Goal: Task Accomplishment & Management: Manage account settings

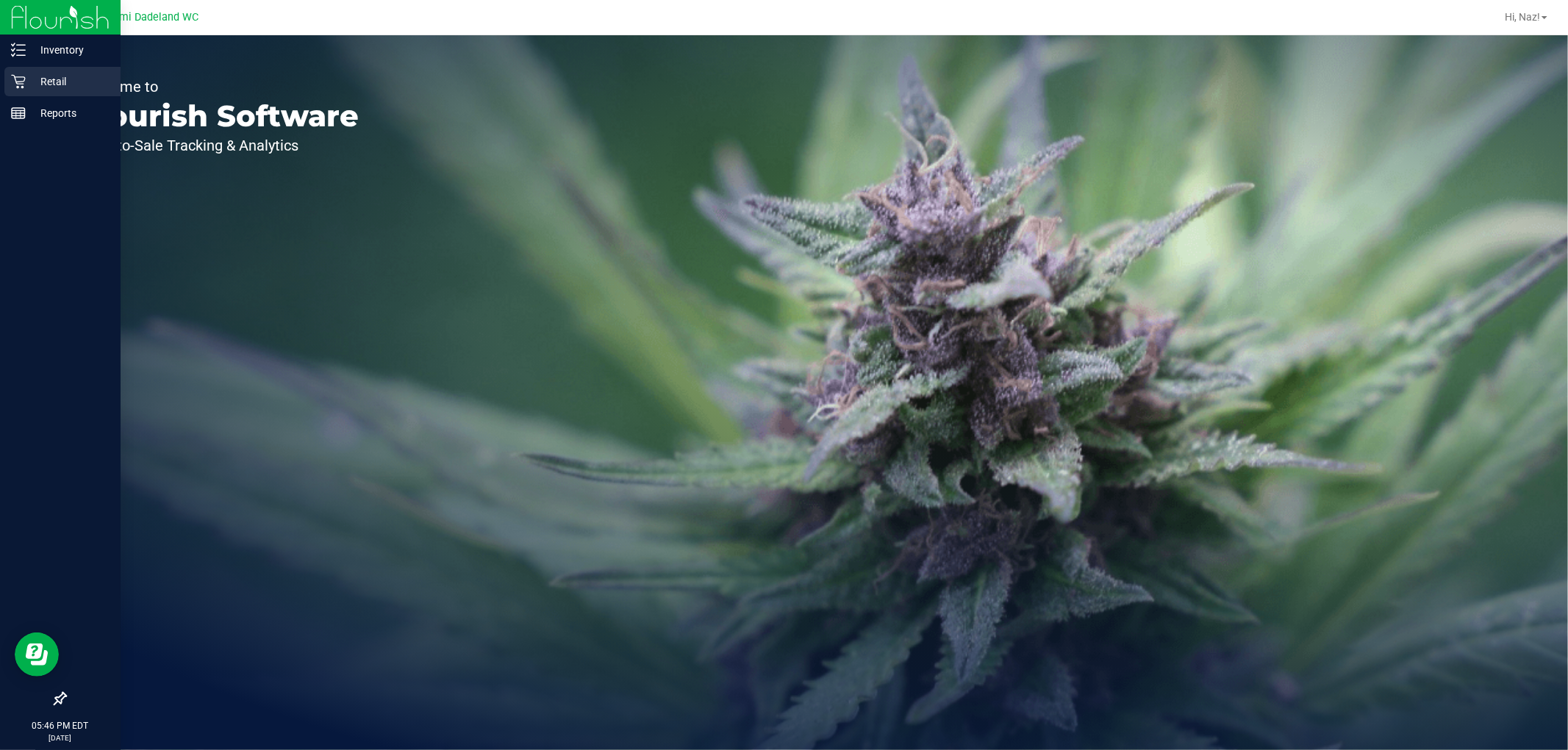
click at [42, 86] on p "Retail" at bounding box center [70, 81] width 88 height 18
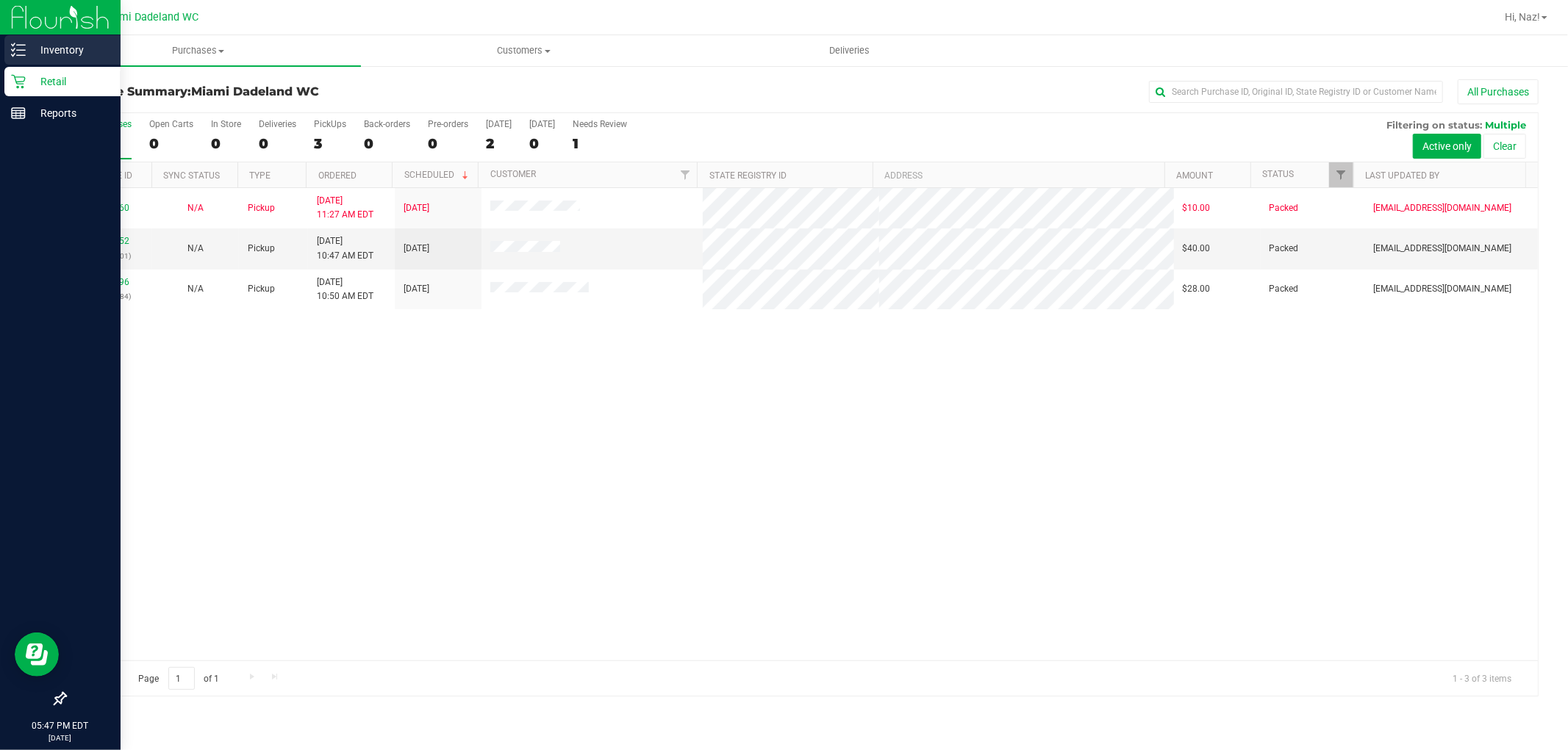
click at [91, 57] on p "Inventory" at bounding box center [70, 50] width 88 height 18
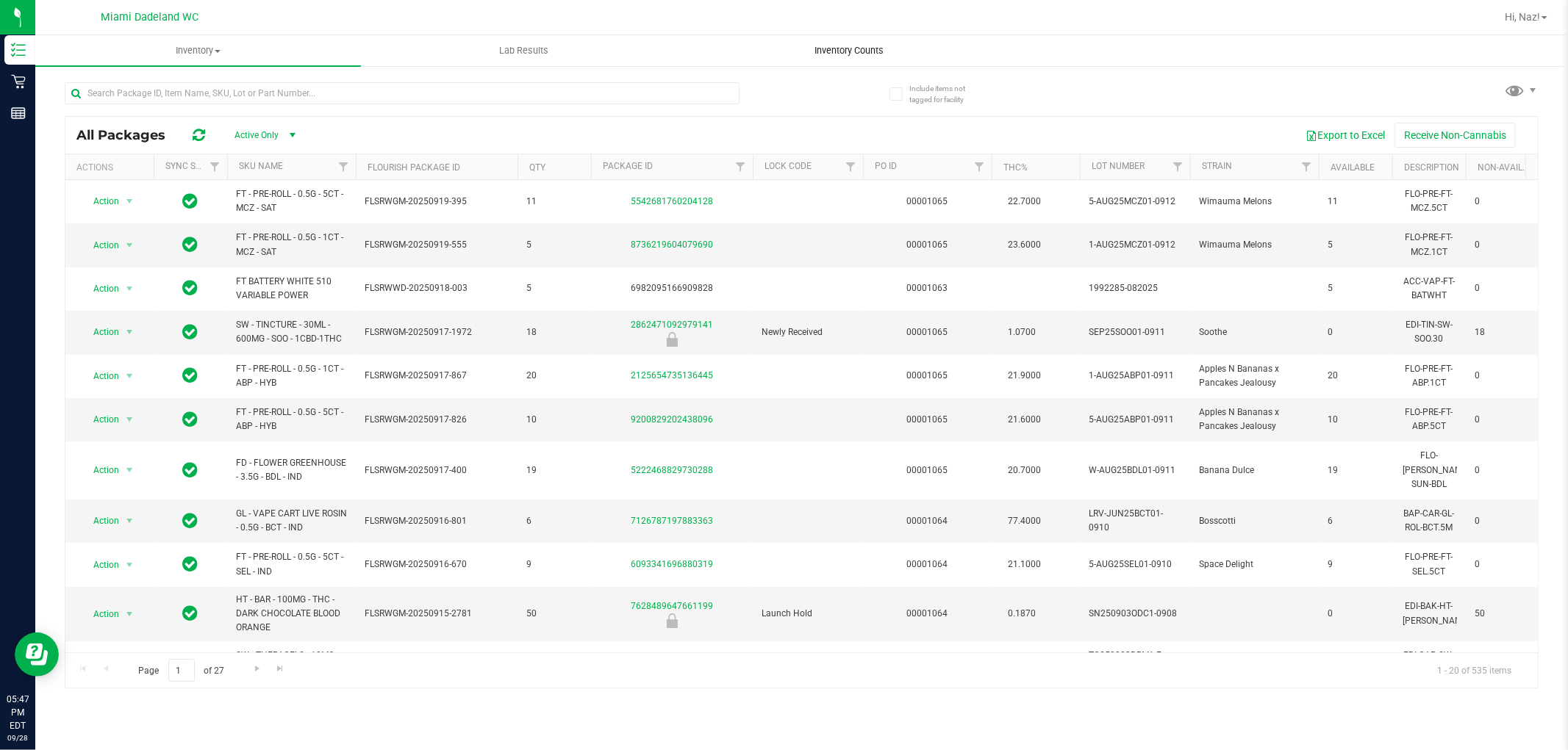
click at [812, 50] on span "Inventory Counts" at bounding box center [849, 51] width 109 height 13
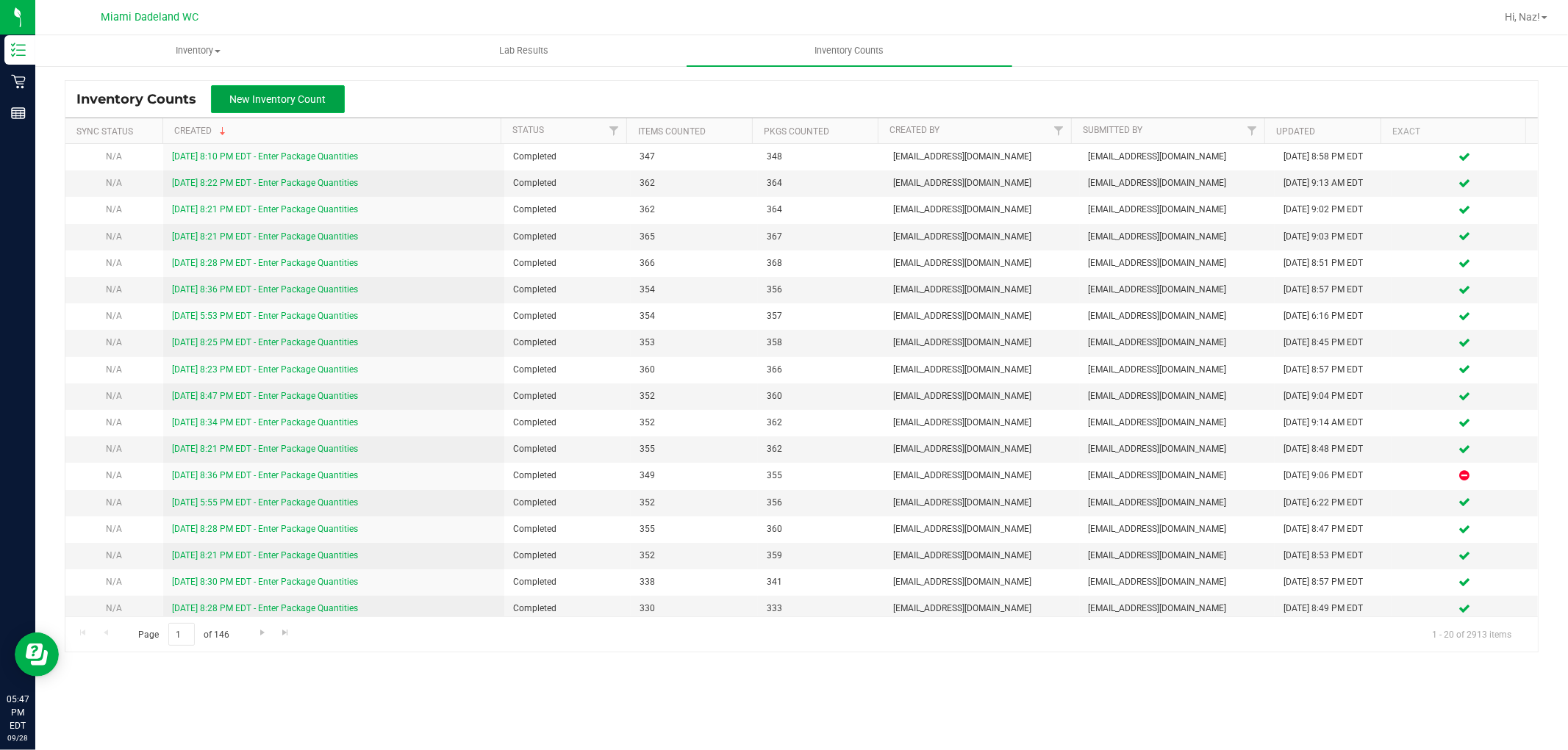
click at [265, 97] on span "New Inventory Count" at bounding box center [278, 99] width 96 height 12
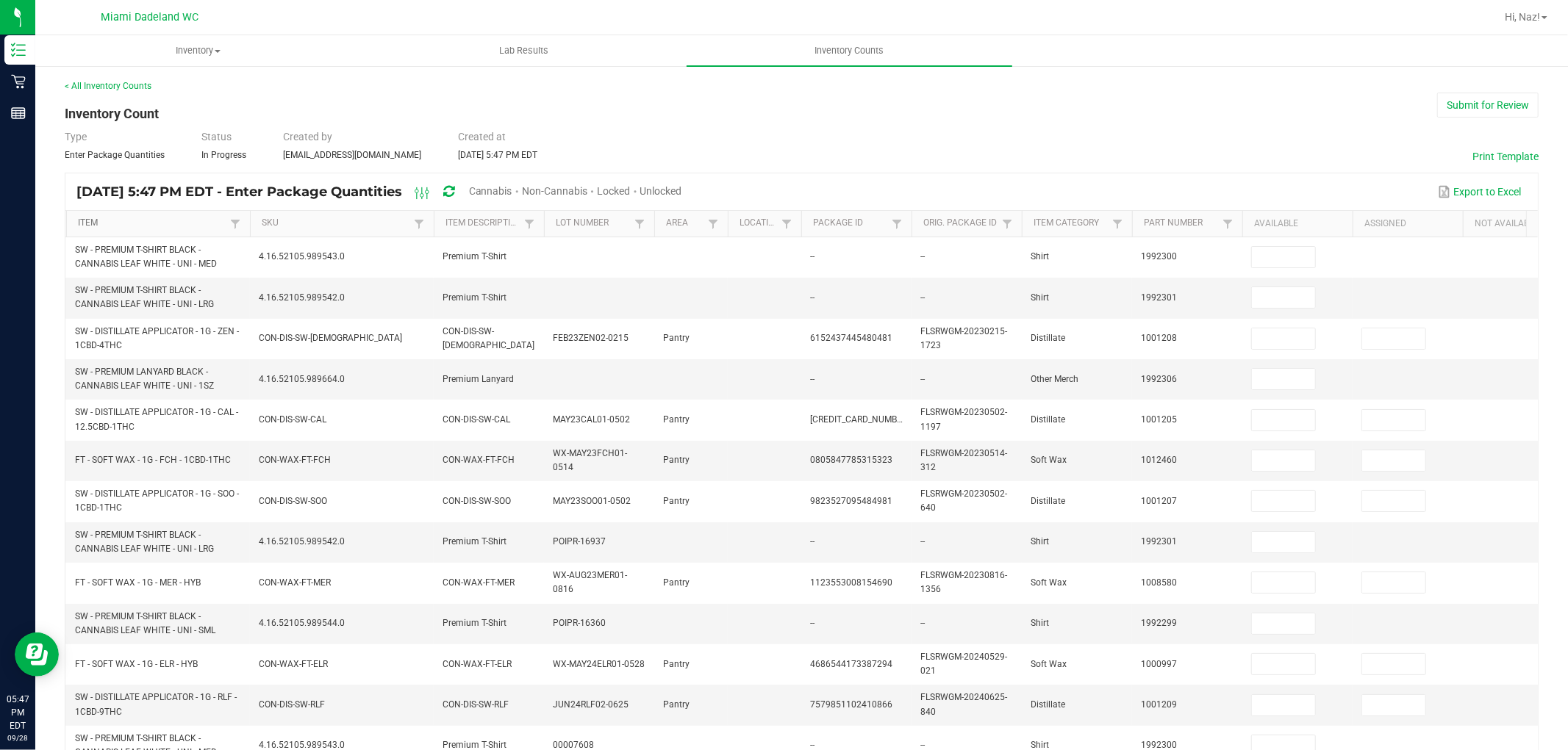
click at [194, 226] on link "Item" at bounding box center [152, 223] width 148 height 12
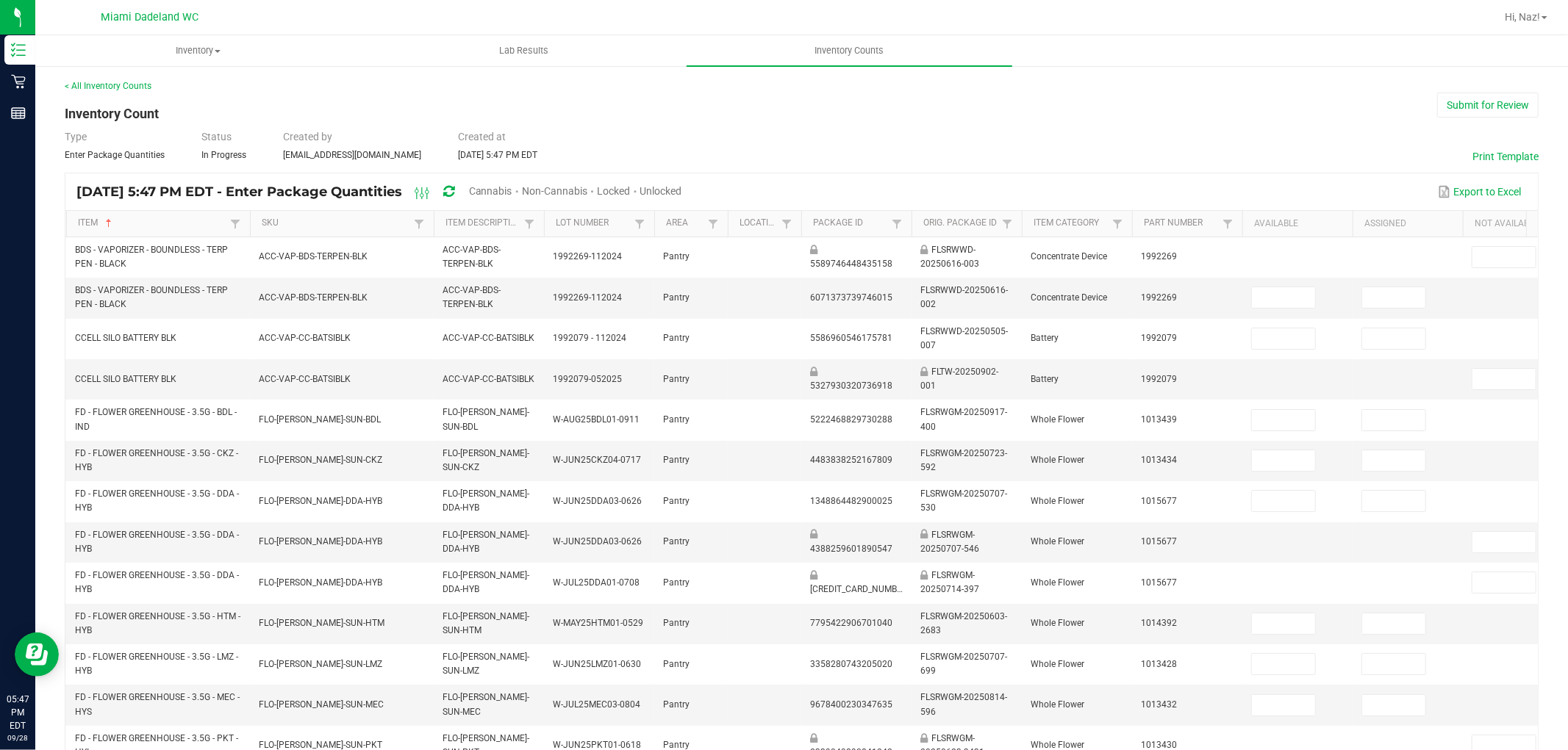
click at [682, 189] on span "Unlocked" at bounding box center [661, 191] width 42 height 12
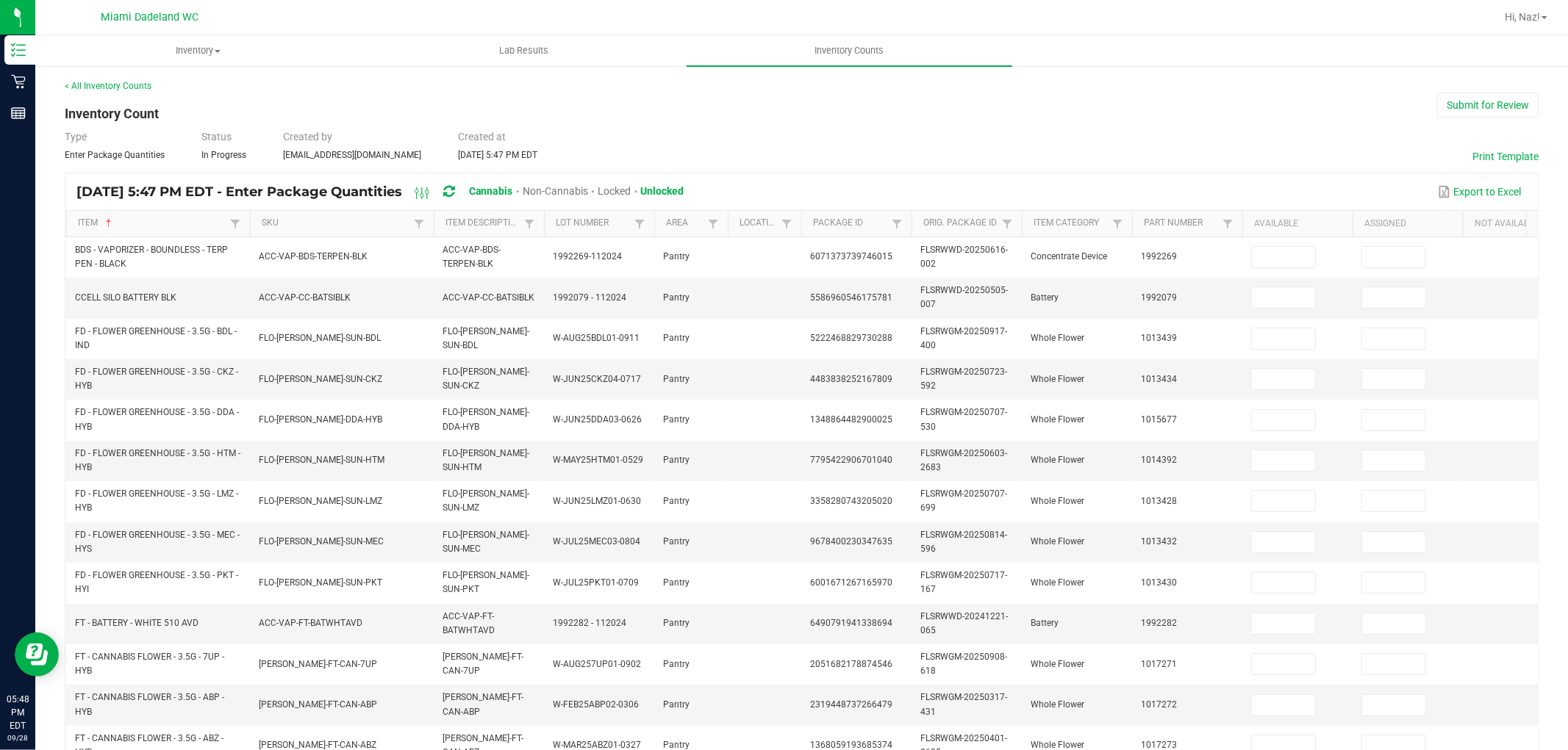
click at [324, 127] on div "< All Inventory Counts Inventory Count Submit for Review Type Enter Package Qua…" at bounding box center [801, 584] width 1474 height 1010
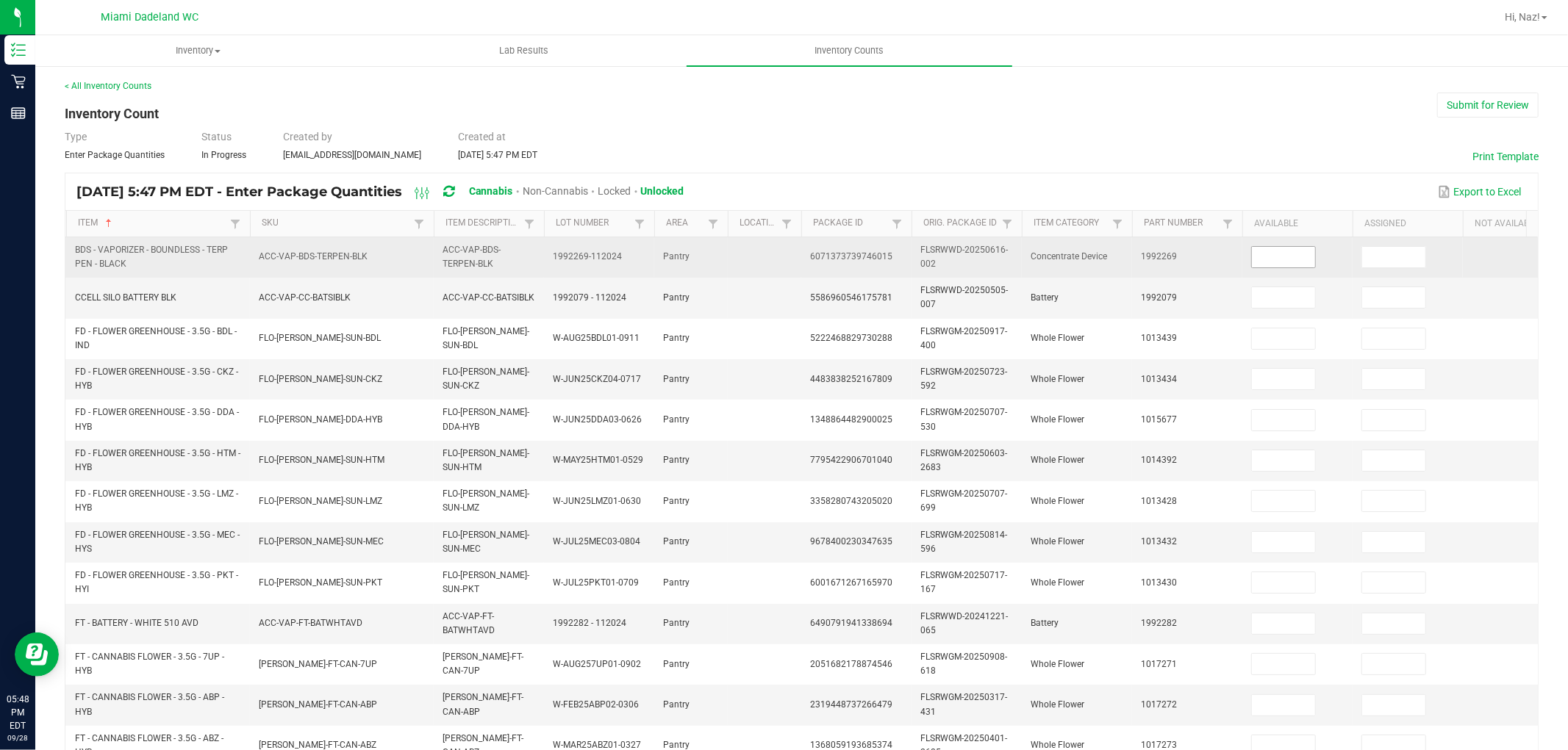
click at [1271, 251] on input at bounding box center [1283, 257] width 63 height 21
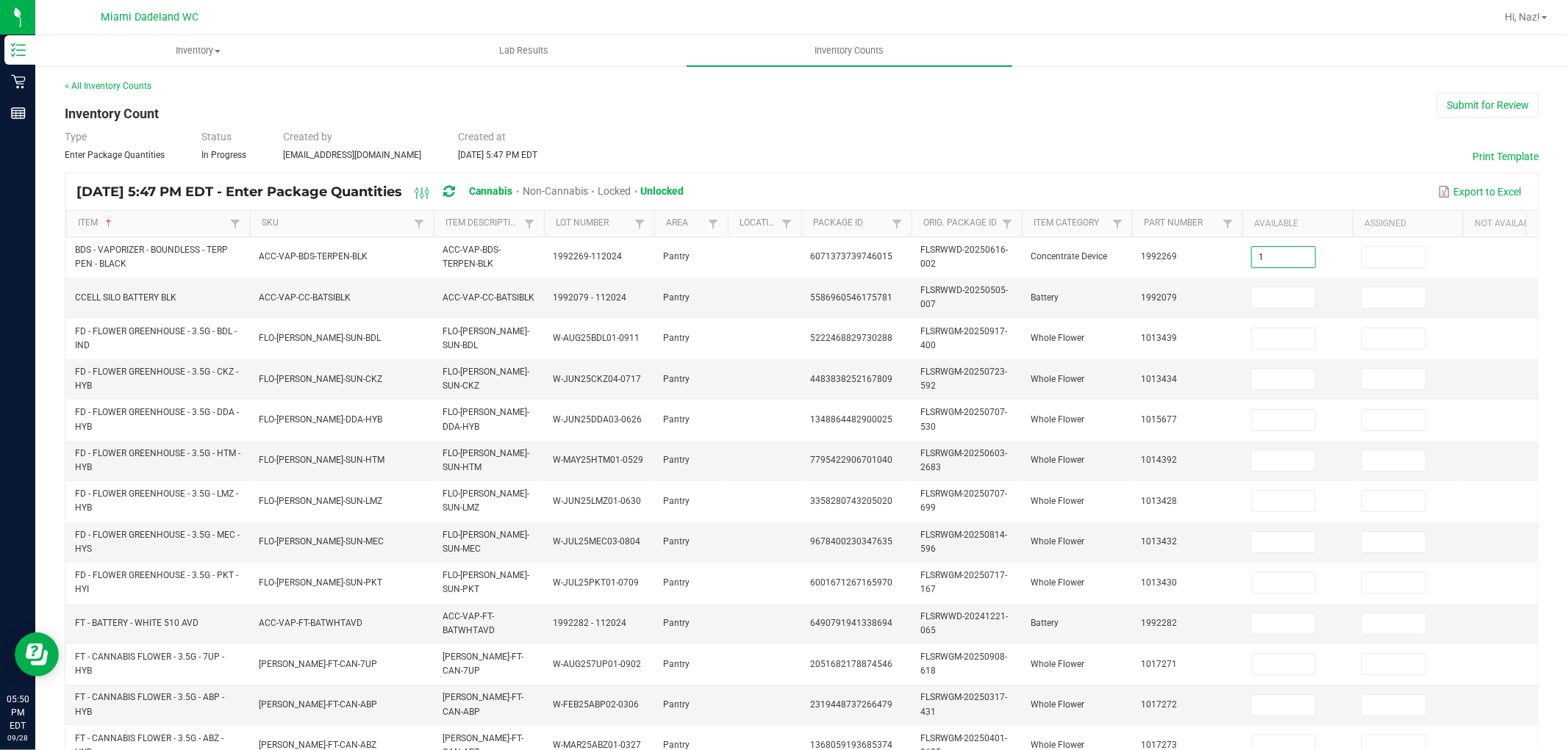
type input "1"
type input "9"
type input "19"
type input "20"
type input "1"
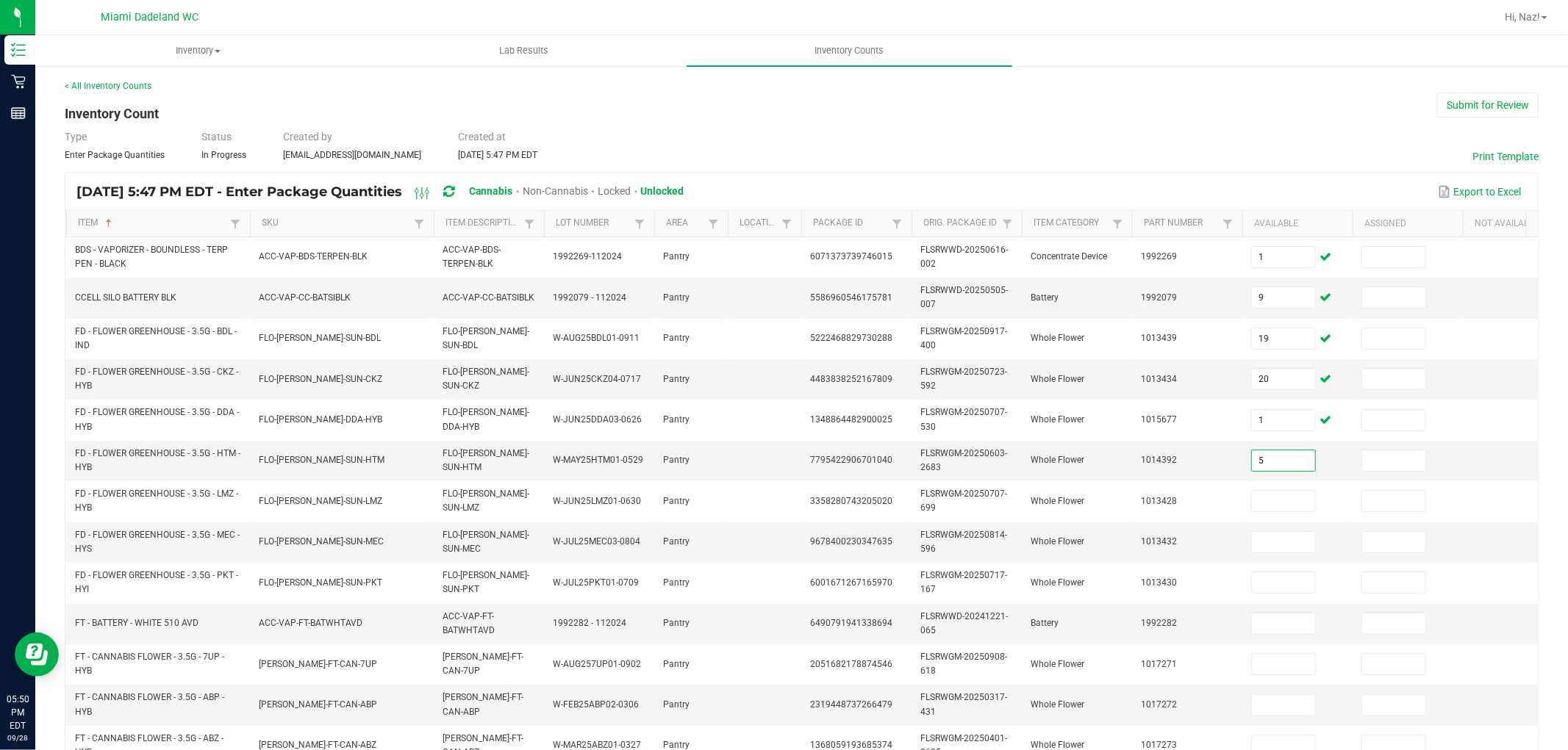
type input "5"
type input "9"
type input "7"
type input "19"
type input "23"
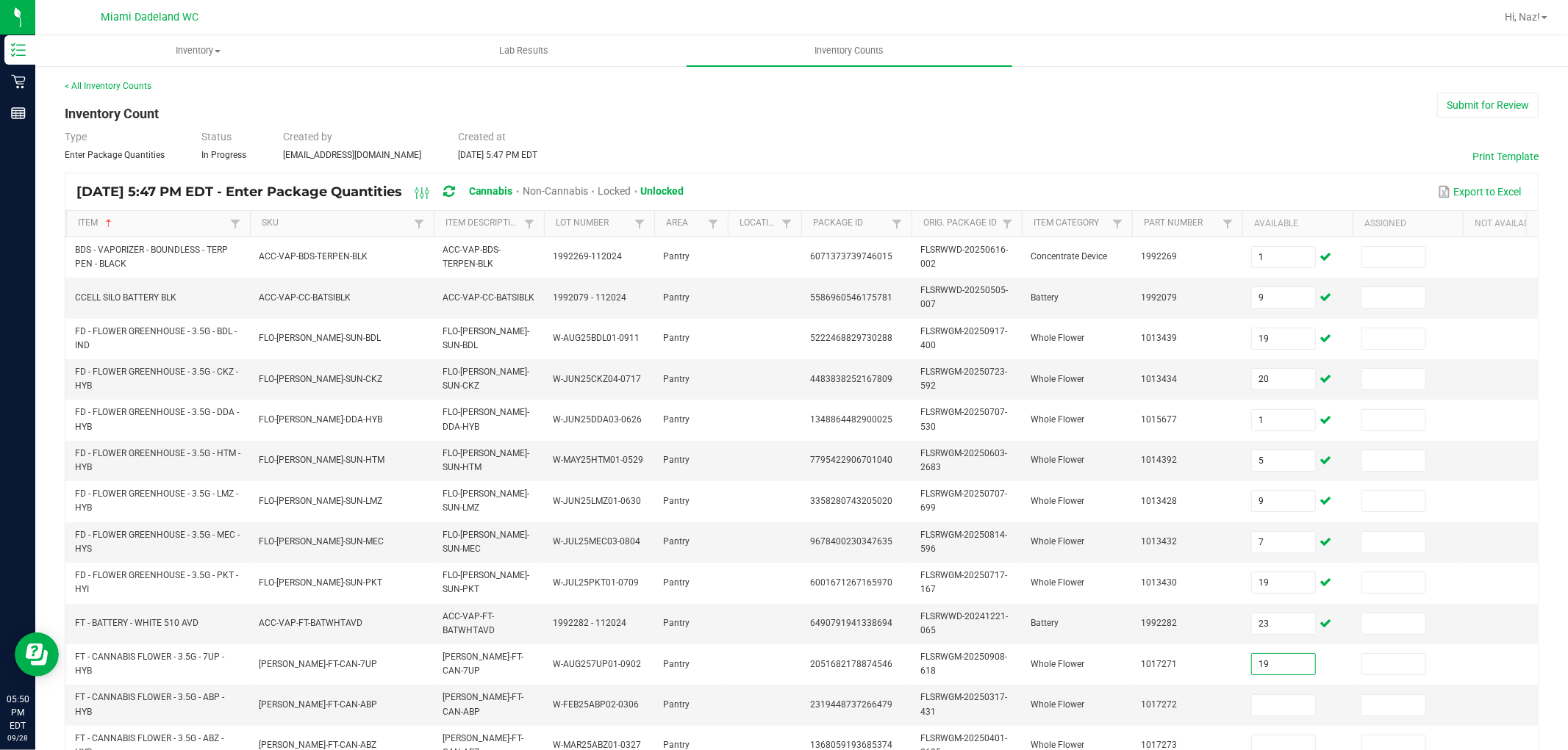
type input "19"
type input "14"
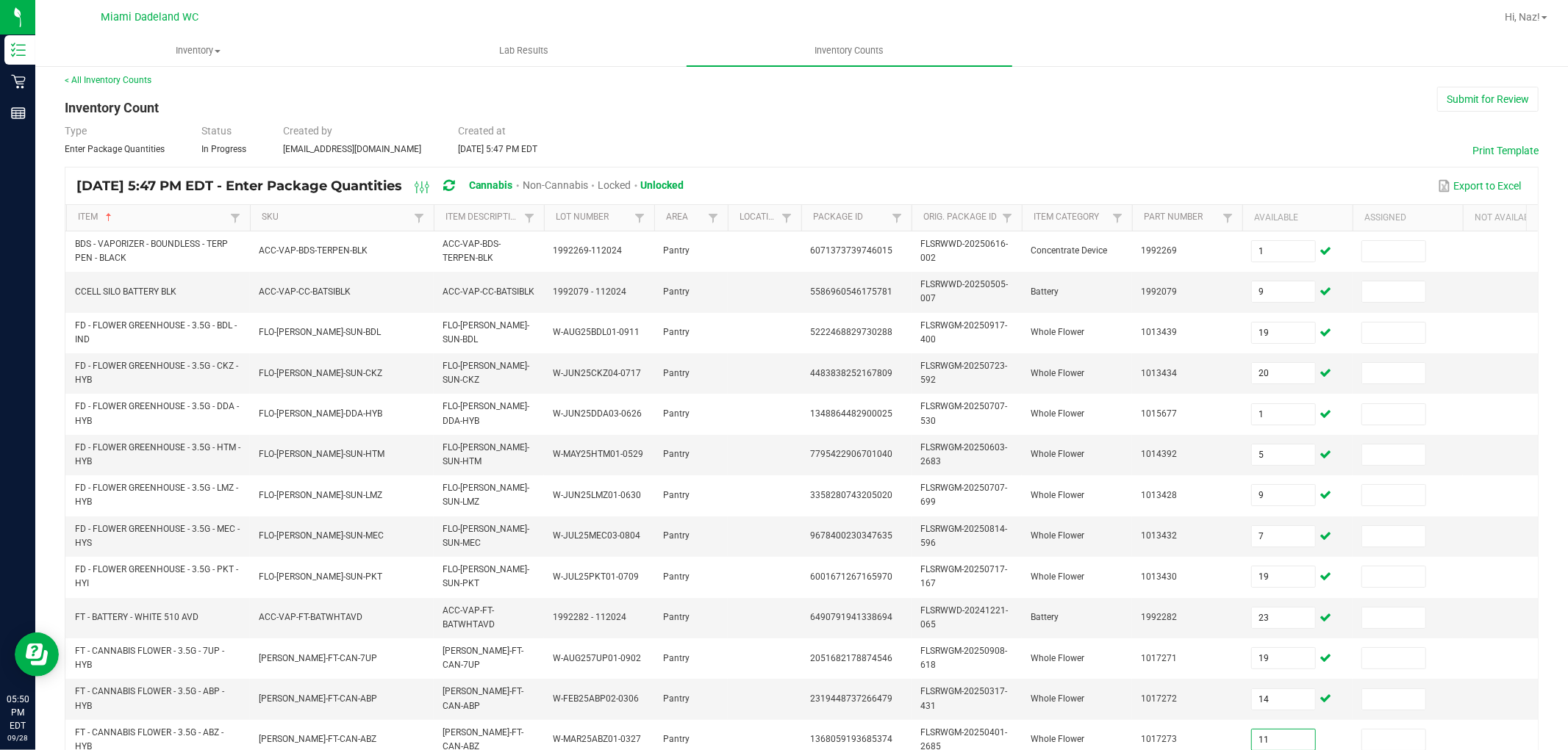
type input "11"
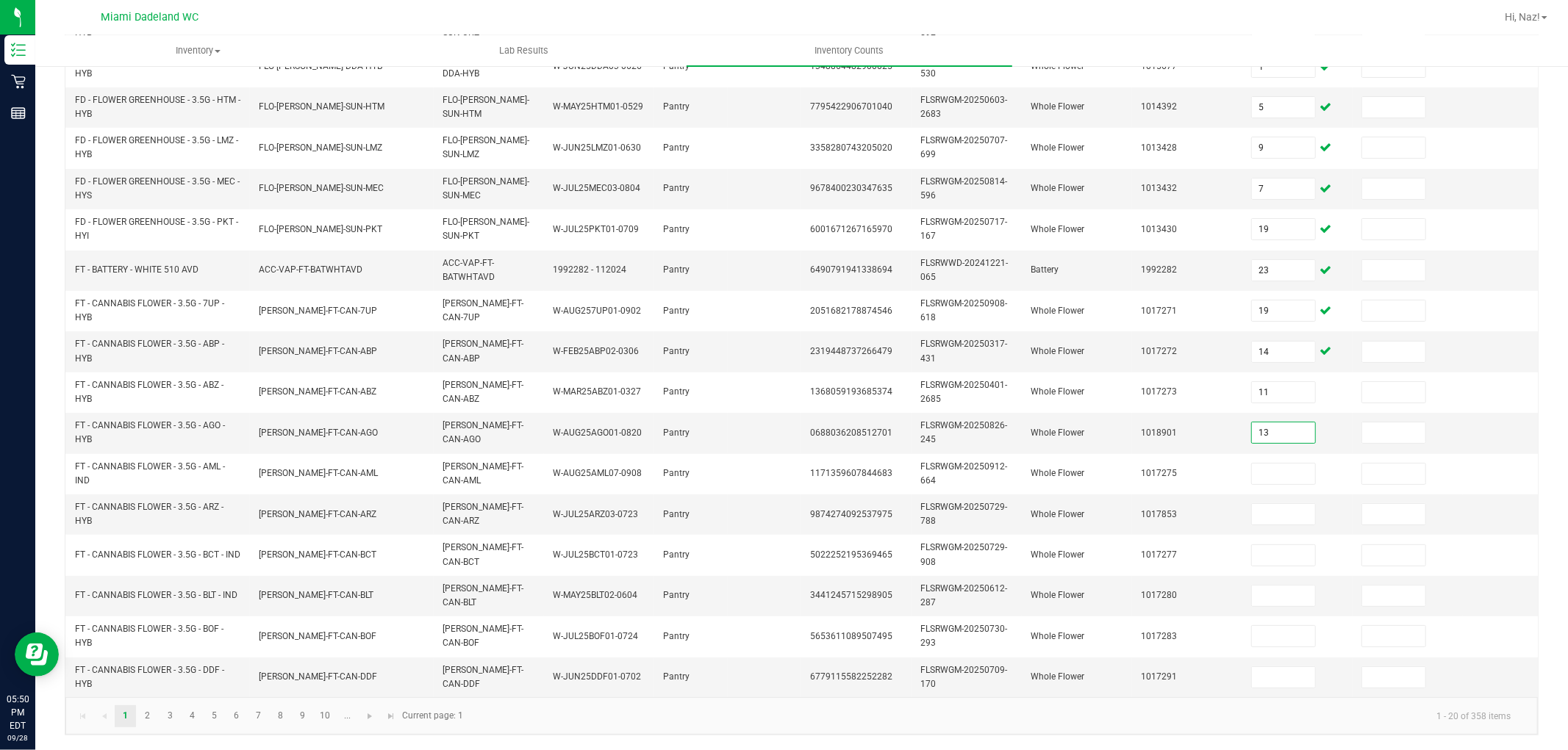
type input "13"
type input "10"
type input "17"
type input "14"
type input "10"
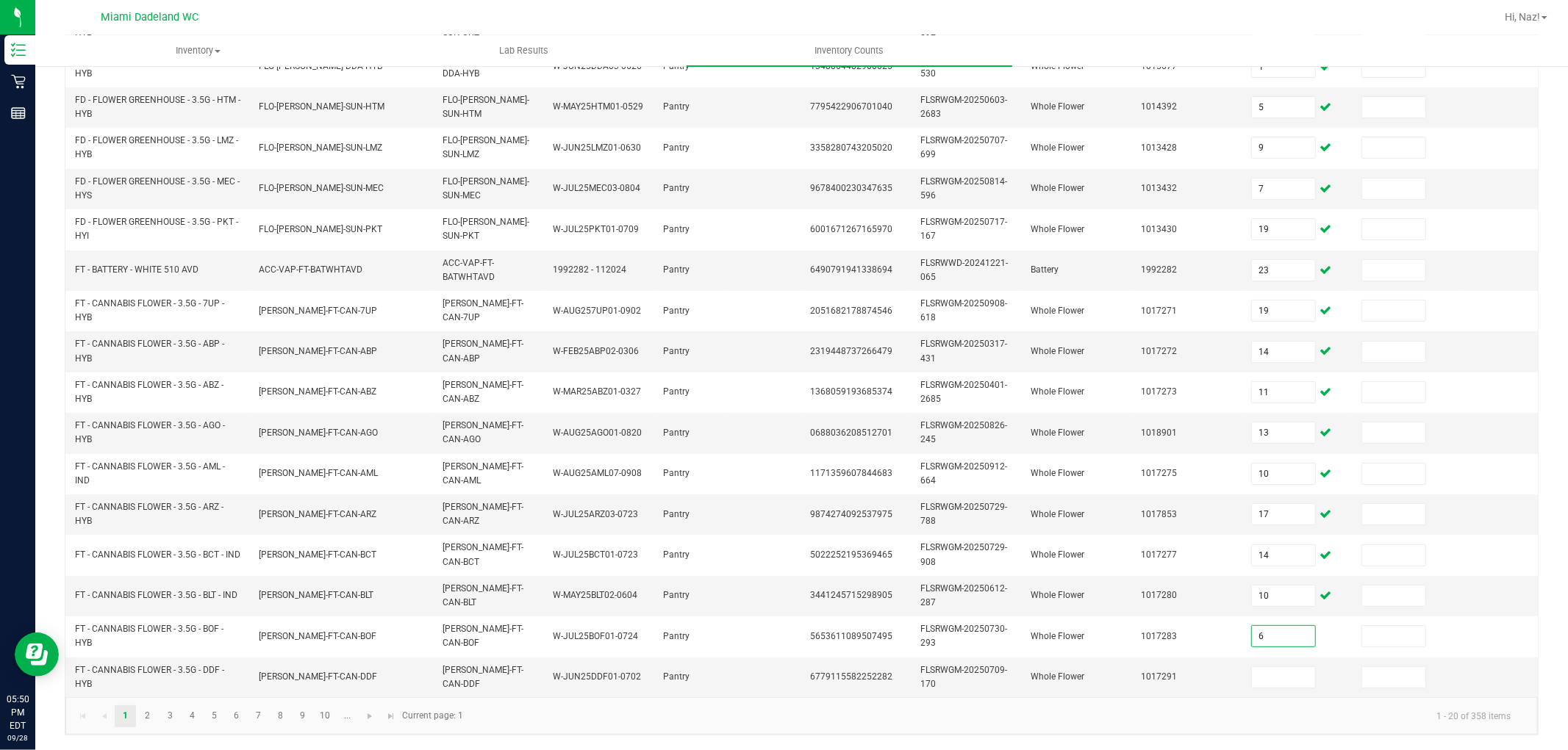
type input "6"
type input "15"
click at [141, 716] on link "2" at bounding box center [147, 717] width 21 height 22
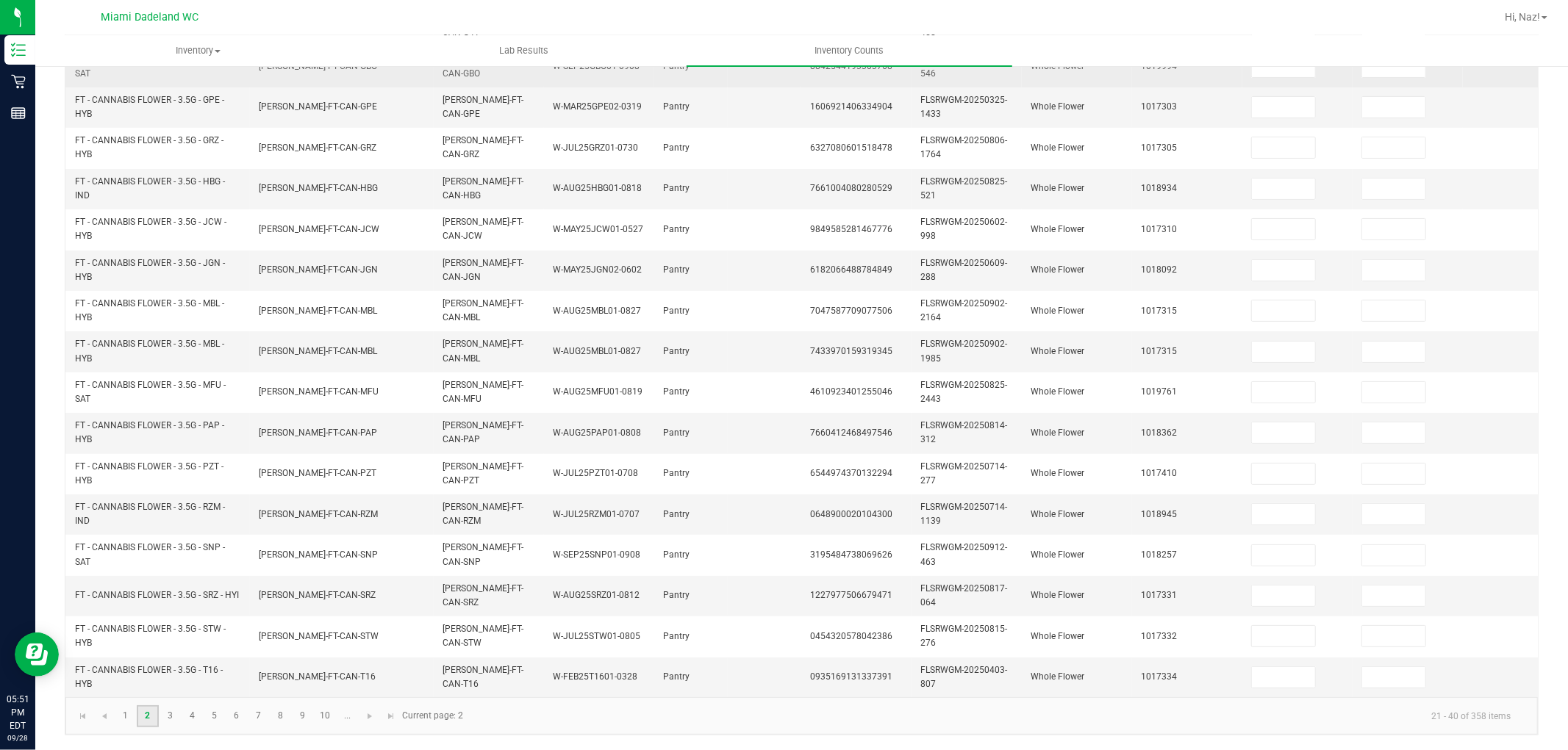
scroll to position [122, 0]
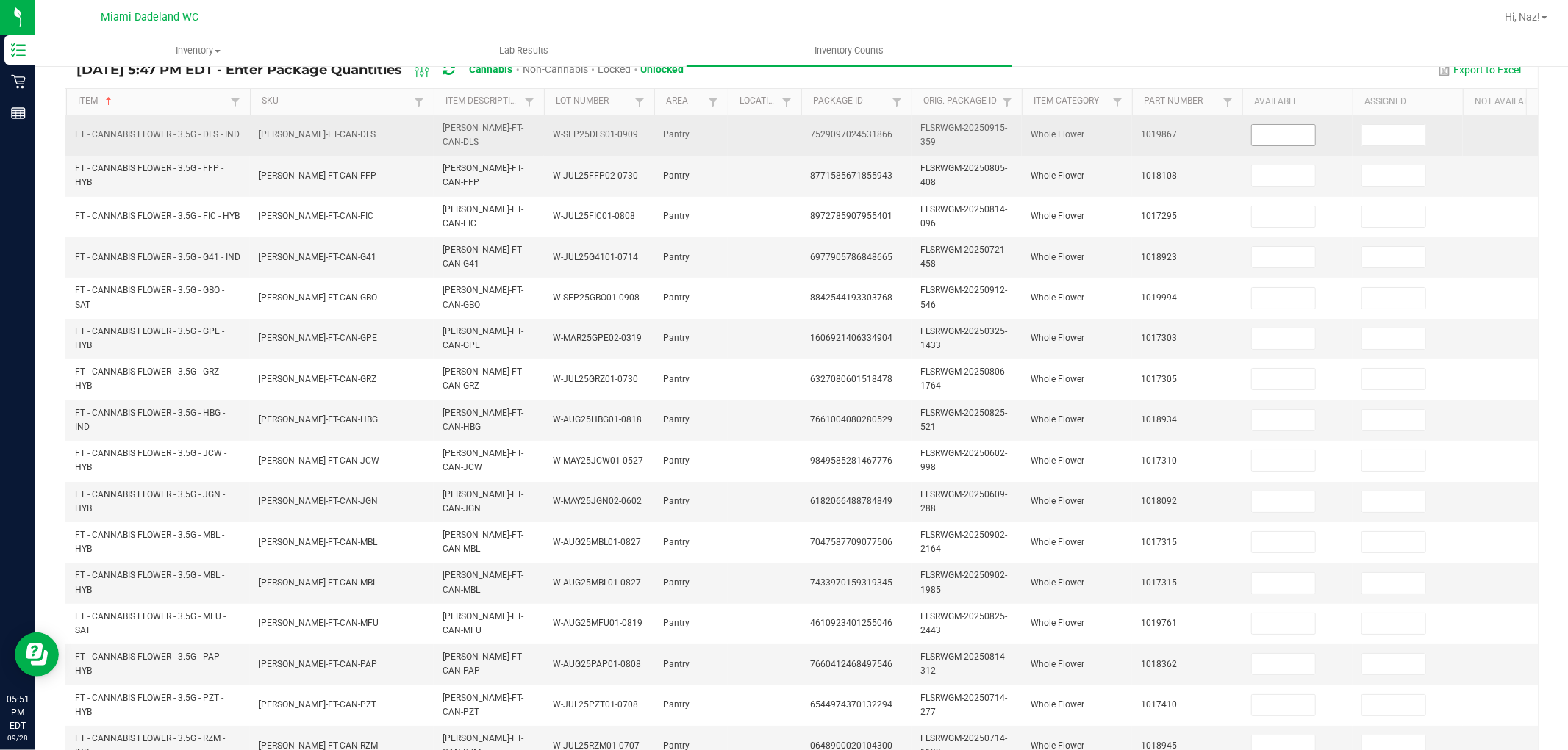
click at [1288, 135] on input at bounding box center [1283, 135] width 63 height 21
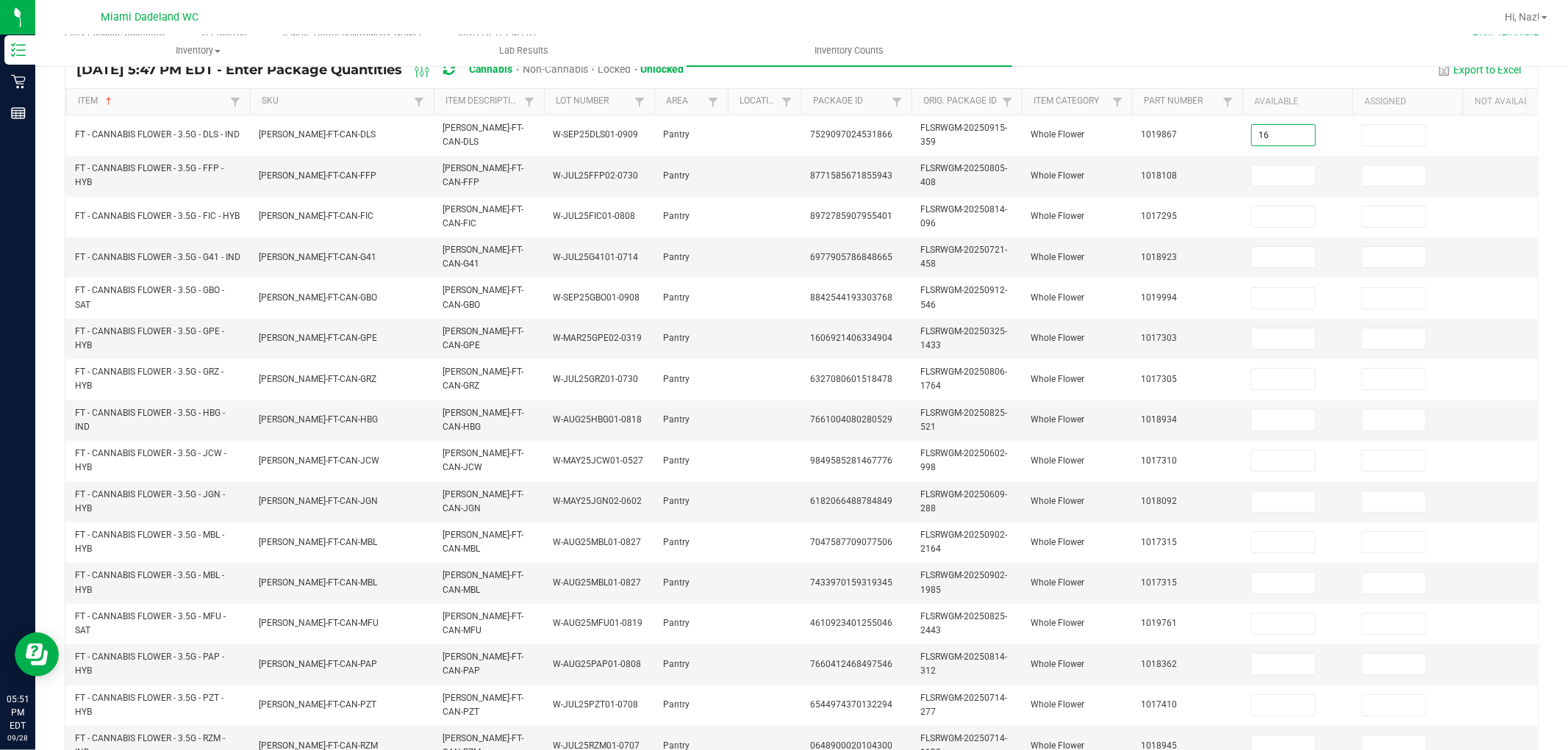
type input "16"
type input "11"
type input "5"
type input "2"
type input "17"
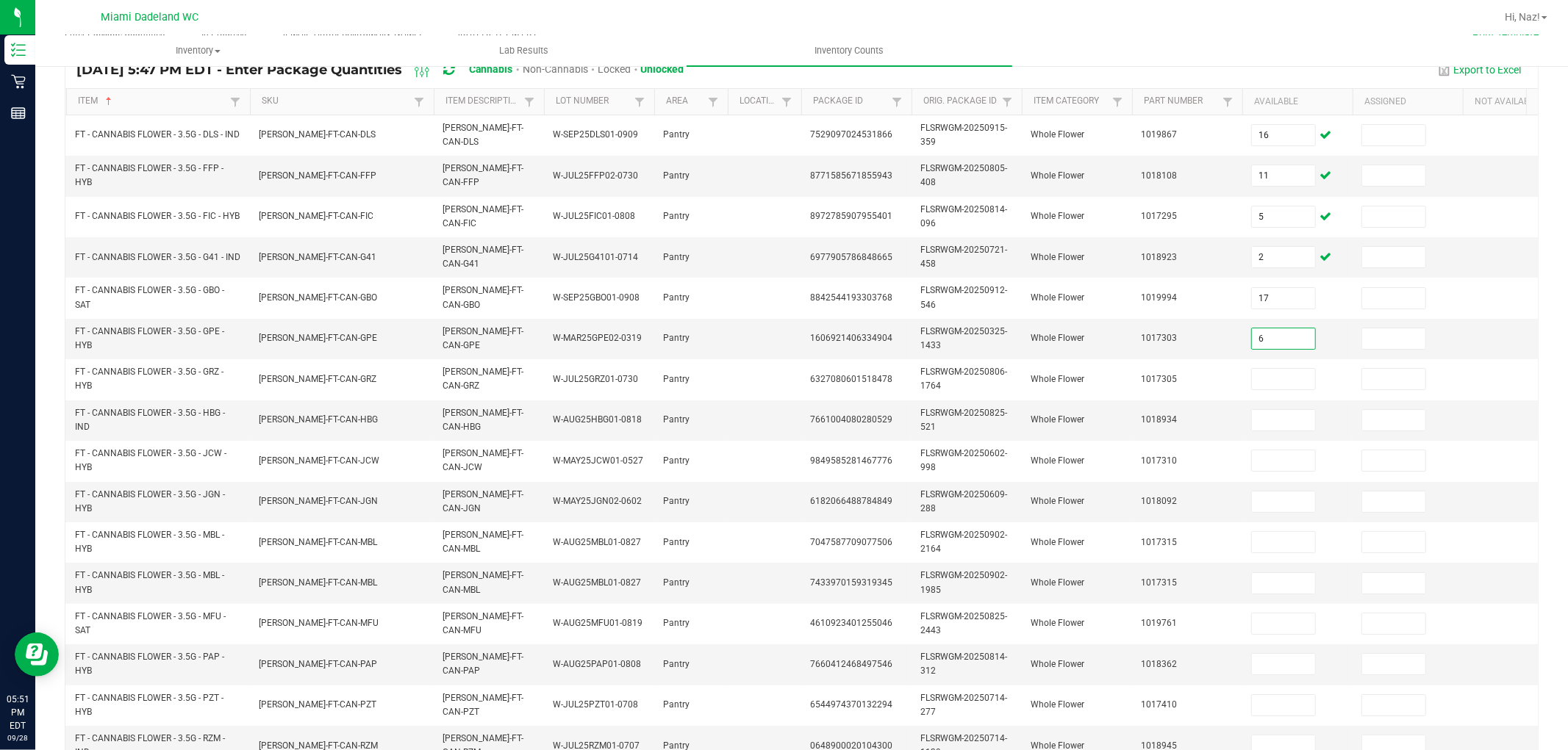
type input "6"
type input "15"
type input "19"
type input "16"
type input "18"
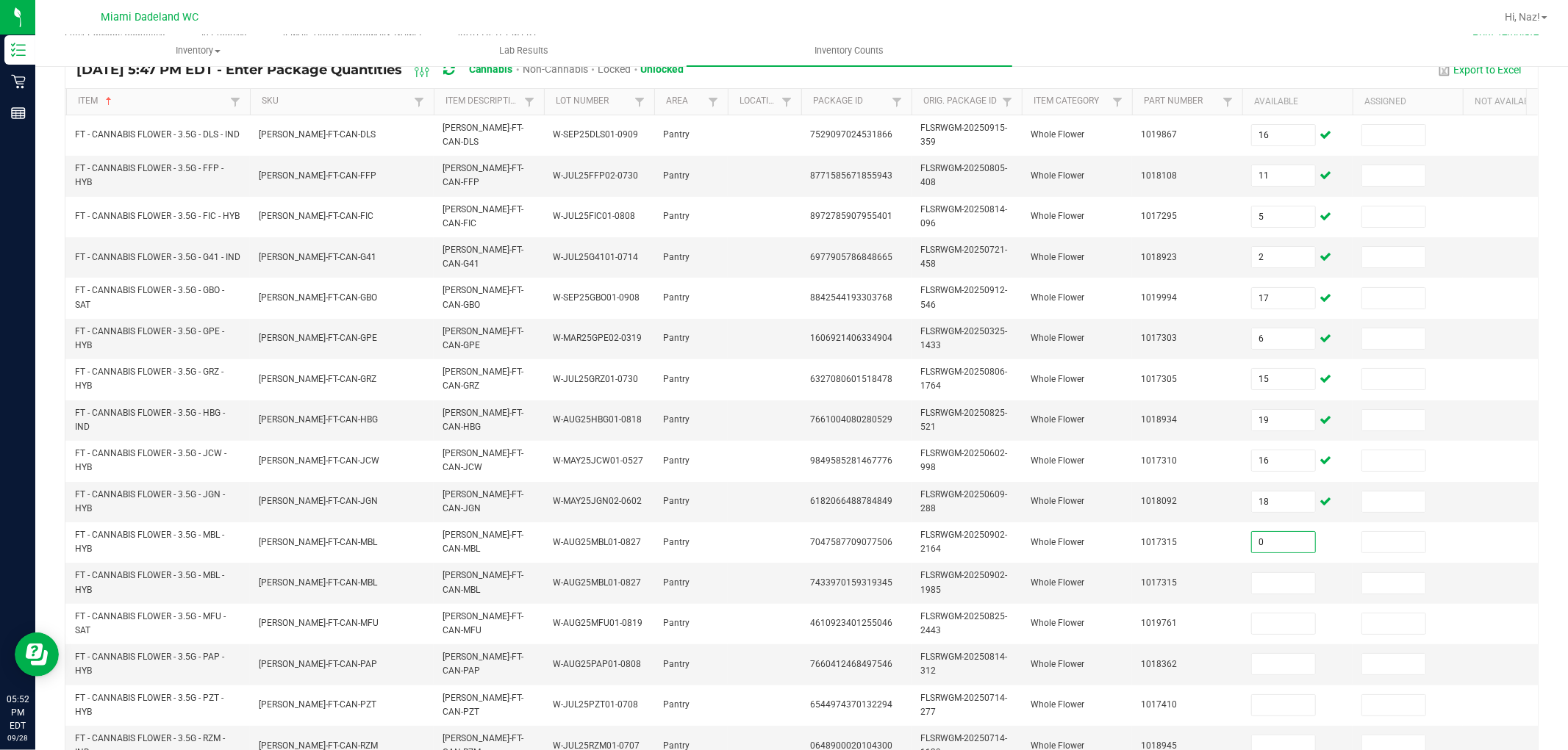
type input "0"
type input "19"
type input "6"
type input "1"
type input "16"
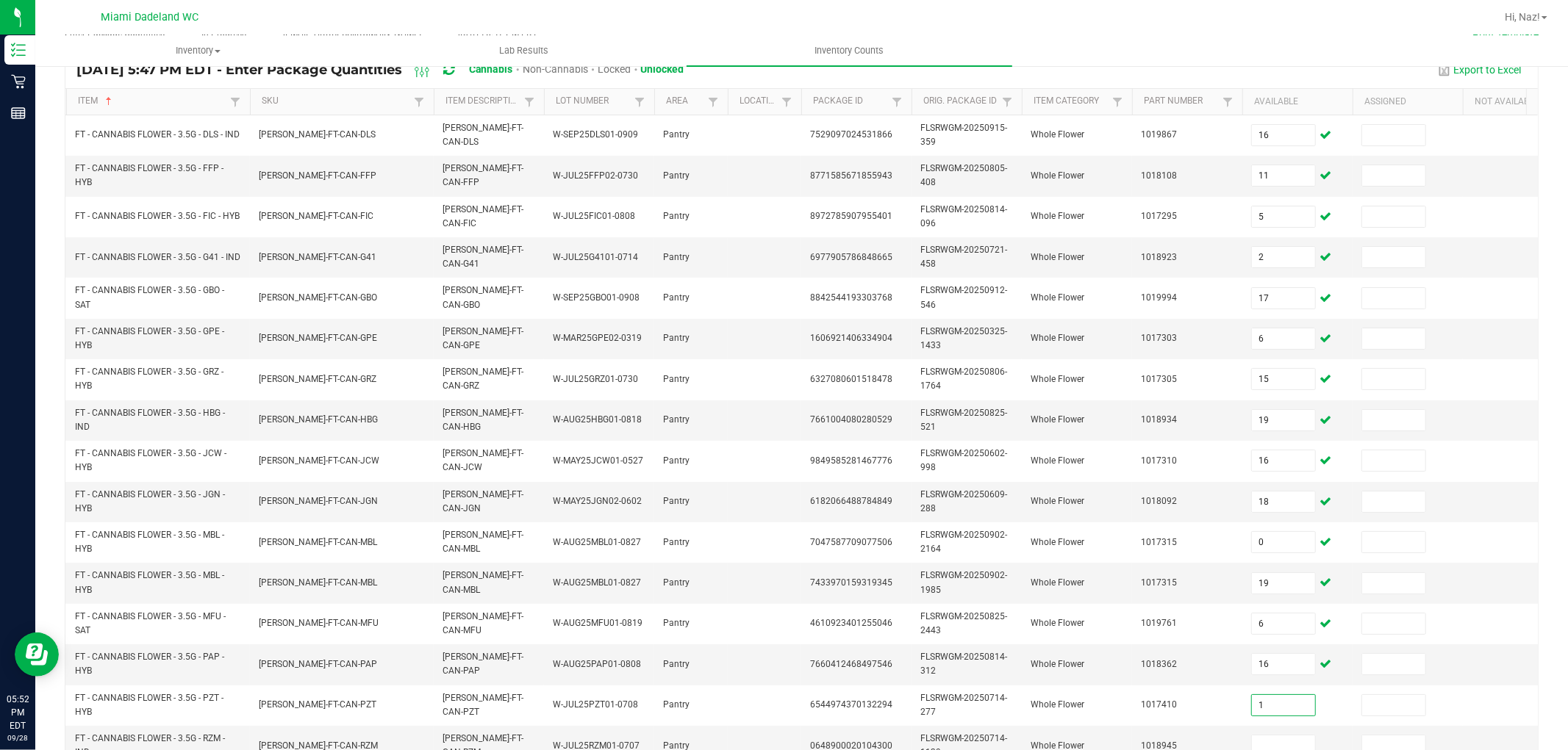
type input "1"
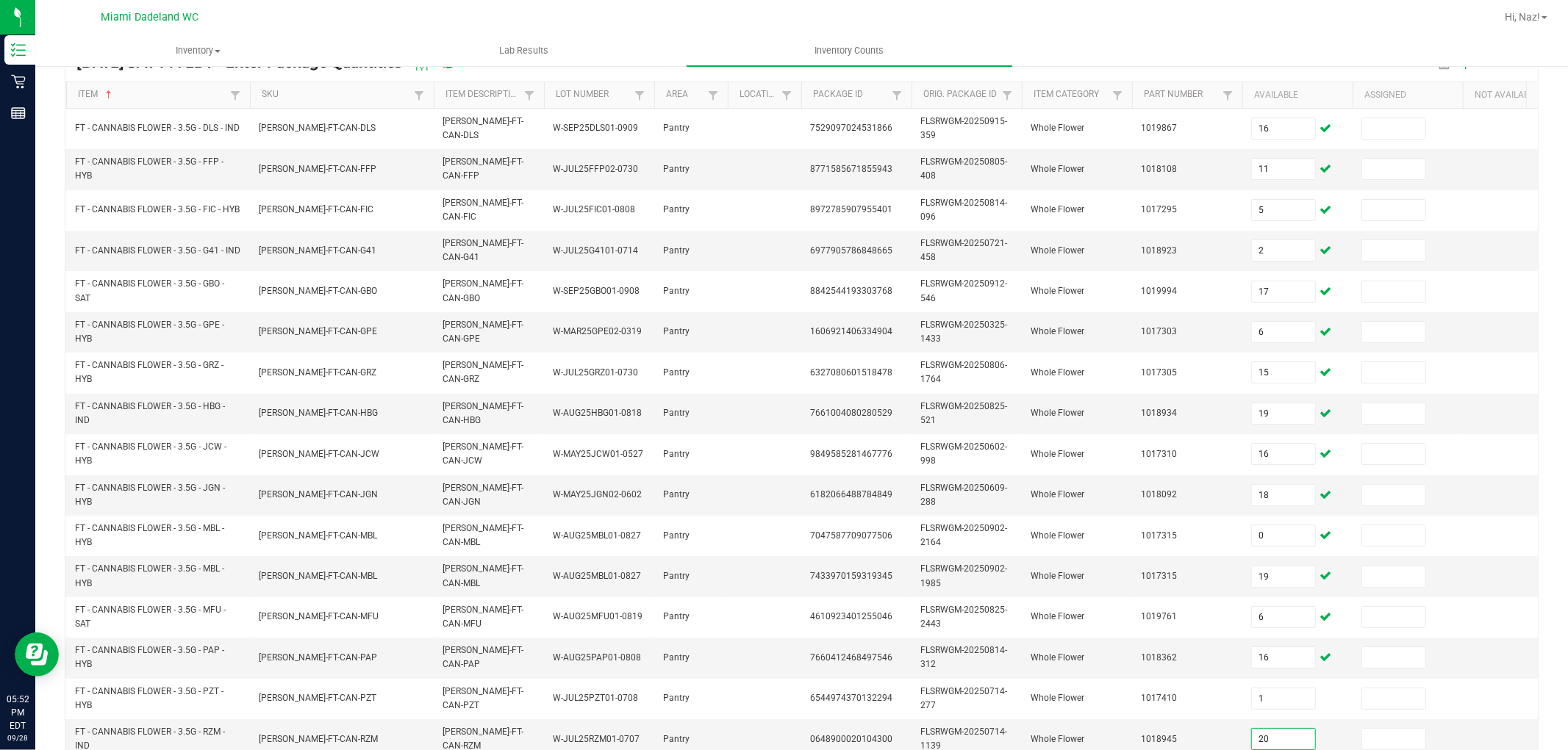
type input "20"
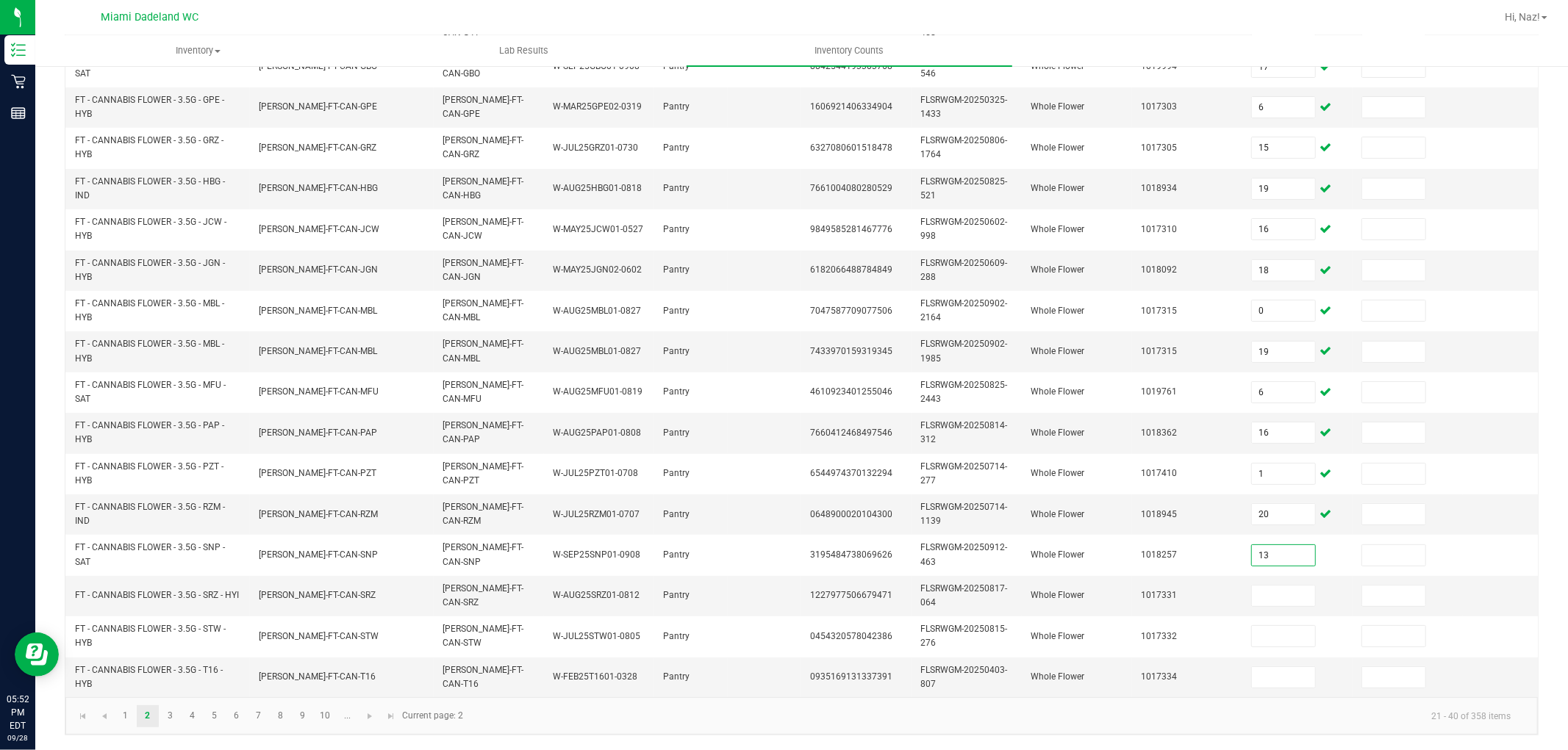
type input "13"
type input "14"
type input "17"
type input "5"
click at [171, 712] on link "3" at bounding box center [170, 717] width 21 height 22
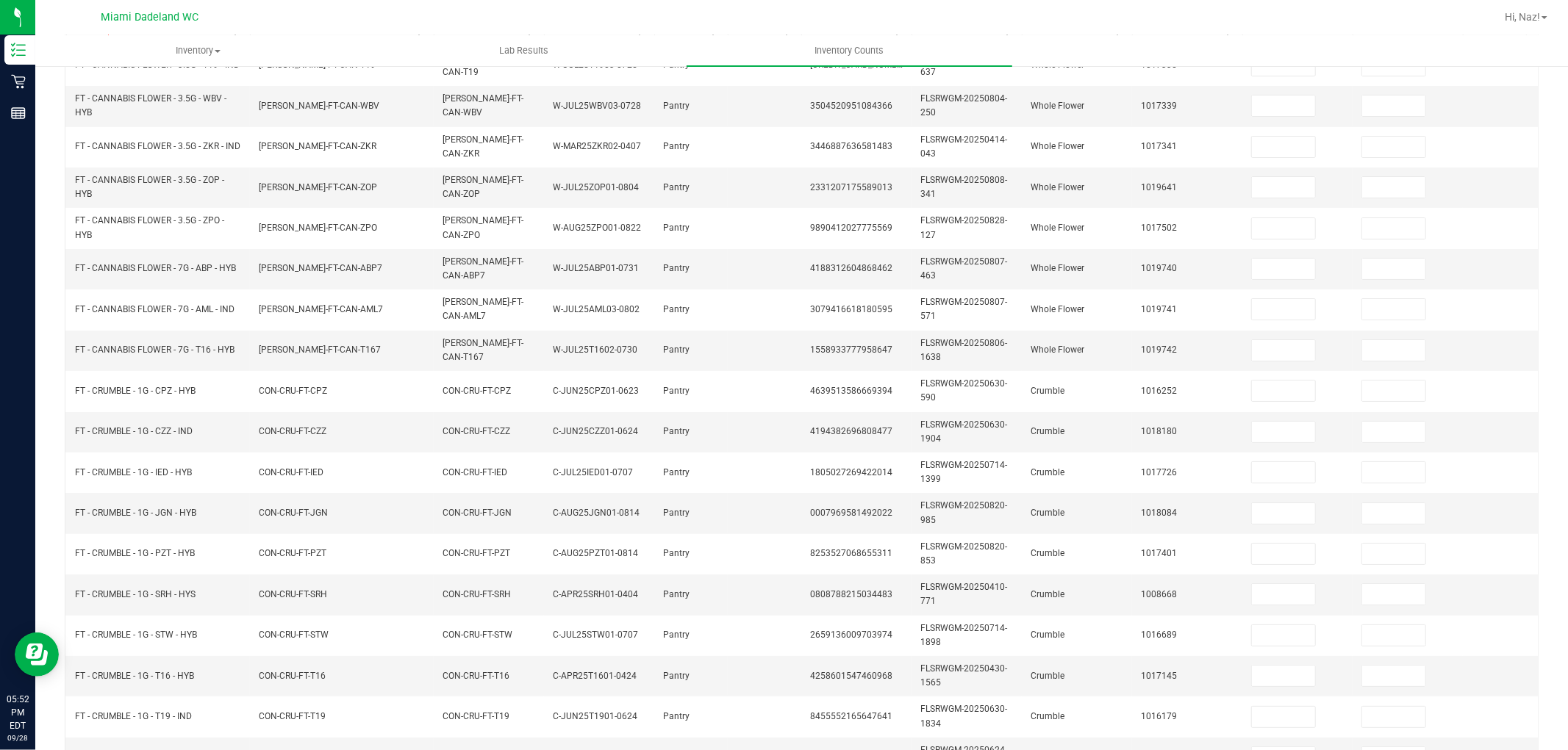
scroll to position [0, 0]
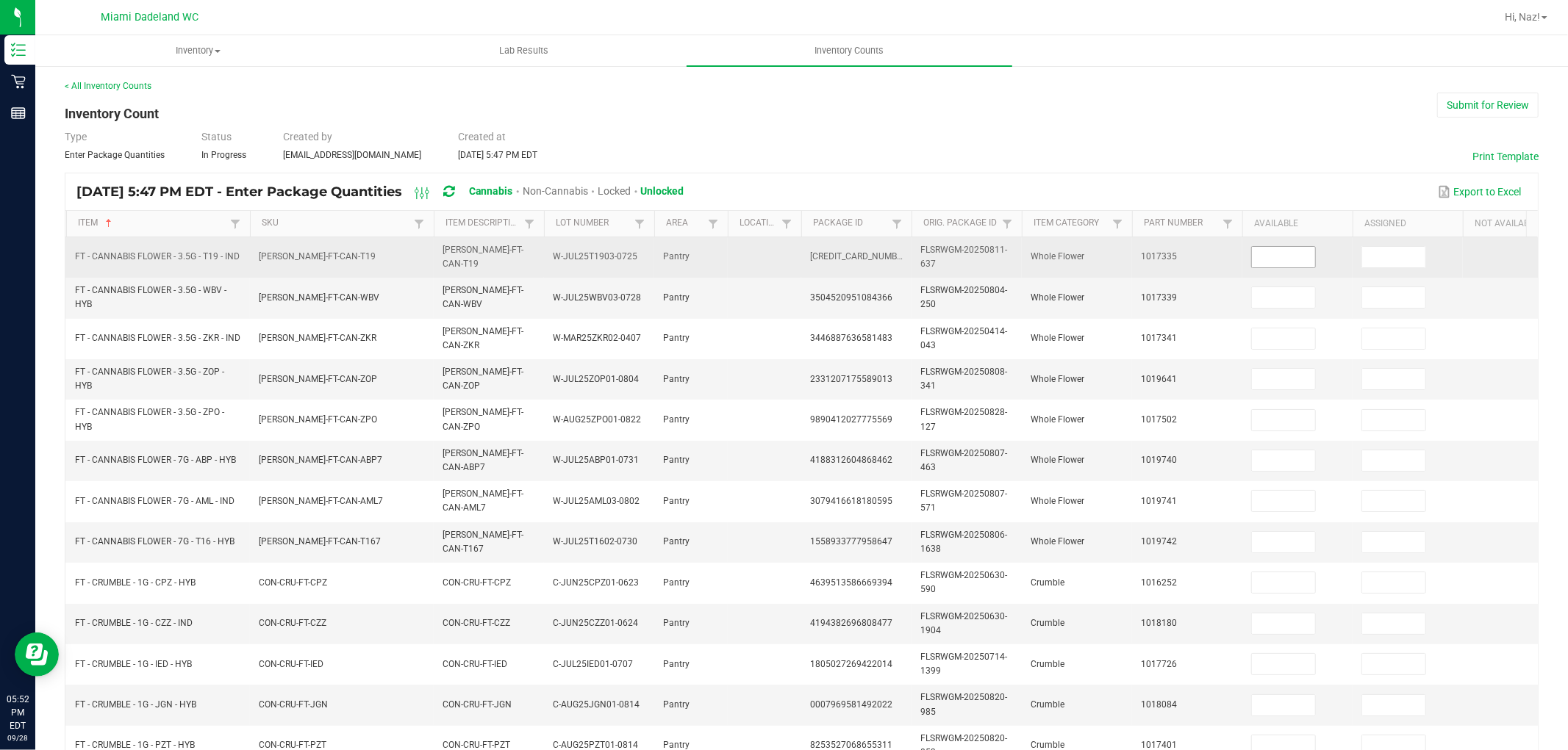
drag, startPoint x: 1265, startPoint y: 238, endPoint x: 1270, endPoint y: 251, distance: 13.9
click at [1269, 246] on td at bounding box center [1297, 257] width 110 height 41
click at [1273, 254] on input at bounding box center [1283, 257] width 63 height 21
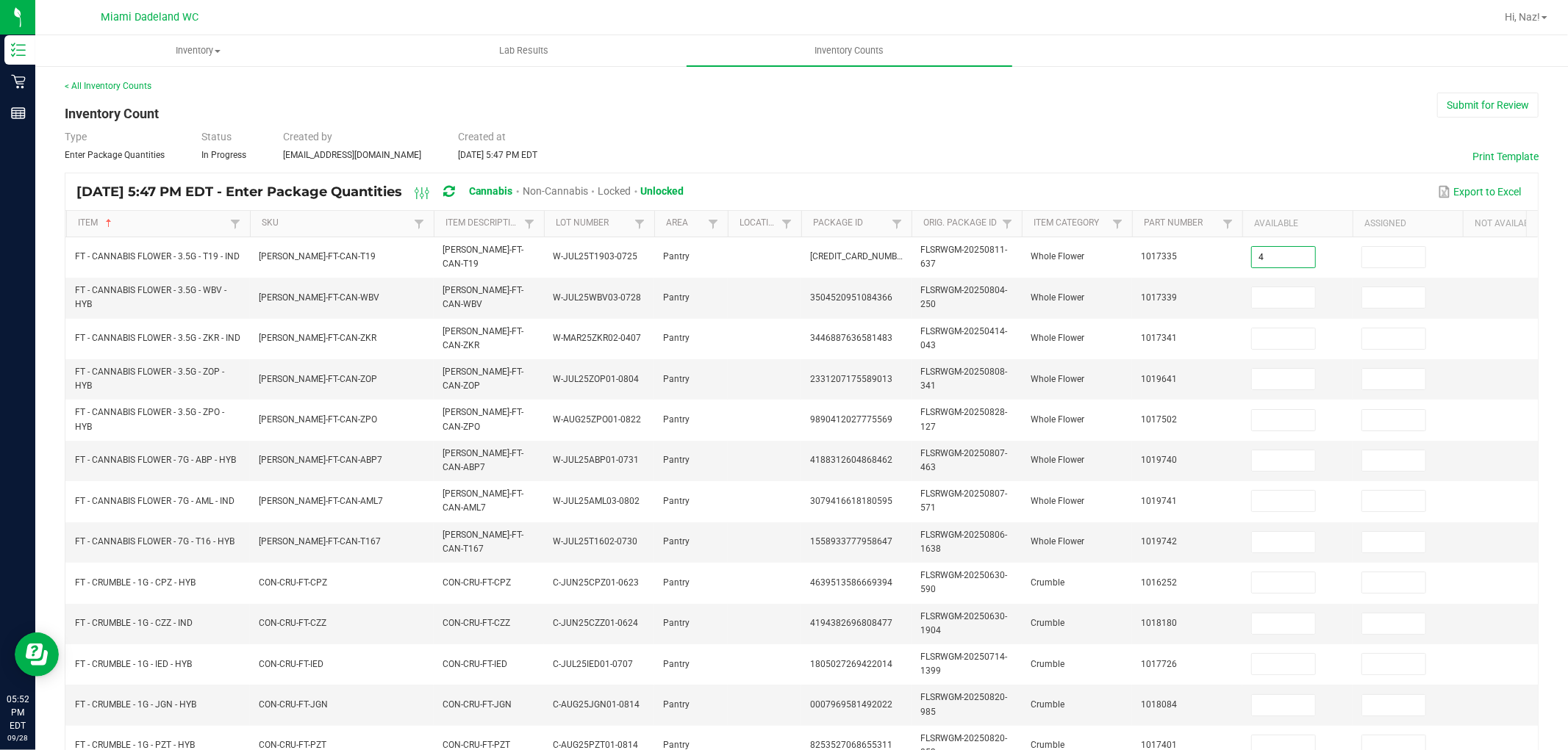
type input "4"
type input "5"
type input "20"
type input "19"
type input "20"
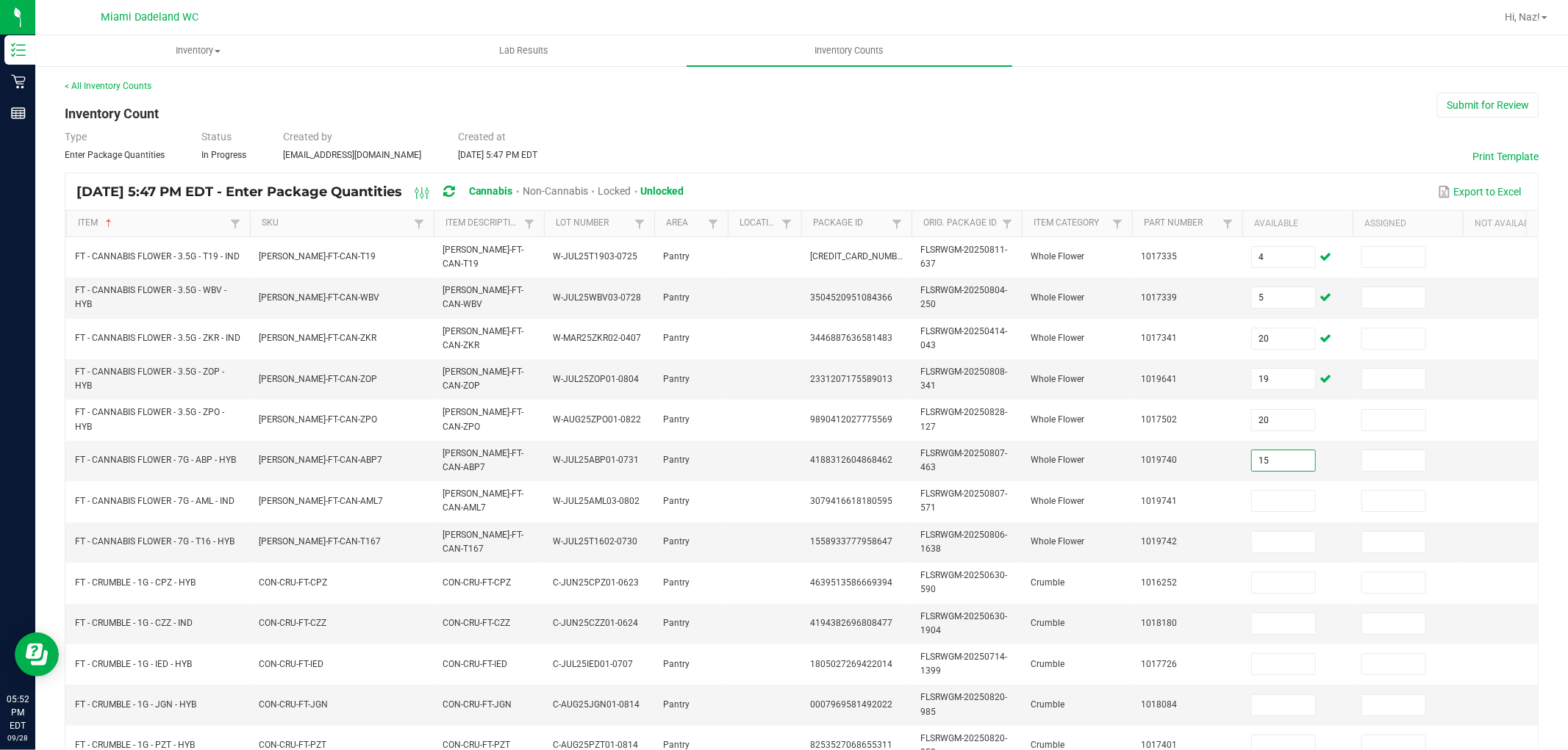
type input "15"
type input "14"
type input "2"
type input "4"
type input "3"
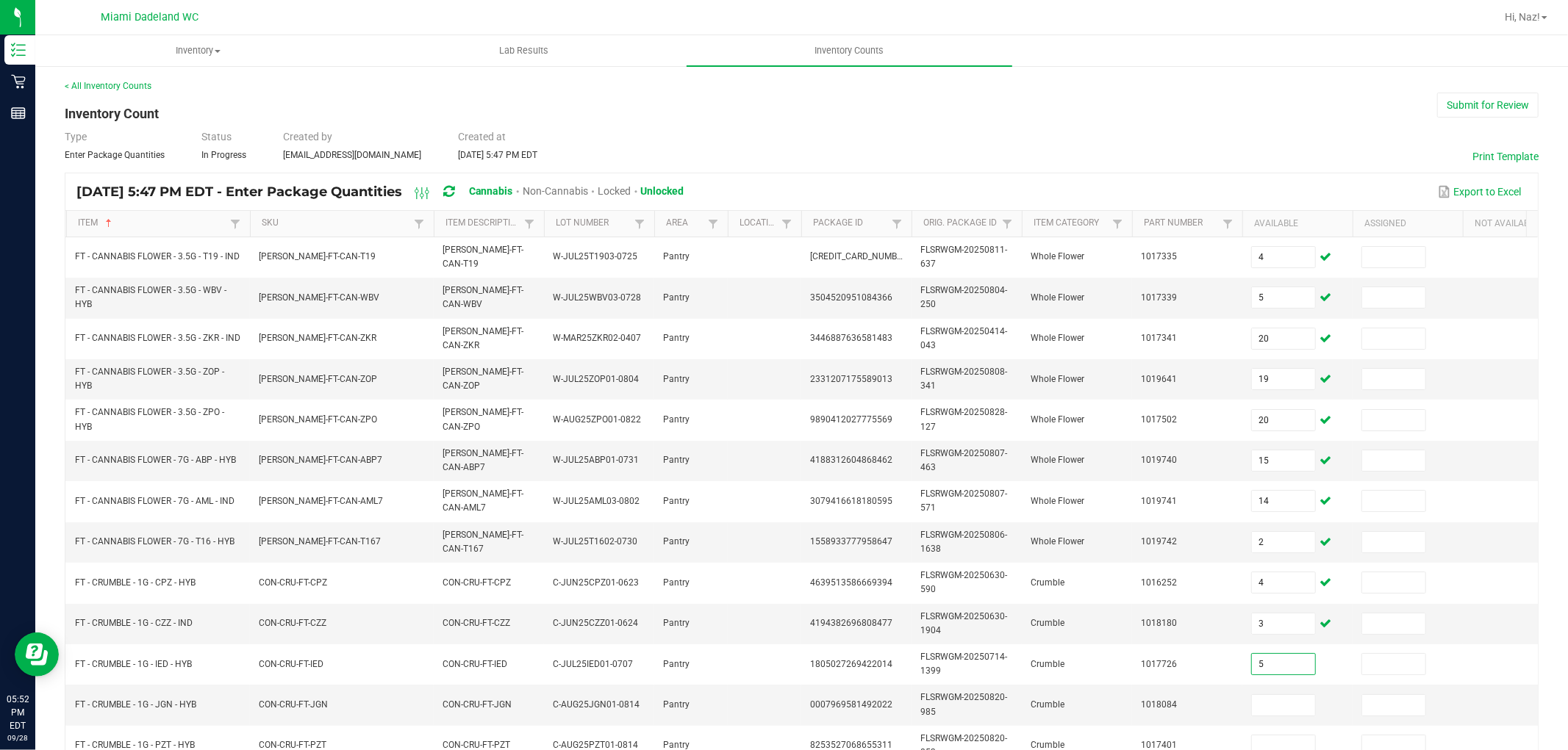
type input "5"
type input "4"
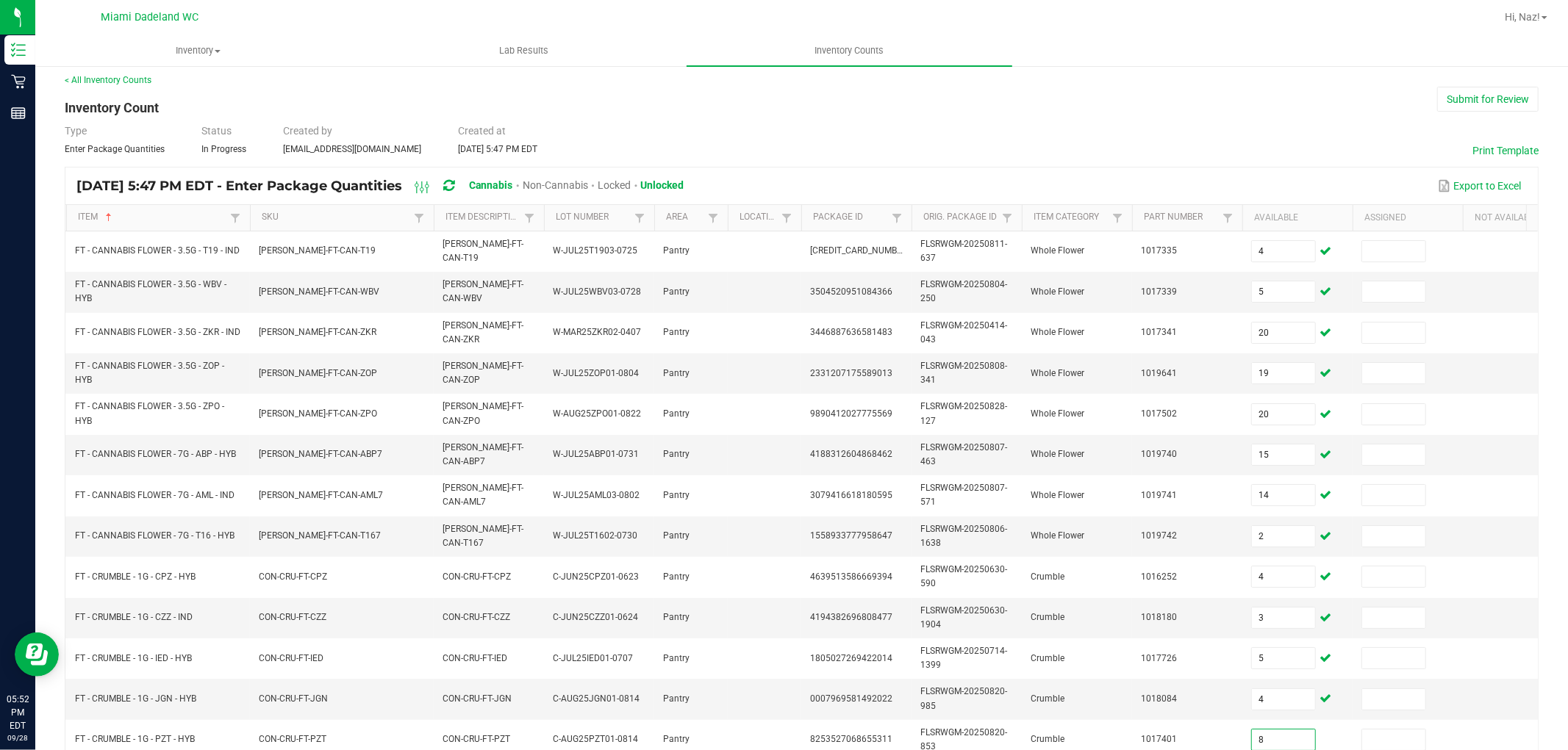
type input "8"
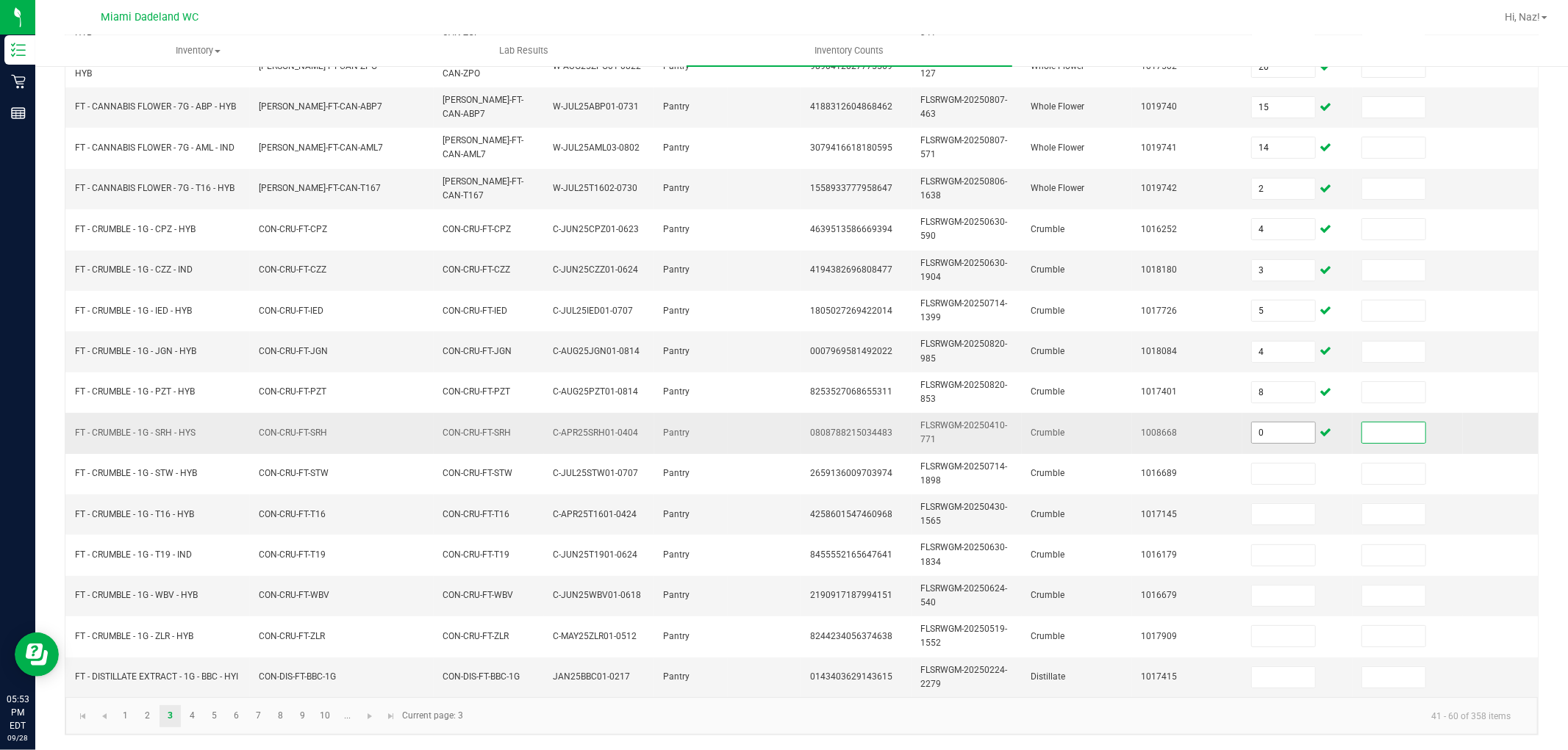
click at [1299, 422] on input "0" at bounding box center [1283, 433] width 63 height 21
type input "1"
type input "7"
type input "1"
type input "5"
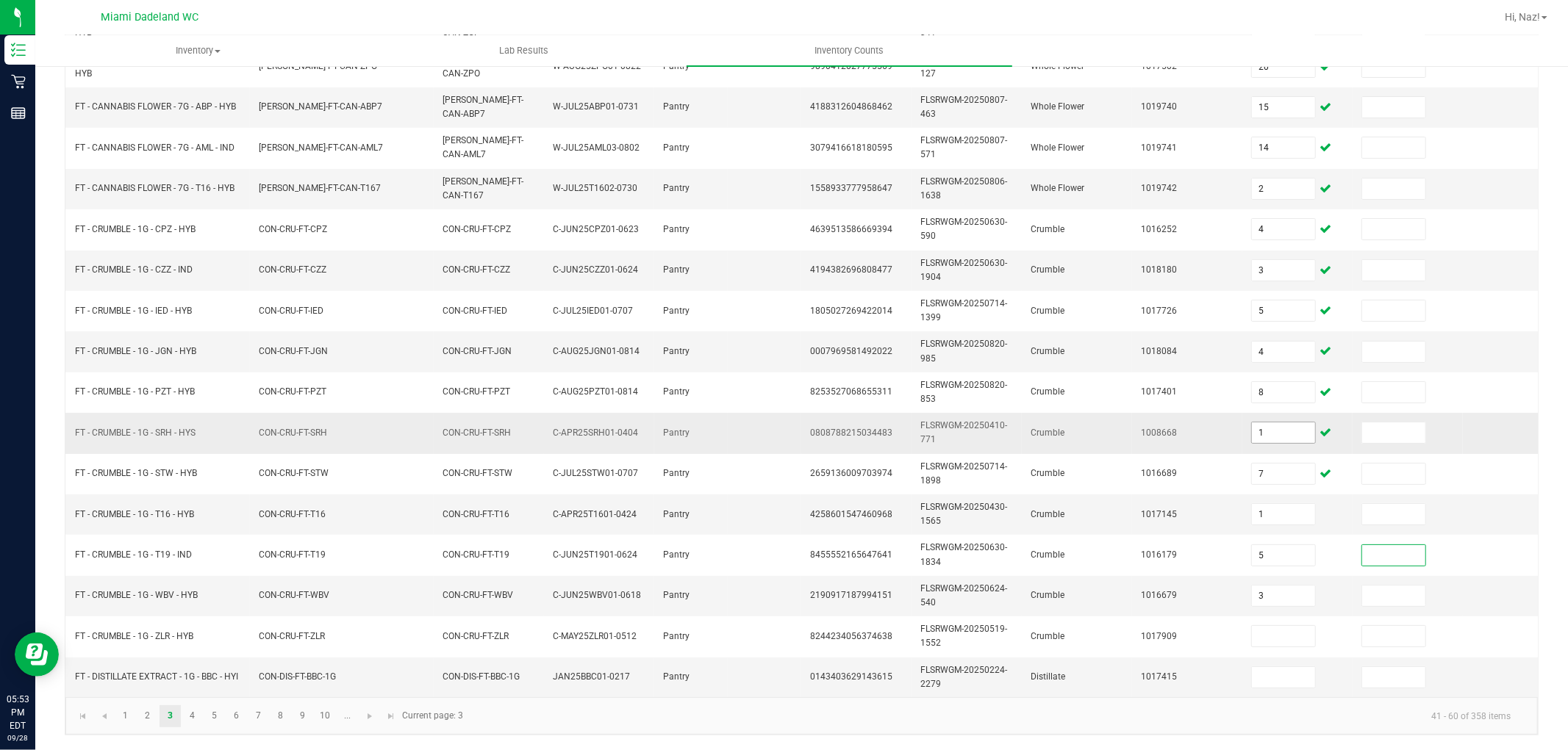
type input "3"
type input "2"
type input "9"
click at [182, 720] on link "4" at bounding box center [192, 717] width 21 height 22
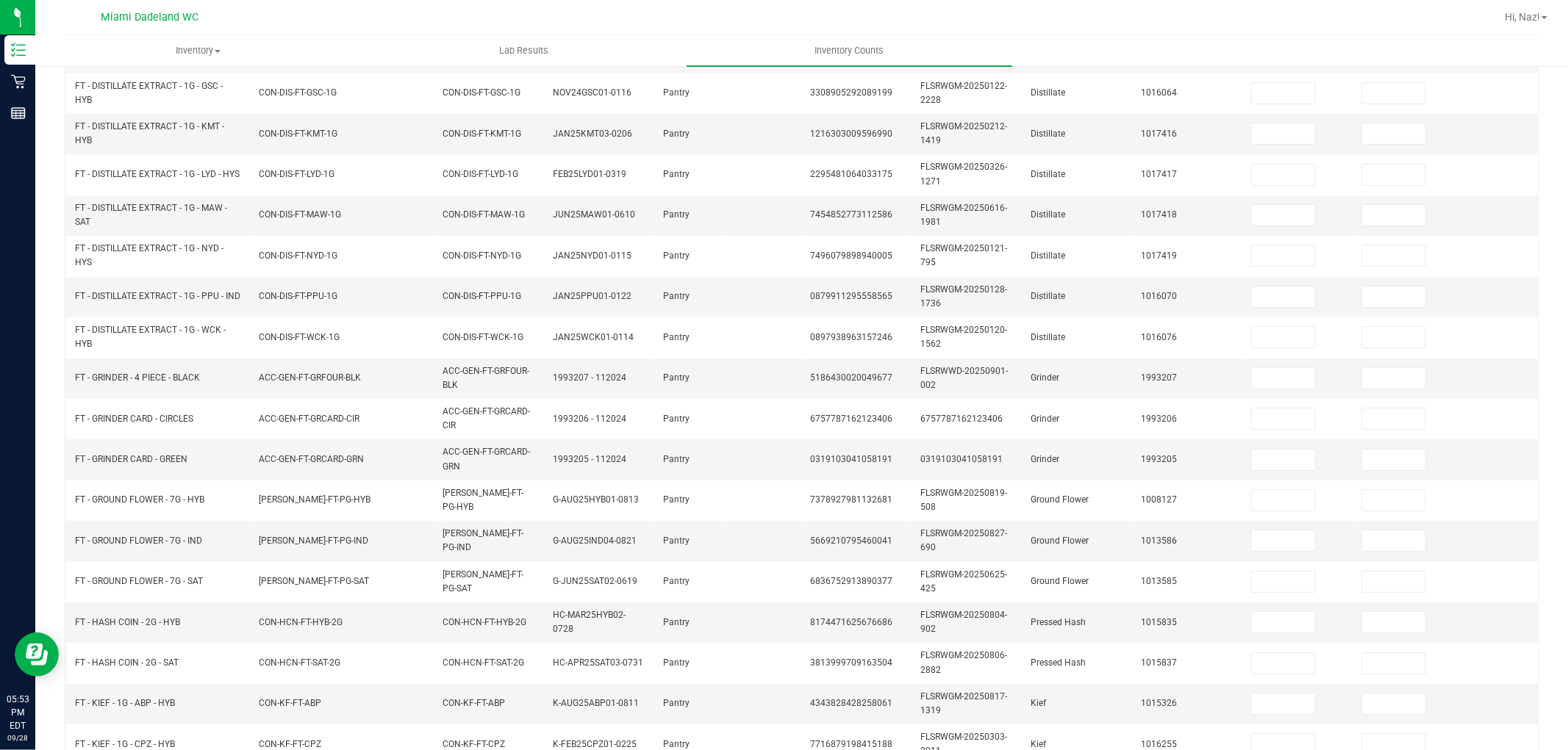
scroll to position [122, 0]
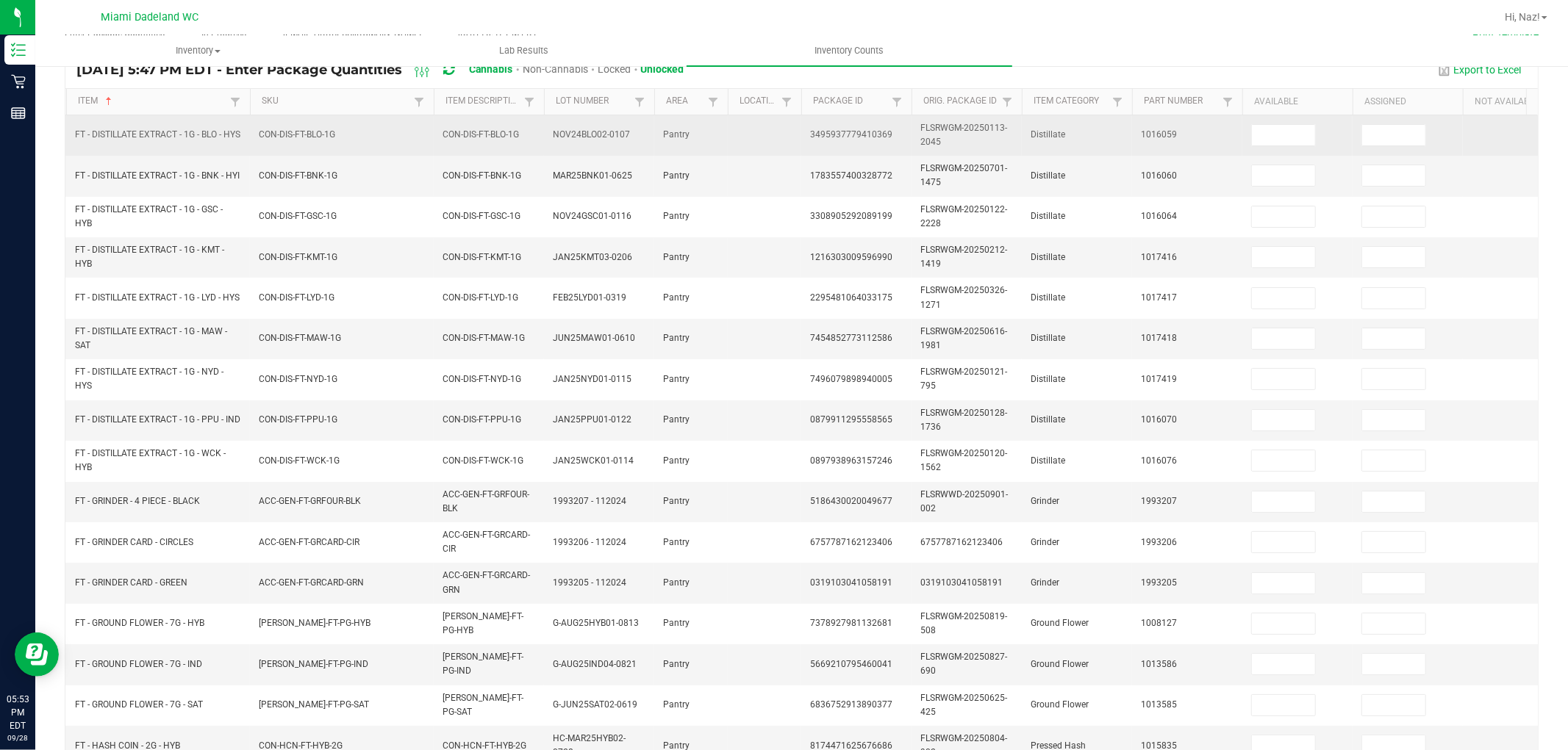
click at [1281, 118] on td at bounding box center [1297, 135] width 110 height 41
click at [1277, 125] on input at bounding box center [1283, 135] width 63 height 21
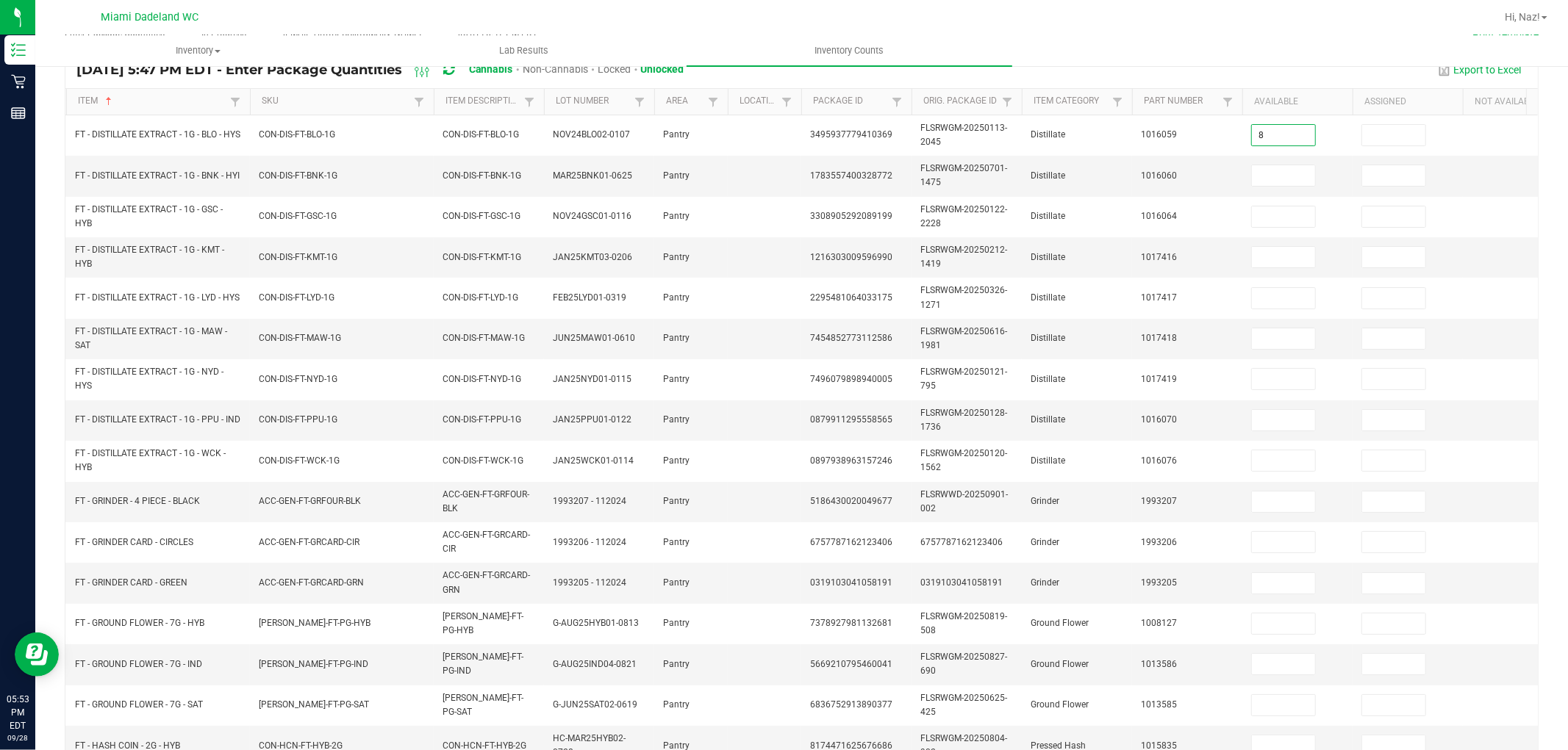
type input "8"
type input "1"
type input "4"
type input "3"
type input "6"
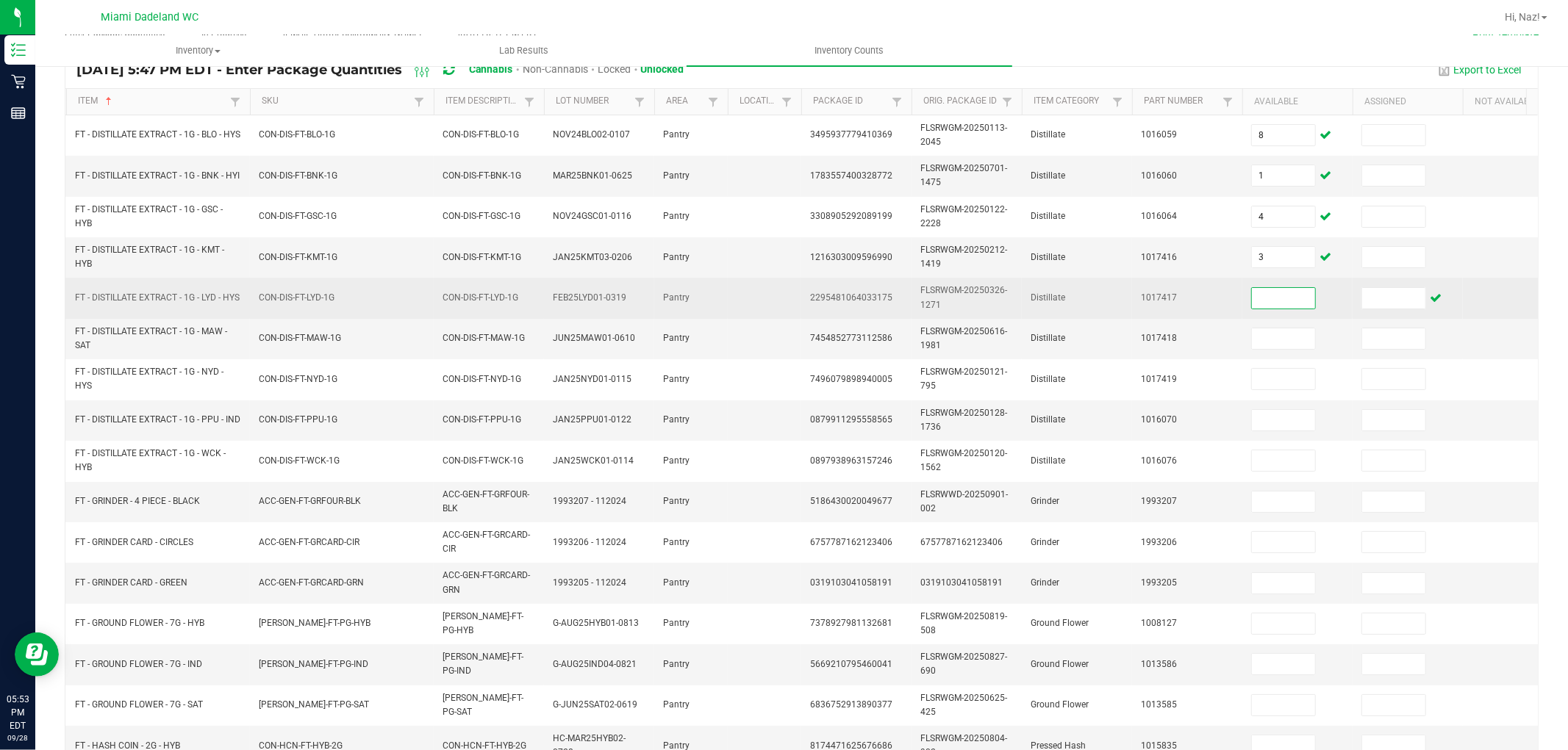
click at [1305, 297] on input at bounding box center [1283, 298] width 63 height 21
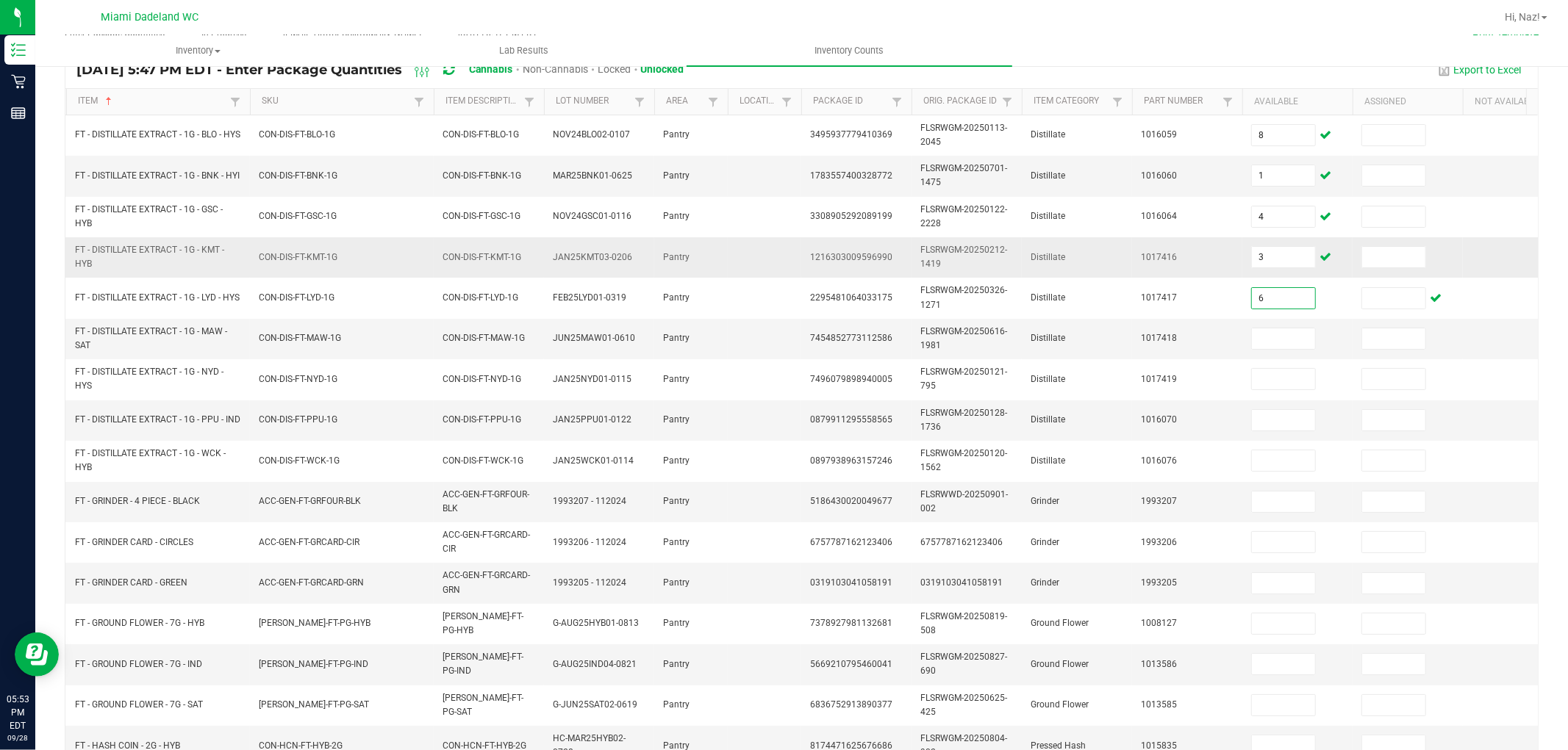
type input "6"
type input "5"
type input "1"
type input "7"
type input "9"
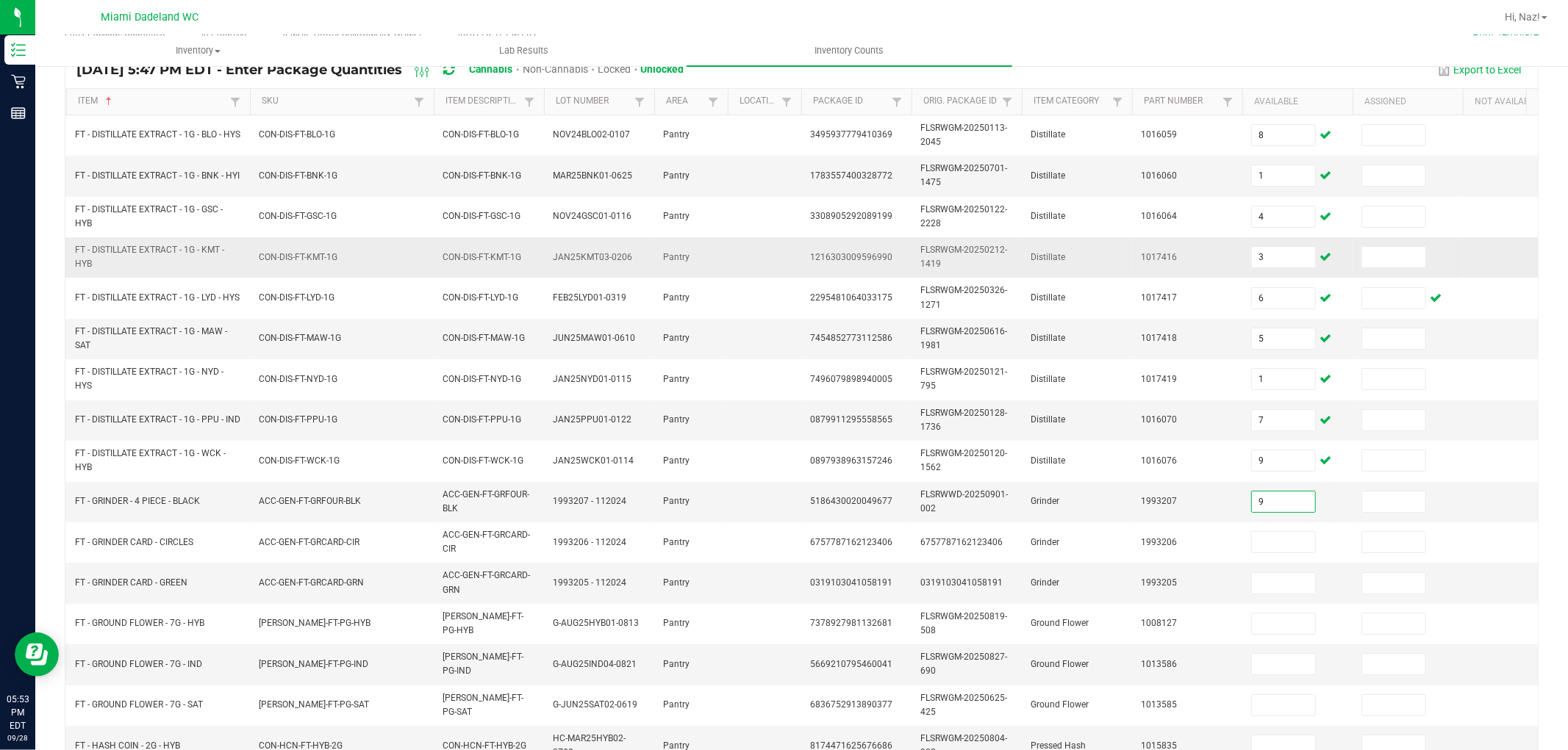
type input "9"
type input "3"
type input "18"
type input "16"
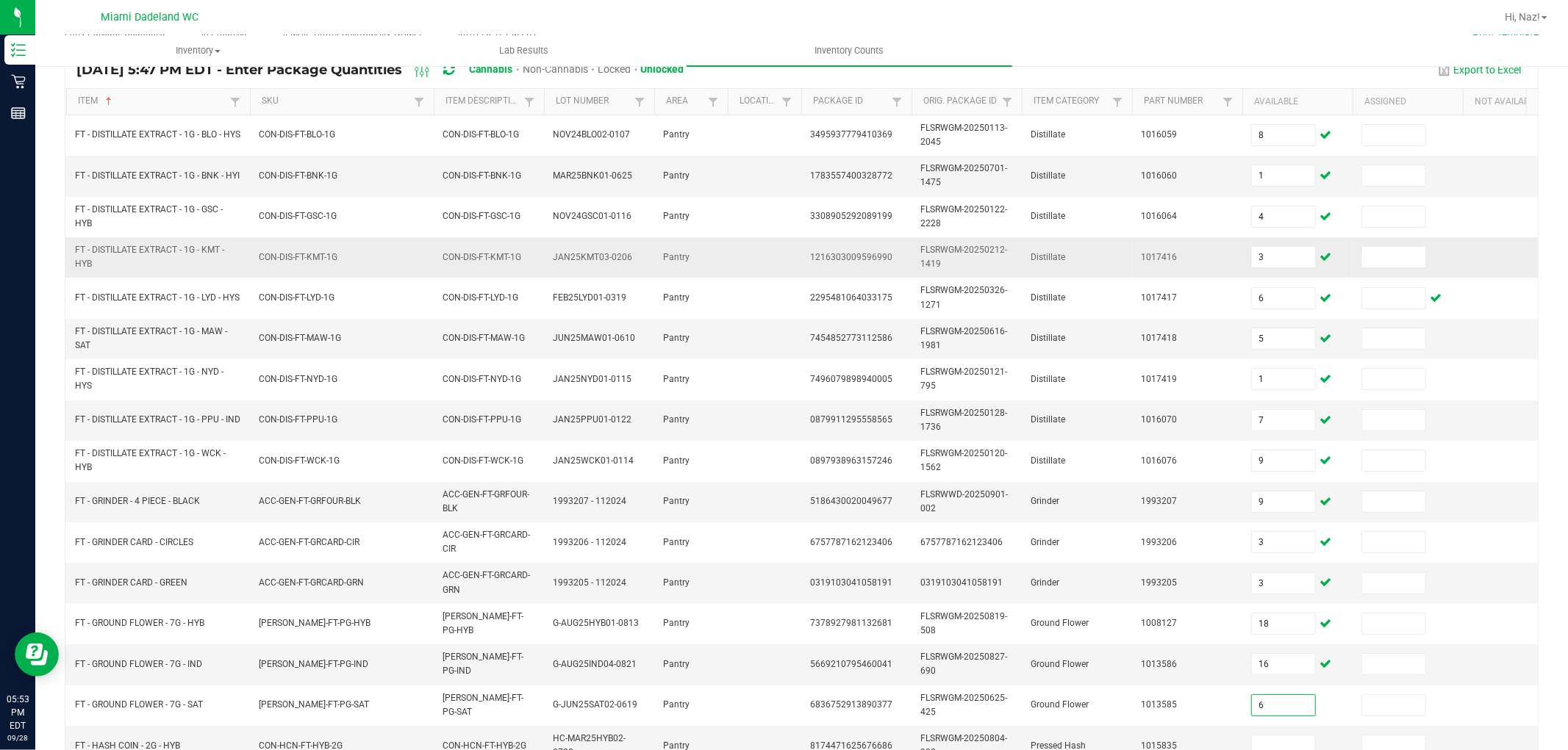
type input "6"
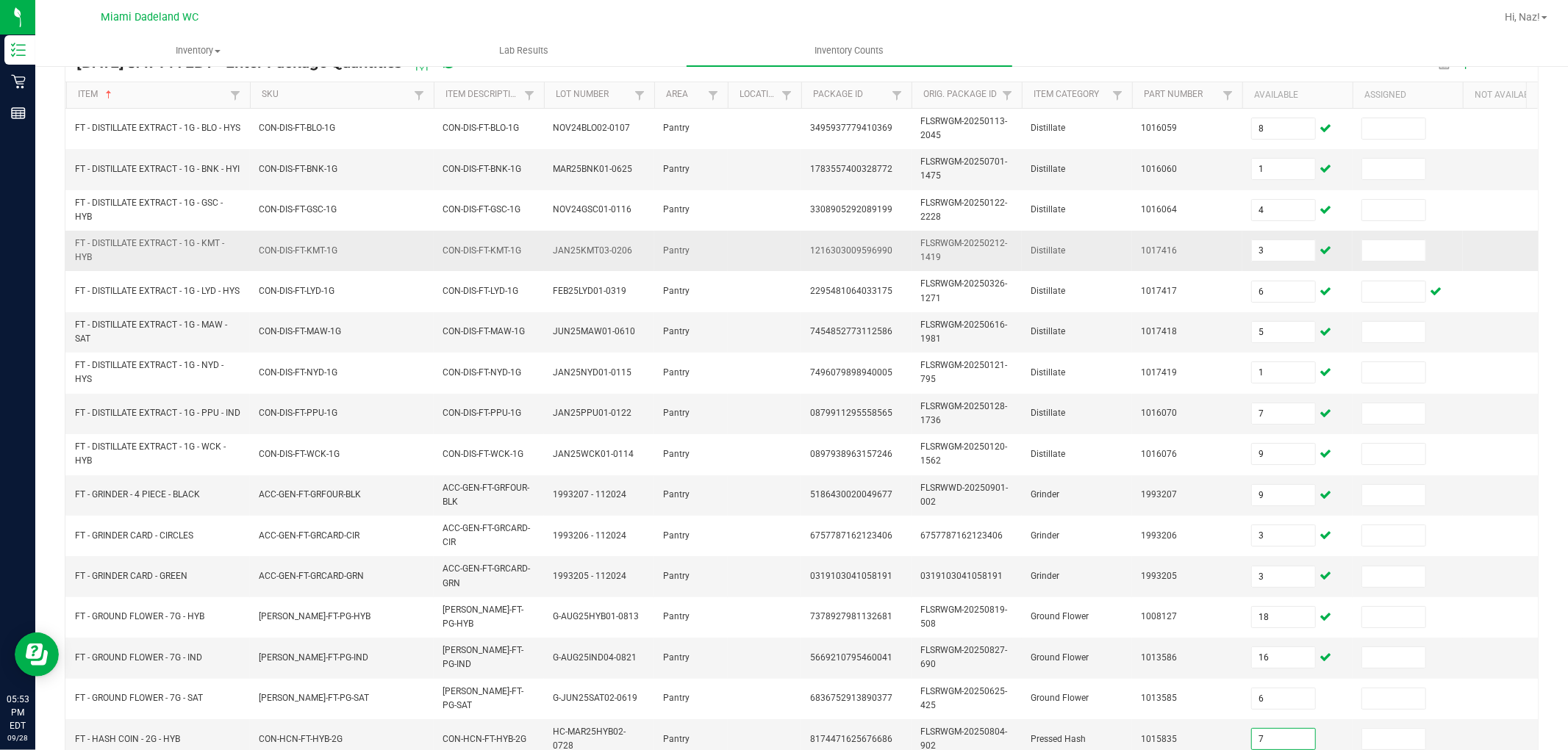
type input "7"
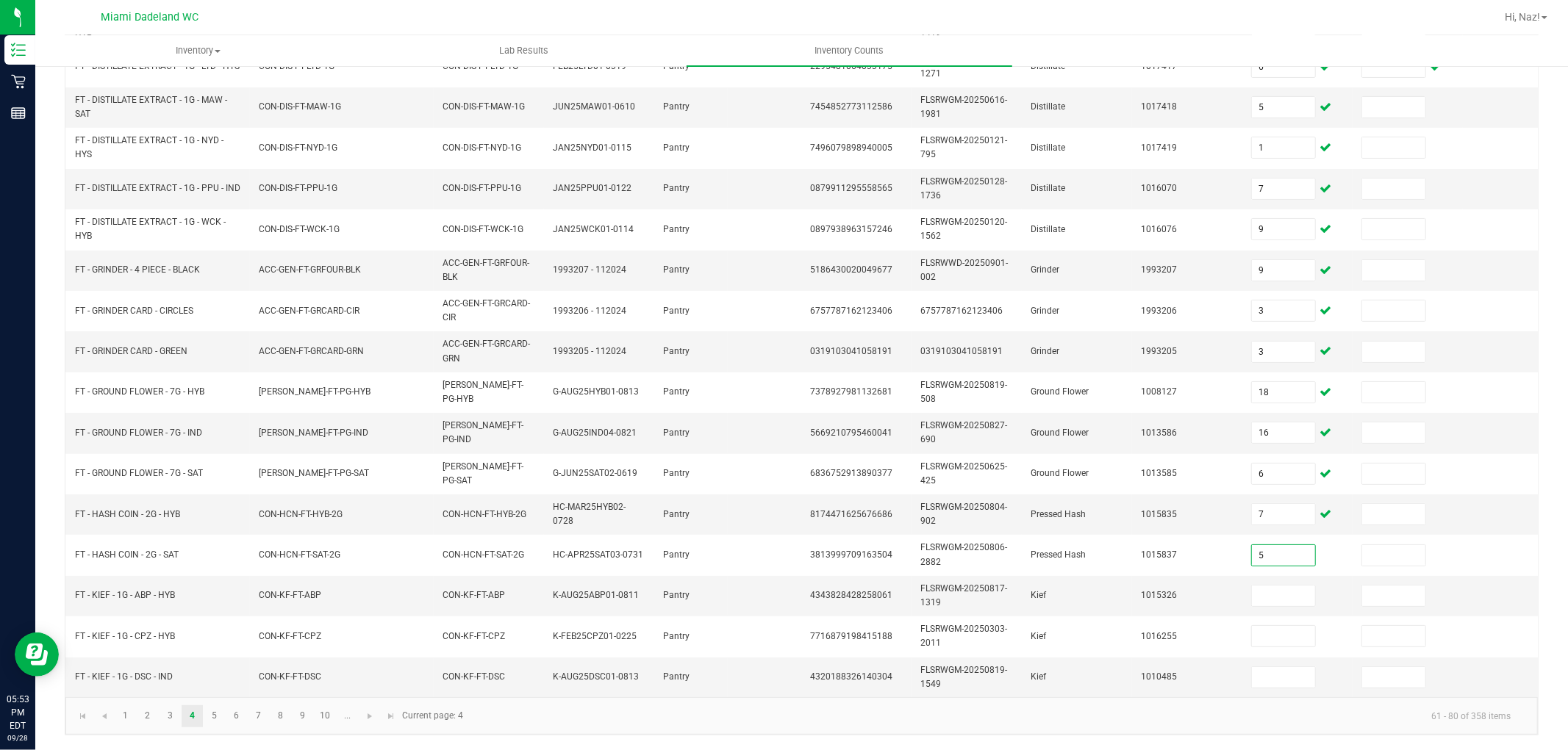
type input "5"
type input "6"
type input "3"
type input "5"
click at [1276, 504] on input "7" at bounding box center [1283, 514] width 63 height 21
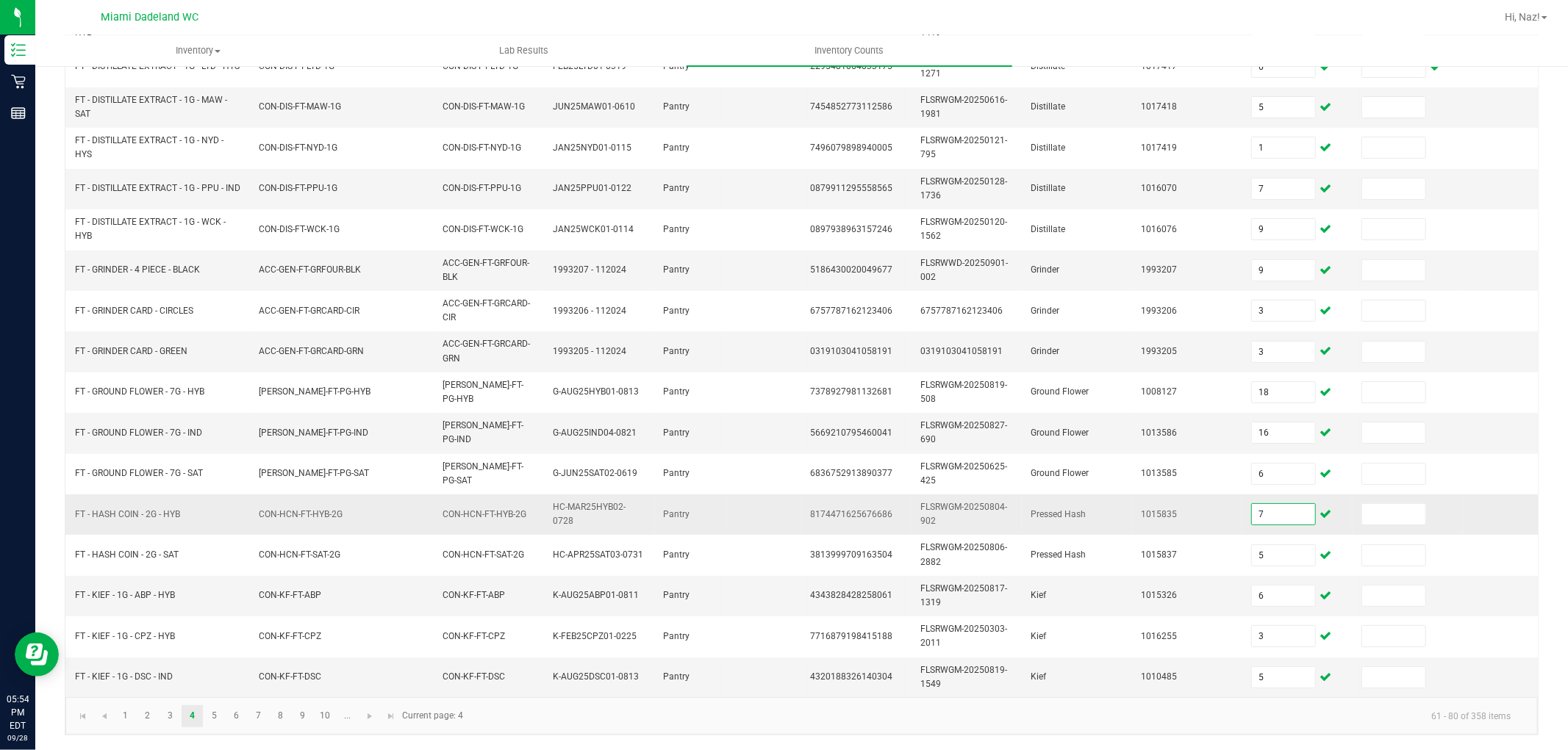
click at [1276, 504] on input "7" at bounding box center [1283, 514] width 63 height 21
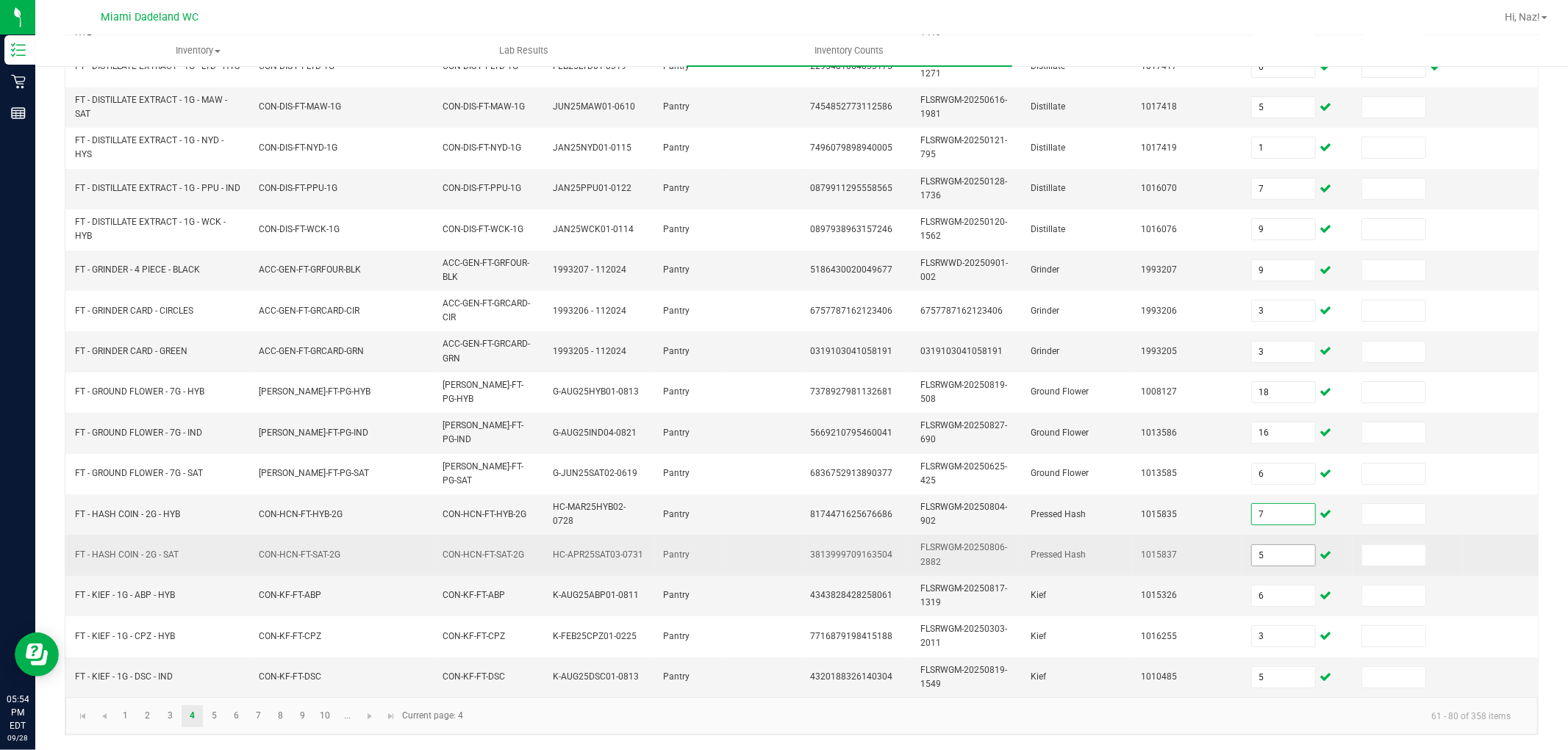
click at [1275, 545] on input "5" at bounding box center [1283, 555] width 63 height 21
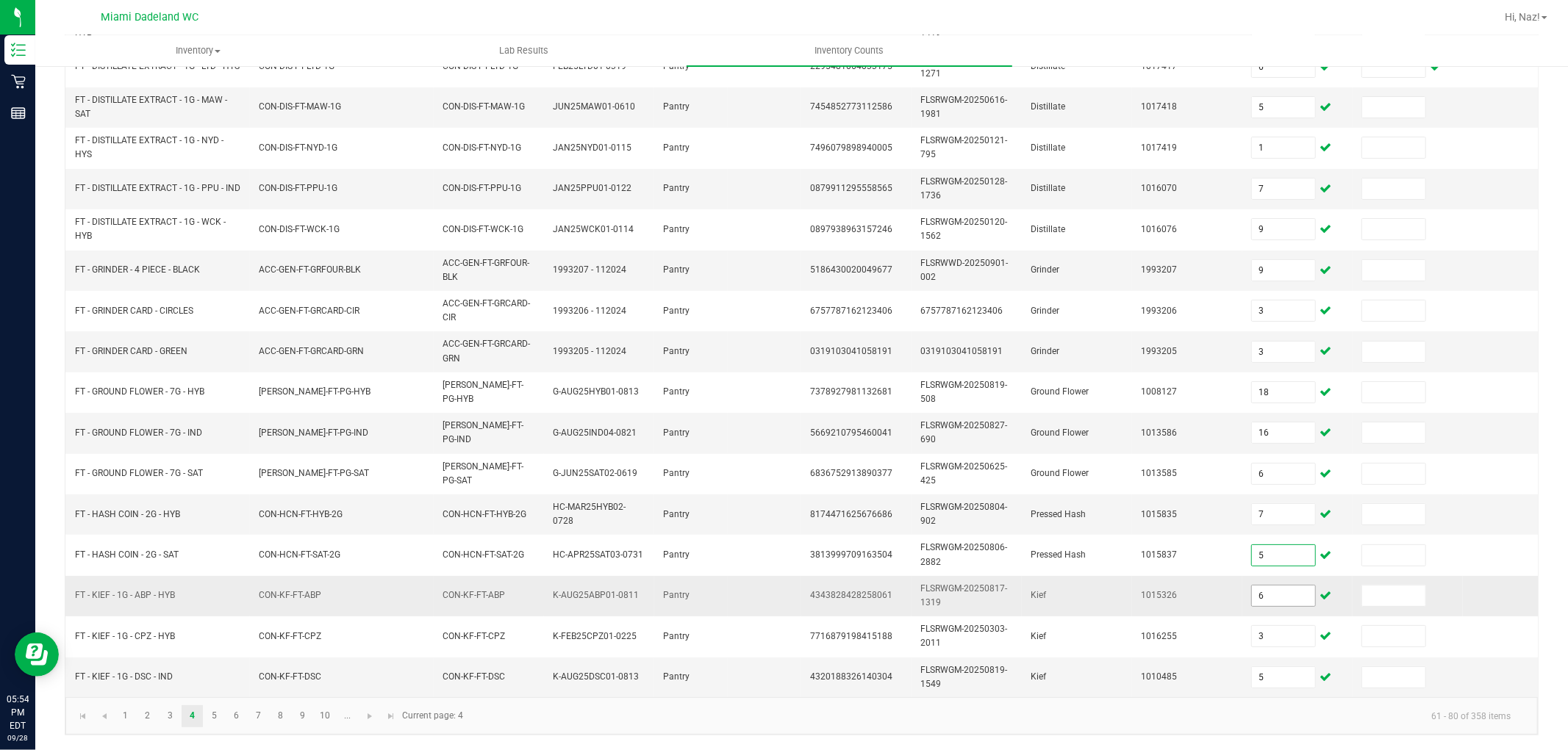
click at [1281, 586] on input "6" at bounding box center [1283, 596] width 63 height 21
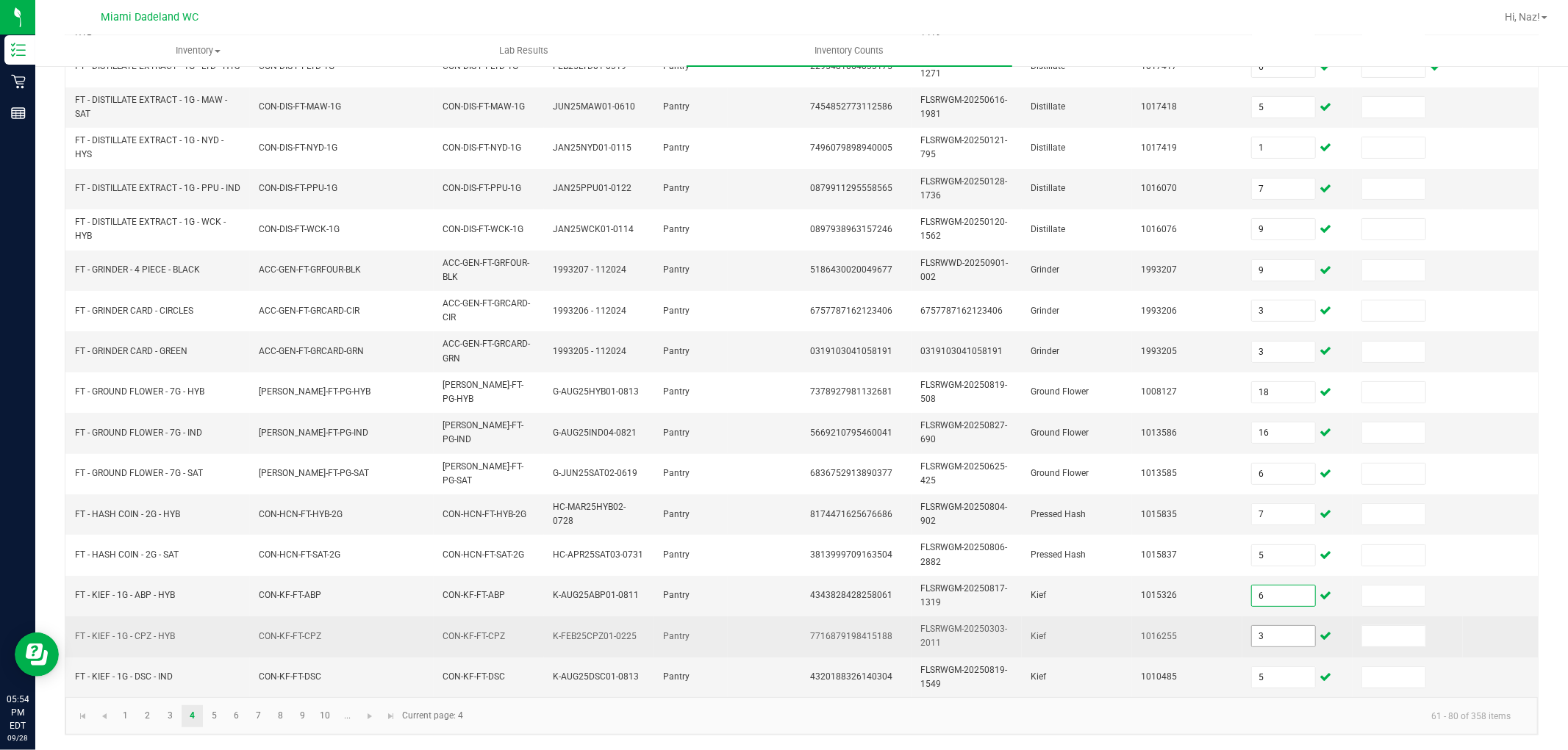
click at [1273, 626] on input "3" at bounding box center [1283, 636] width 63 height 21
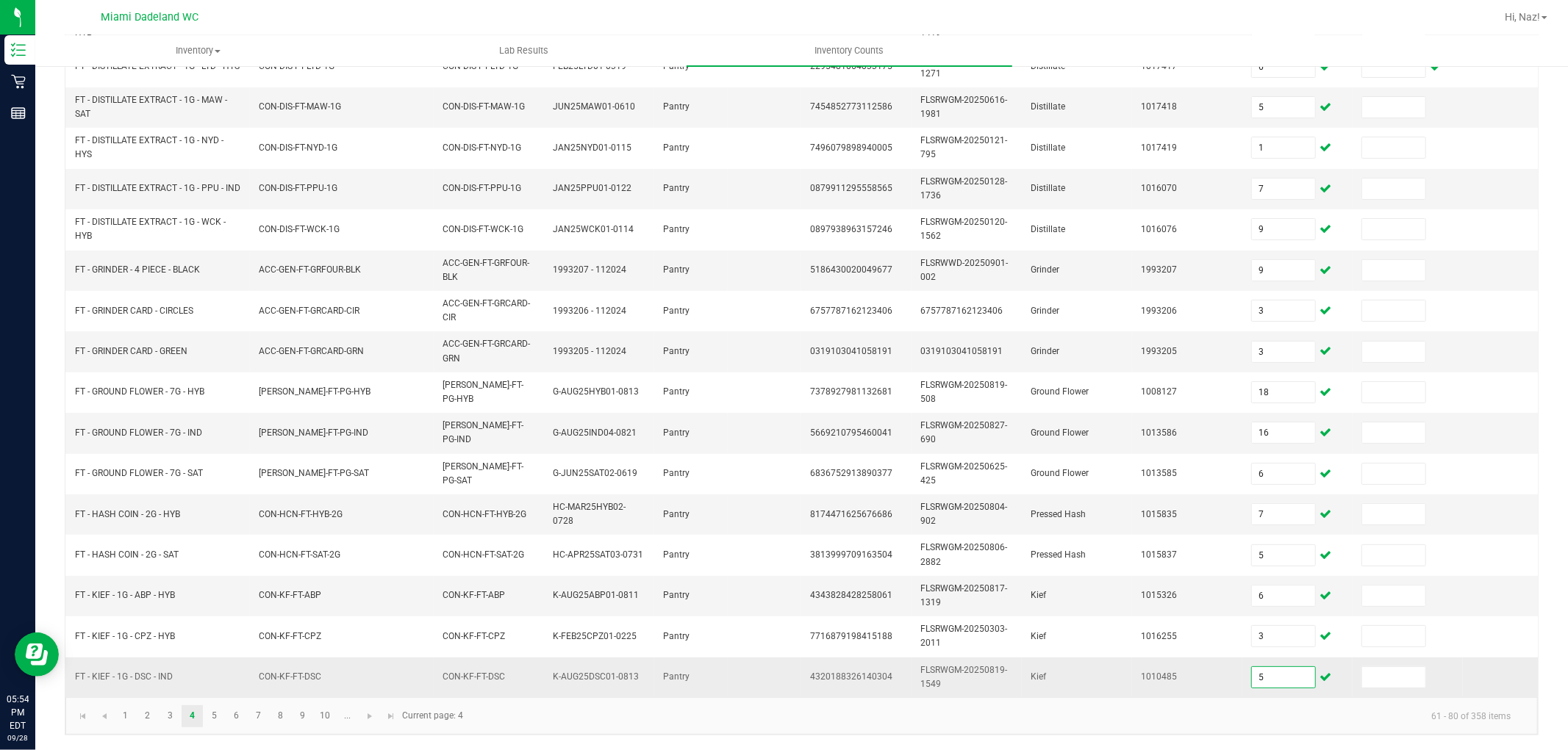
click at [1263, 667] on input "5" at bounding box center [1283, 678] width 63 height 21
click at [207, 714] on link "5" at bounding box center [214, 717] width 21 height 22
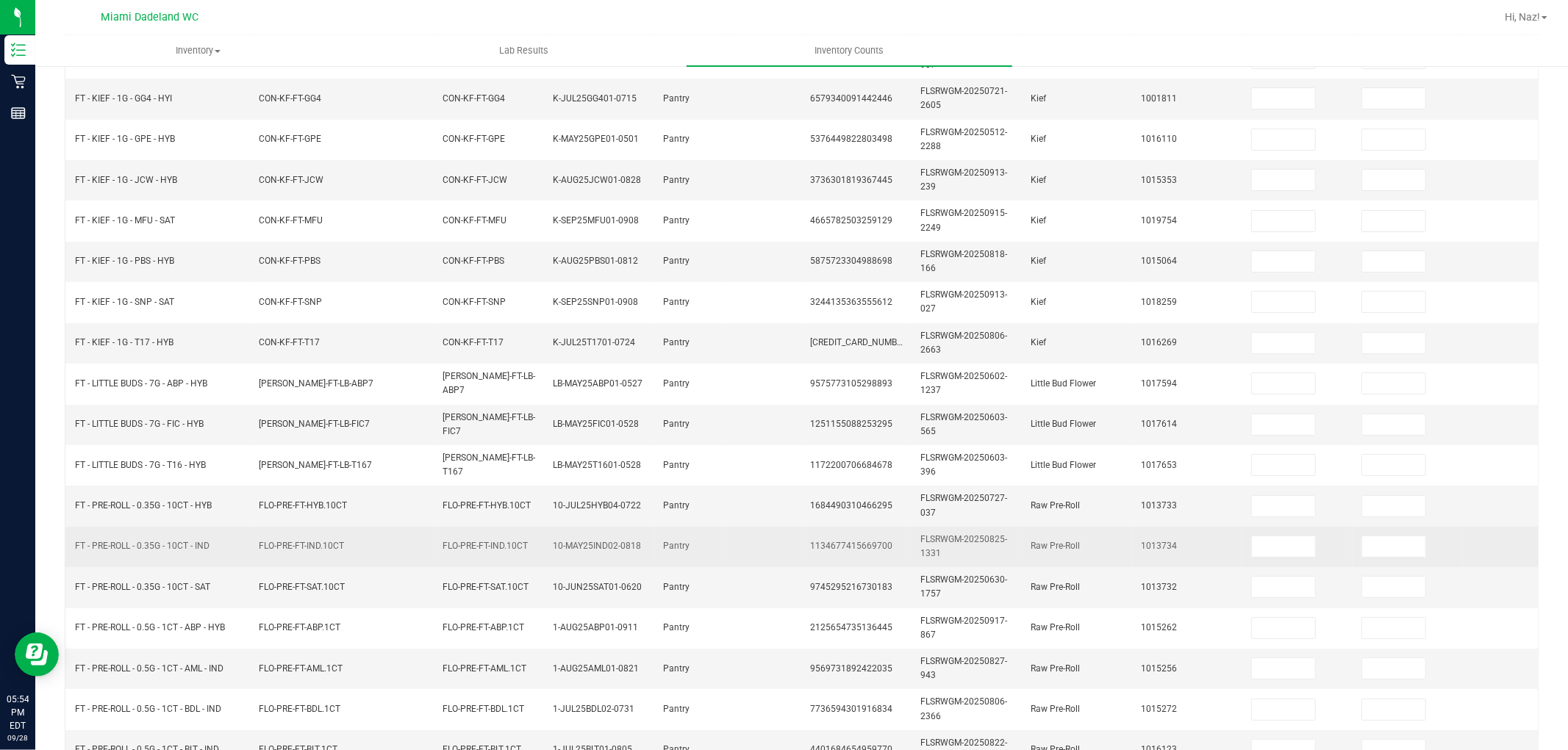
scroll to position [41, 0]
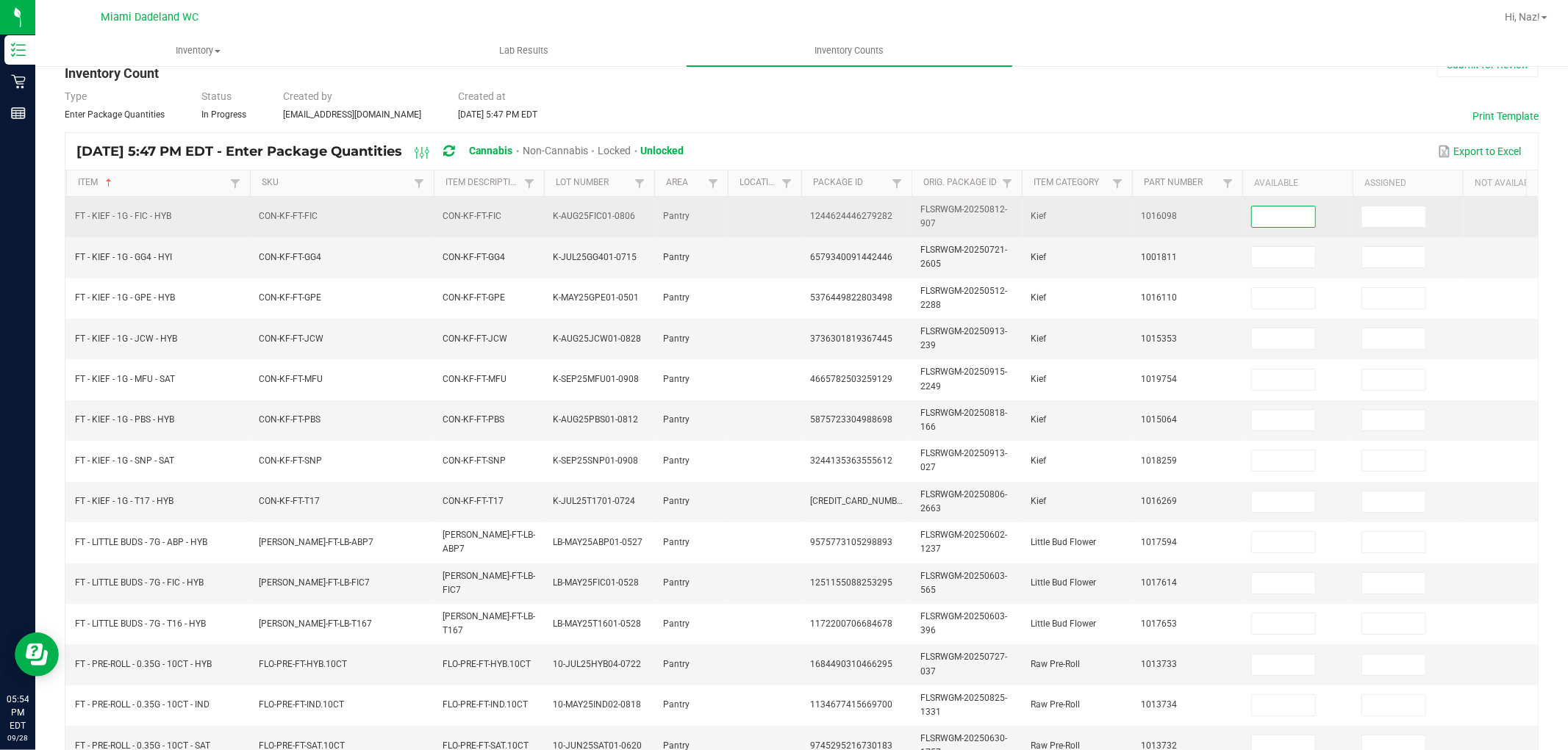
click at [1257, 209] on input at bounding box center [1283, 217] width 63 height 21
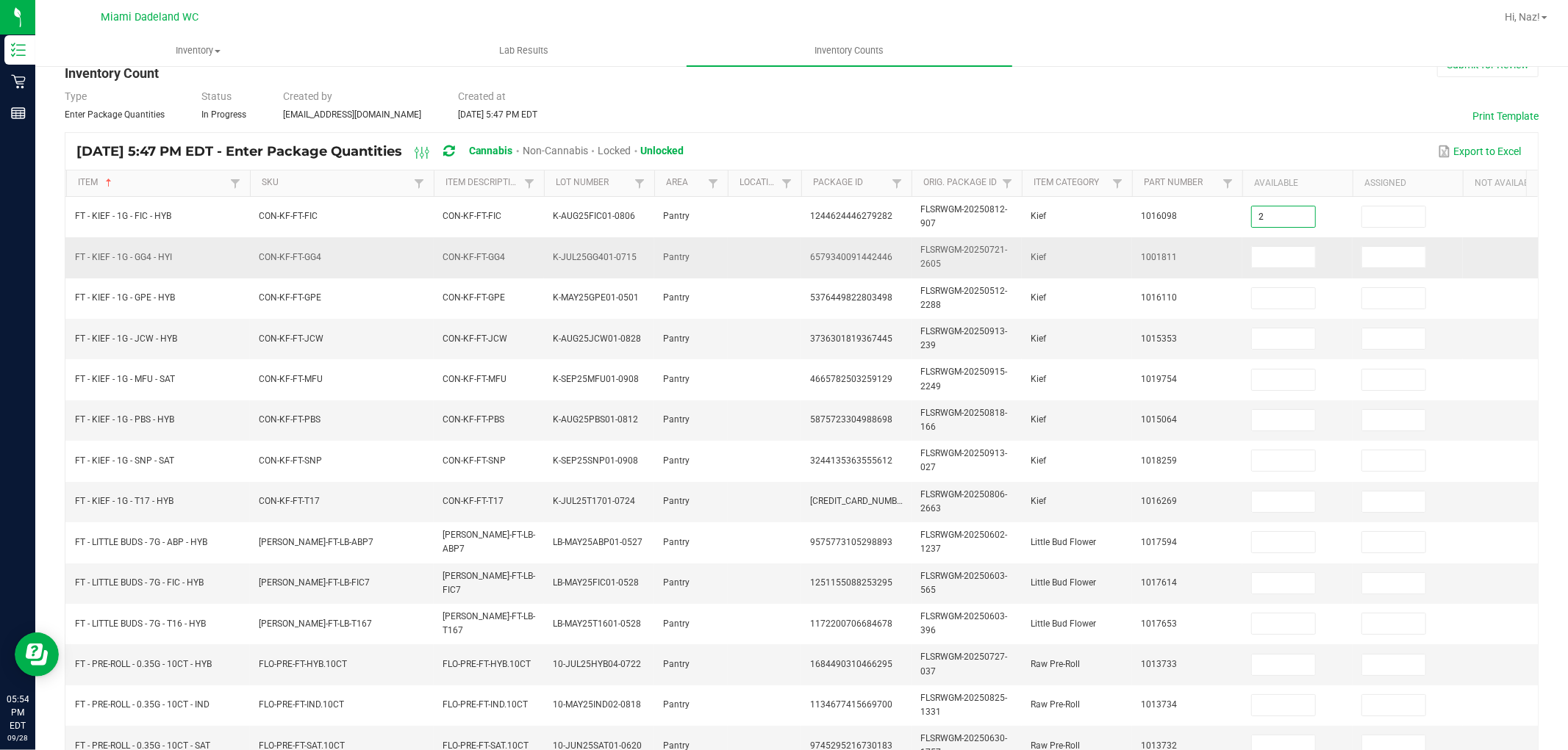
type input "2"
type input "7"
type input "8"
type input "4"
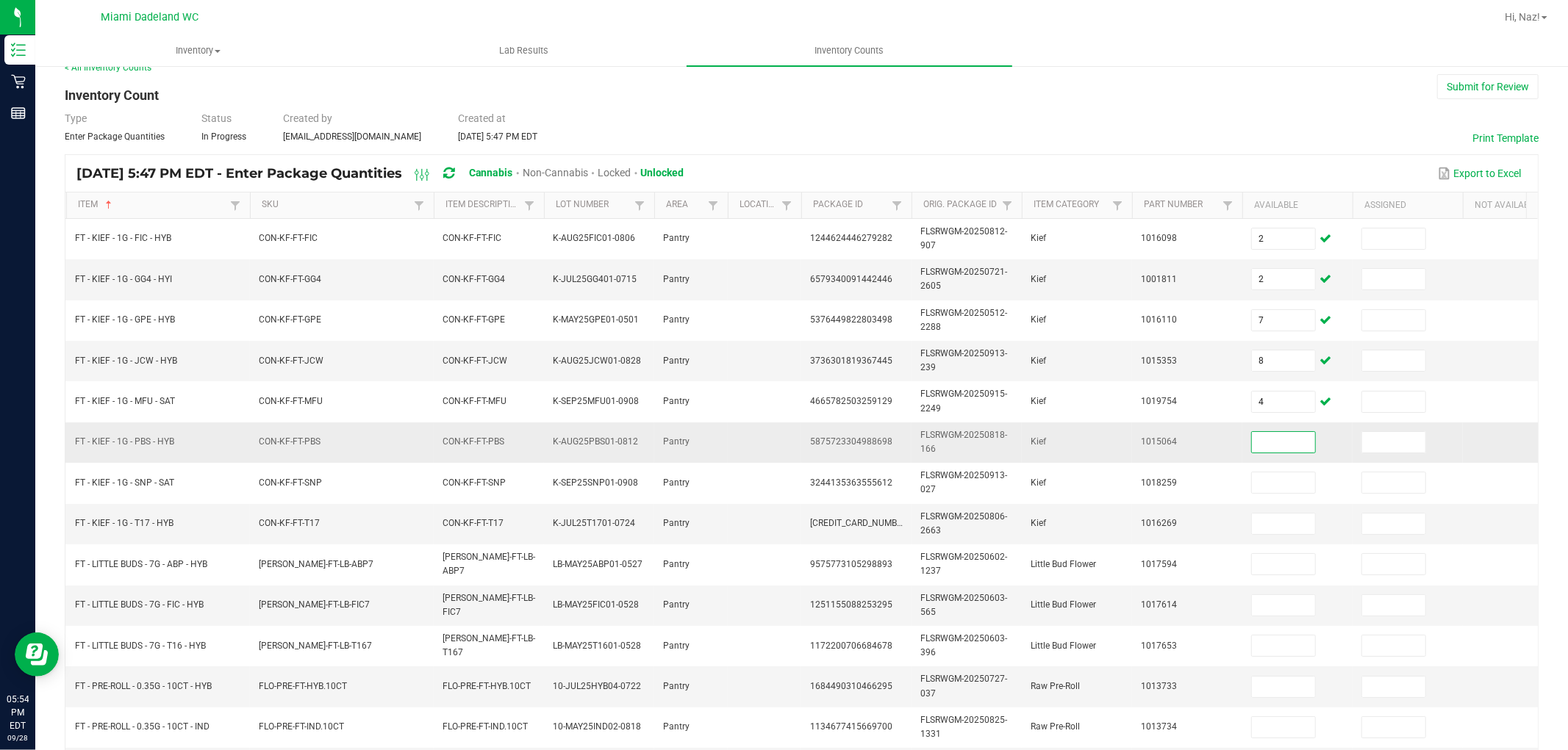
scroll to position [0, 0]
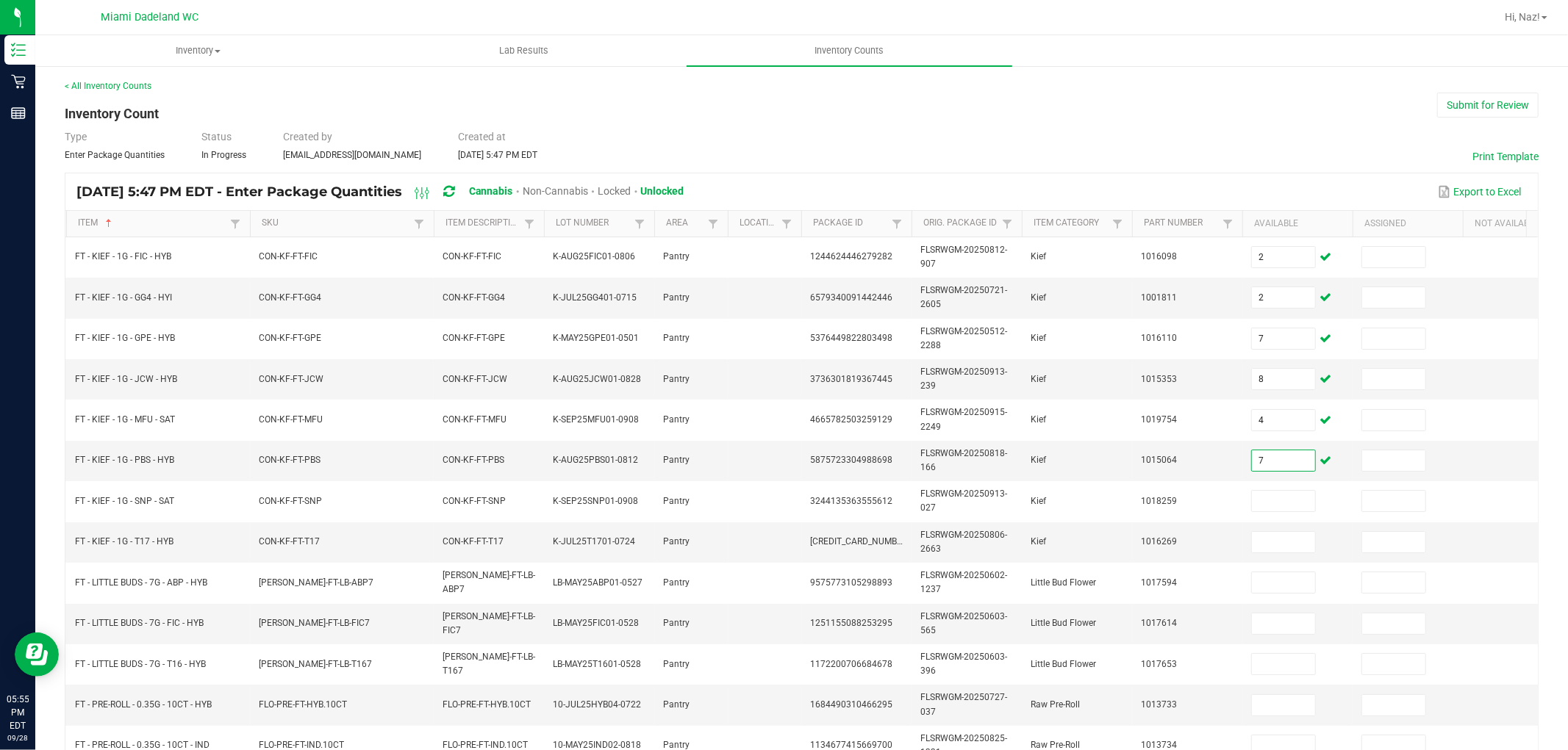
type input "7"
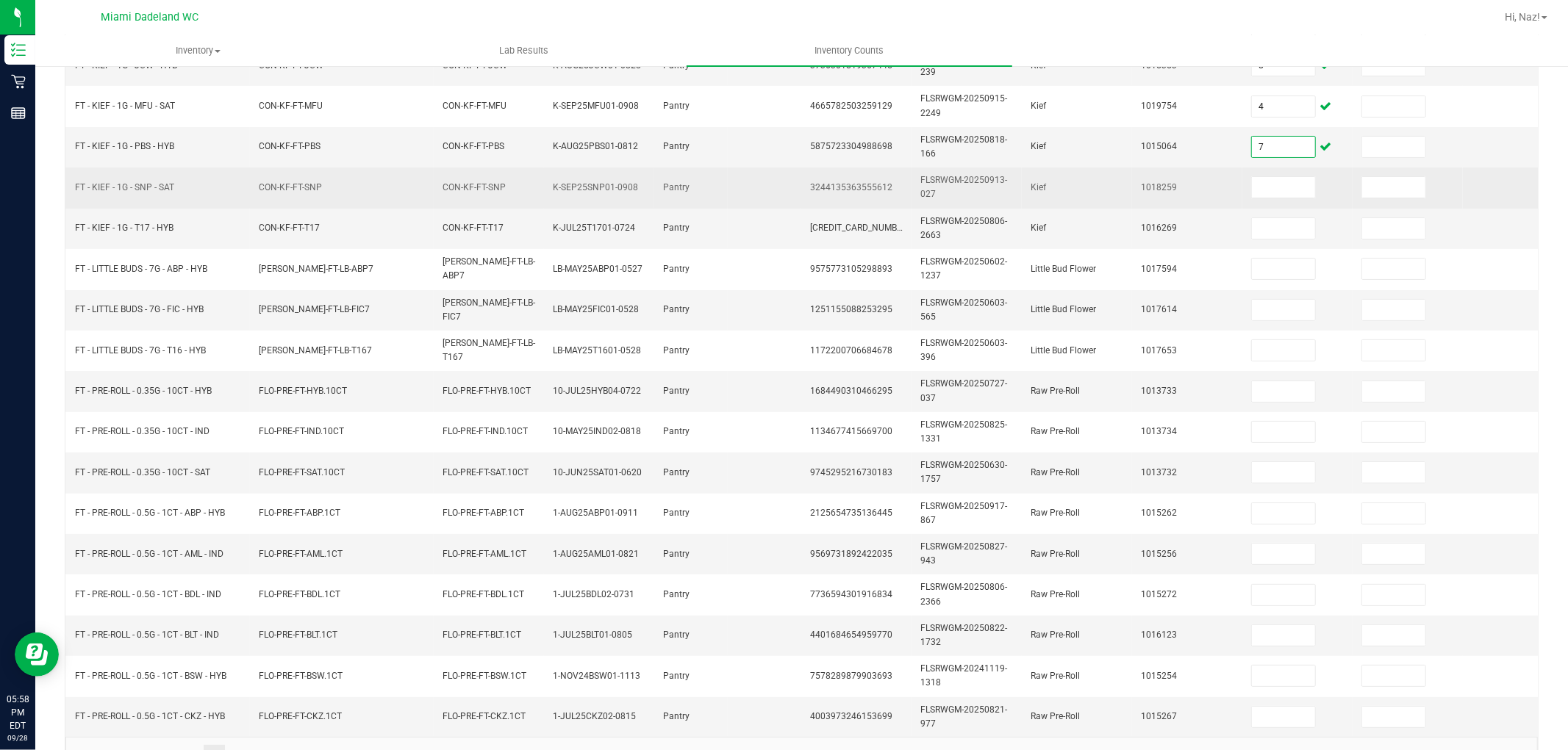
scroll to position [285, 0]
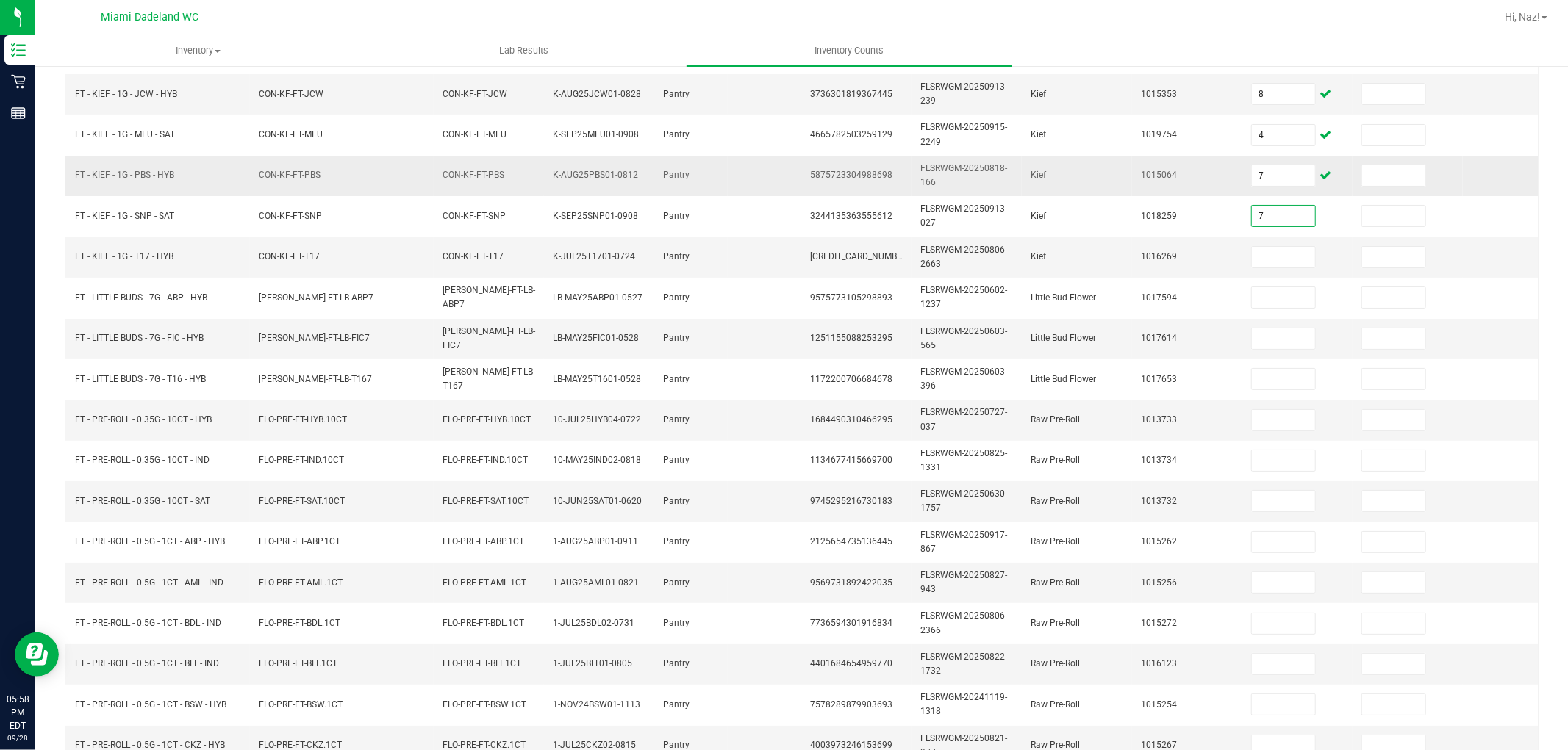
type input "7"
type input "1"
type input "9"
type input "4"
type input "8"
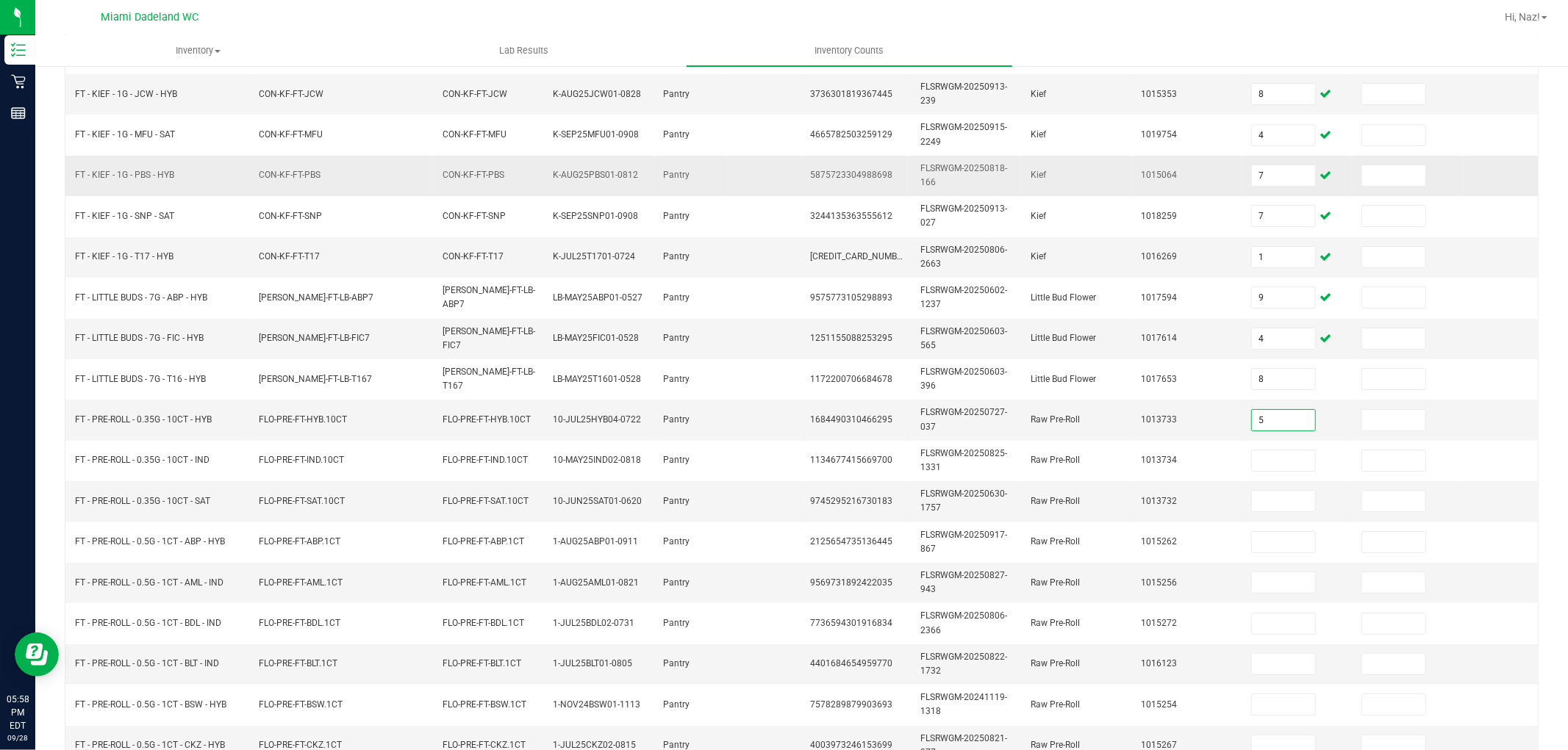
type input "5"
type input "14"
type input "6"
type input "20"
type input "16"
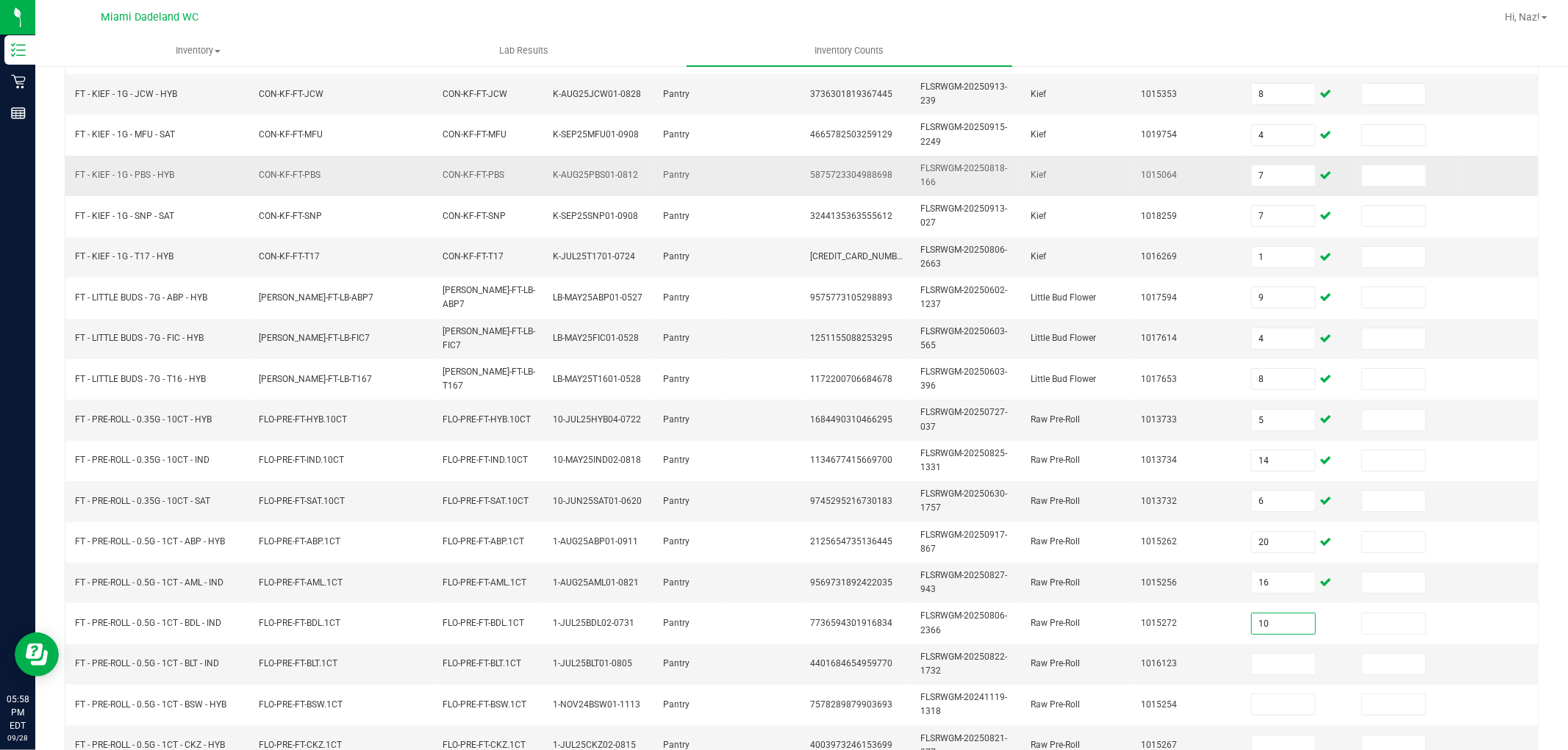
type input "10"
type input "8"
type input "3"
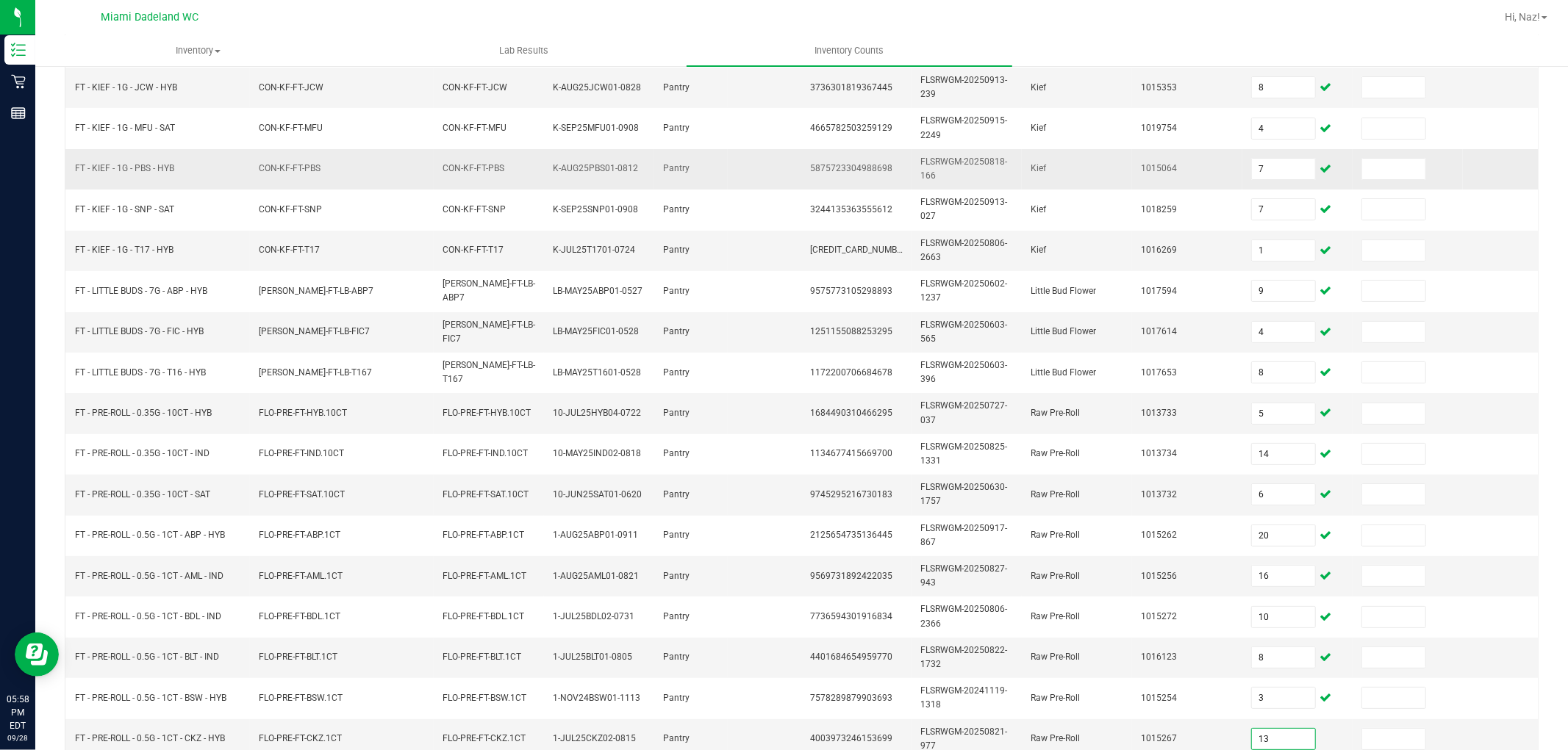
type input "13"
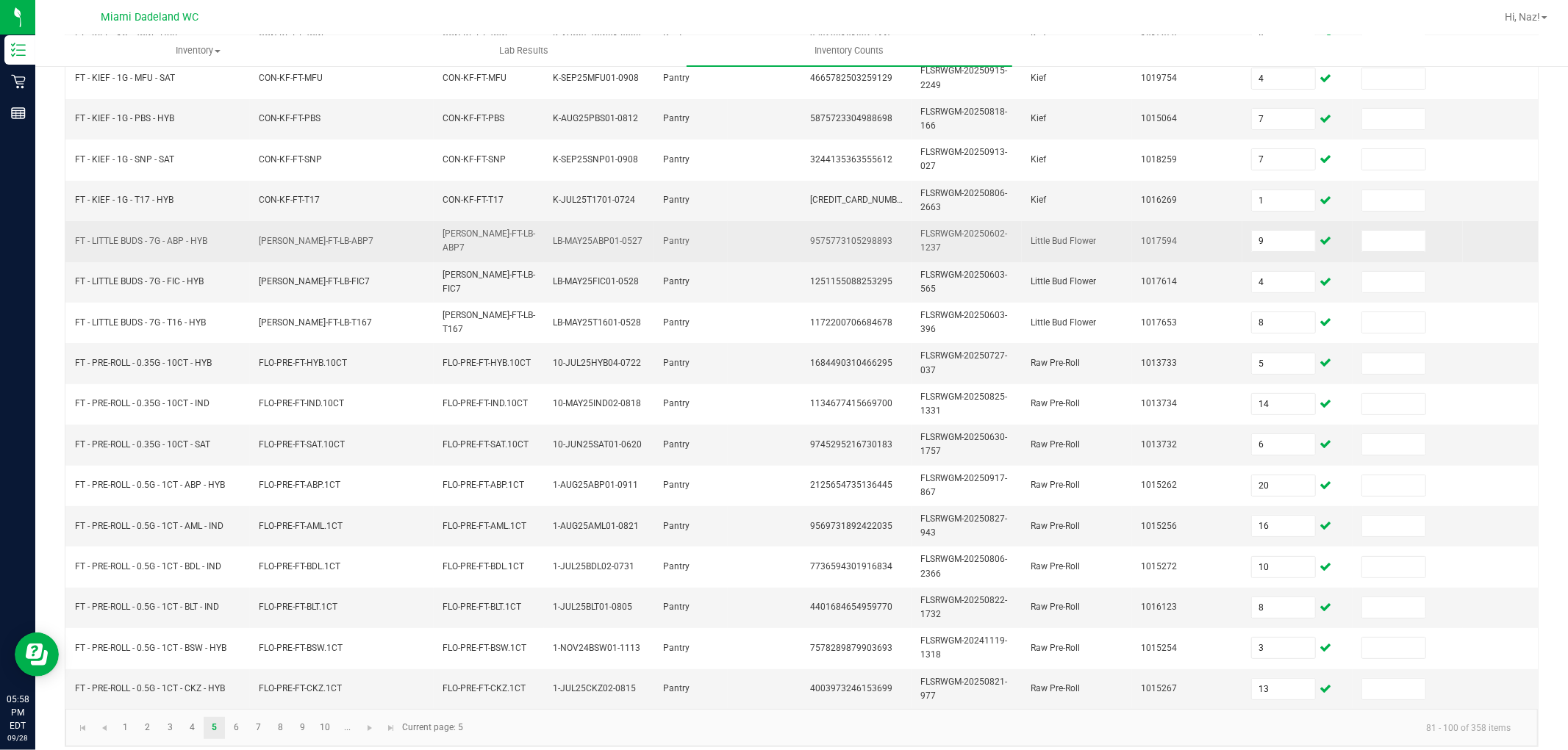
scroll to position [368, 0]
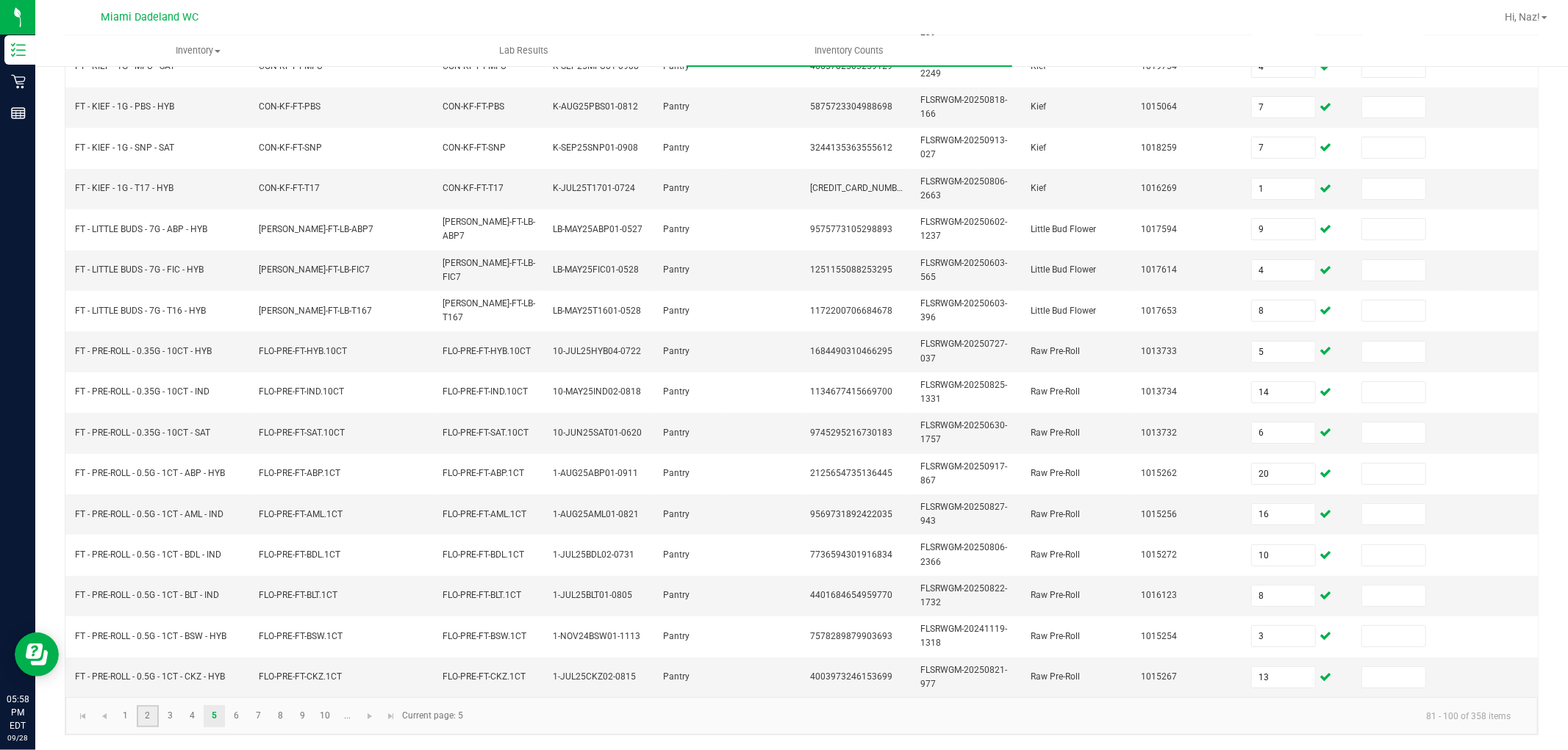
click at [152, 713] on link "2" at bounding box center [147, 717] width 21 height 22
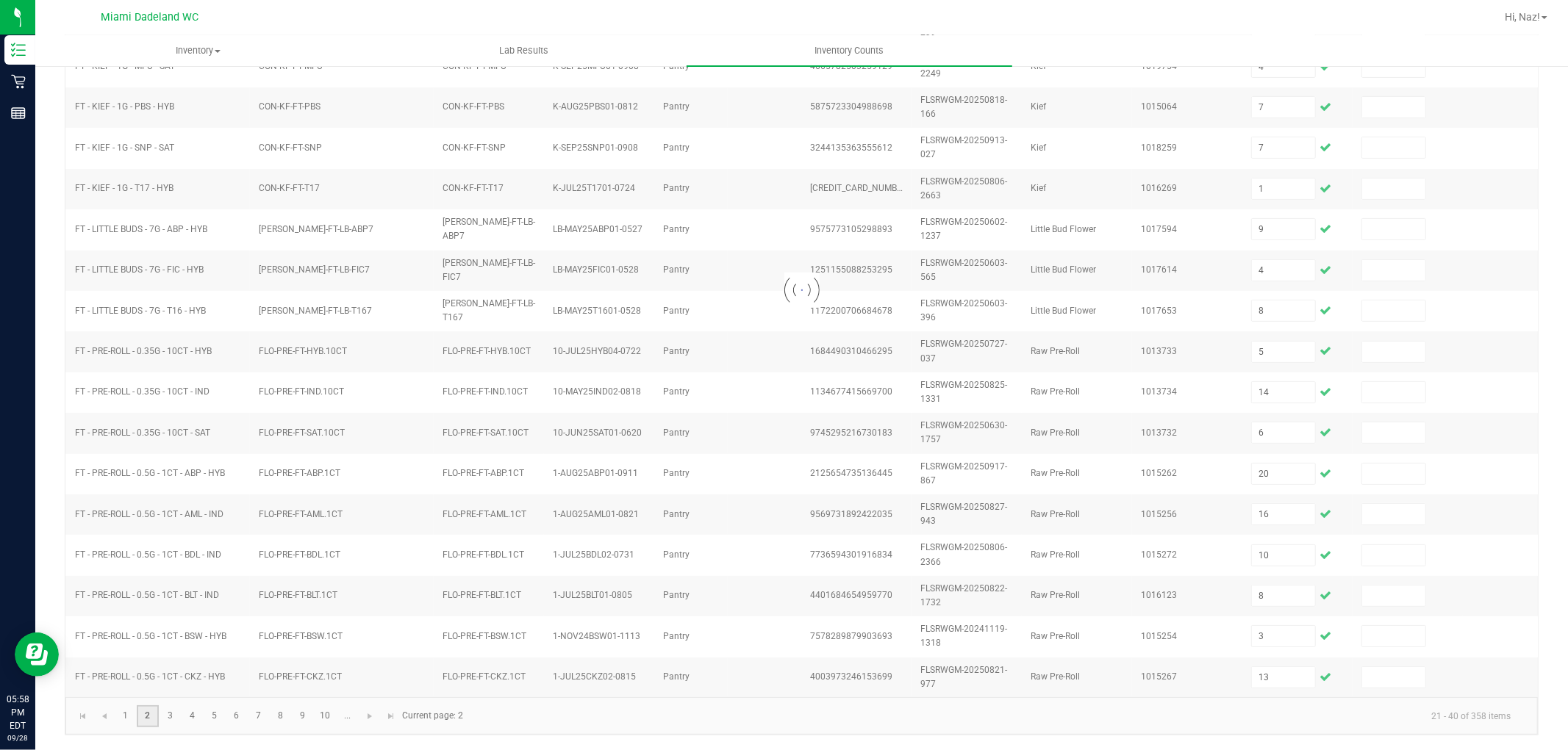
type input "11"
type input "5"
type input "17"
type input "6"
type input "15"
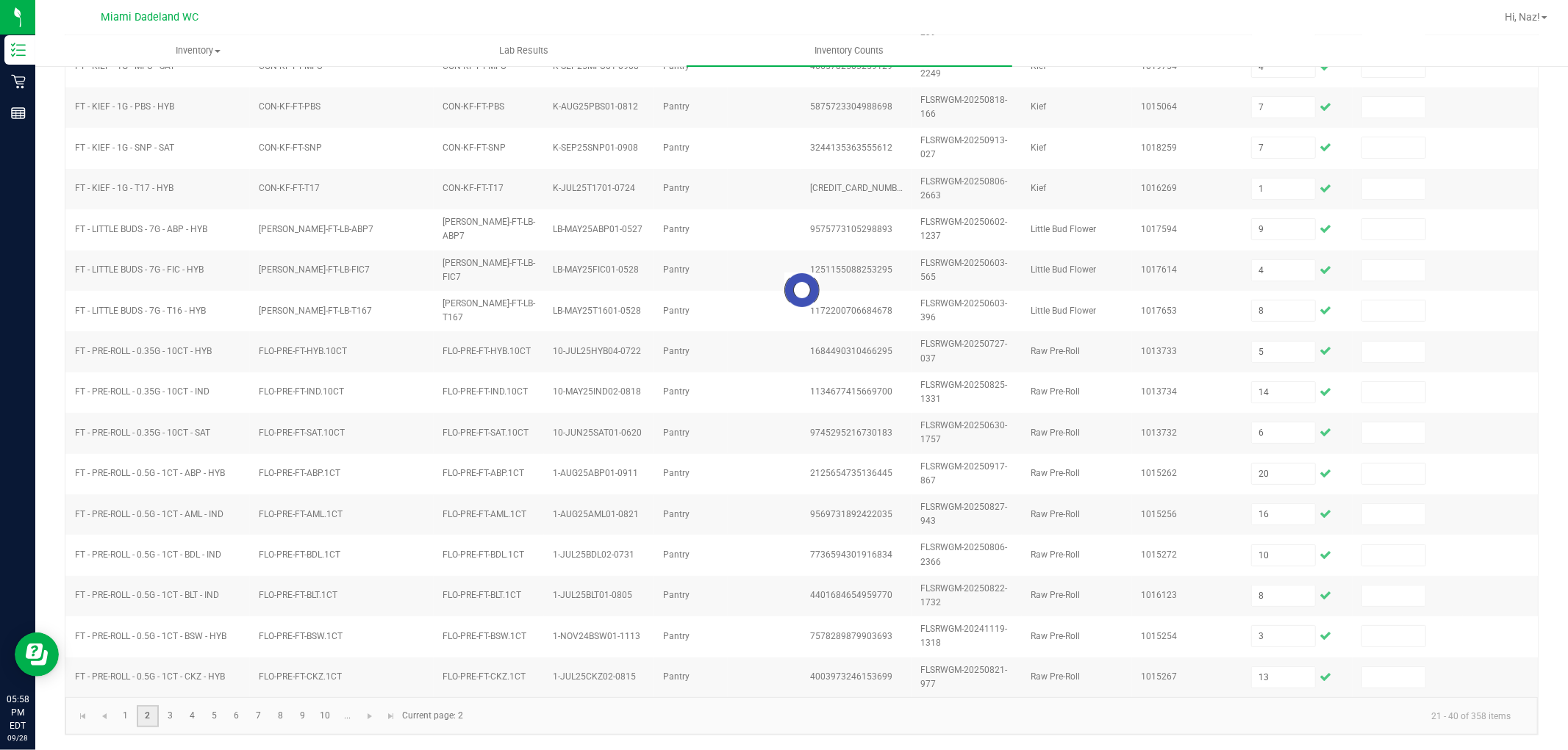
type input "18"
type input "0"
type input "19"
type input "16"
type input "1"
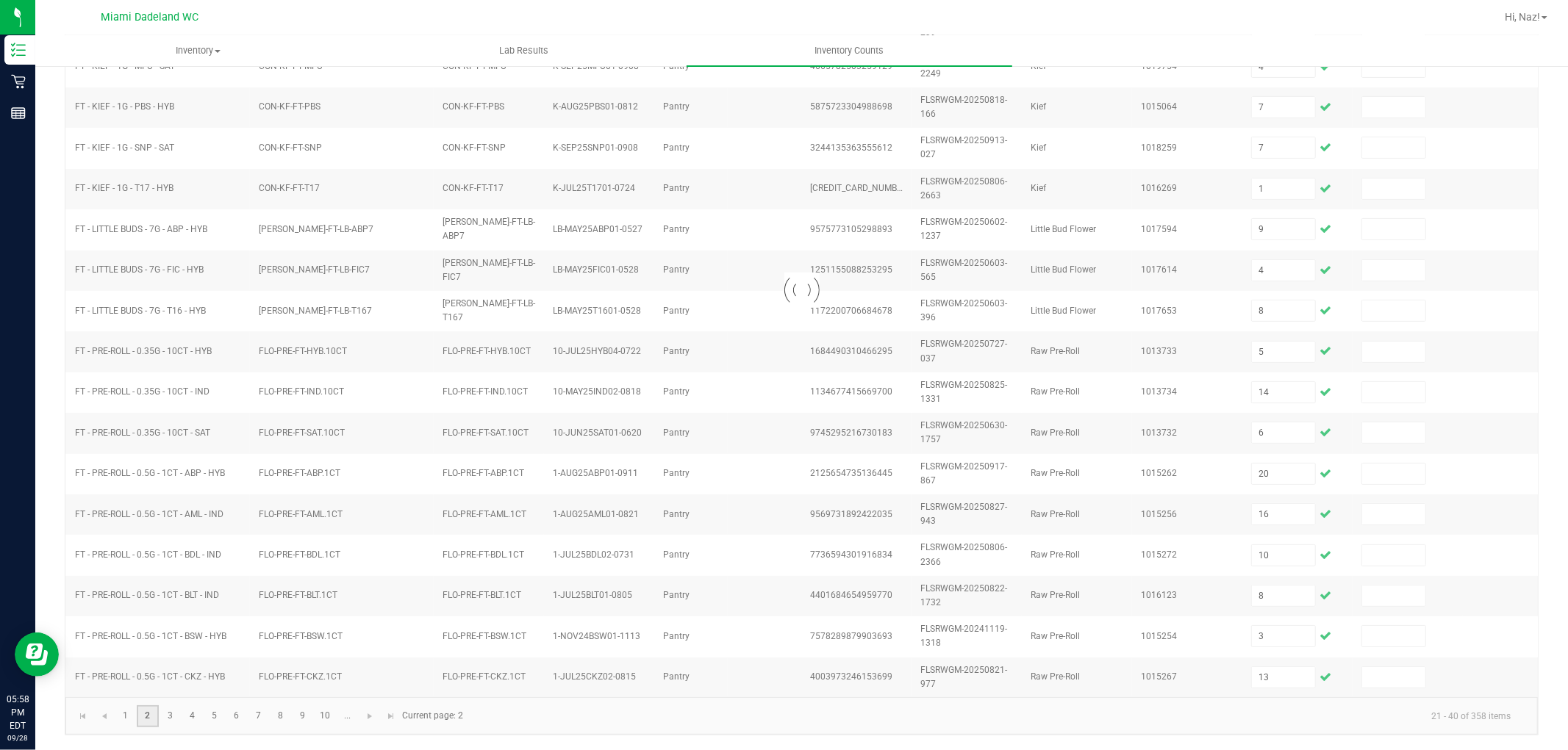
type input "20"
type input "13"
type input "14"
type input "17"
type input "5"
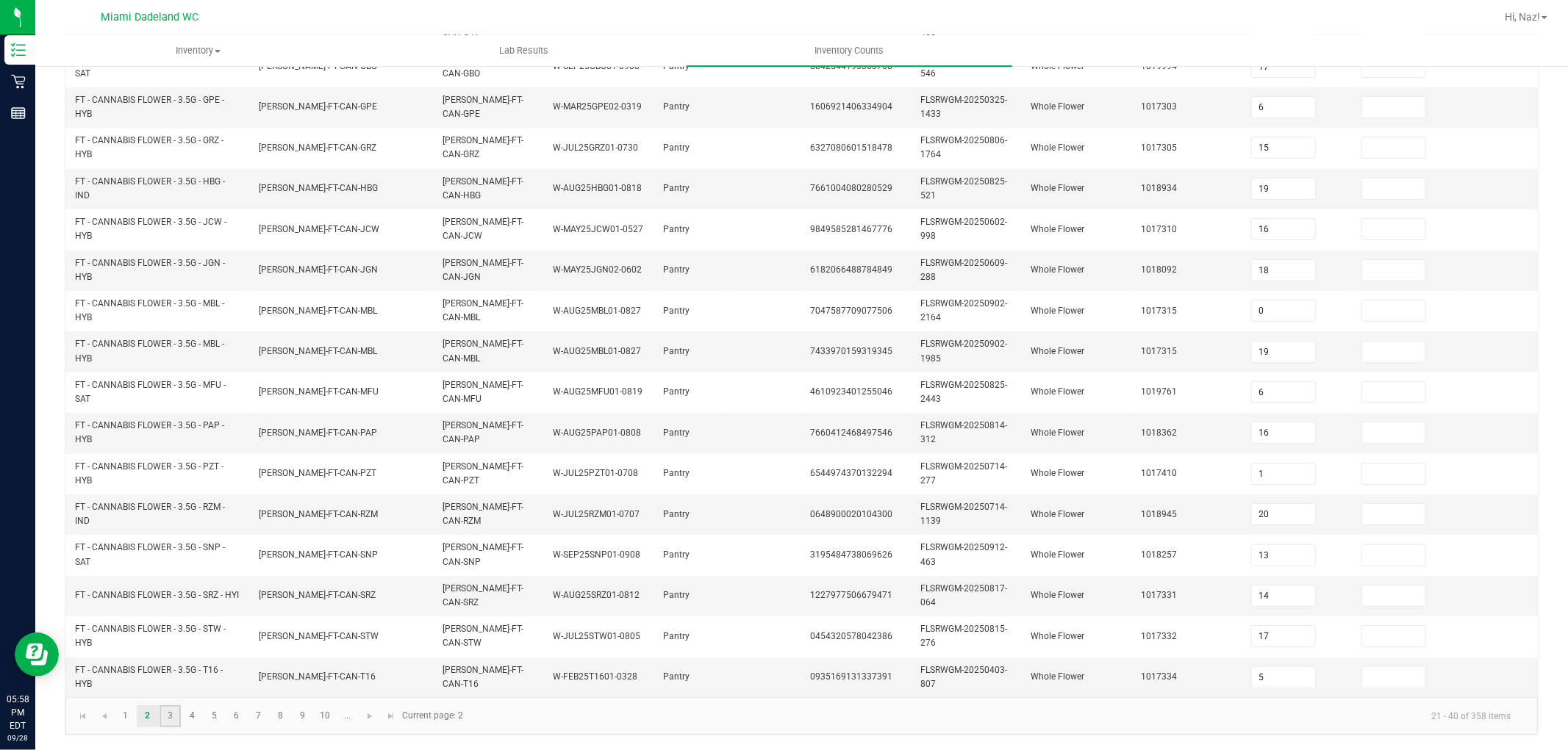
click at [170, 716] on link "3" at bounding box center [170, 717] width 21 height 22
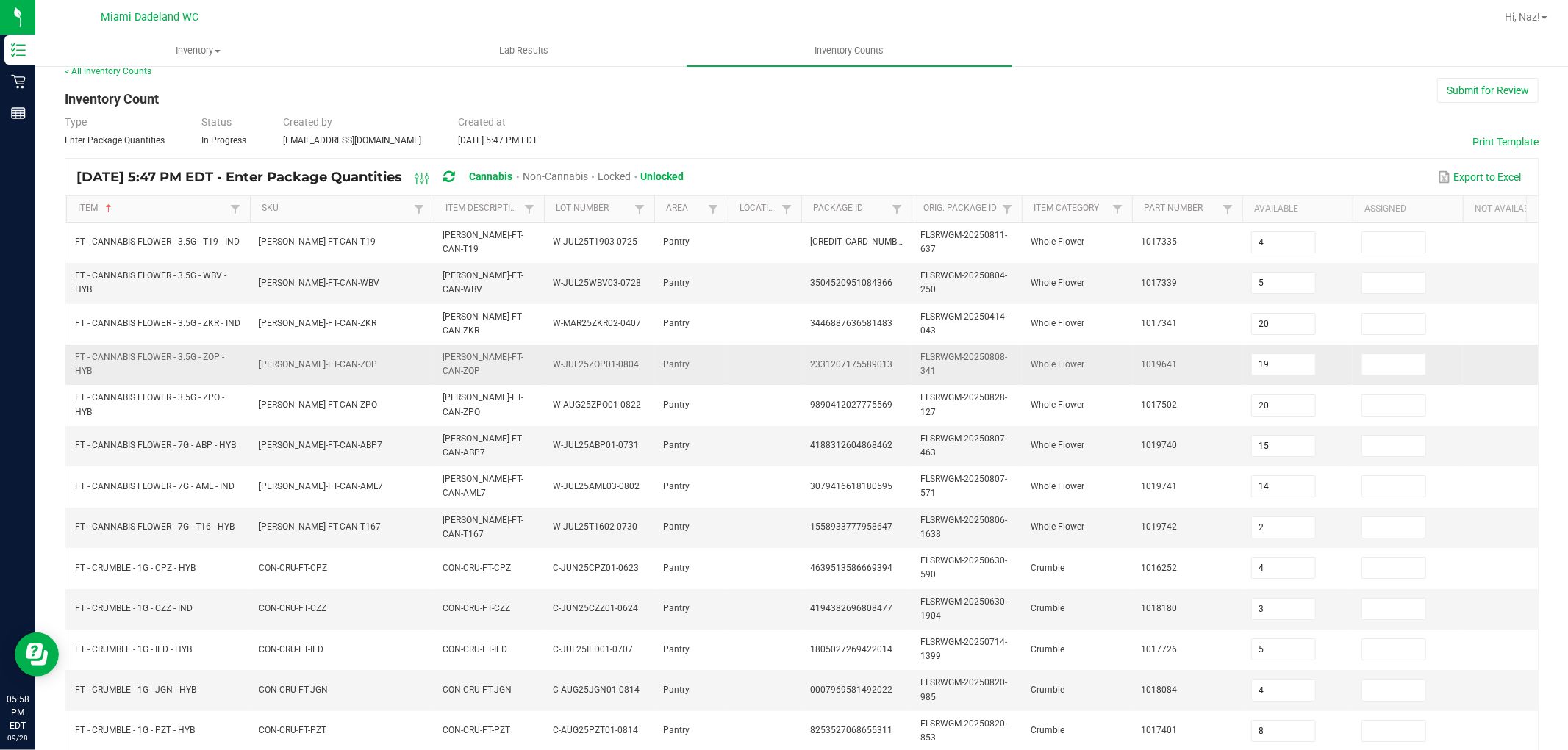
scroll to position [0, 0]
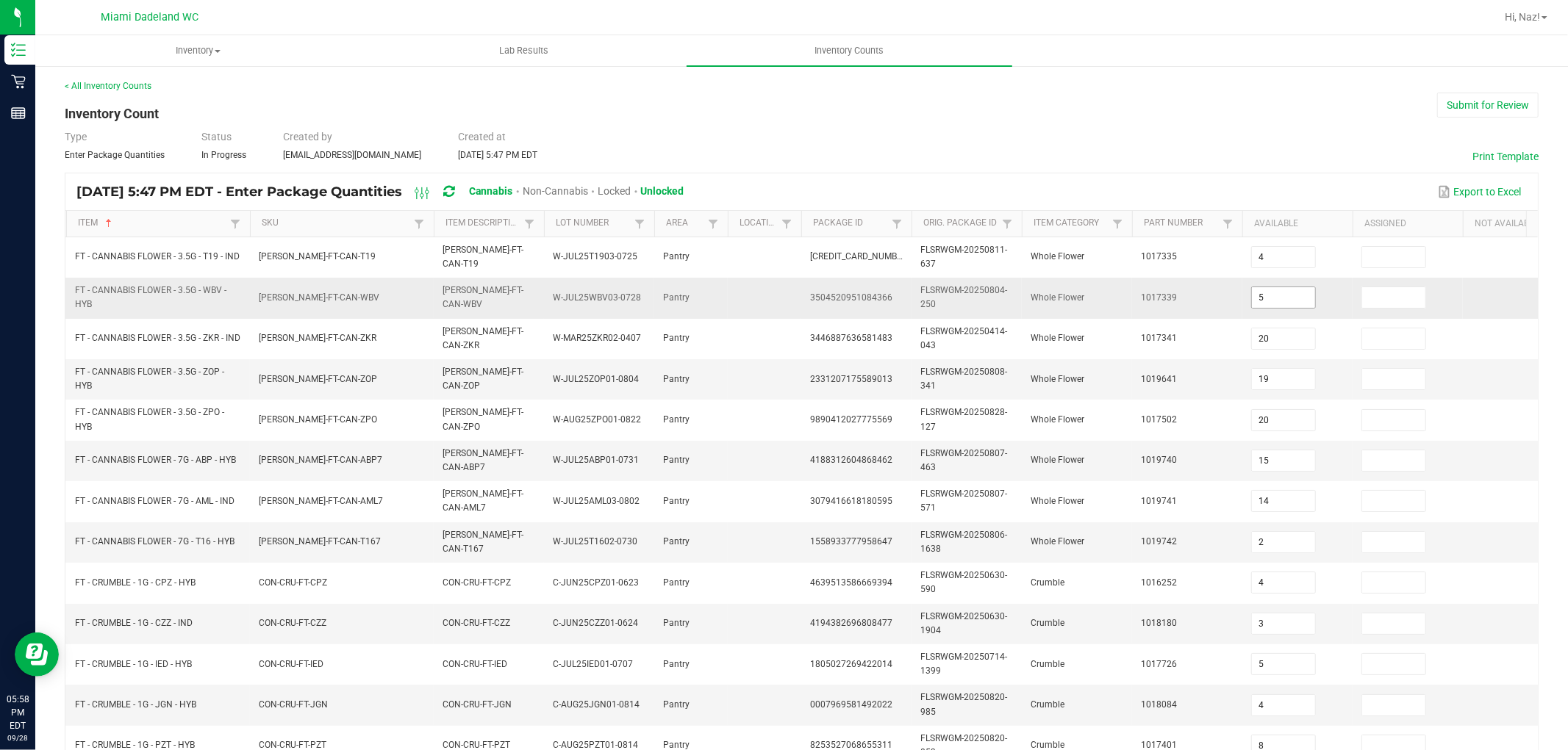
click at [1289, 291] on input "5" at bounding box center [1283, 297] width 63 height 21
click at [1265, 75] on div "< All Inventory Counts Inventory Count Submit for Review Type Enter Package Qua…" at bounding box center [801, 584] width 1532 height 1039
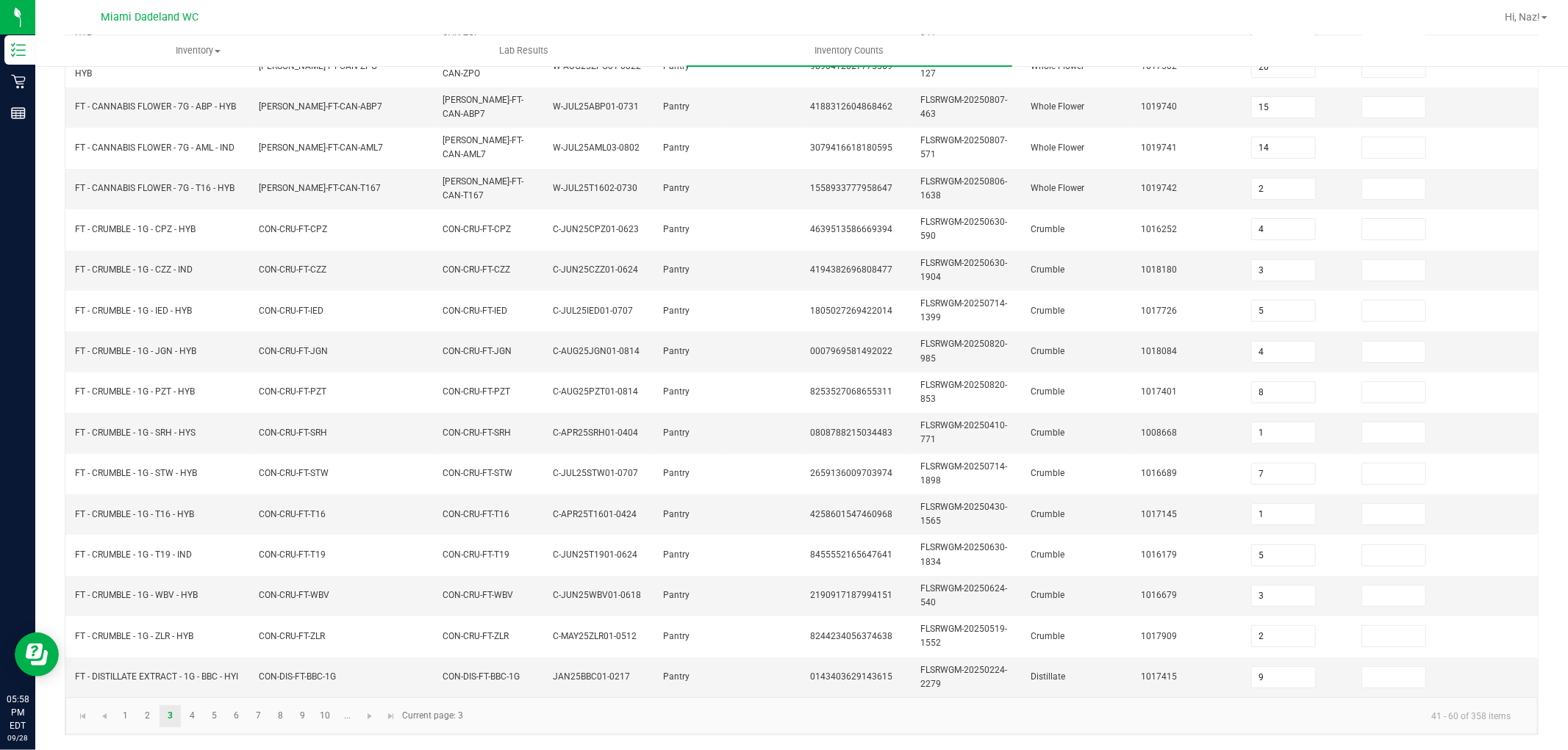
scroll to position [368, 0]
click at [195, 714] on link "4" at bounding box center [192, 717] width 21 height 22
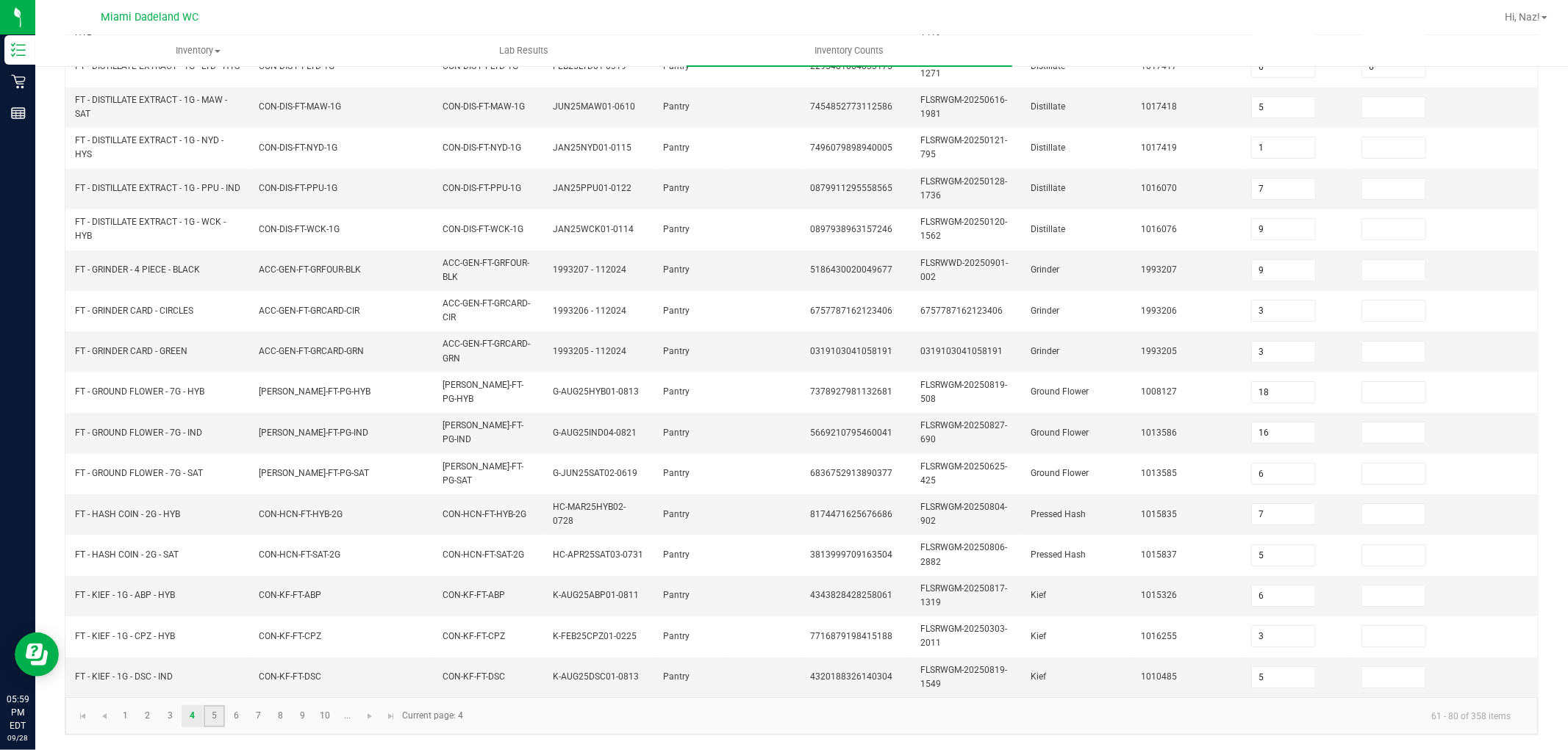
click at [208, 716] on link "5" at bounding box center [214, 717] width 21 height 22
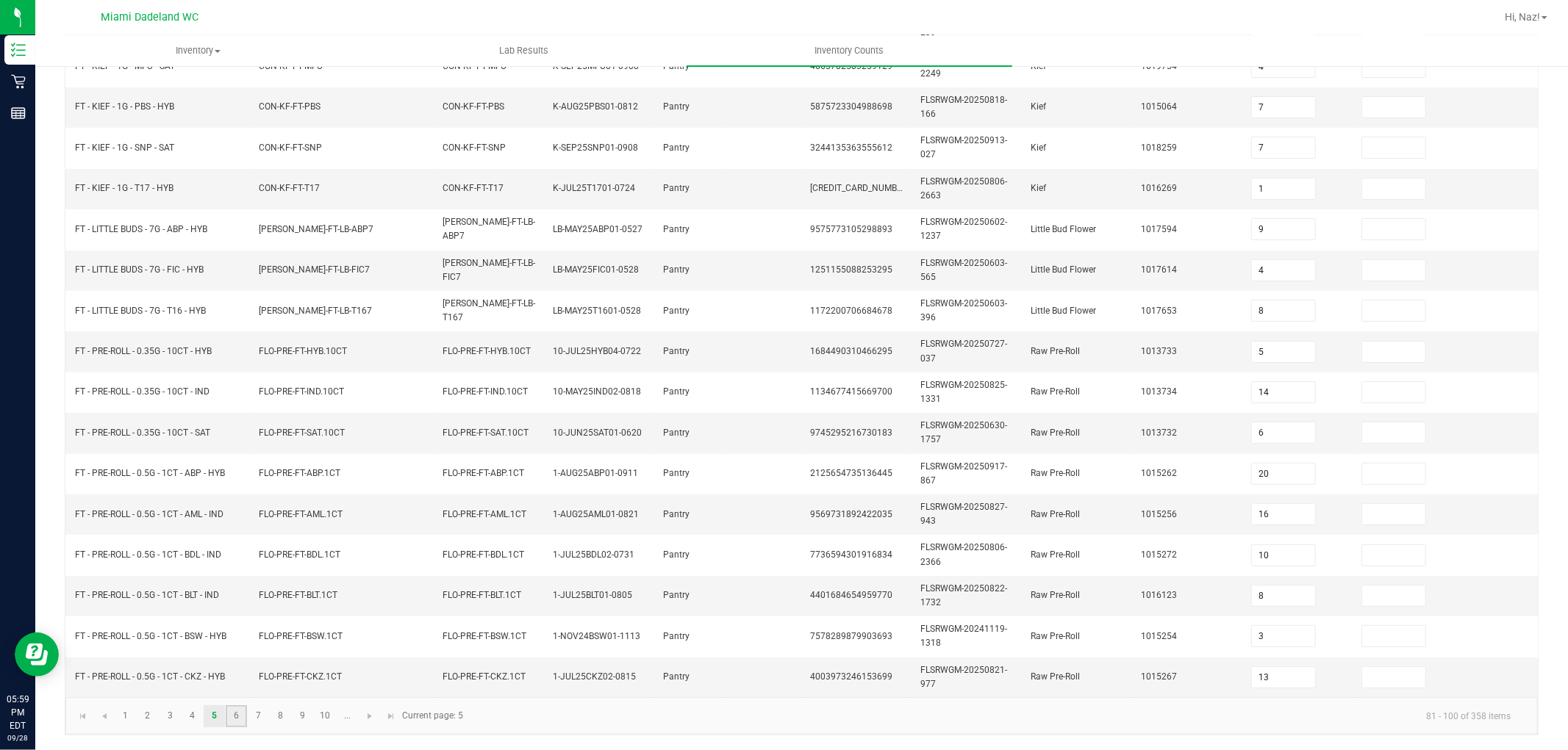
click at [235, 720] on link "6" at bounding box center [236, 717] width 21 height 22
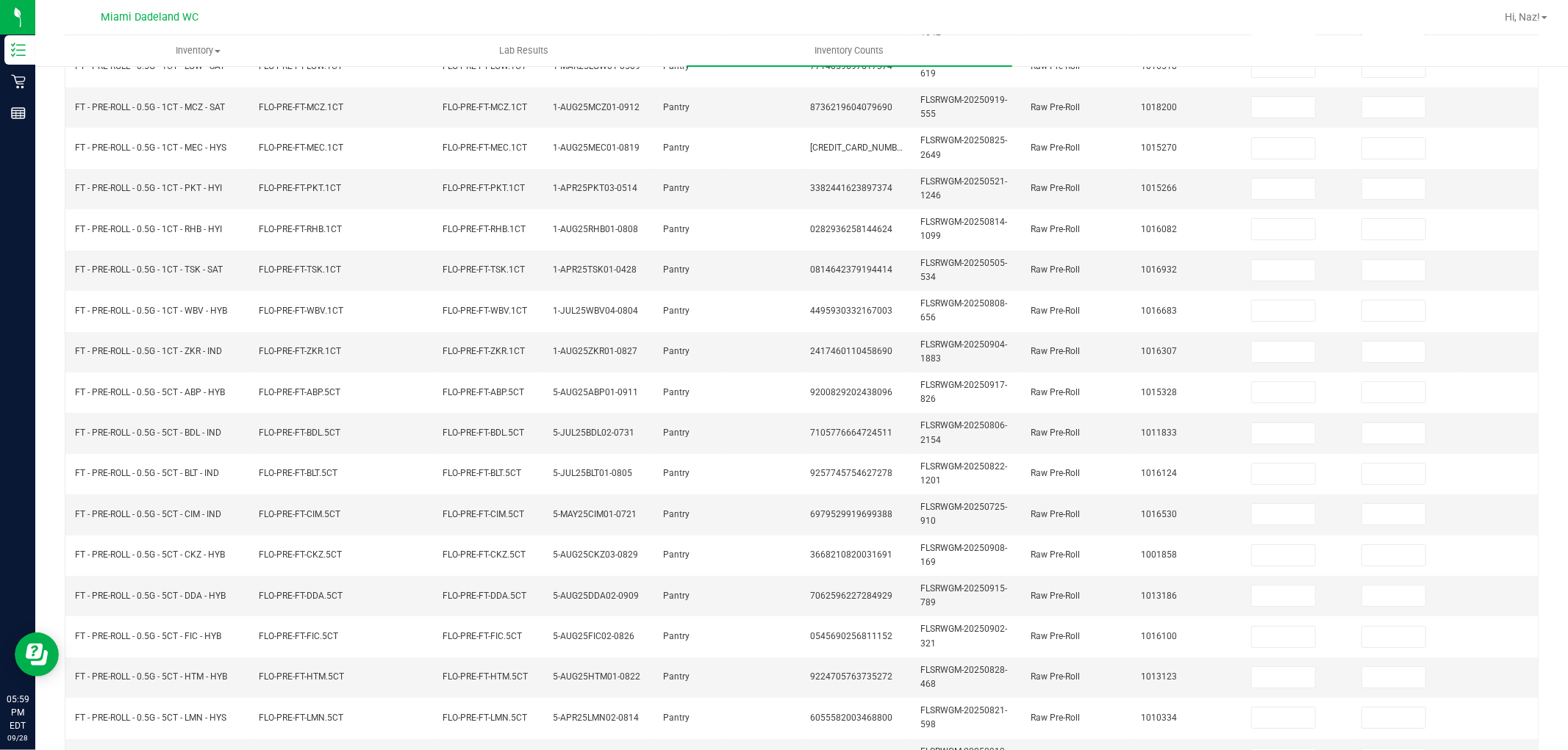
scroll to position [122, 0]
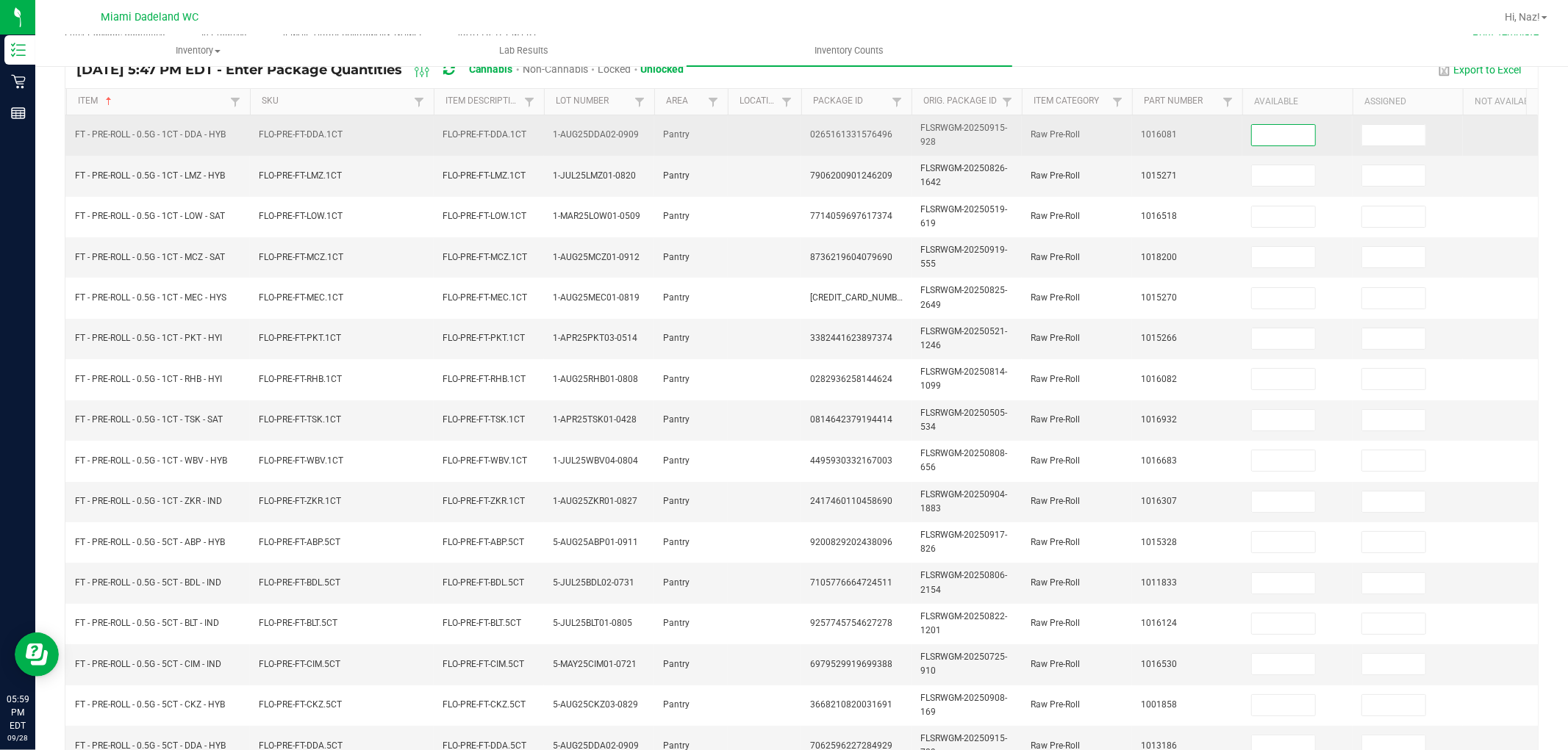
click at [1276, 132] on input at bounding box center [1283, 135] width 63 height 21
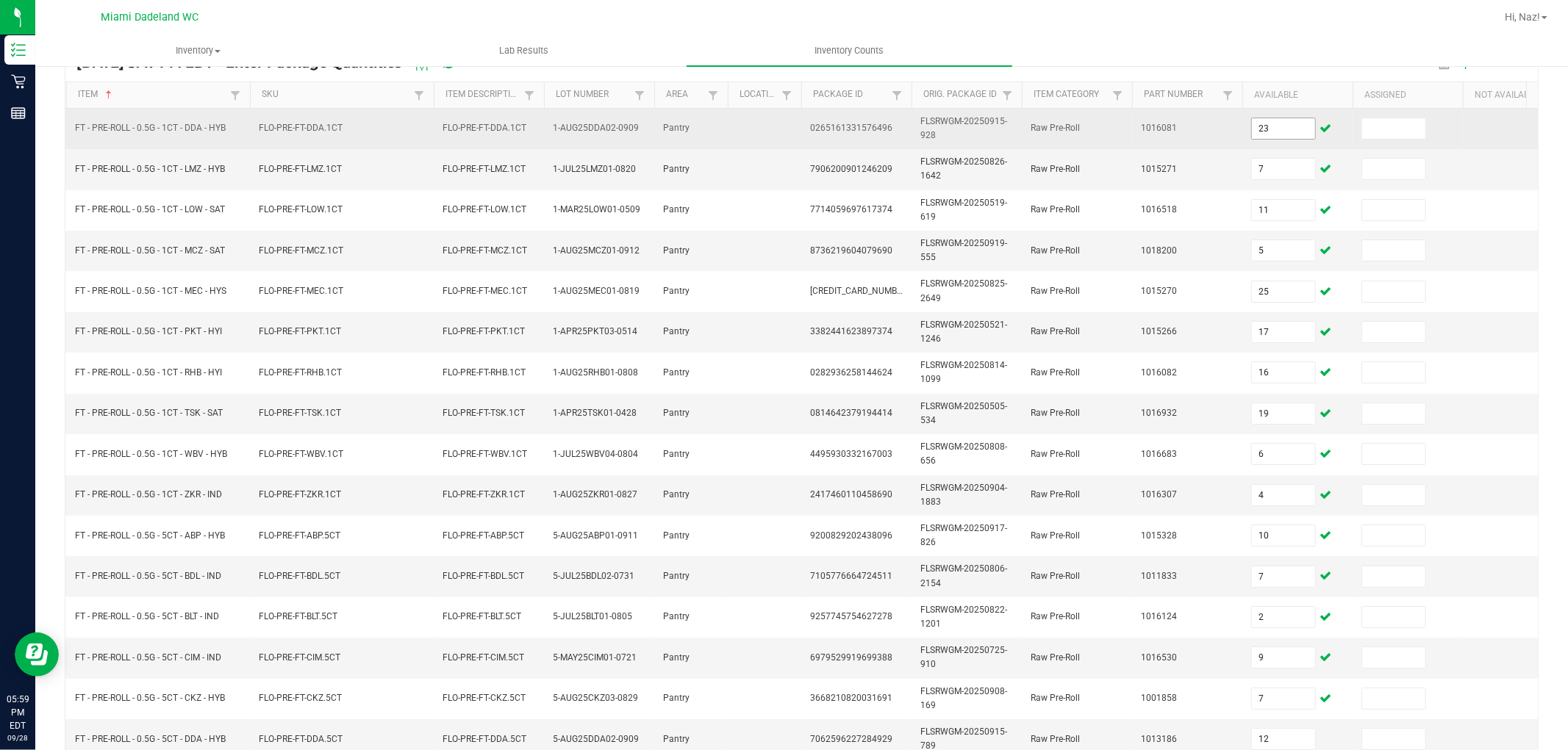
scroll to position [368, 0]
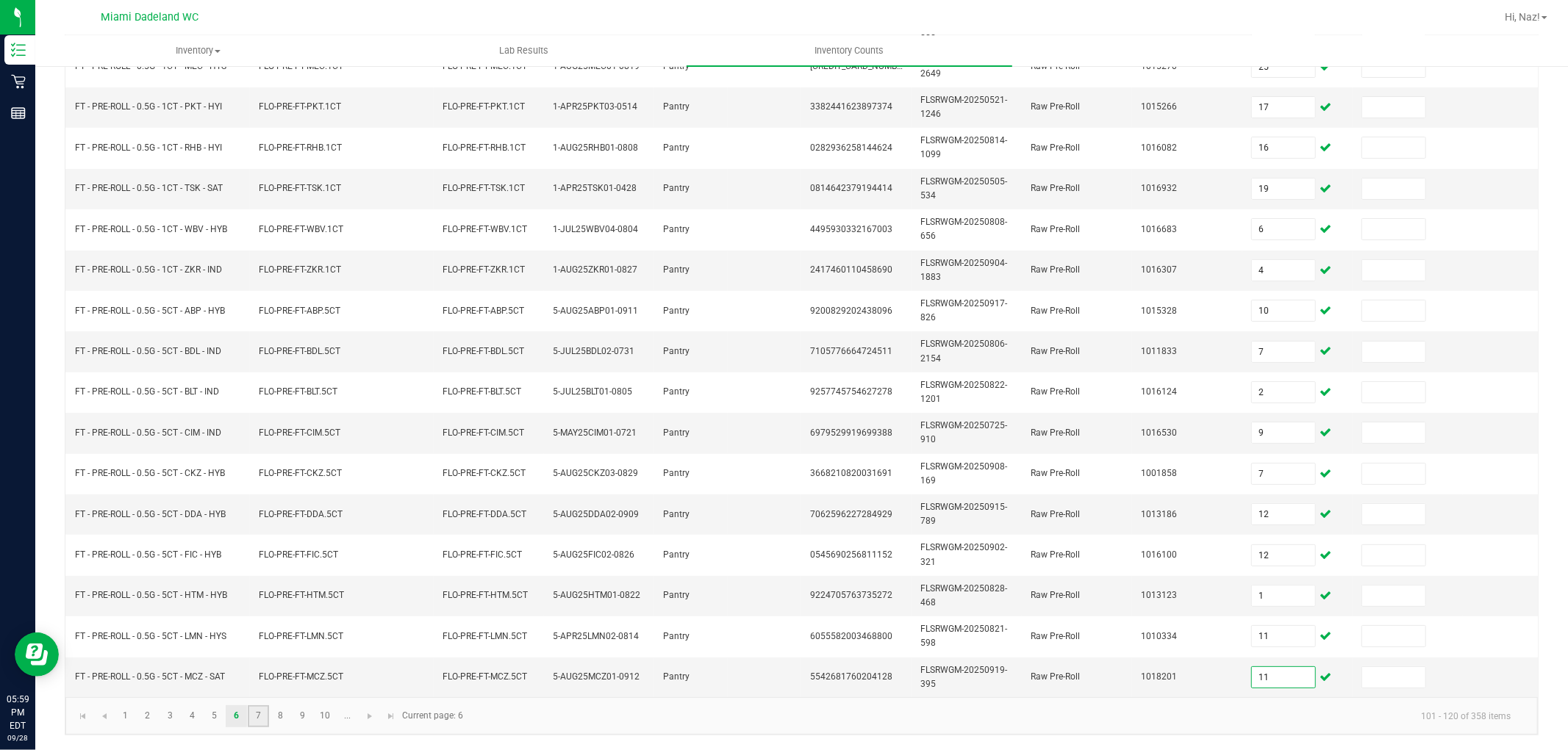
click at [254, 716] on link "7" at bounding box center [258, 717] width 21 height 22
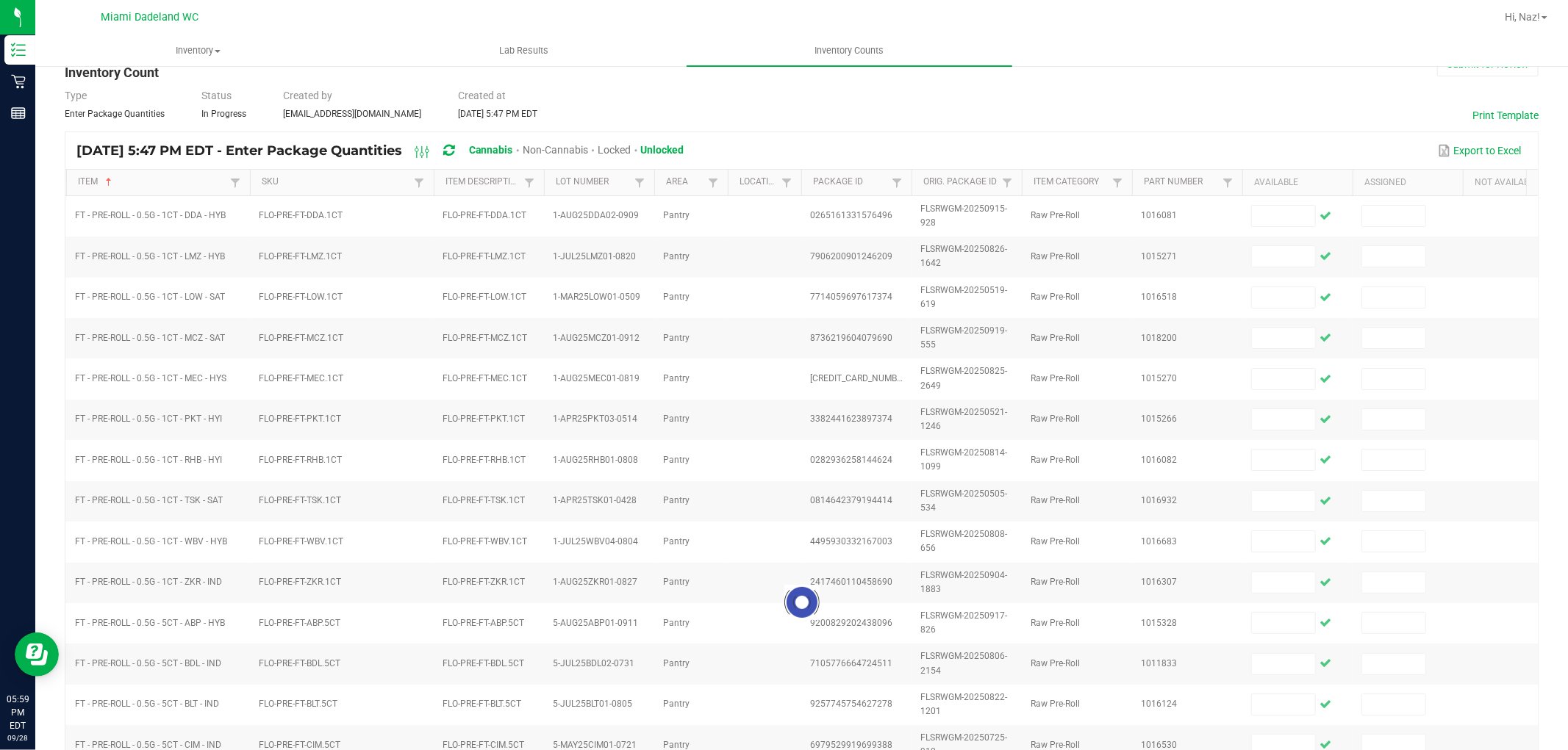
scroll to position [41, 0]
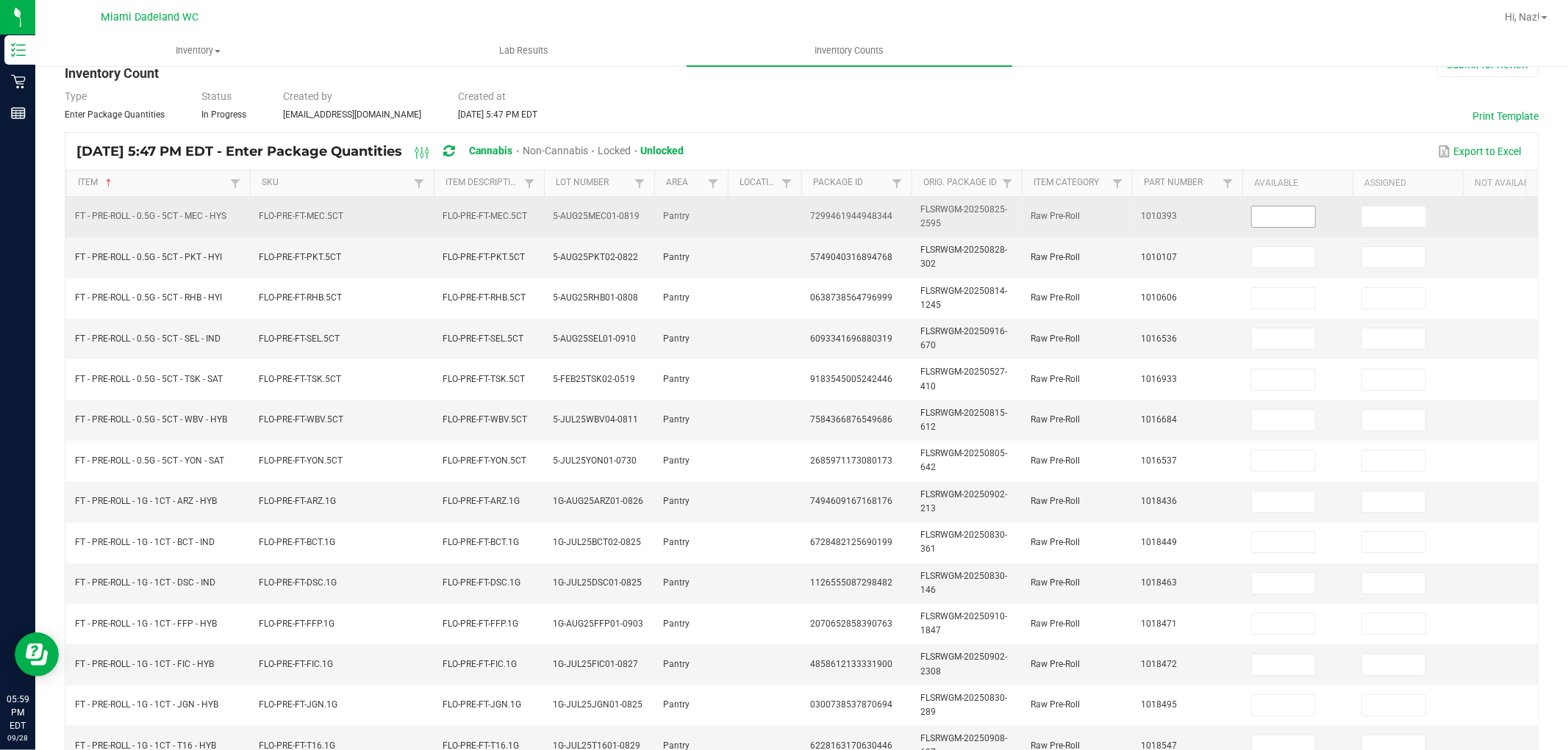
drag, startPoint x: 1254, startPoint y: 226, endPoint x: 1303, endPoint y: 226, distance: 49.0
click at [1255, 226] on span at bounding box center [1283, 217] width 64 height 22
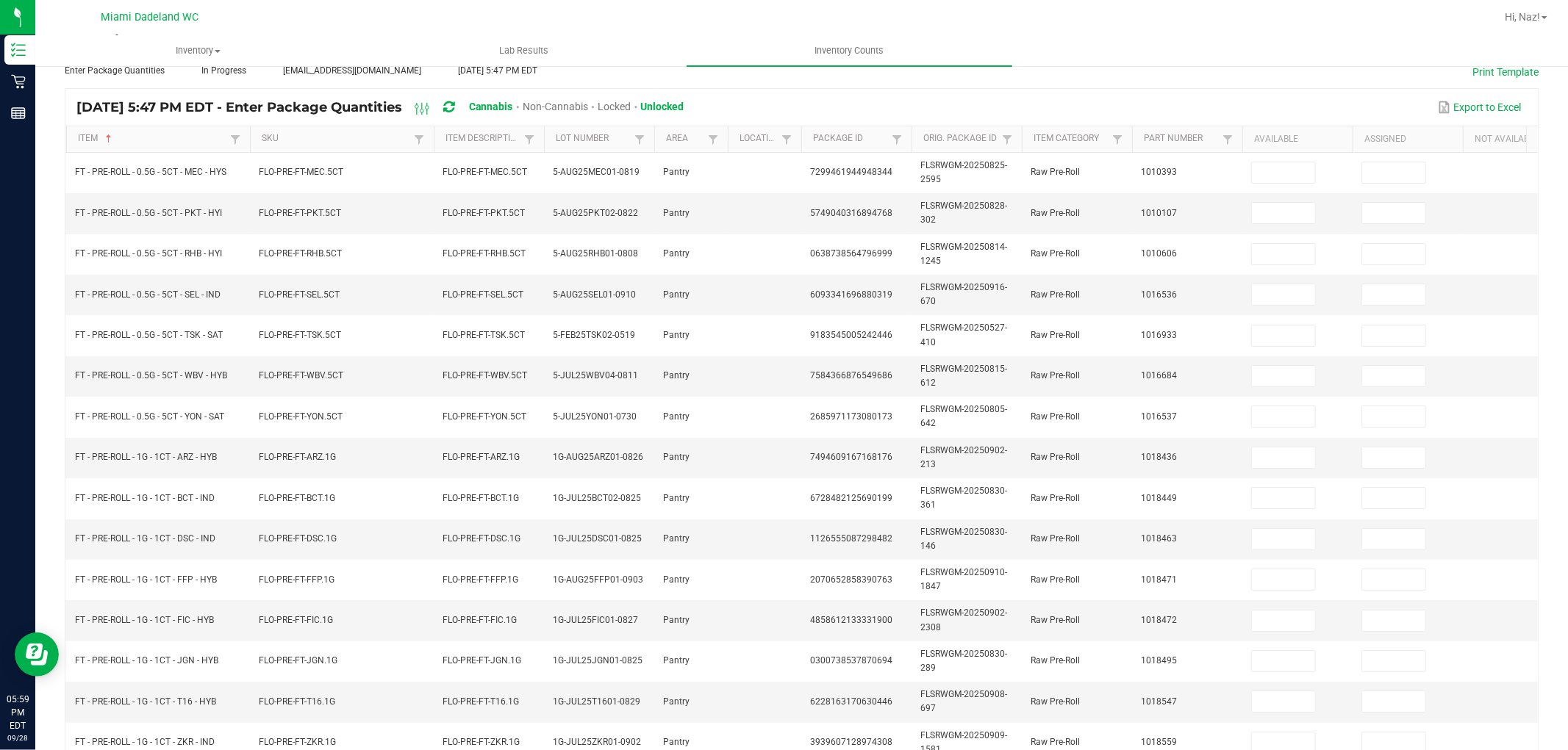
scroll to position [103, 0]
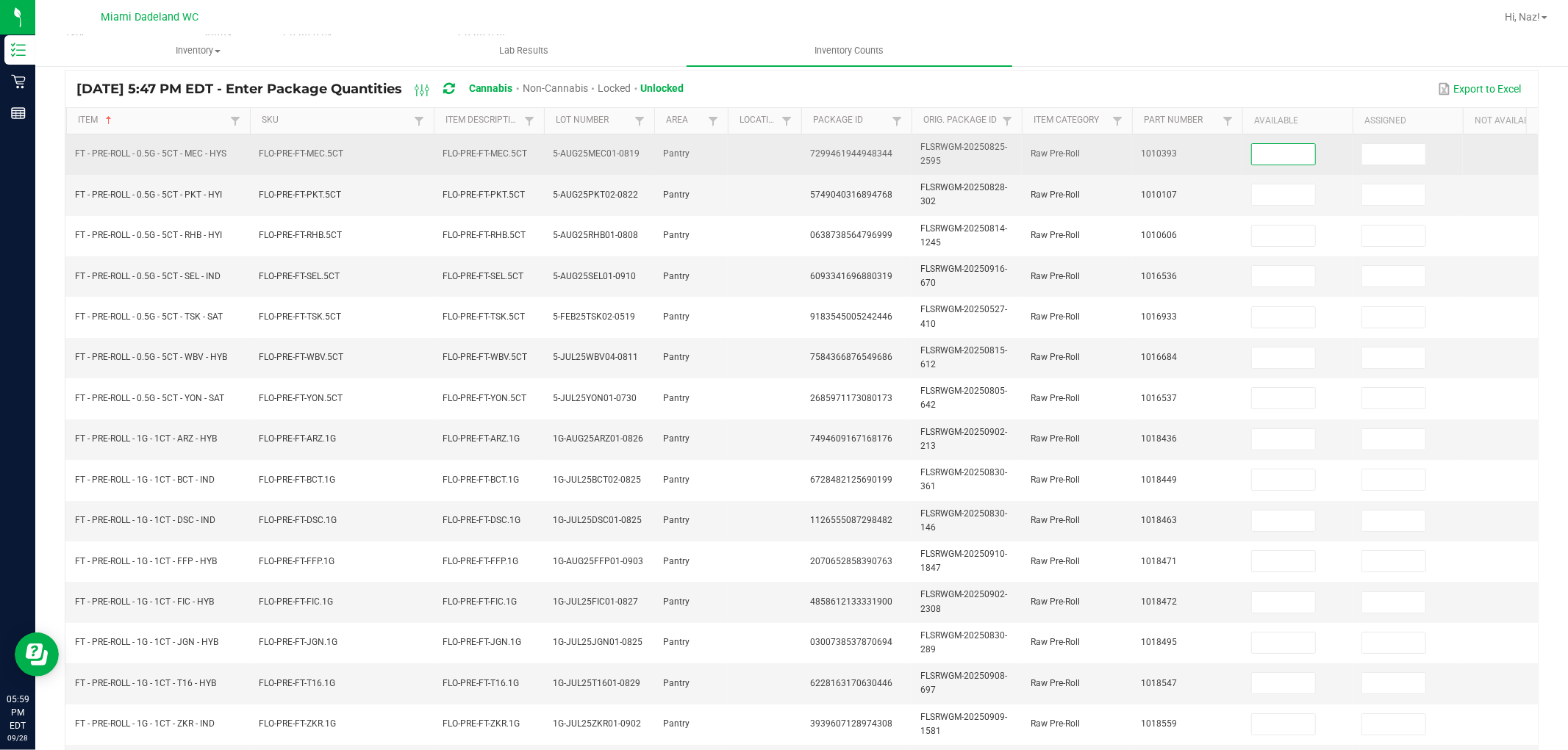
click at [1308, 147] on input at bounding box center [1283, 155] width 63 height 21
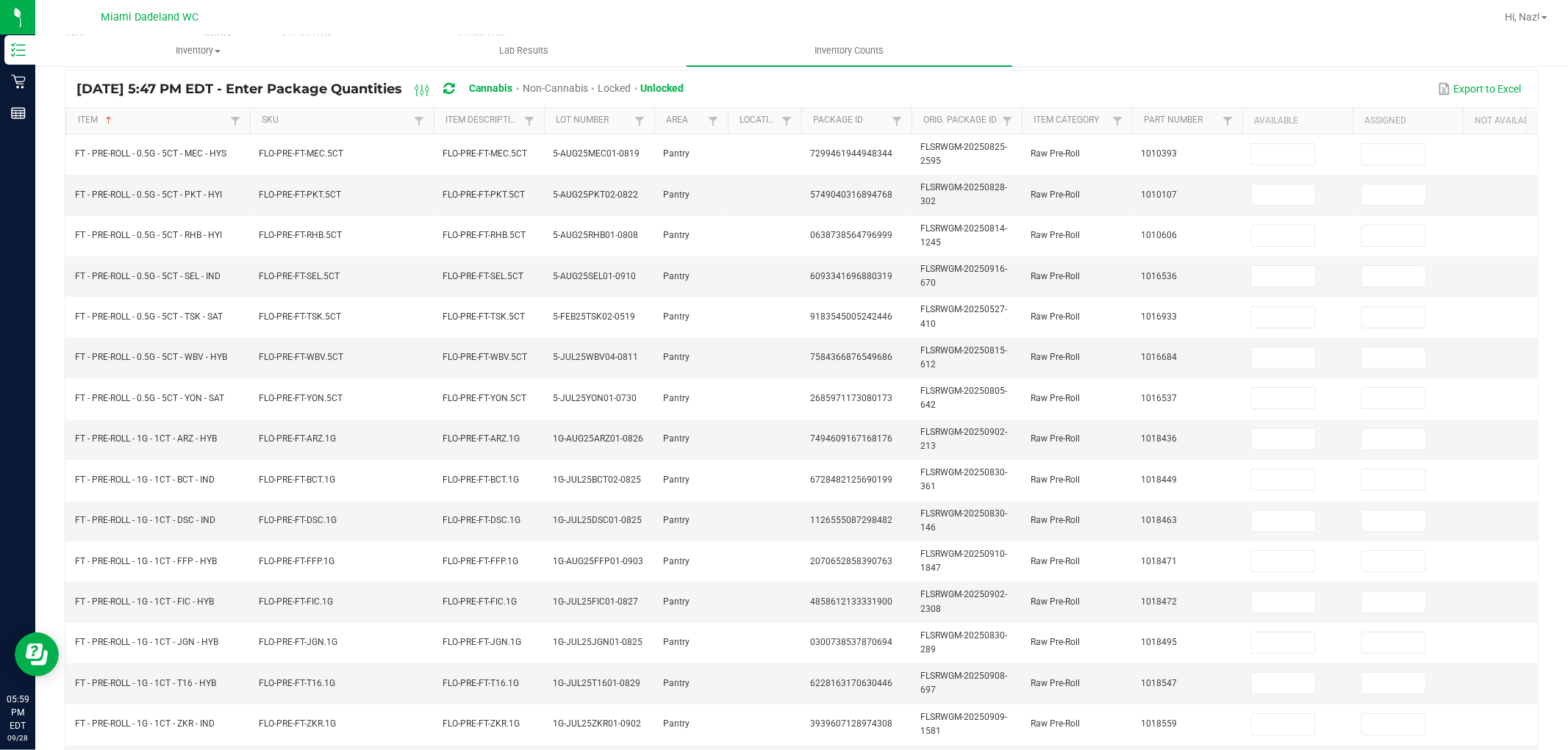
click at [1182, 27] on div at bounding box center [879, 17] width 1232 height 29
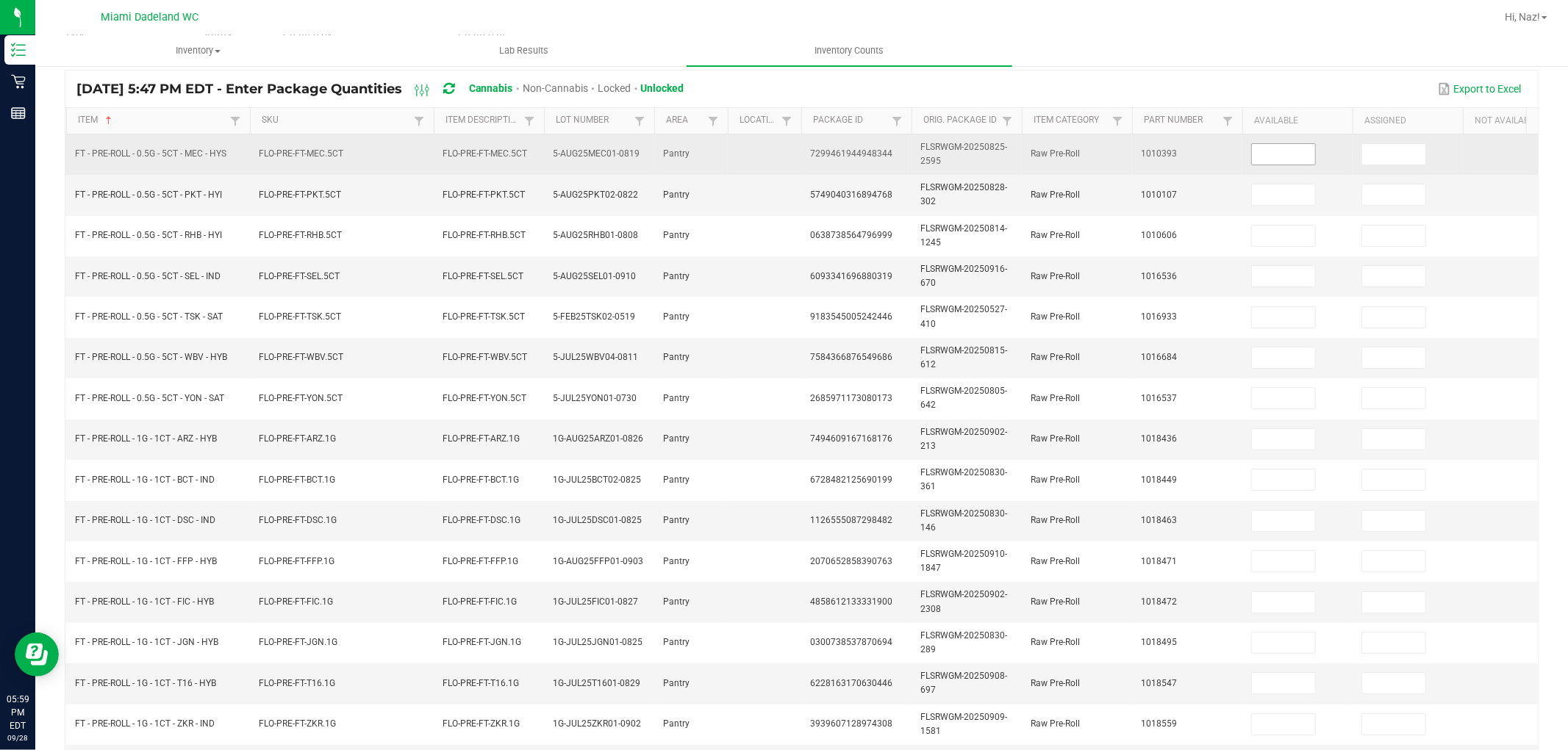
click at [1274, 160] on input at bounding box center [1283, 155] width 63 height 21
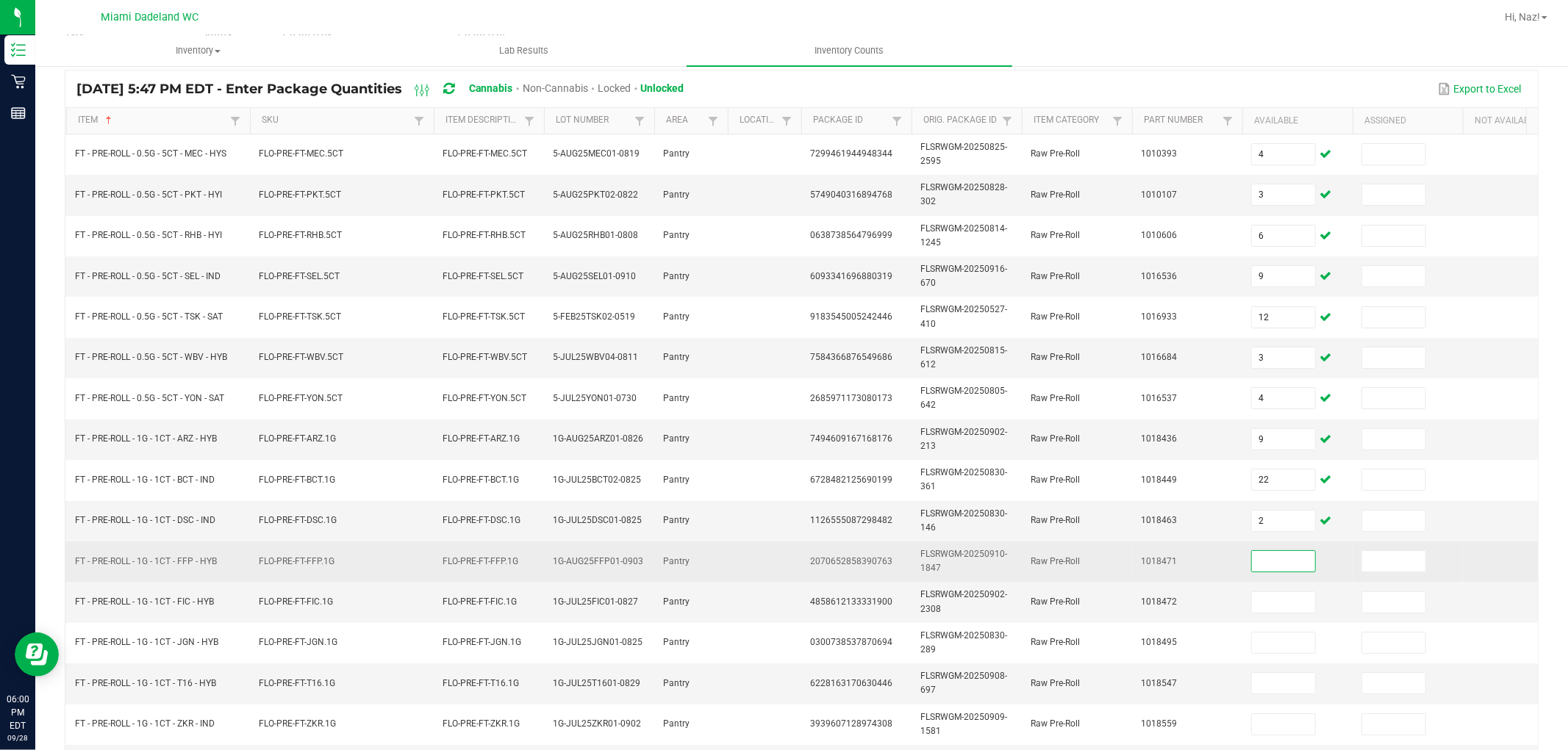
click at [1281, 562] on input at bounding box center [1283, 561] width 63 height 21
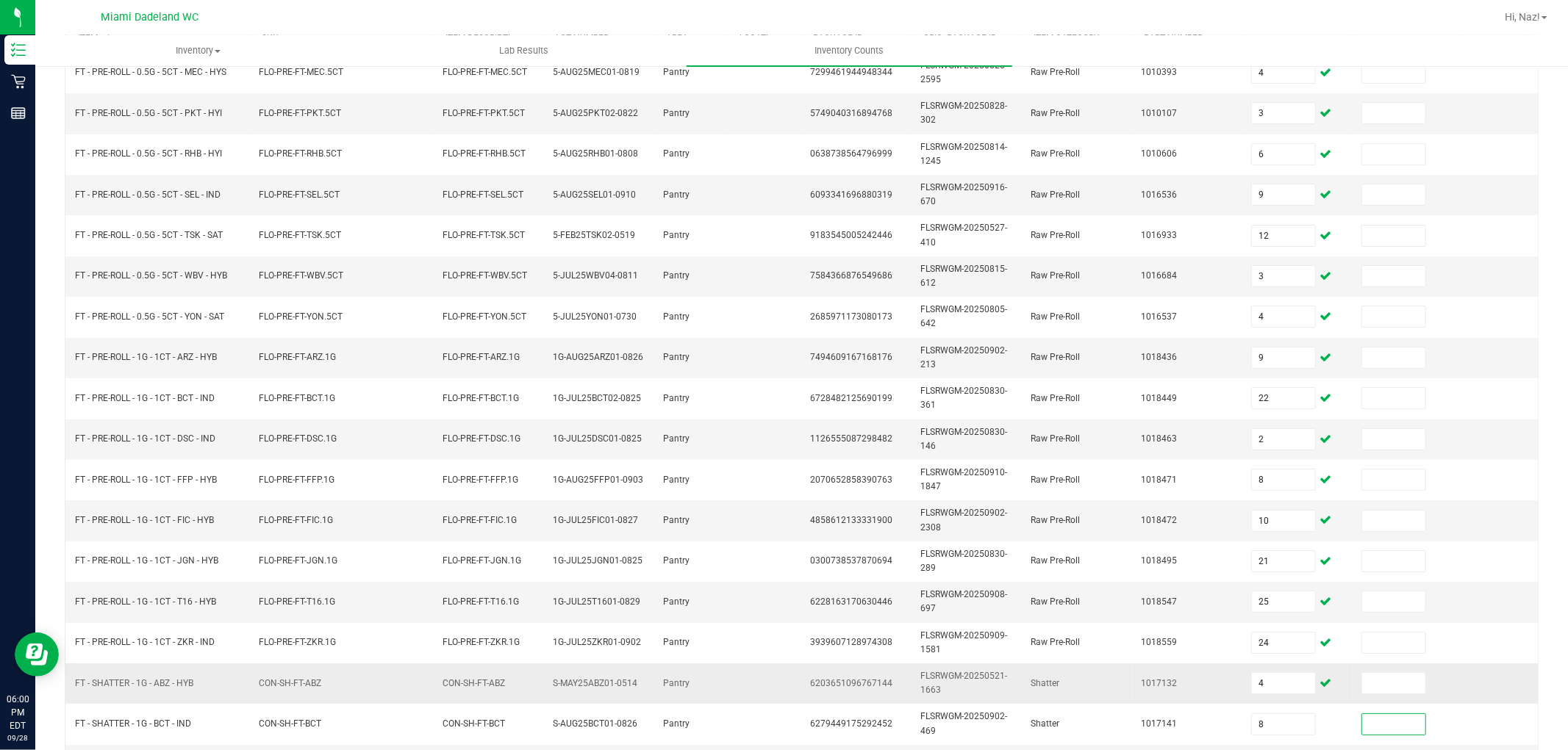
scroll to position [368, 0]
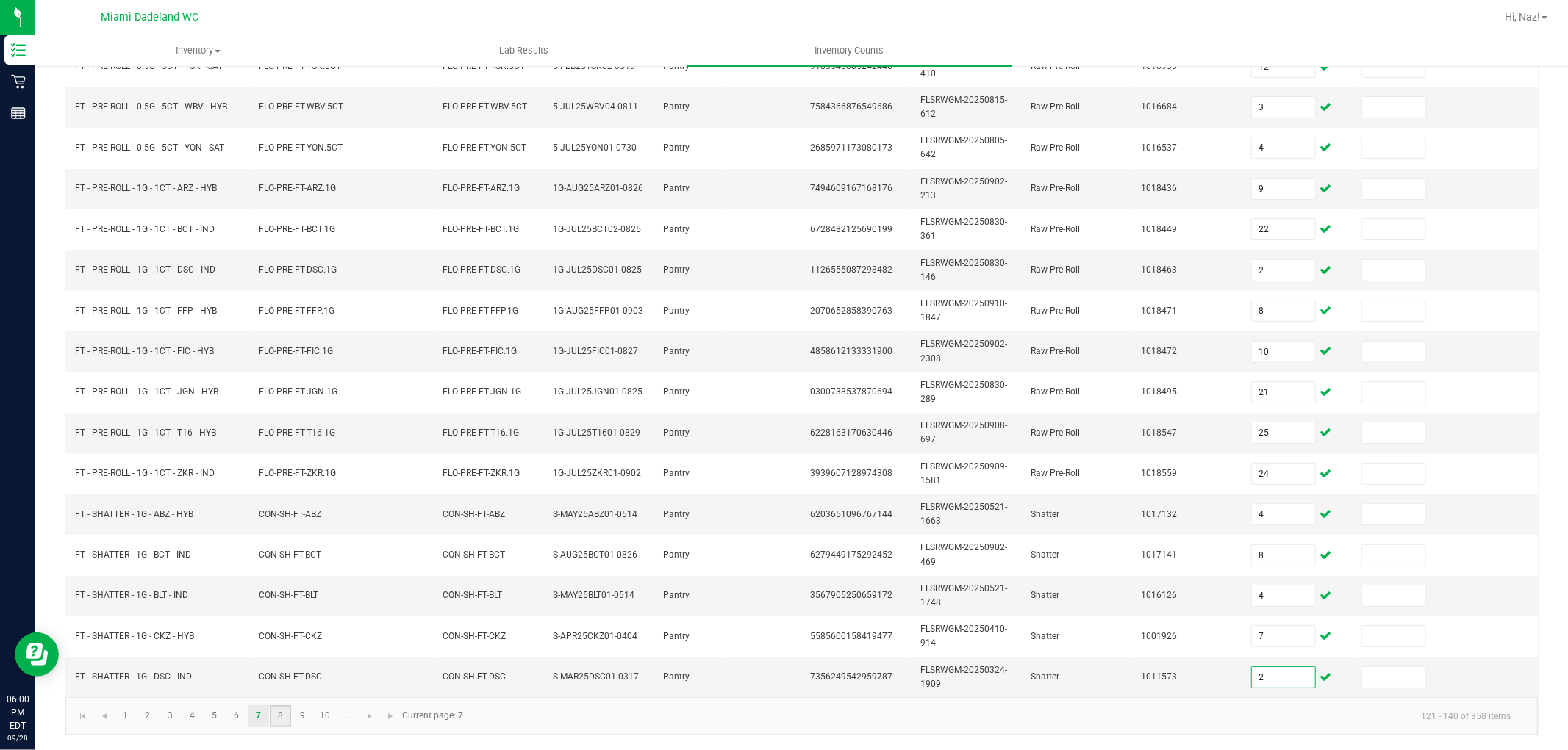
click at [288, 720] on link "8" at bounding box center [280, 717] width 21 height 22
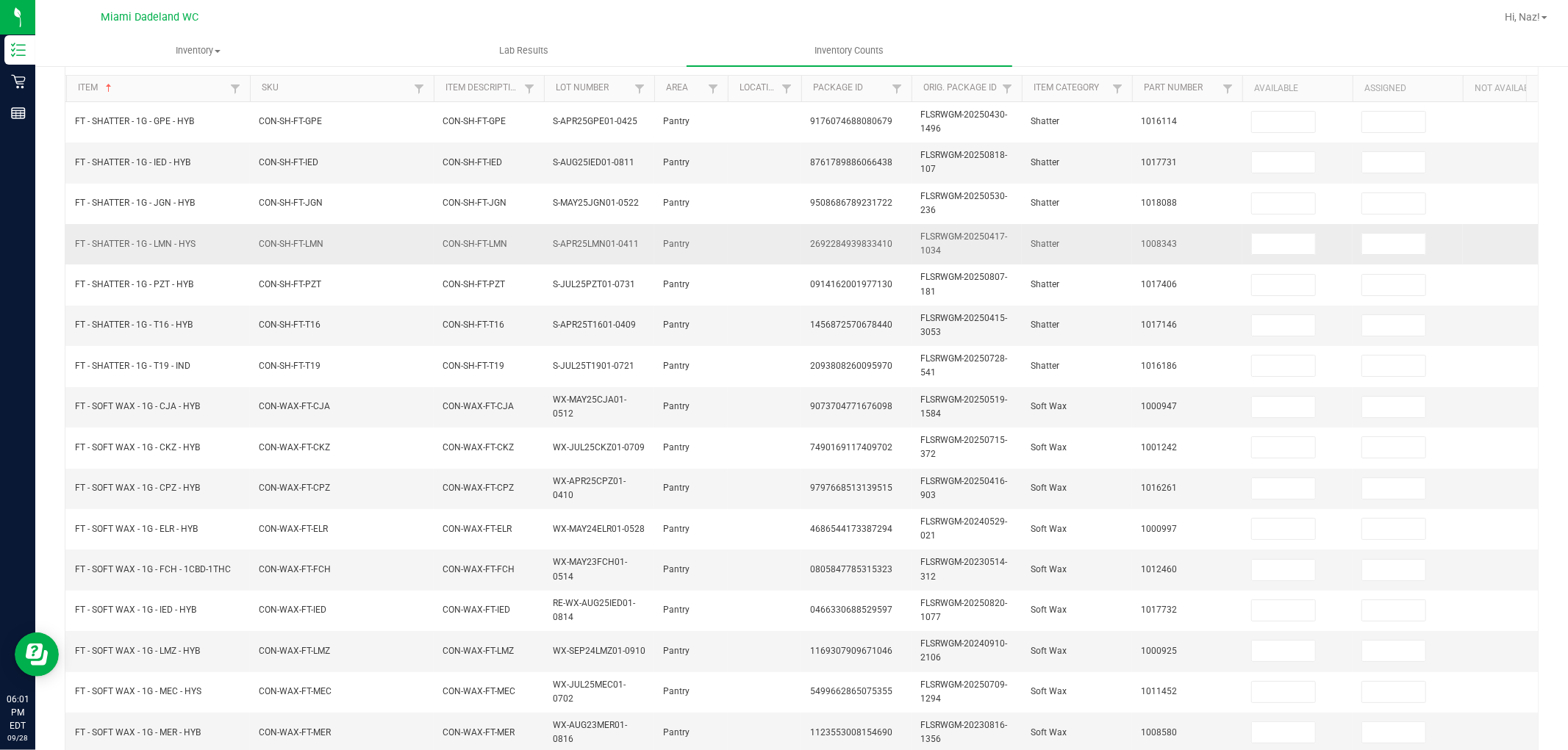
scroll to position [41, 0]
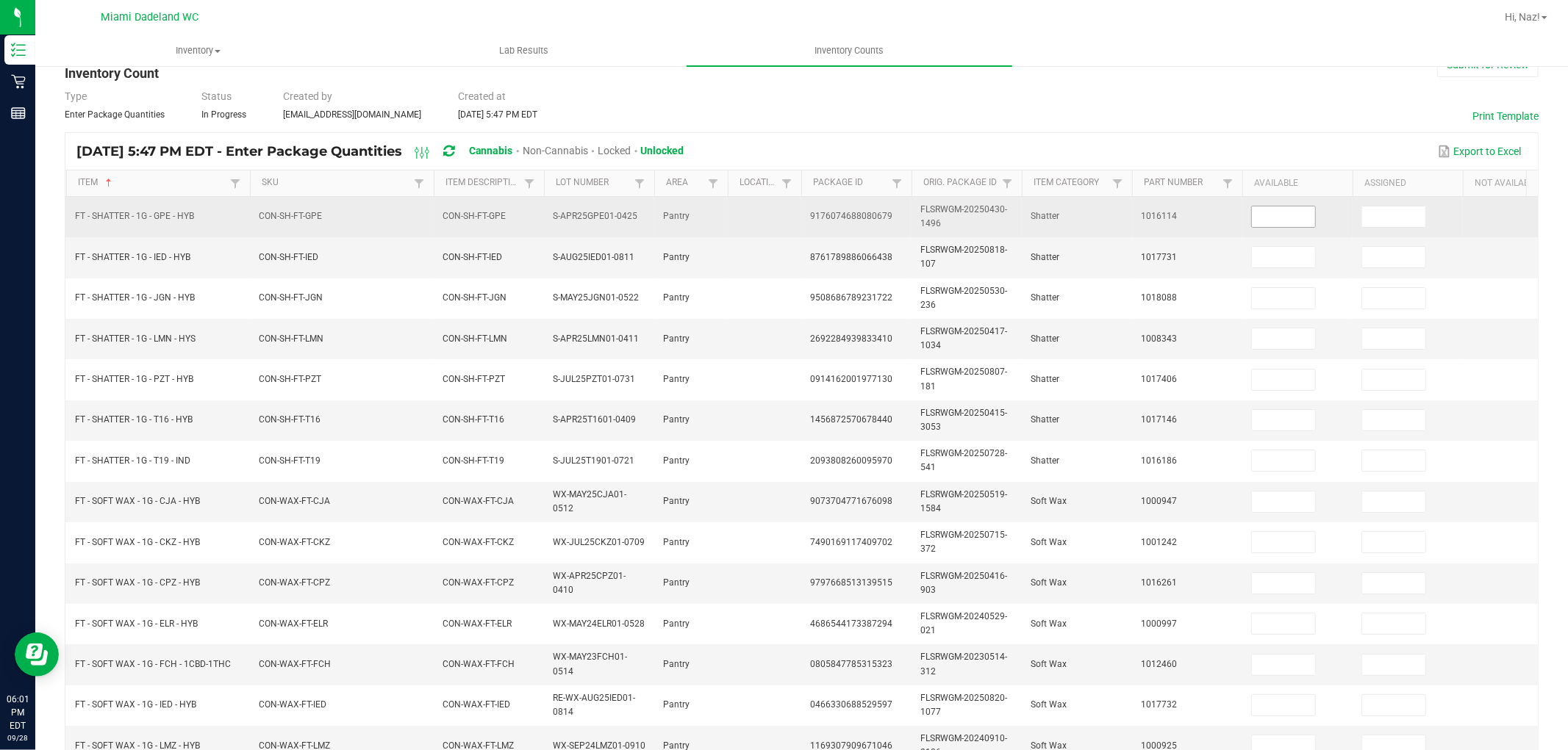
click at [1311, 207] on input at bounding box center [1283, 217] width 63 height 21
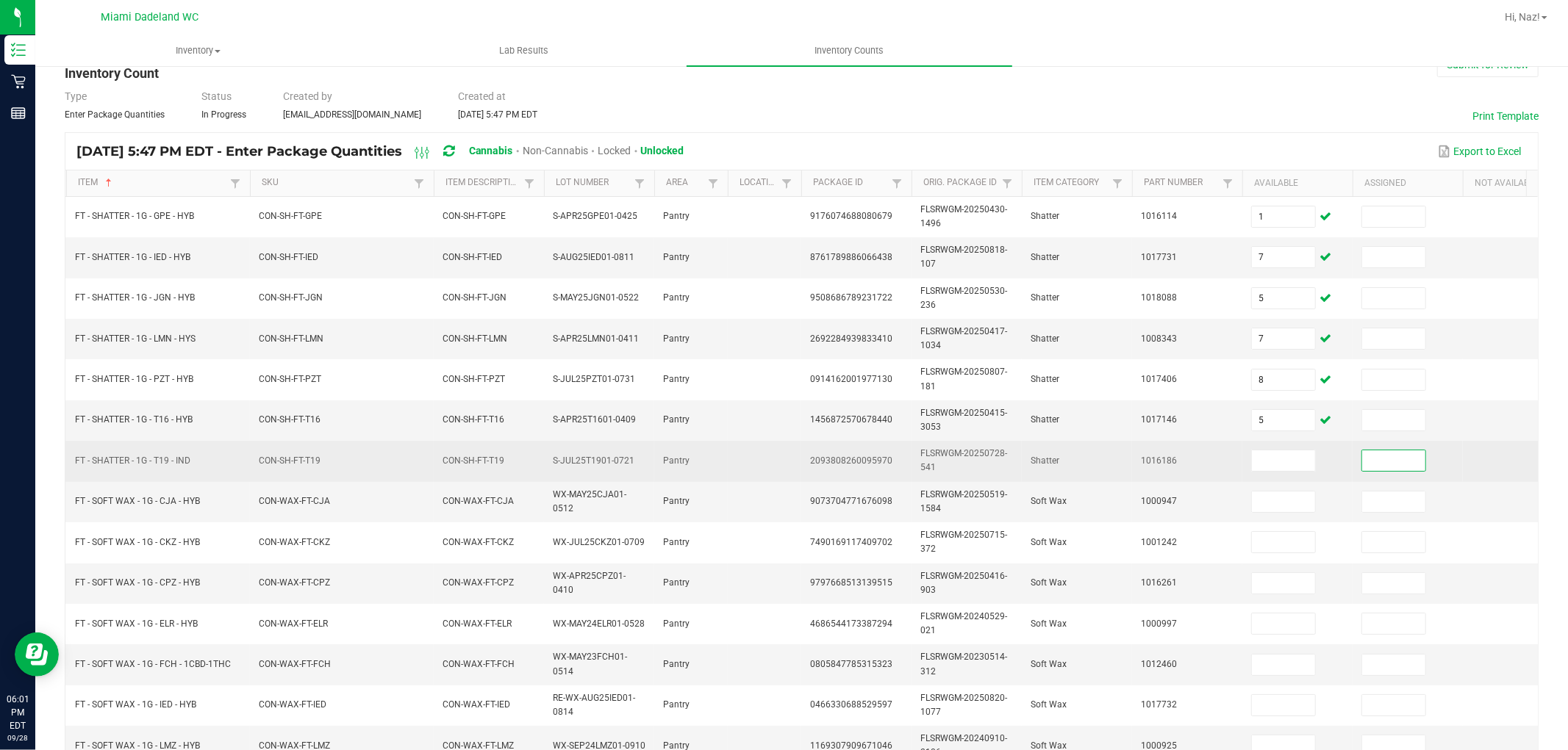
click at [1276, 473] on td at bounding box center [1297, 461] width 110 height 41
click at [1288, 447] on td at bounding box center [1297, 461] width 110 height 41
click at [1282, 450] on span at bounding box center [1283, 461] width 64 height 22
click at [1282, 450] on input at bounding box center [1283, 461] width 63 height 21
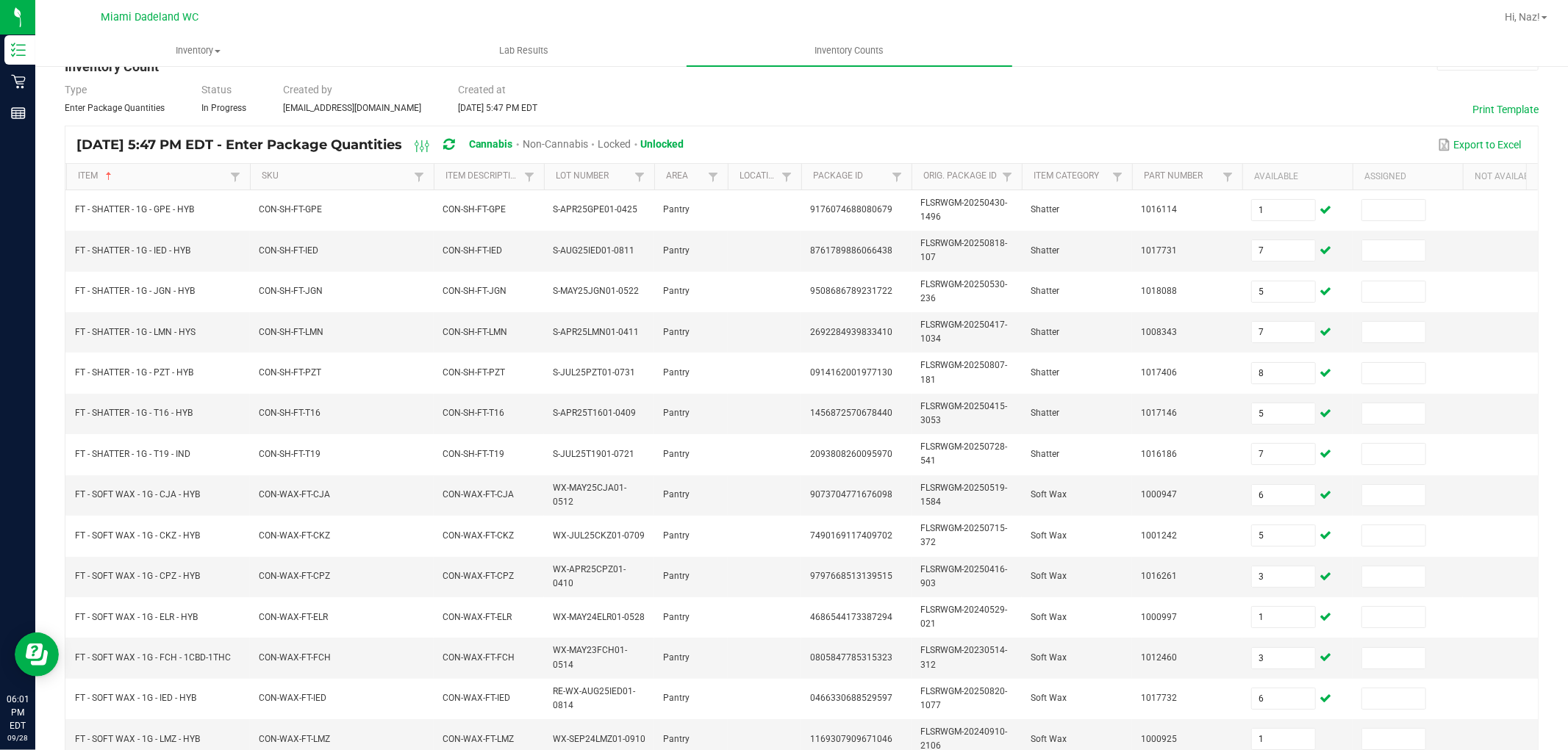
scroll to position [368, 0]
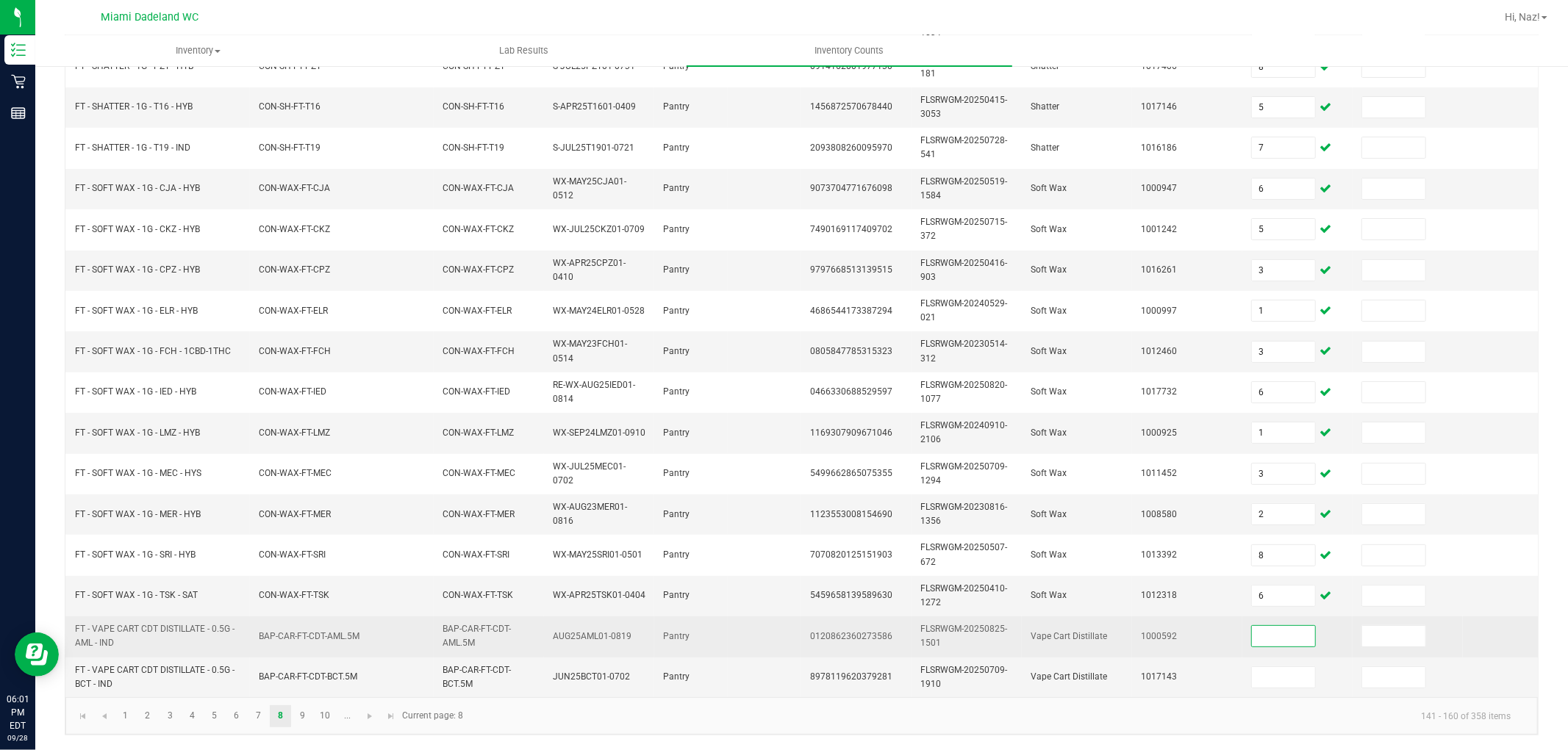
click at [1268, 626] on input at bounding box center [1283, 636] width 63 height 21
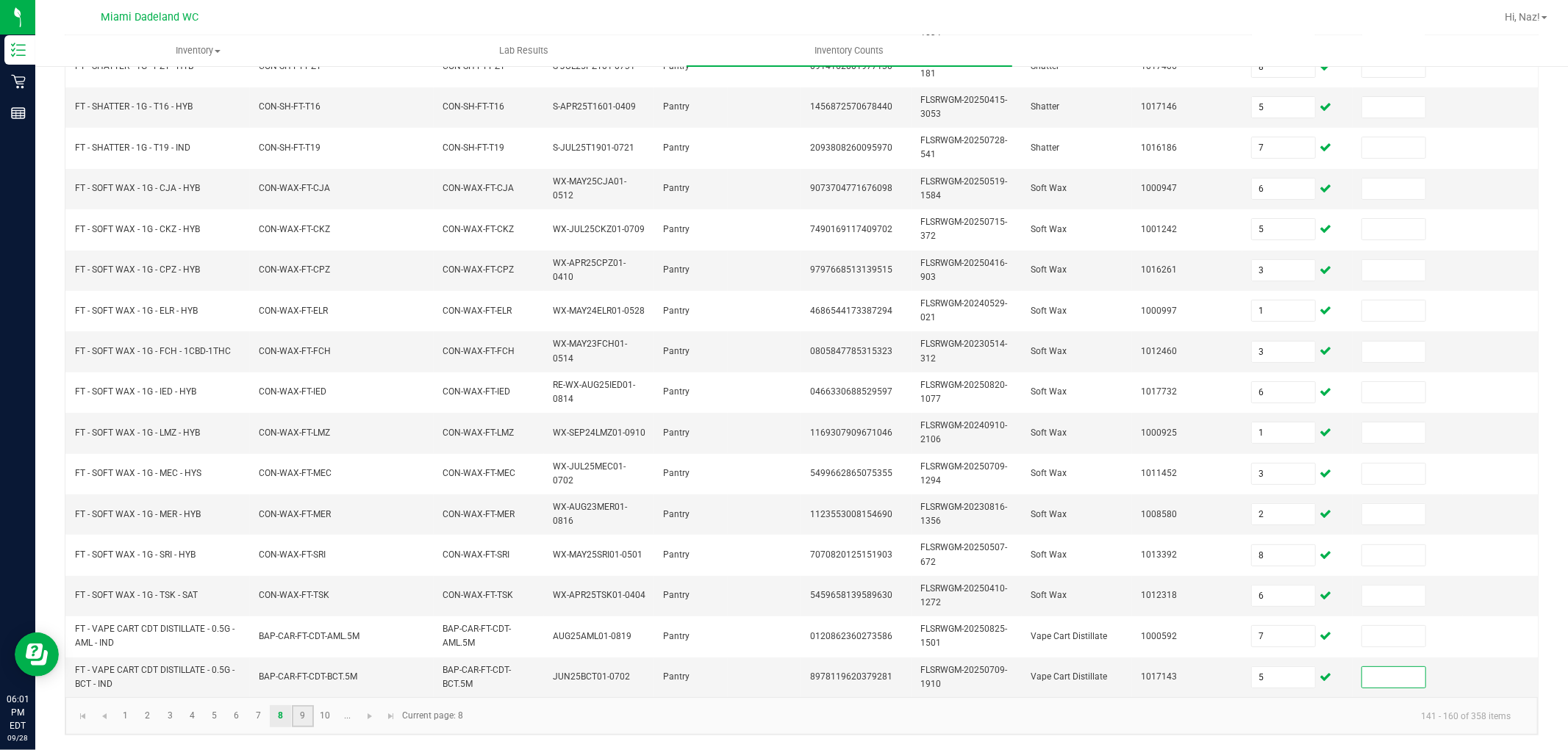
click at [309, 708] on link "9" at bounding box center [302, 717] width 21 height 22
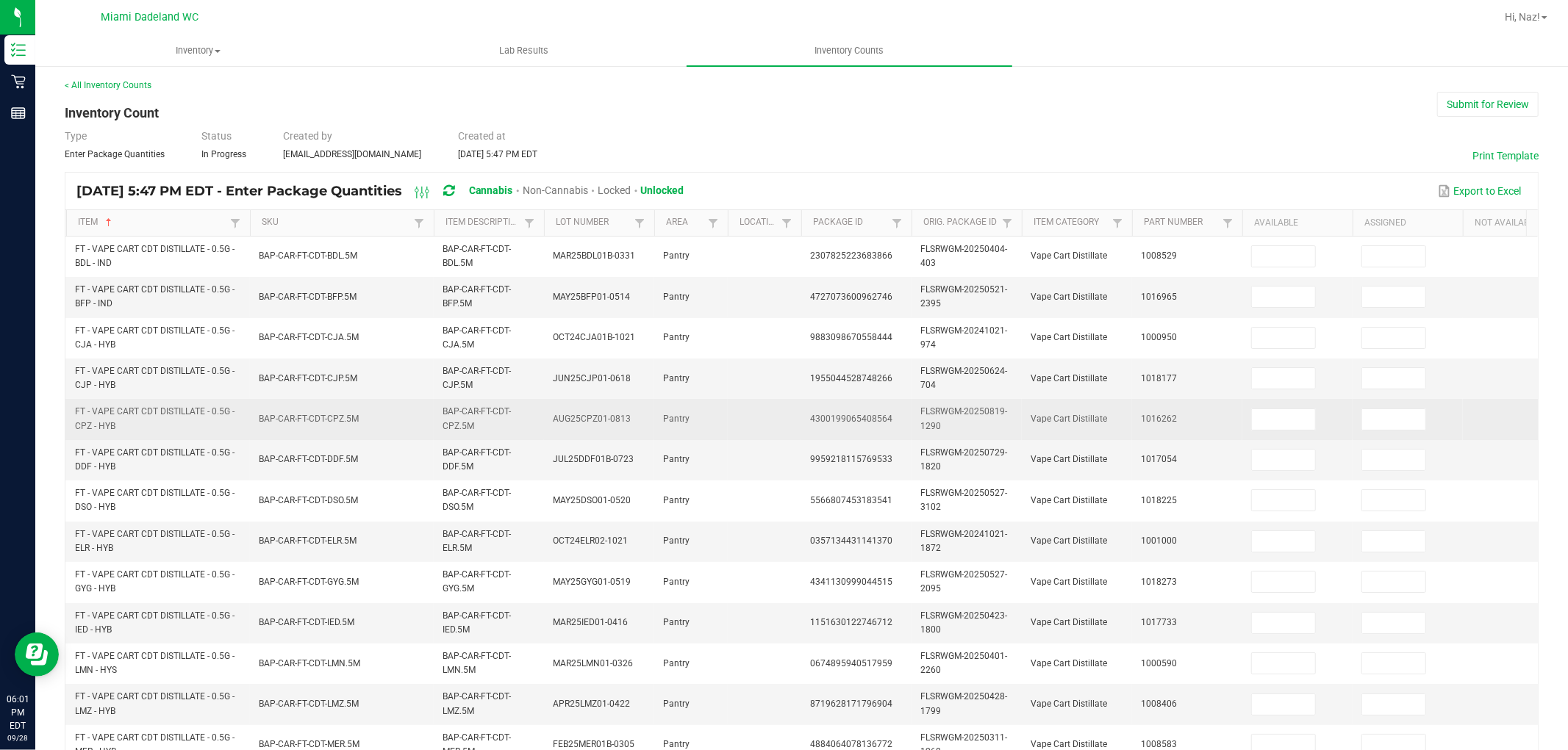
scroll to position [0, 0]
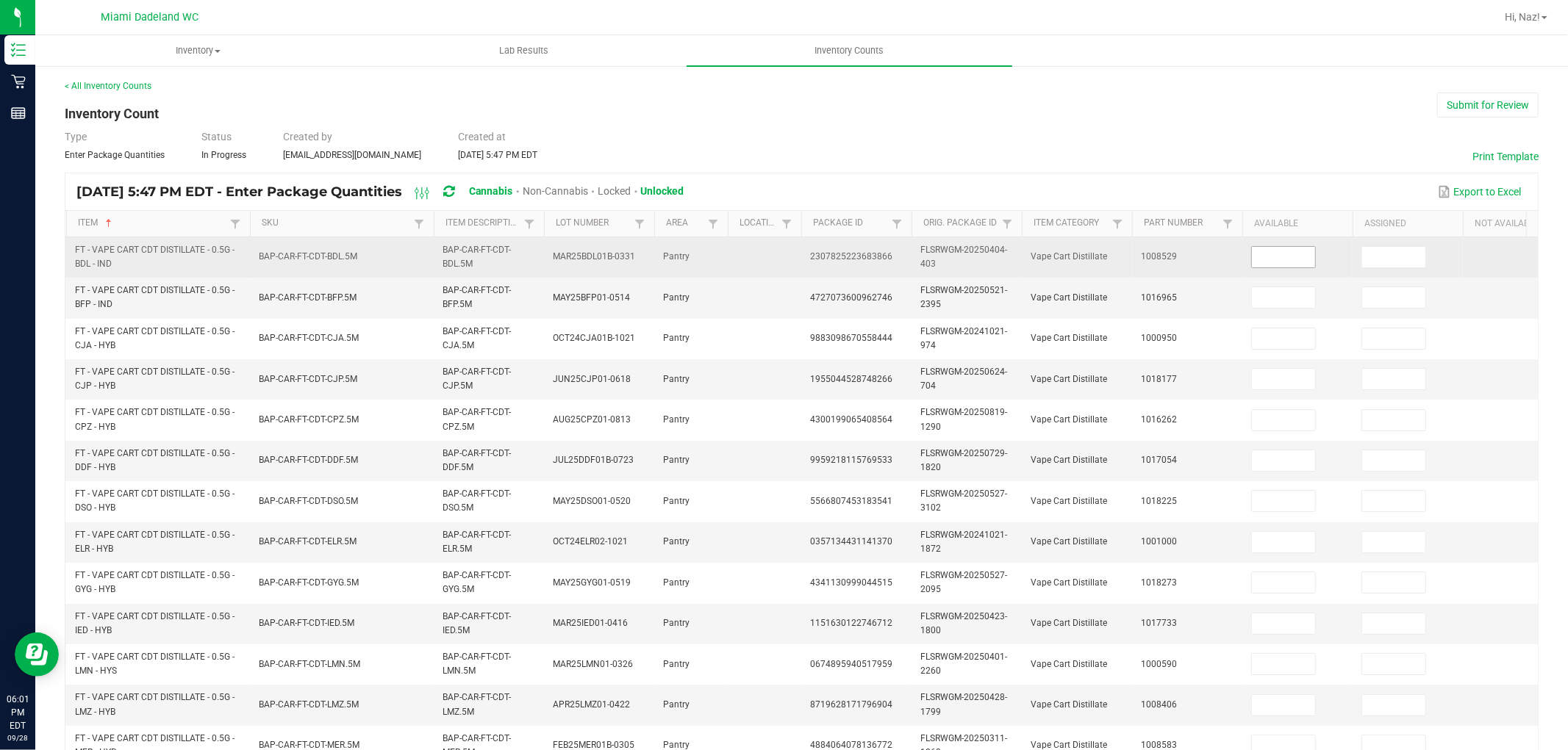
click at [1283, 249] on input at bounding box center [1283, 257] width 63 height 21
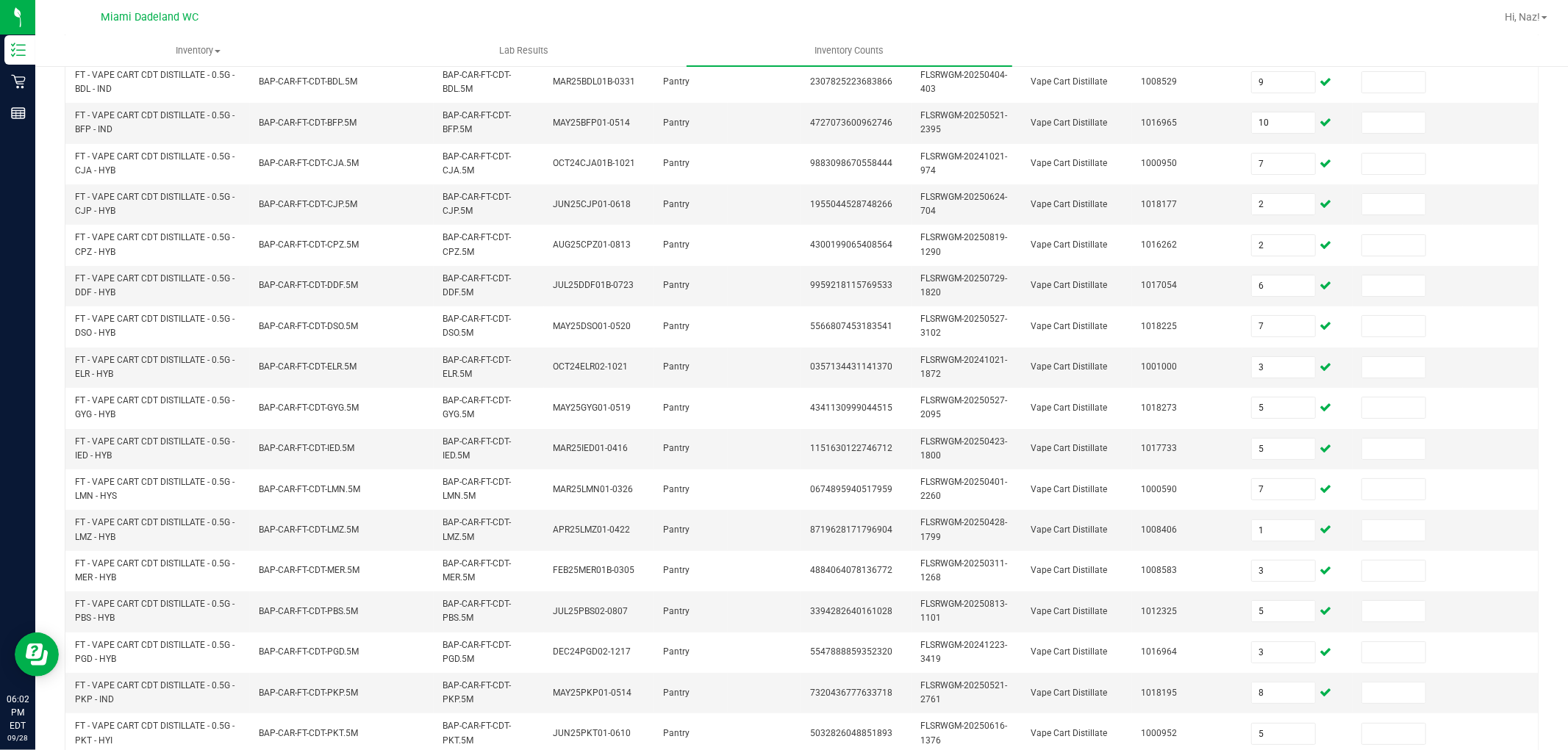
scroll to position [368, 0]
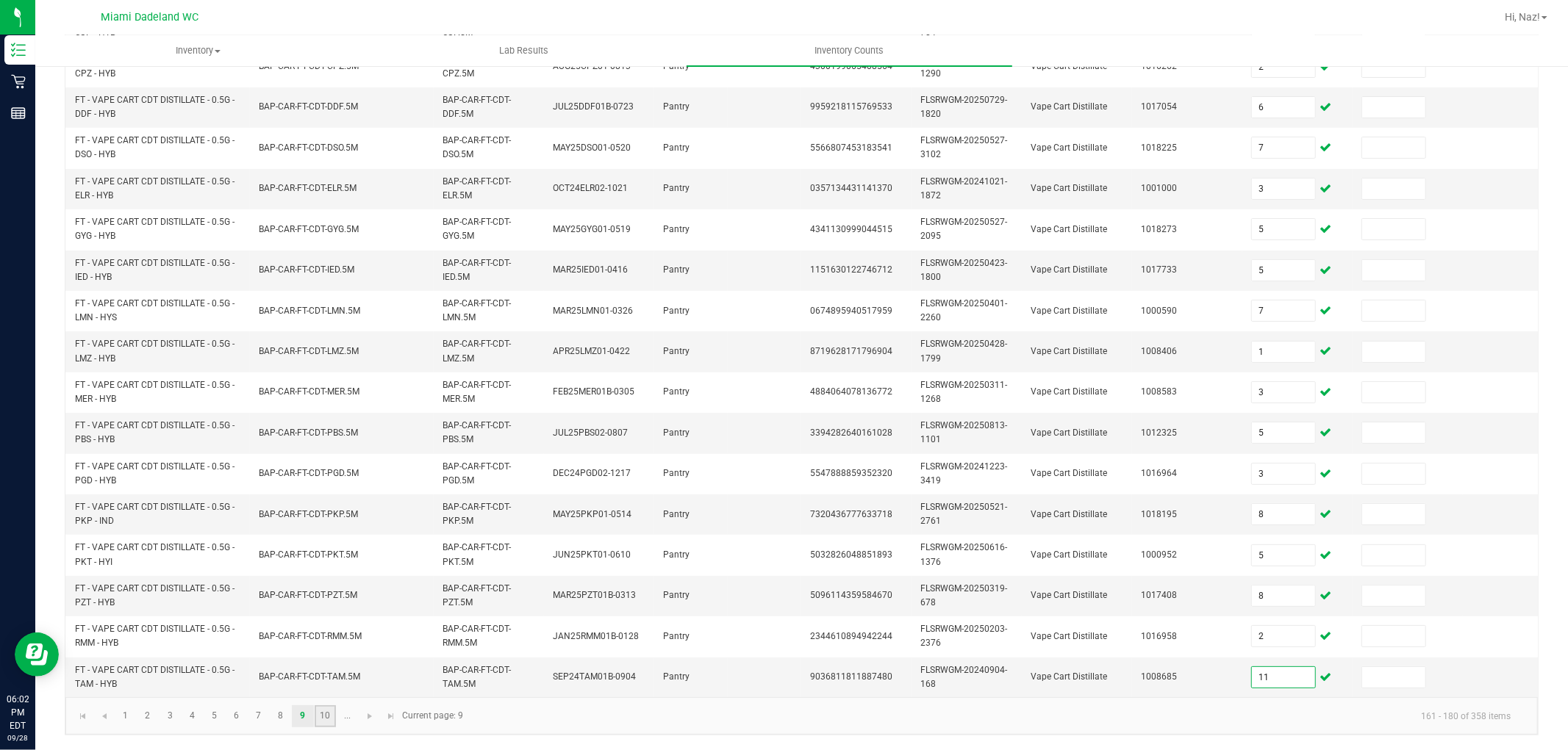
click at [317, 706] on link "10" at bounding box center [325, 717] width 21 height 22
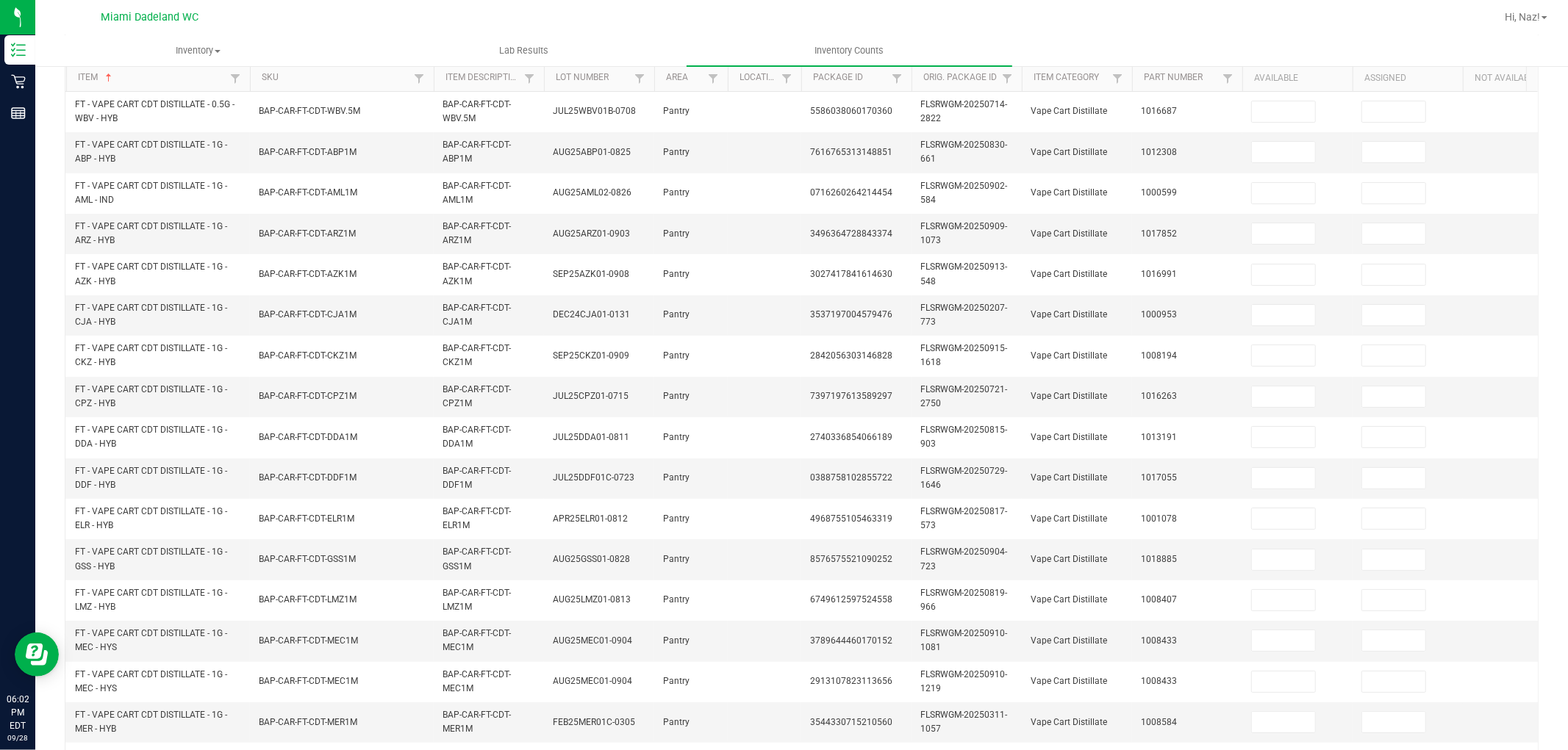
scroll to position [122, 0]
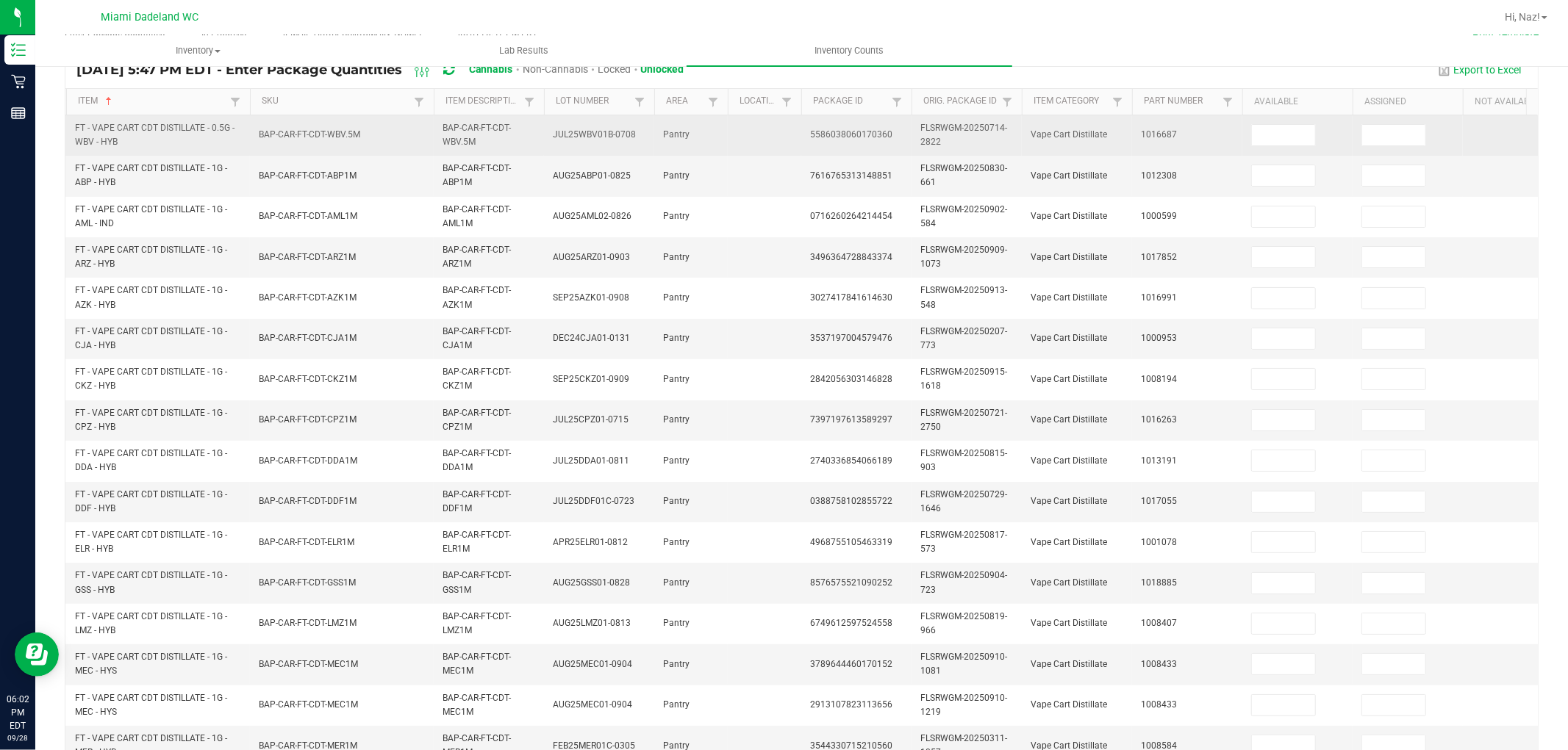
click at [1292, 122] on td at bounding box center [1297, 135] width 110 height 41
click at [1291, 134] on input at bounding box center [1283, 135] width 63 height 21
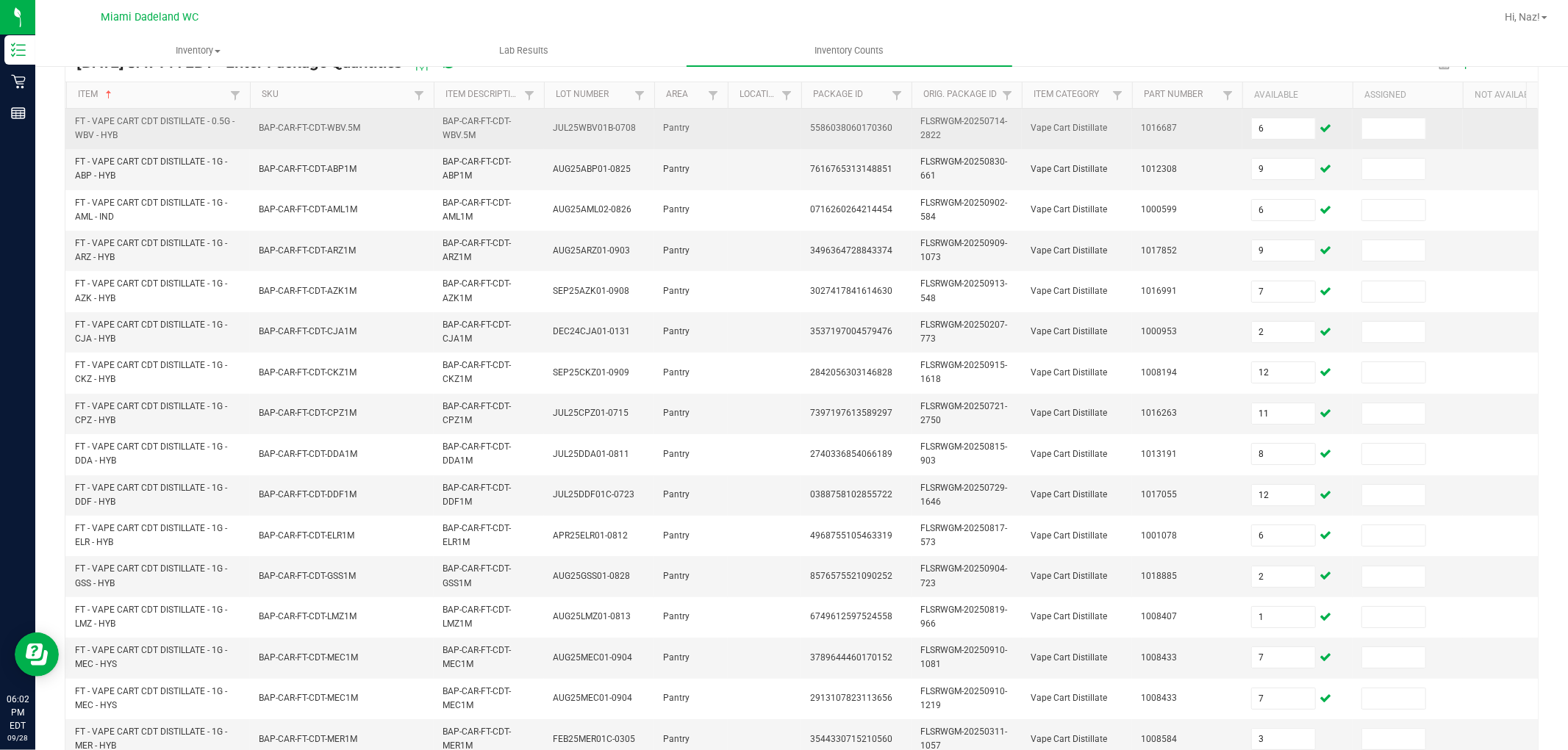
scroll to position [368, 0]
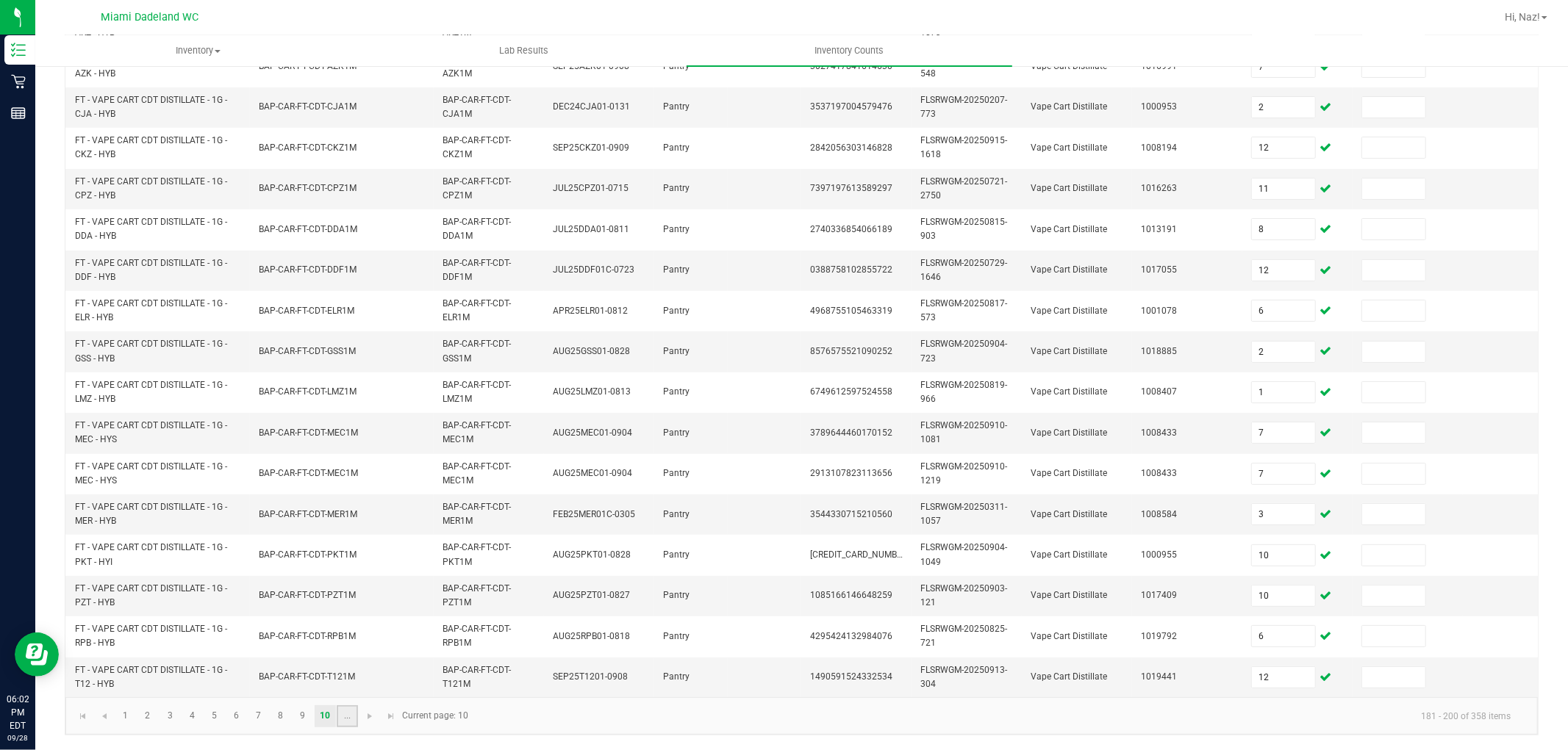
click at [346, 718] on link "..." at bounding box center [347, 717] width 21 height 22
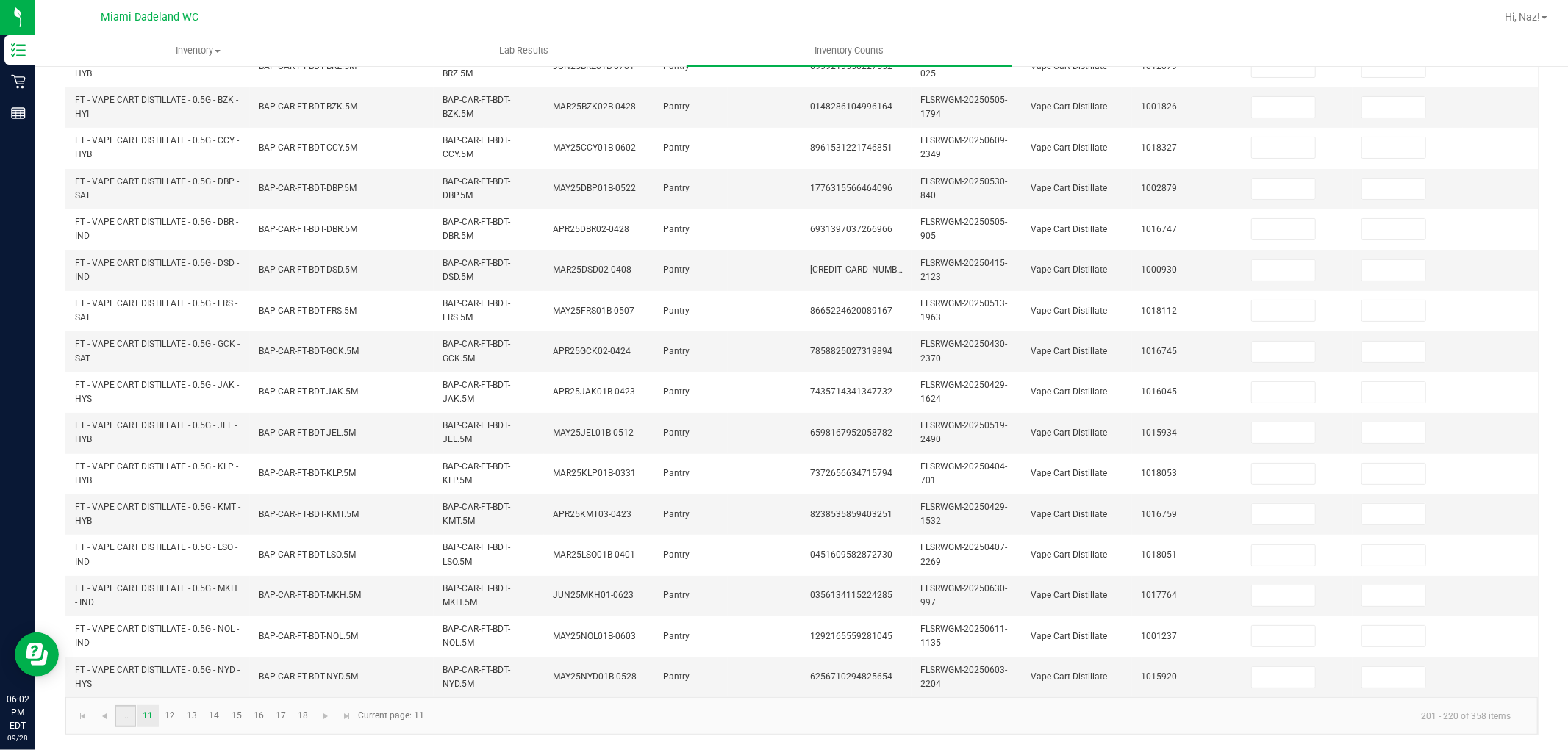
click at [132, 710] on link "..." at bounding box center [125, 717] width 21 height 22
click at [1279, 263] on input "12" at bounding box center [1283, 271] width 63 height 21
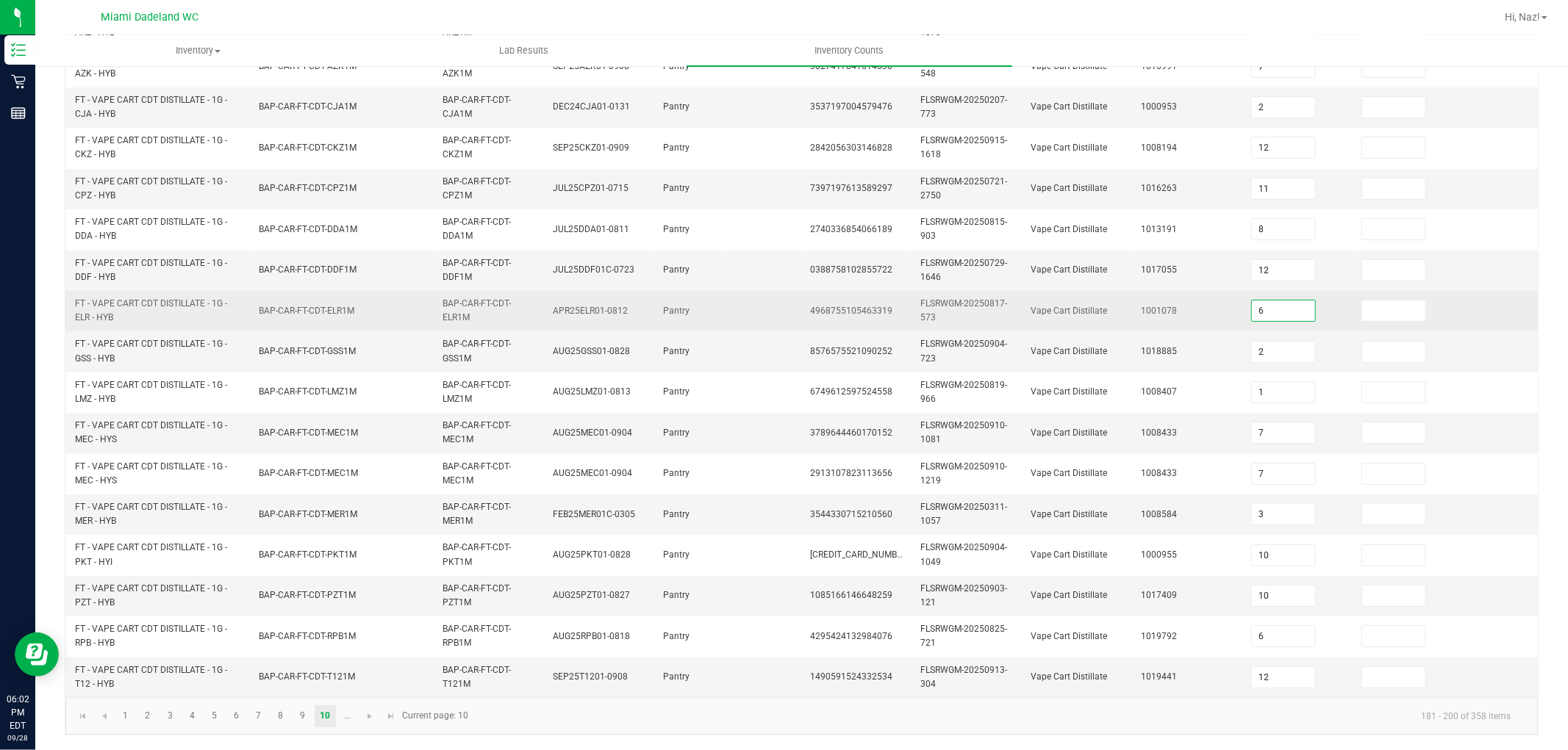
click at [1279, 300] on input "6" at bounding box center [1283, 311] width 63 height 21
click at [1280, 300] on input "6" at bounding box center [1283, 311] width 63 height 21
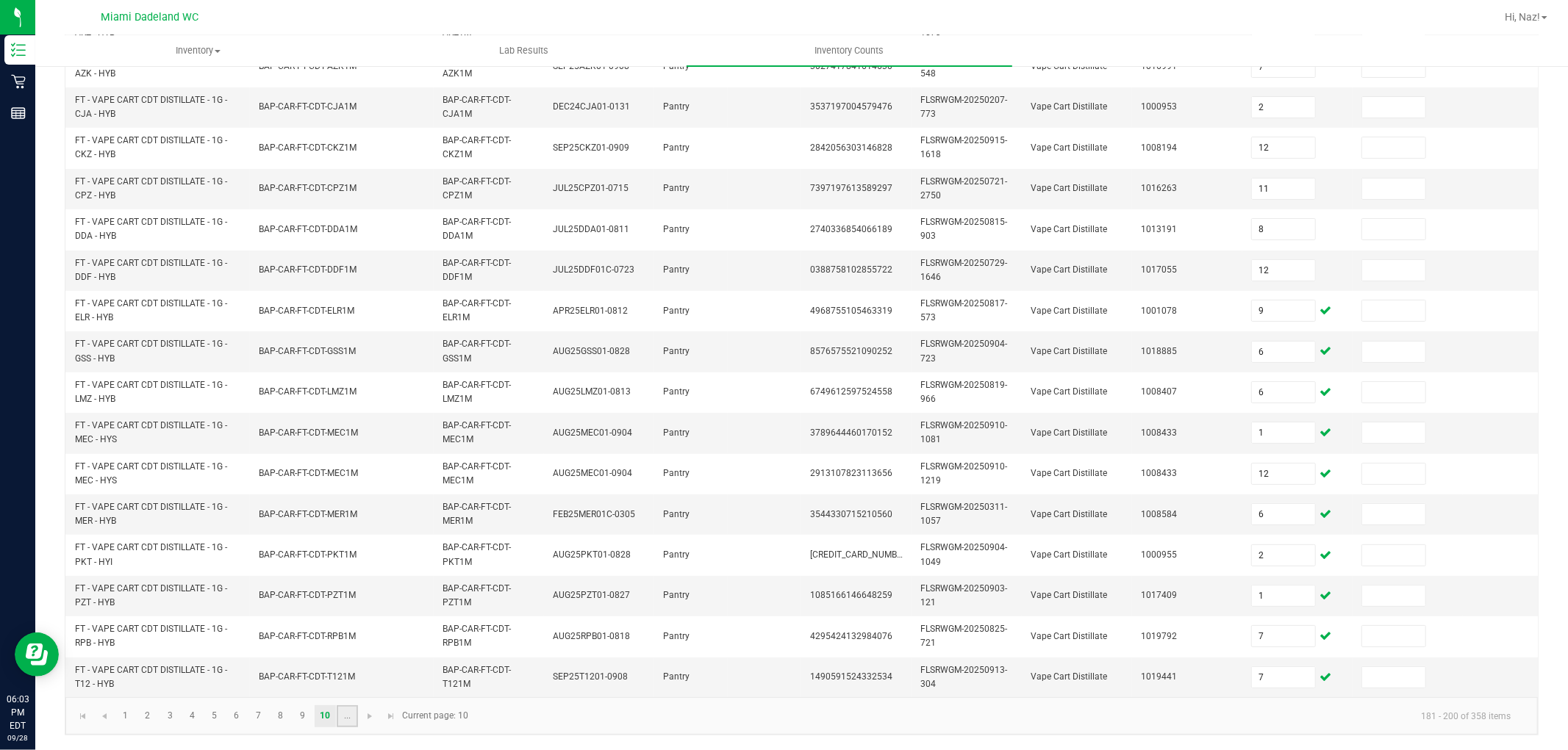
click at [341, 708] on link "..." at bounding box center [347, 717] width 21 height 22
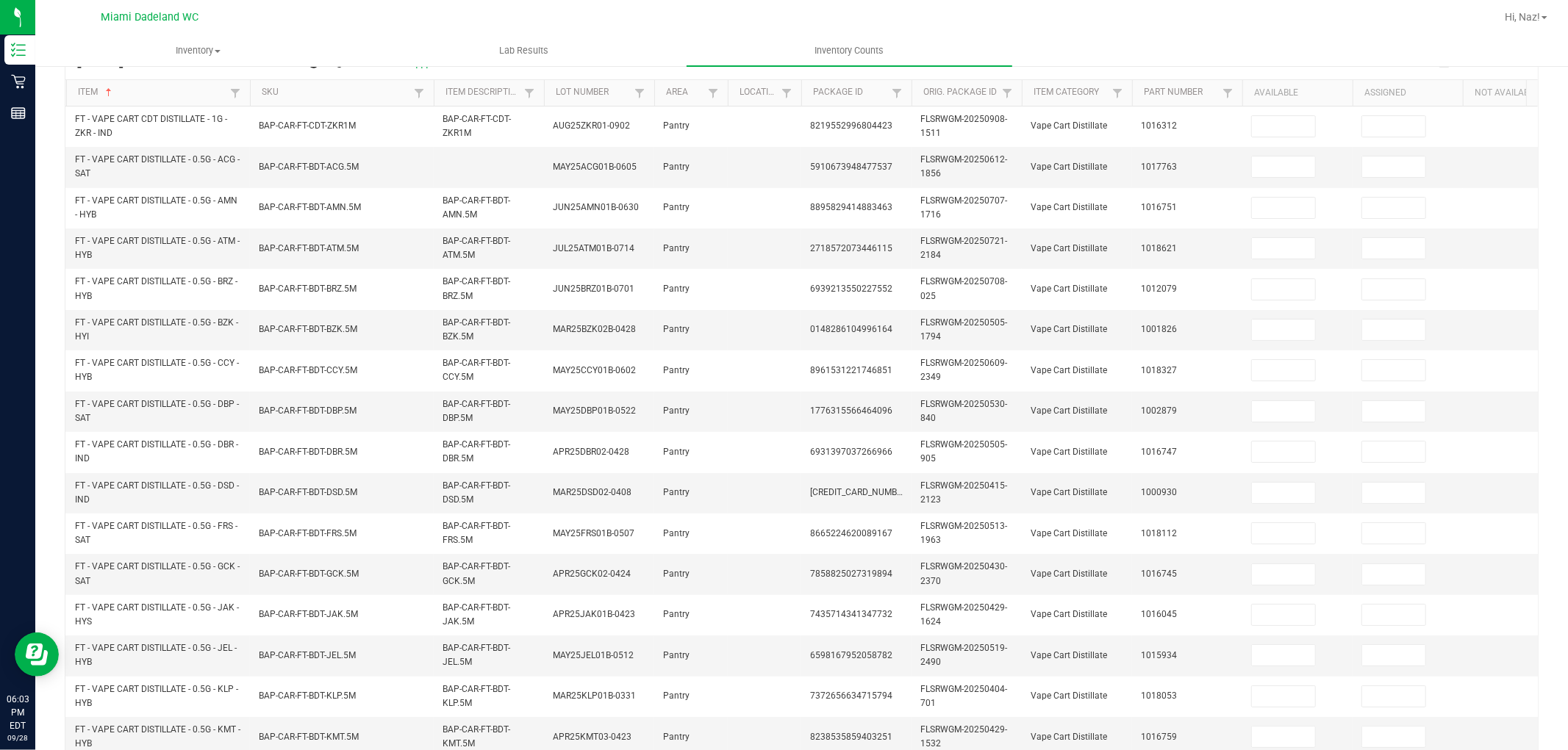
scroll to position [0, 0]
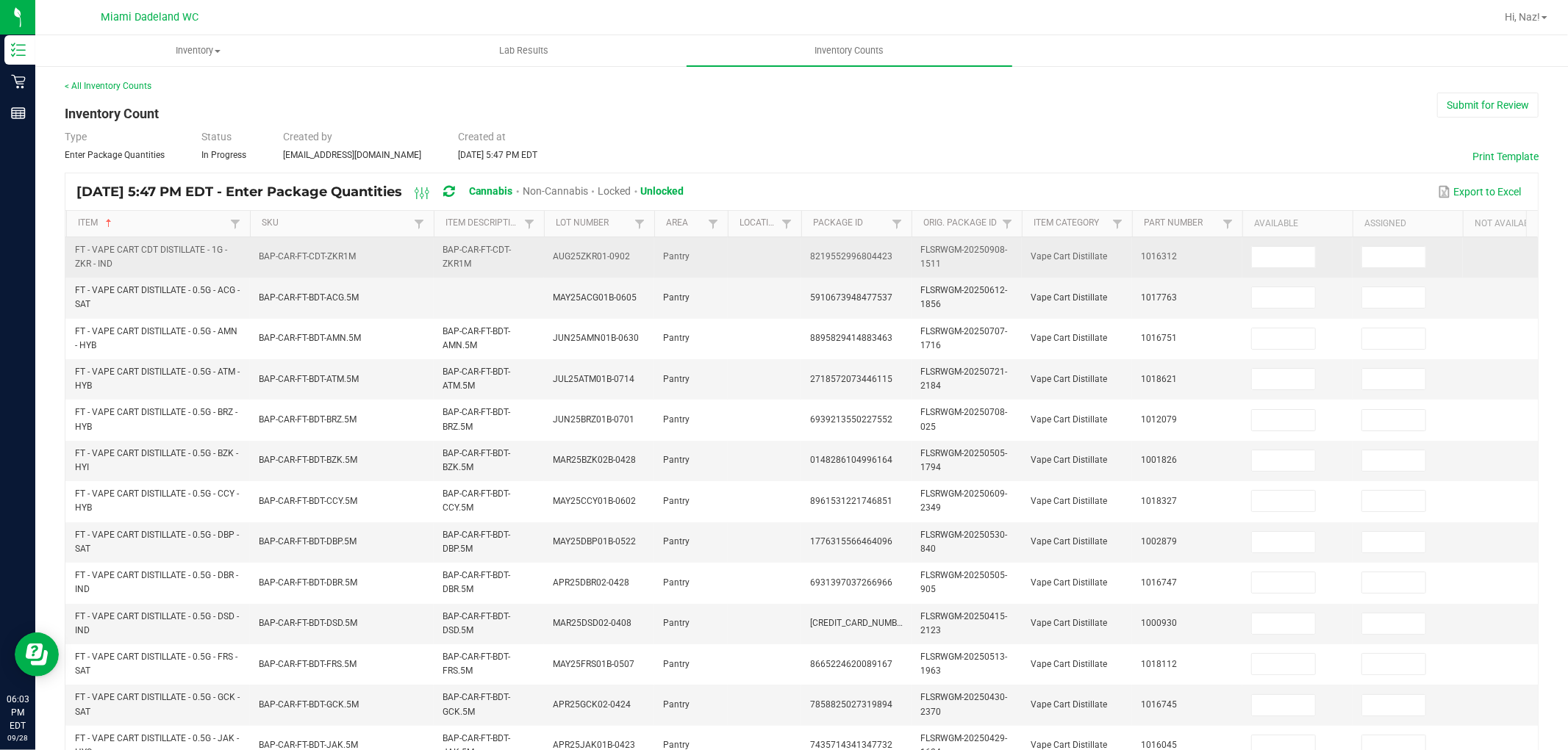
click at [1294, 240] on td at bounding box center [1297, 257] width 110 height 41
drag, startPoint x: 1294, startPoint y: 246, endPoint x: 1296, endPoint y: 258, distance: 12.2
click at [1296, 254] on td at bounding box center [1297, 257] width 110 height 41
click at [1296, 258] on input at bounding box center [1283, 257] width 63 height 21
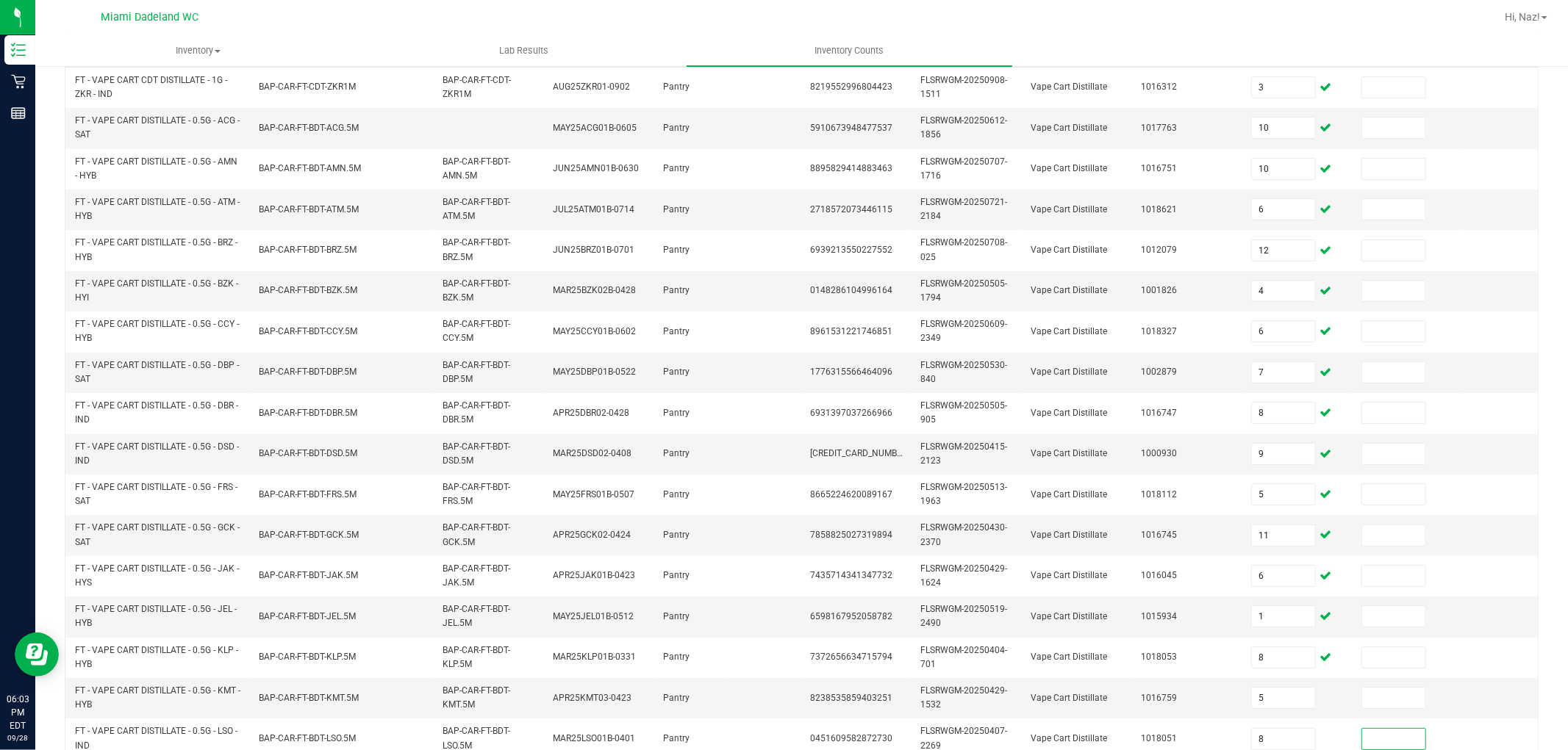
scroll to position [368, 0]
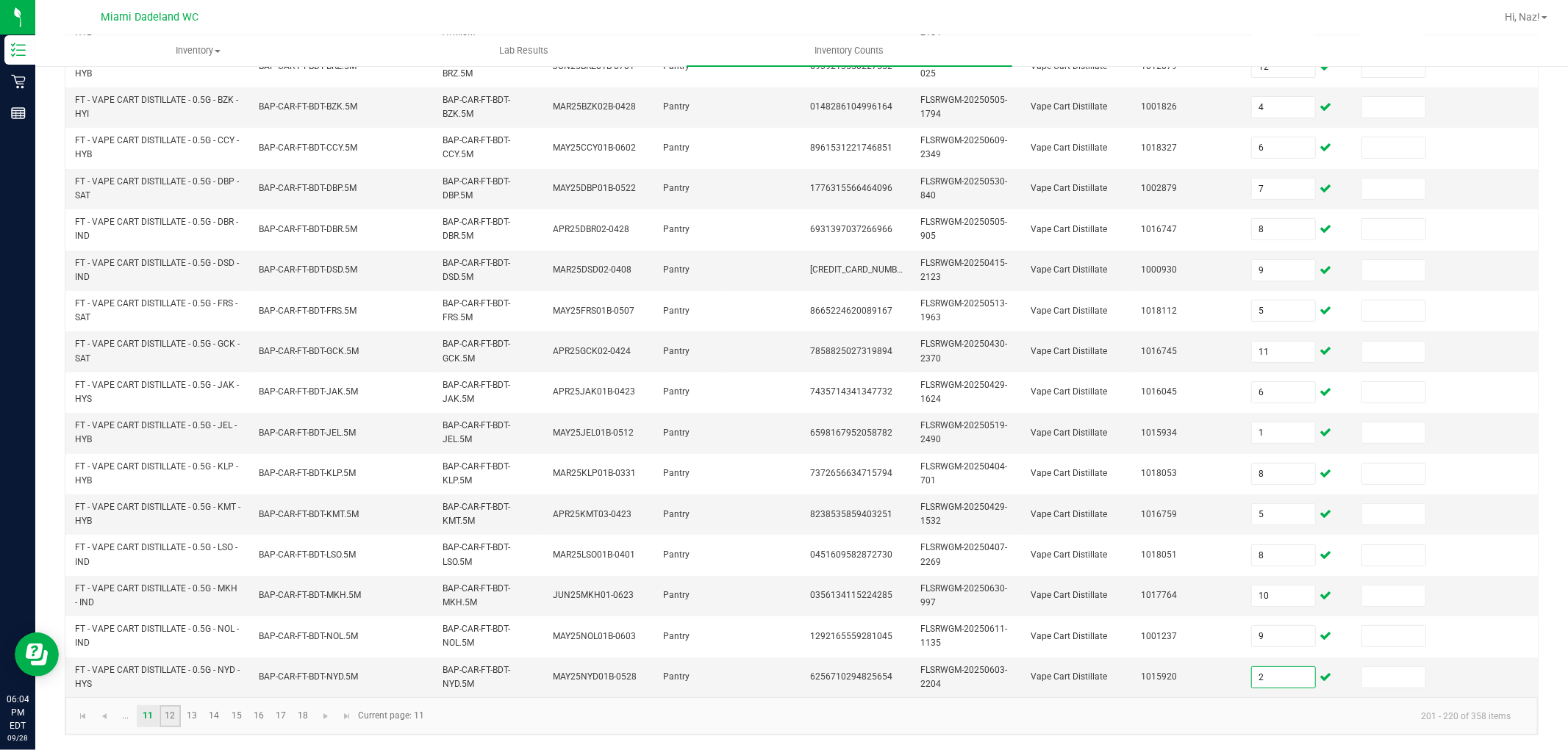
click at [172, 714] on link "12" at bounding box center [170, 717] width 21 height 22
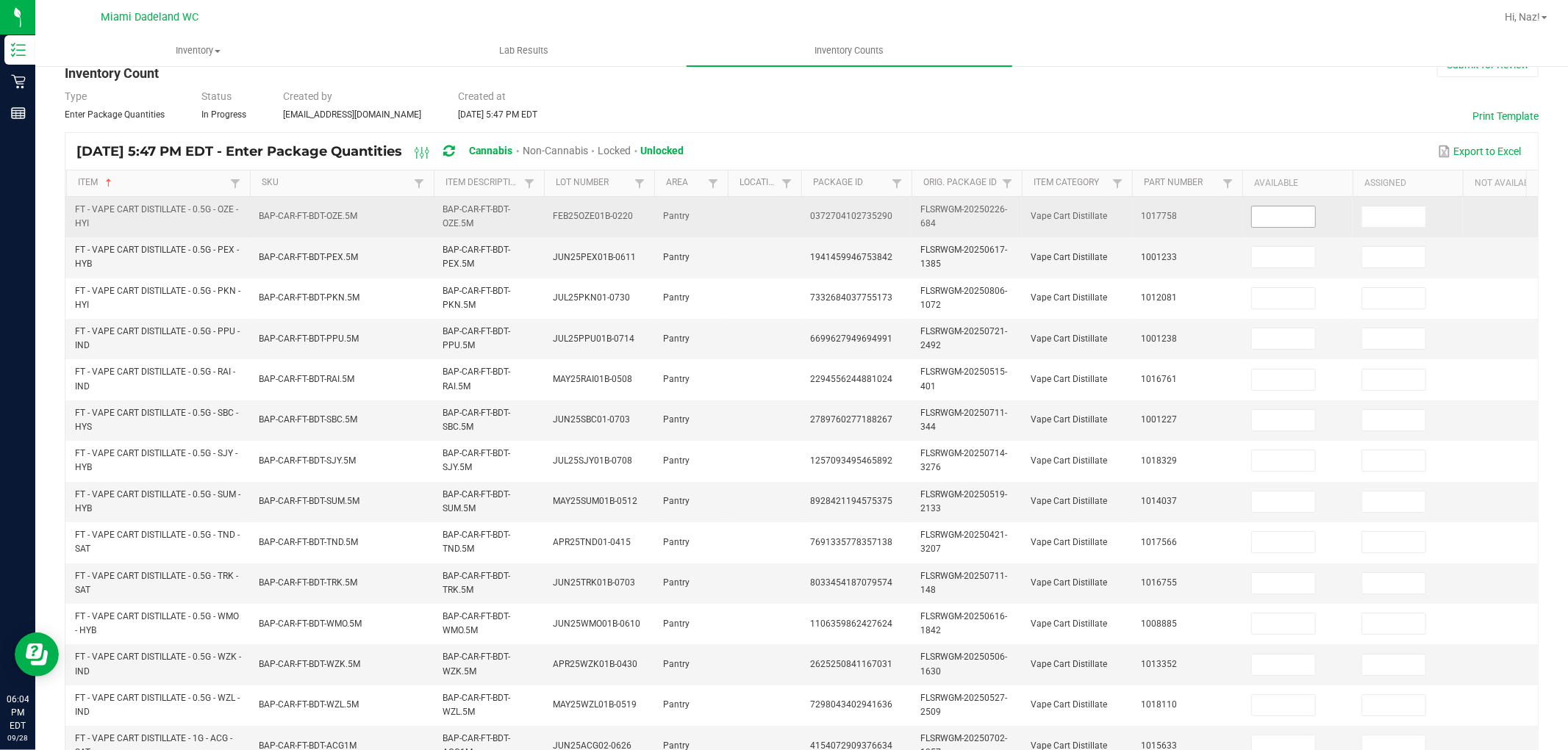
click at [1265, 219] on input at bounding box center [1283, 217] width 63 height 21
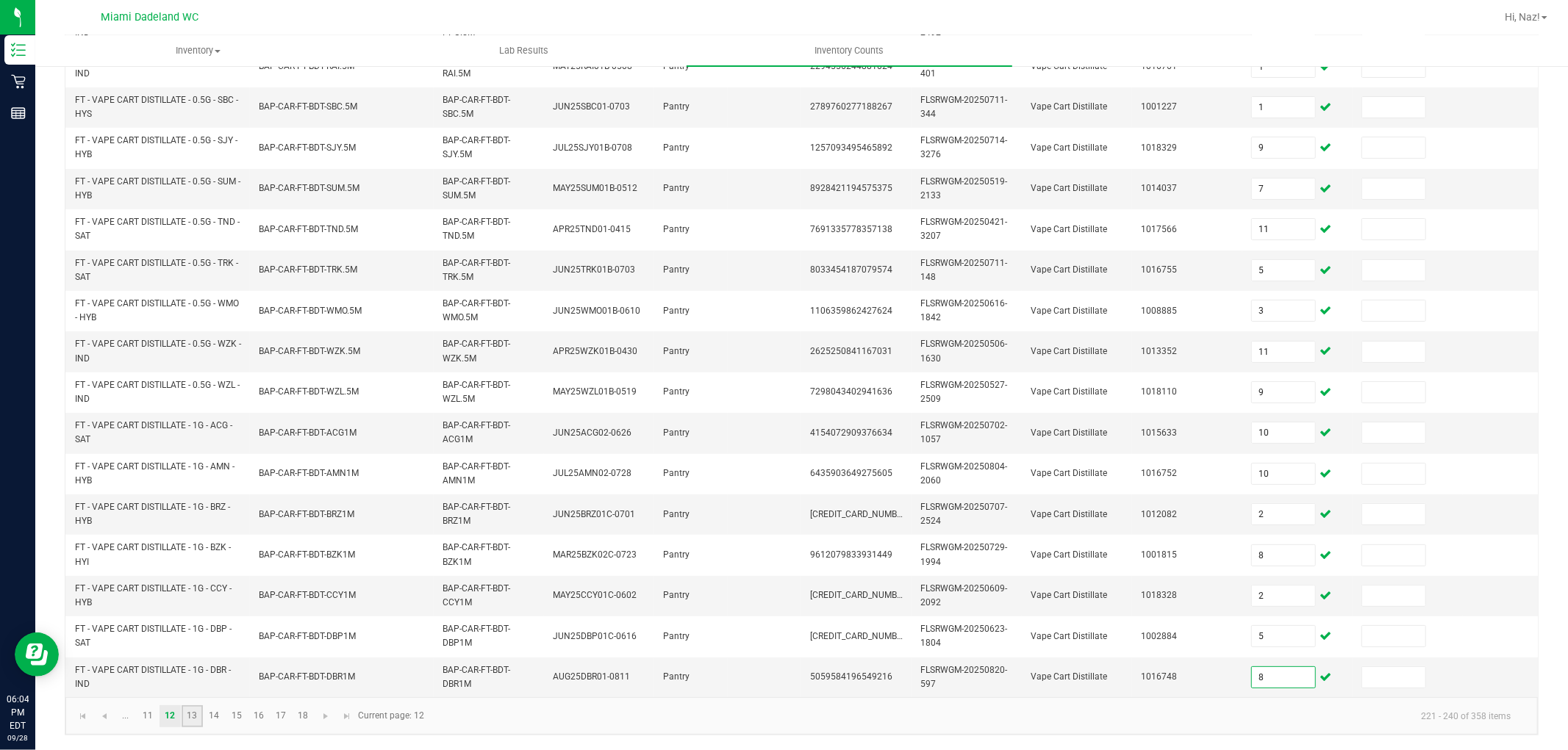
click at [189, 720] on link "13" at bounding box center [192, 717] width 21 height 22
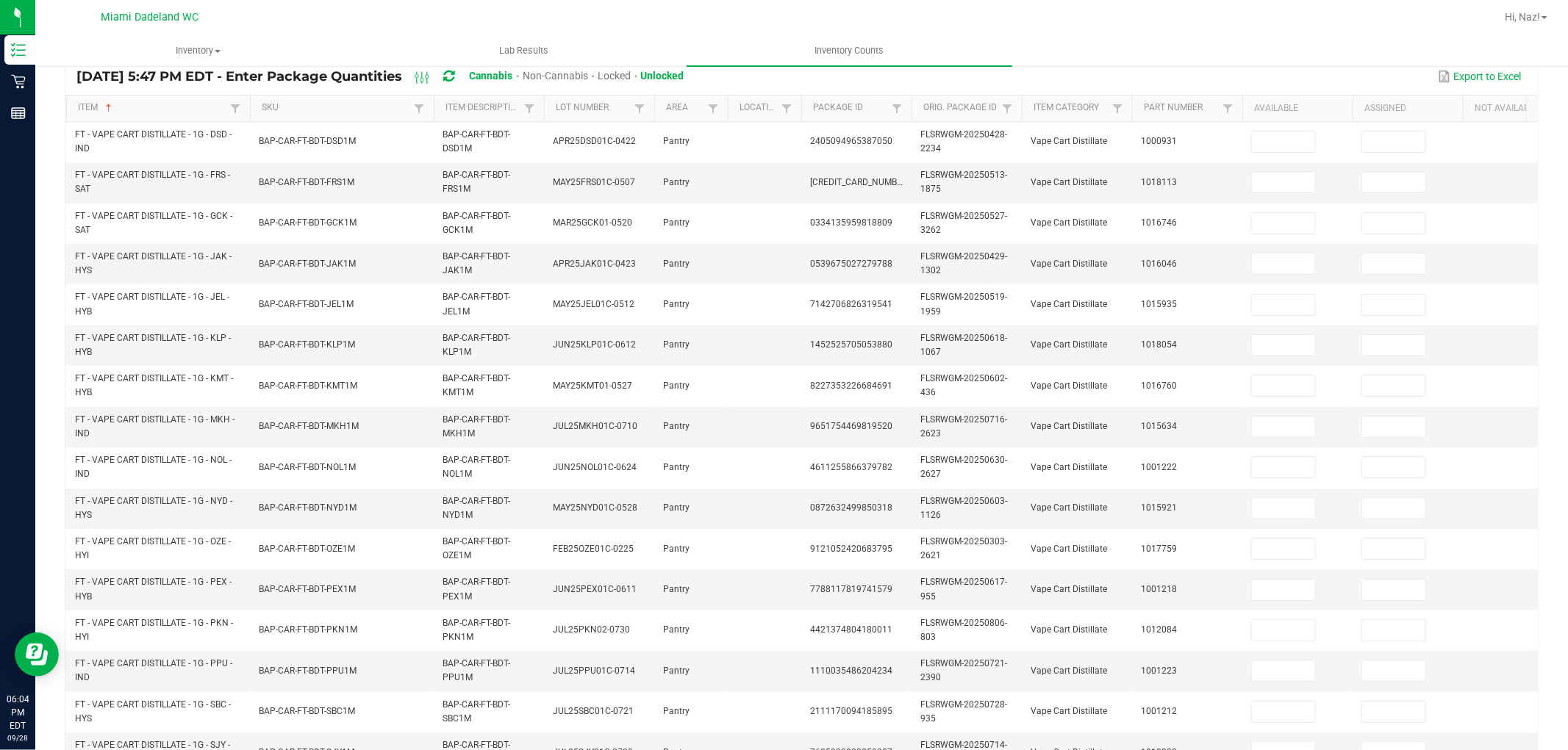
scroll to position [141, 0]
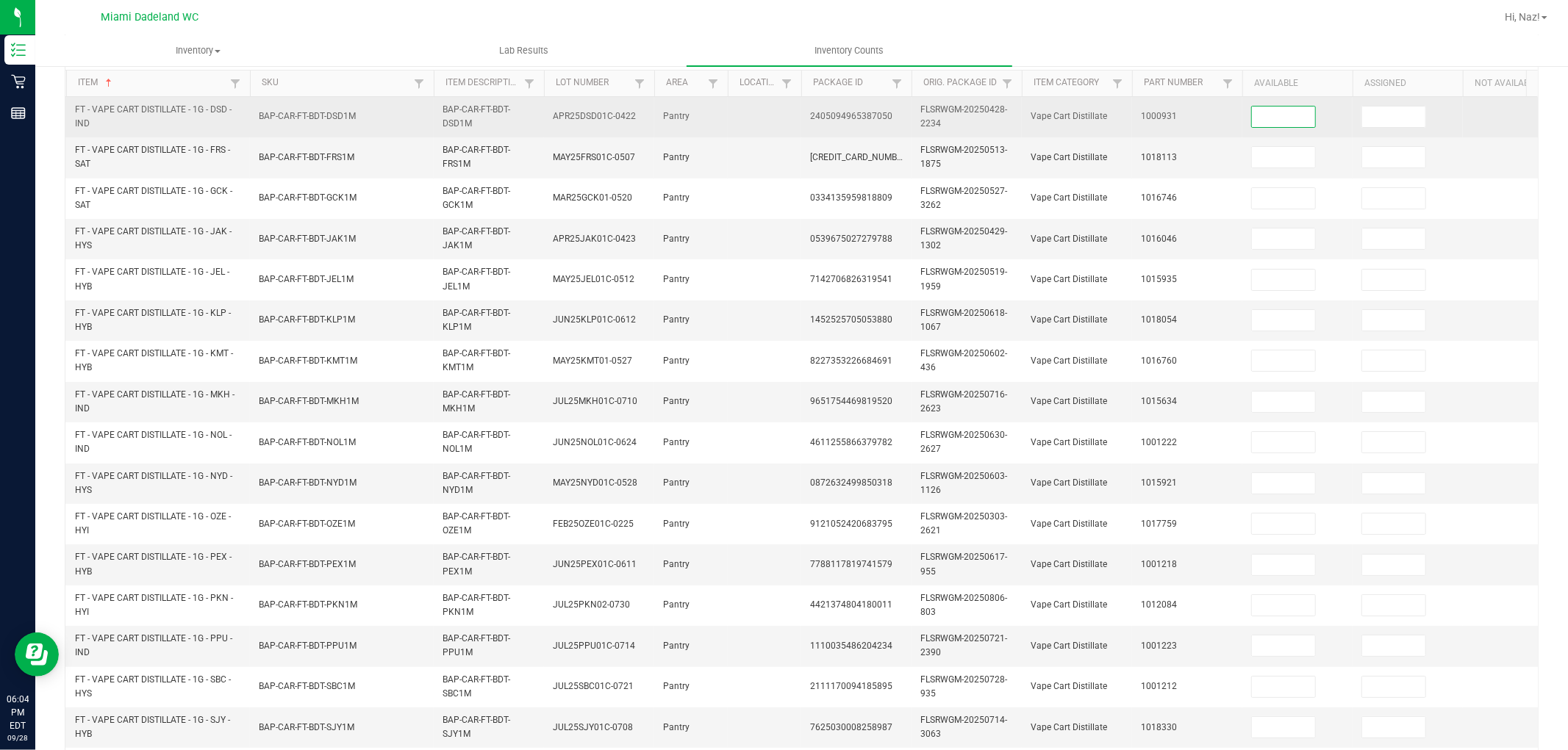
click at [1305, 110] on input at bounding box center [1283, 117] width 63 height 21
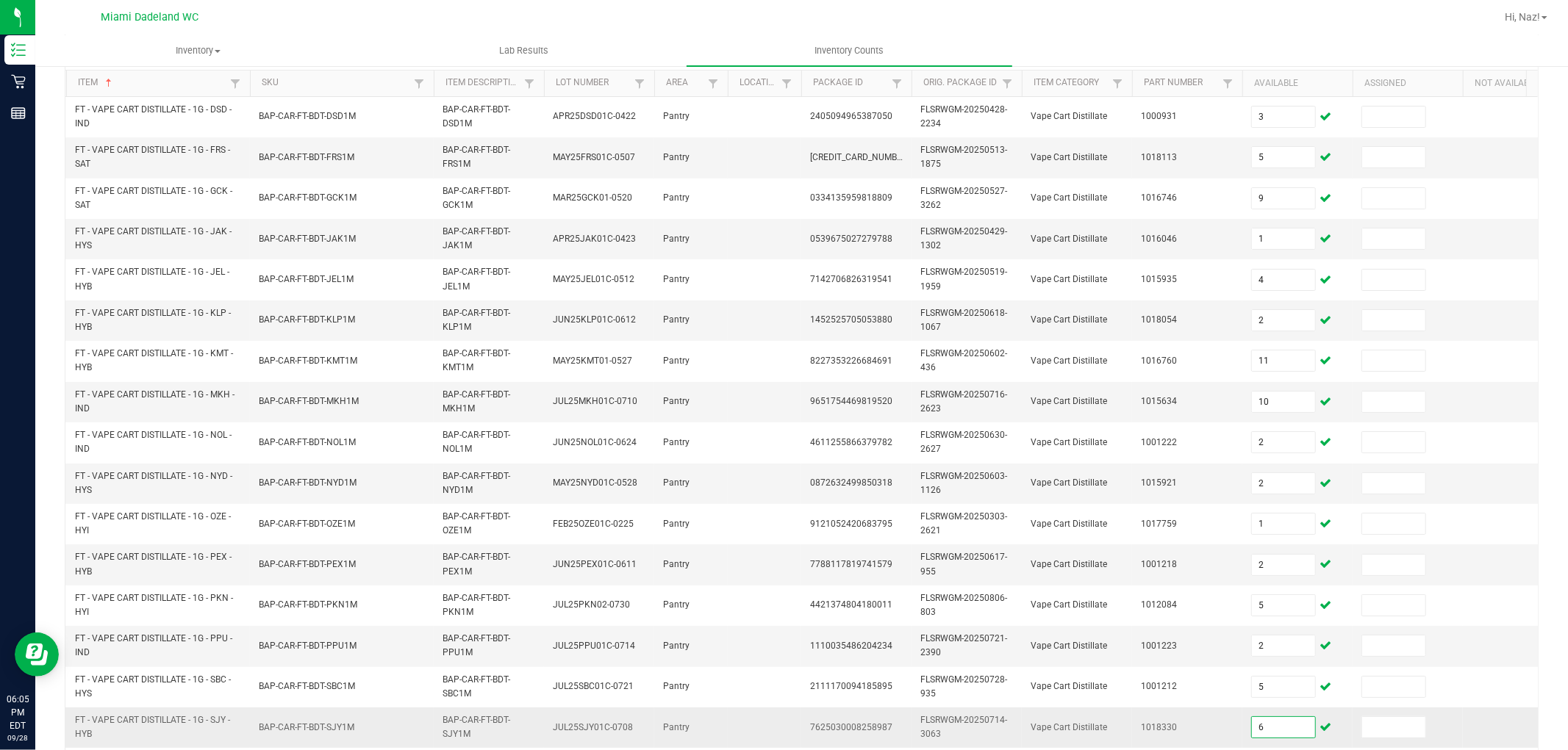
click at [1270, 731] on input "6" at bounding box center [1283, 728] width 63 height 21
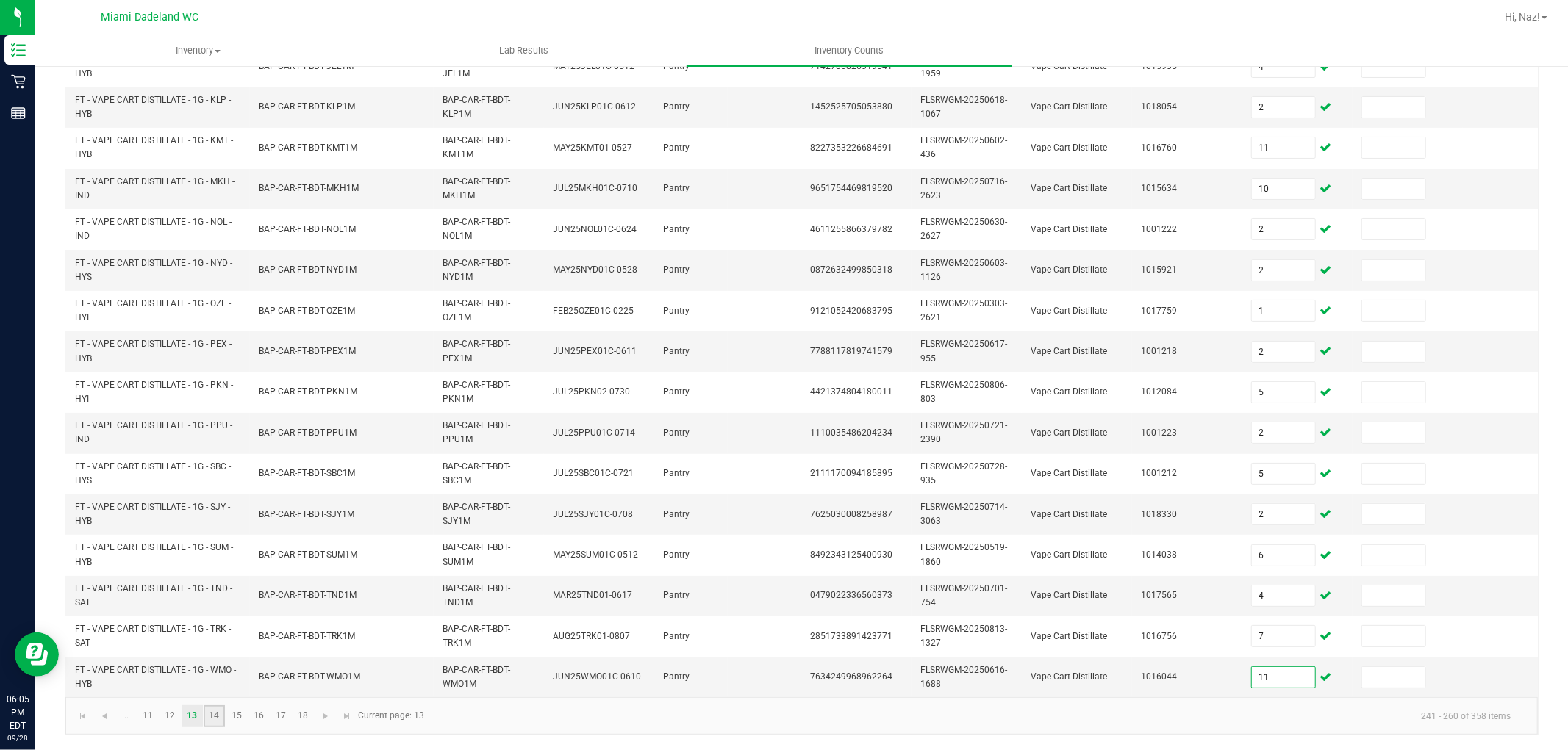
click at [215, 711] on link "14" at bounding box center [214, 717] width 21 height 22
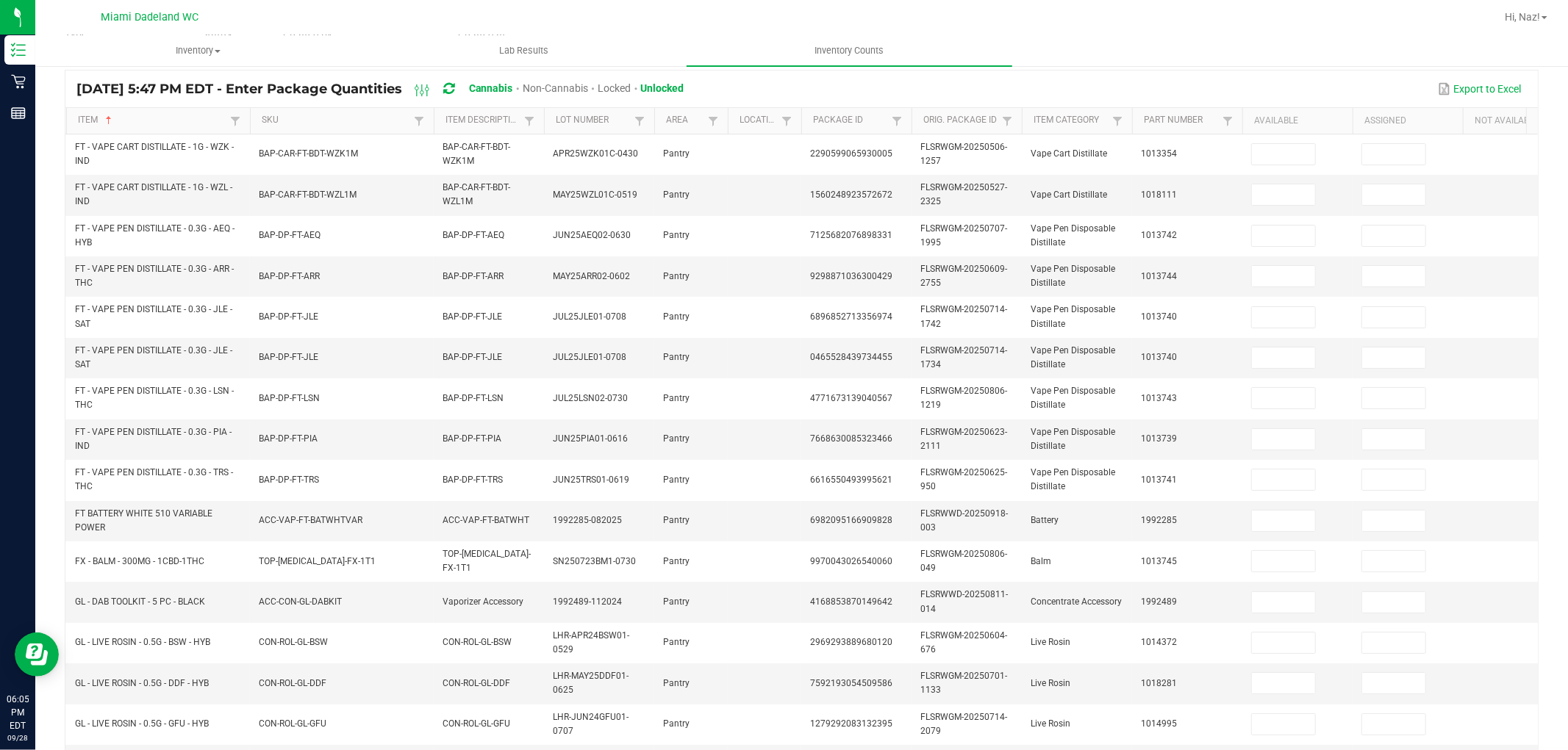
scroll to position [160, 0]
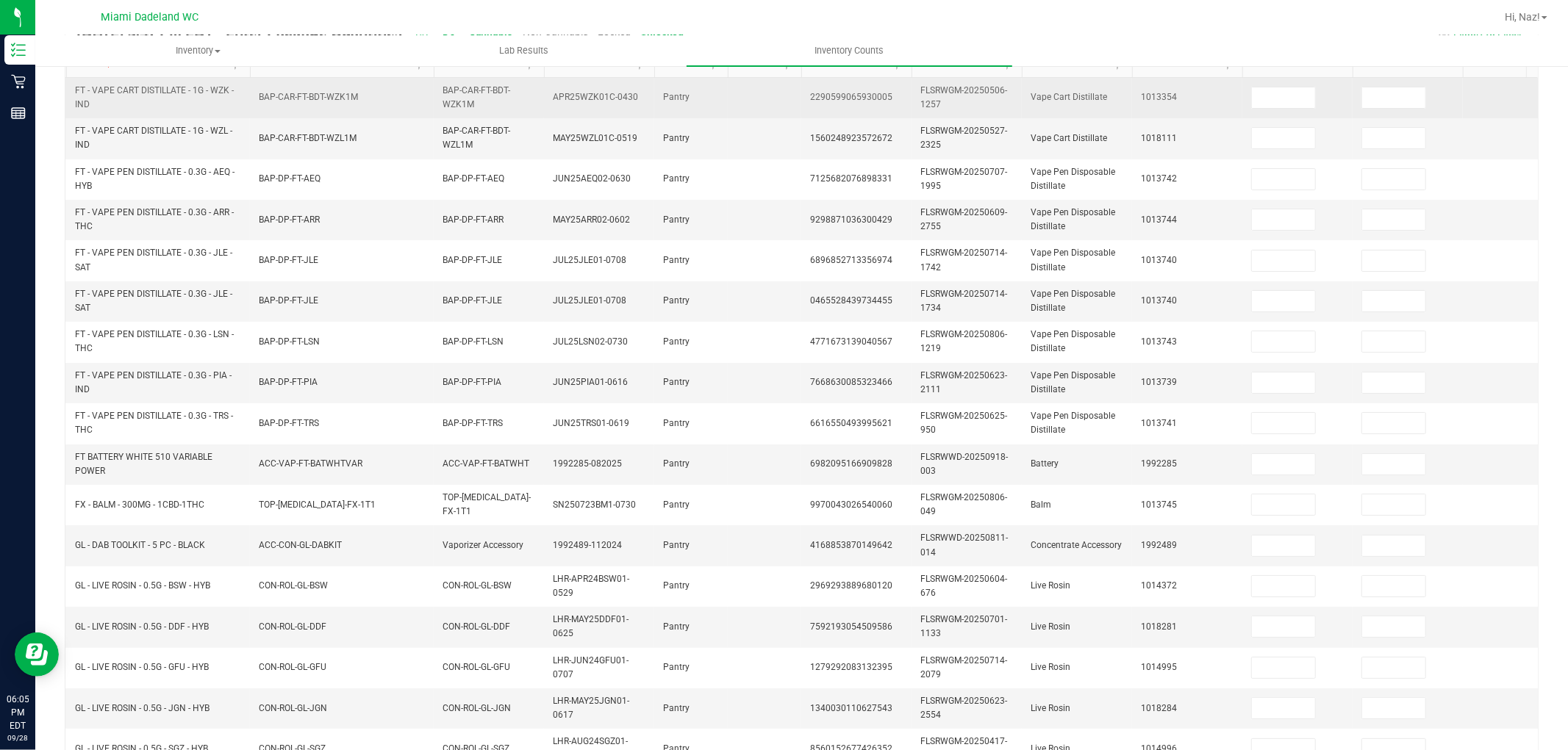
click at [1276, 108] on td at bounding box center [1297, 98] width 110 height 41
click at [1279, 101] on input at bounding box center [1283, 98] width 63 height 21
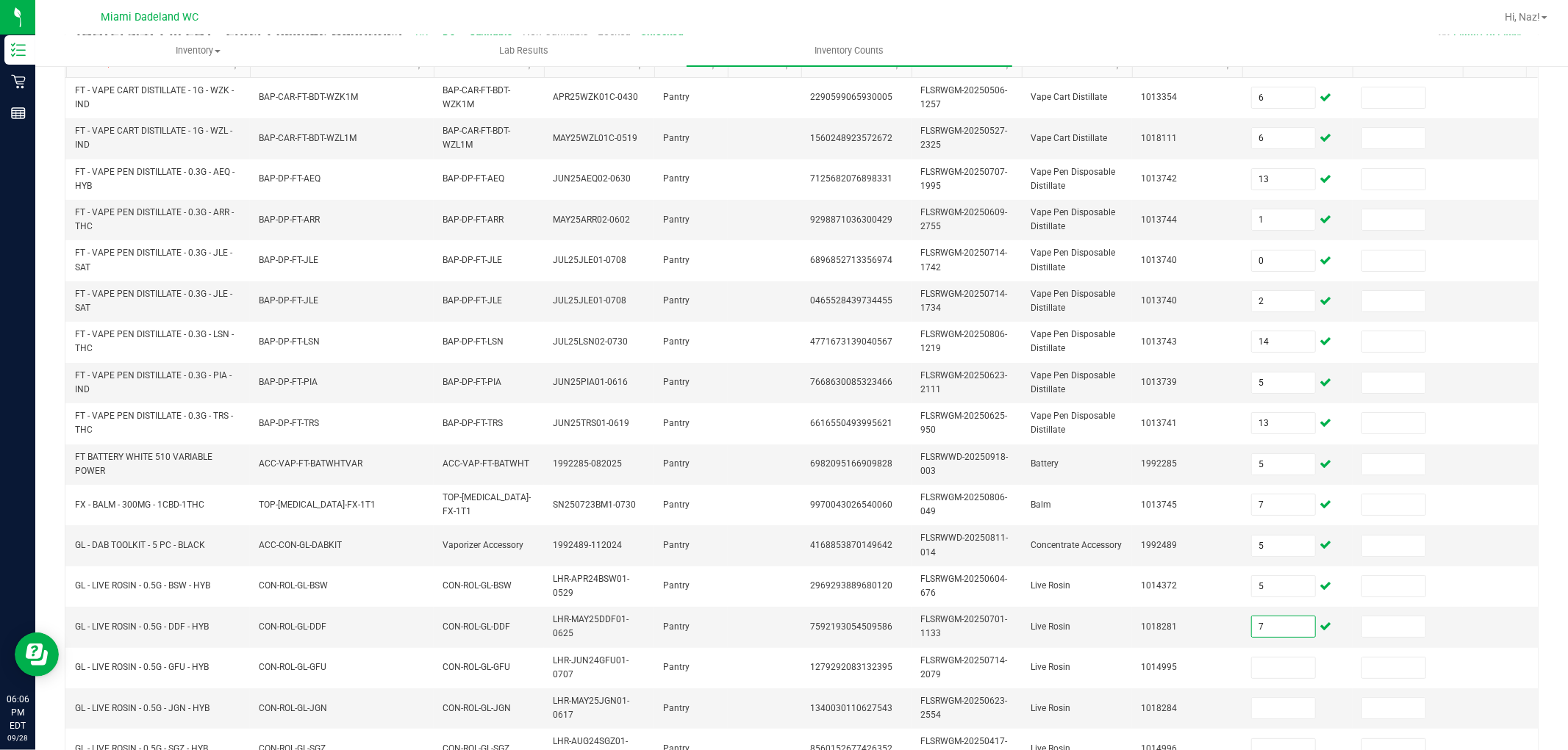
scroll to position [368, 0]
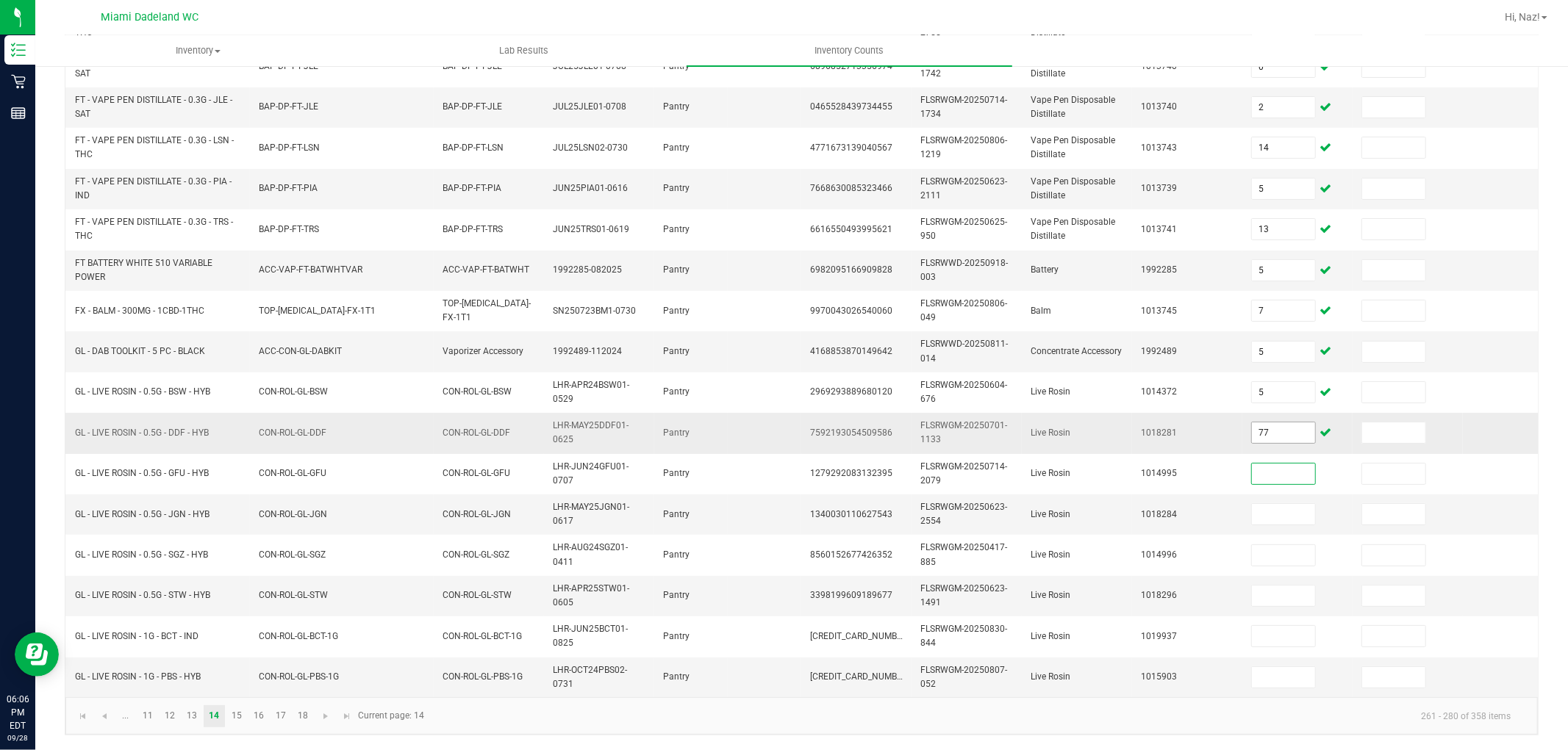
drag, startPoint x: 1259, startPoint y: 428, endPoint x: 1267, endPoint y: 412, distance: 17.9
click at [1260, 427] on input "77" at bounding box center [1283, 433] width 63 height 21
click at [1267, 422] on input "77" at bounding box center [1283, 433] width 63 height 21
click at [1268, 422] on input "77" at bounding box center [1283, 433] width 63 height 21
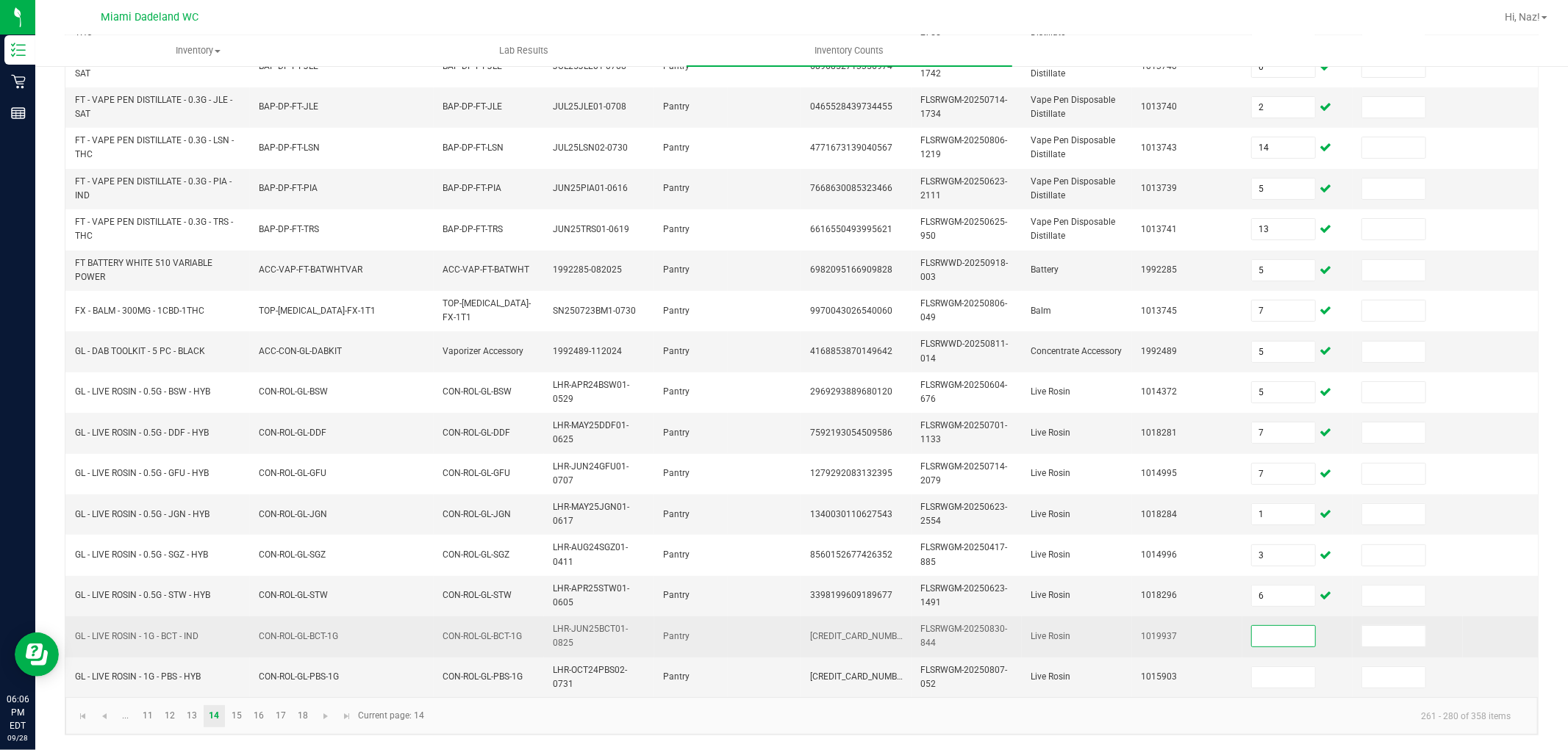
click at [1259, 626] on input at bounding box center [1283, 636] width 63 height 21
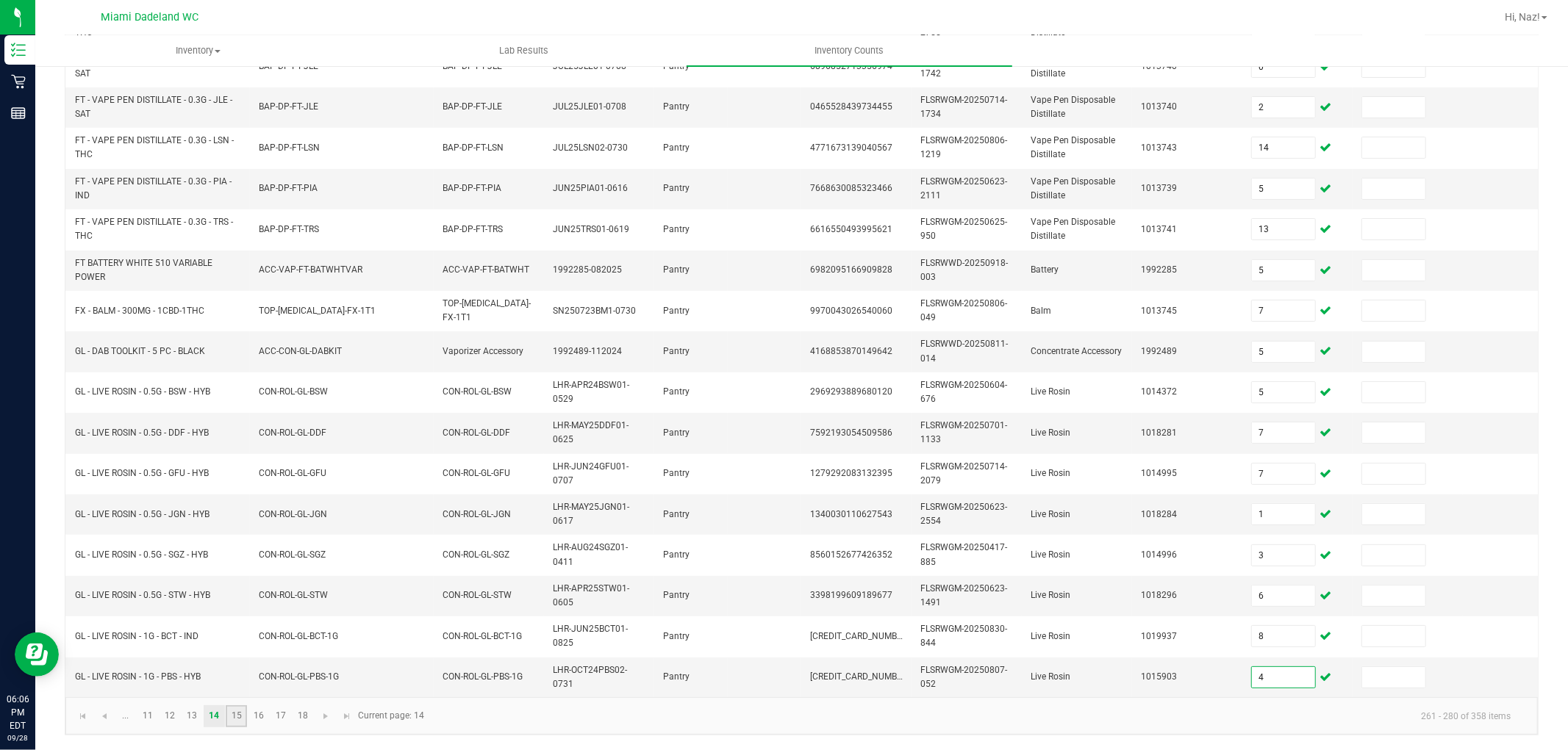
click at [244, 719] on link "15" at bounding box center [236, 717] width 21 height 22
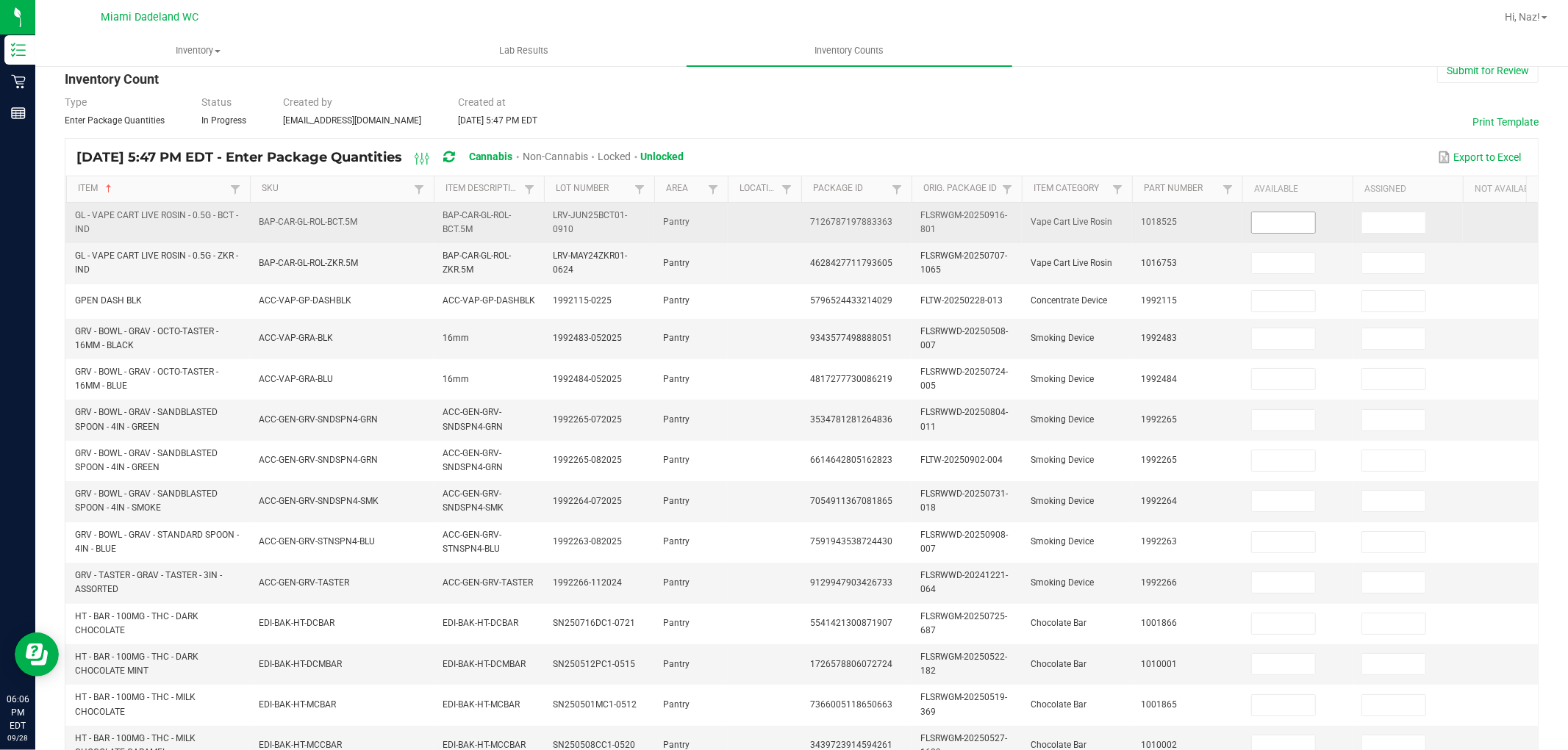
click at [1291, 224] on input at bounding box center [1283, 223] width 63 height 21
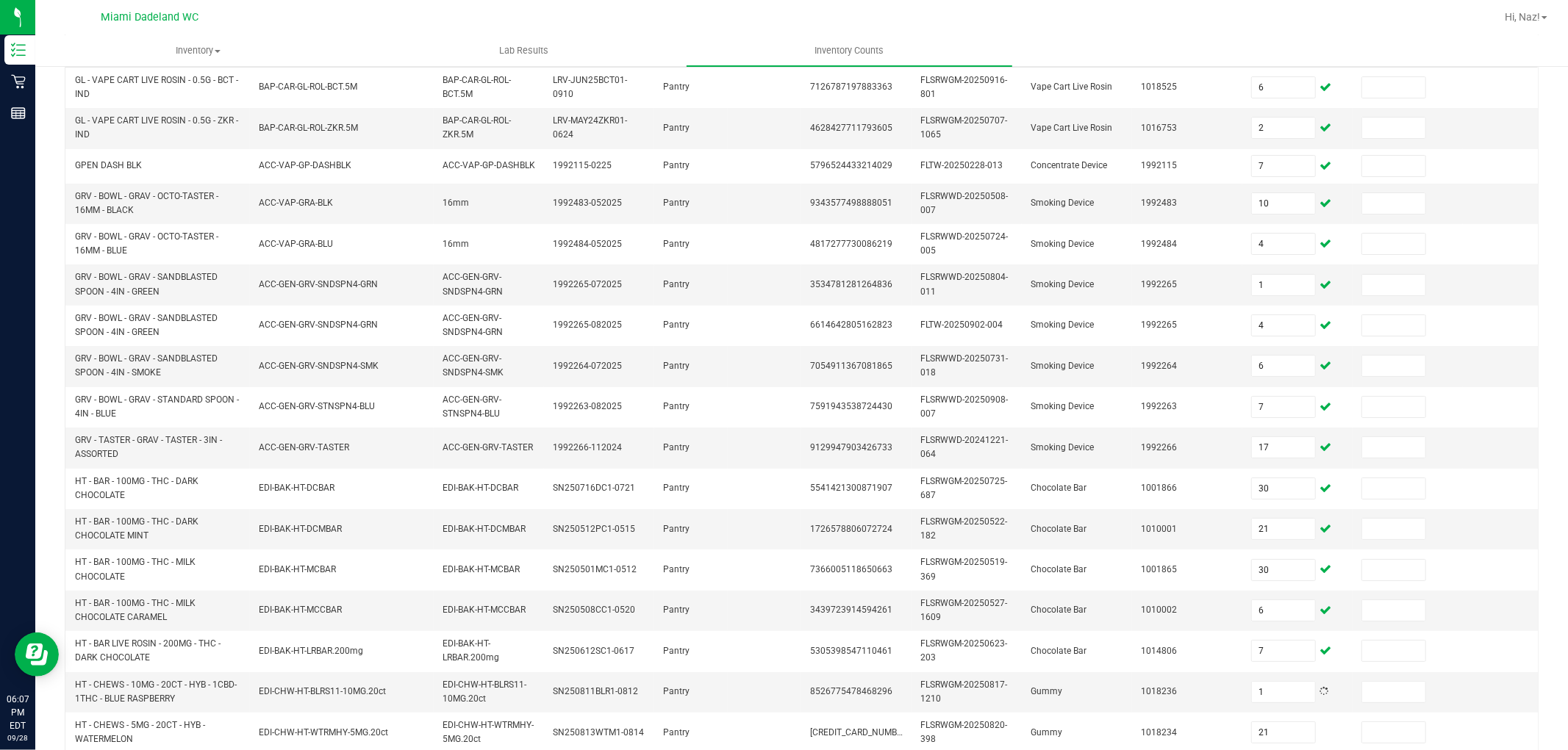
scroll to position [362, 0]
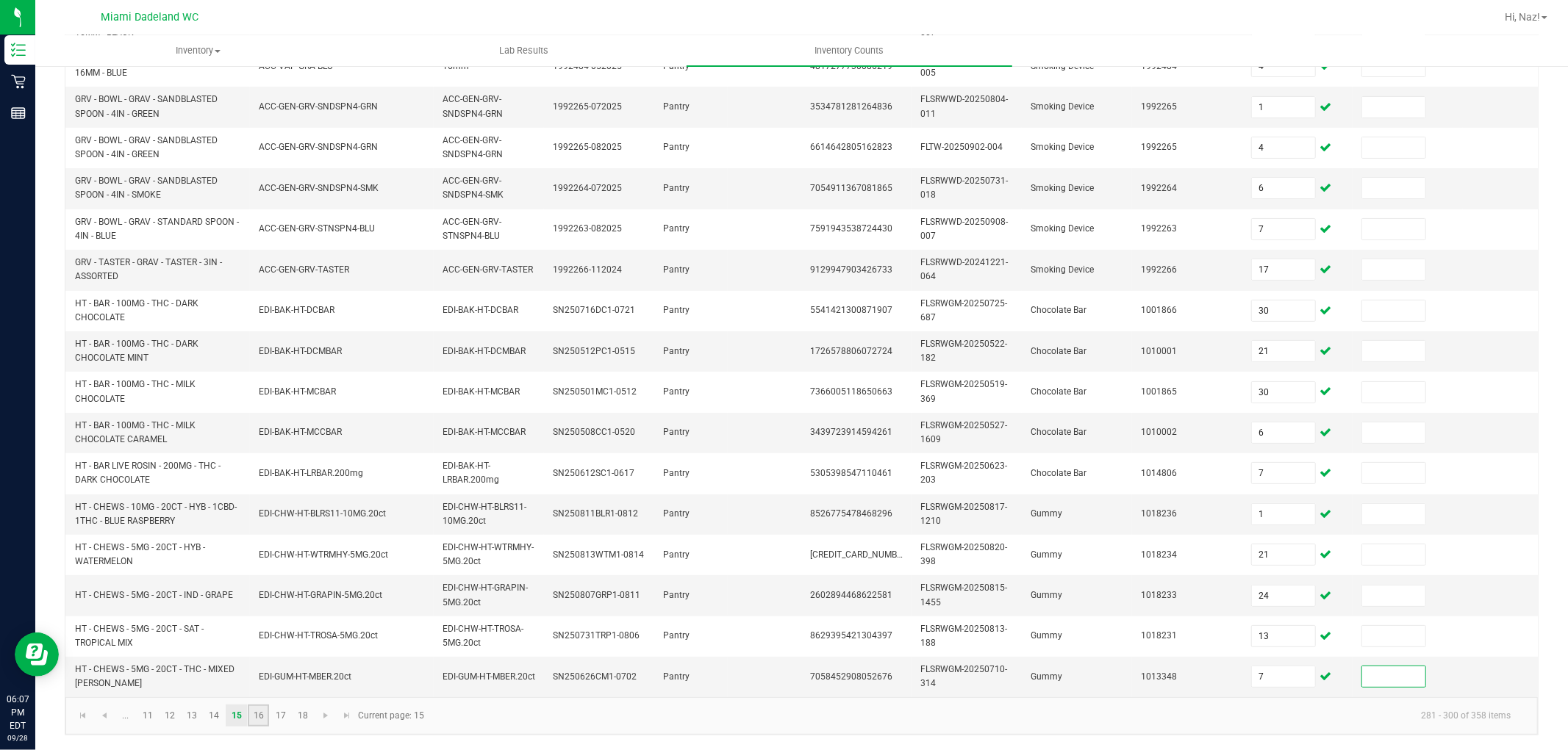
click at [256, 709] on link "16" at bounding box center [258, 716] width 21 height 22
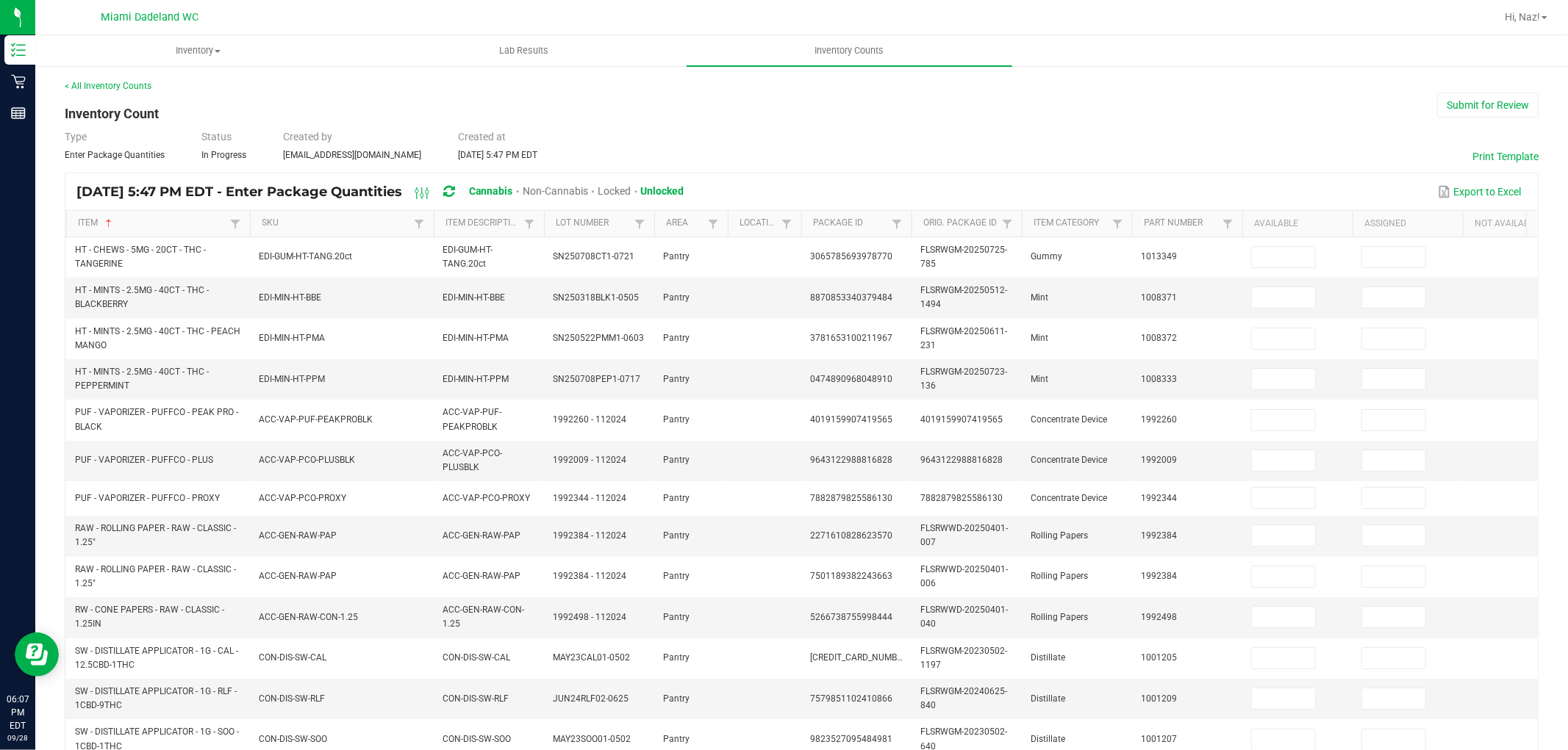
scroll to position [0, 59]
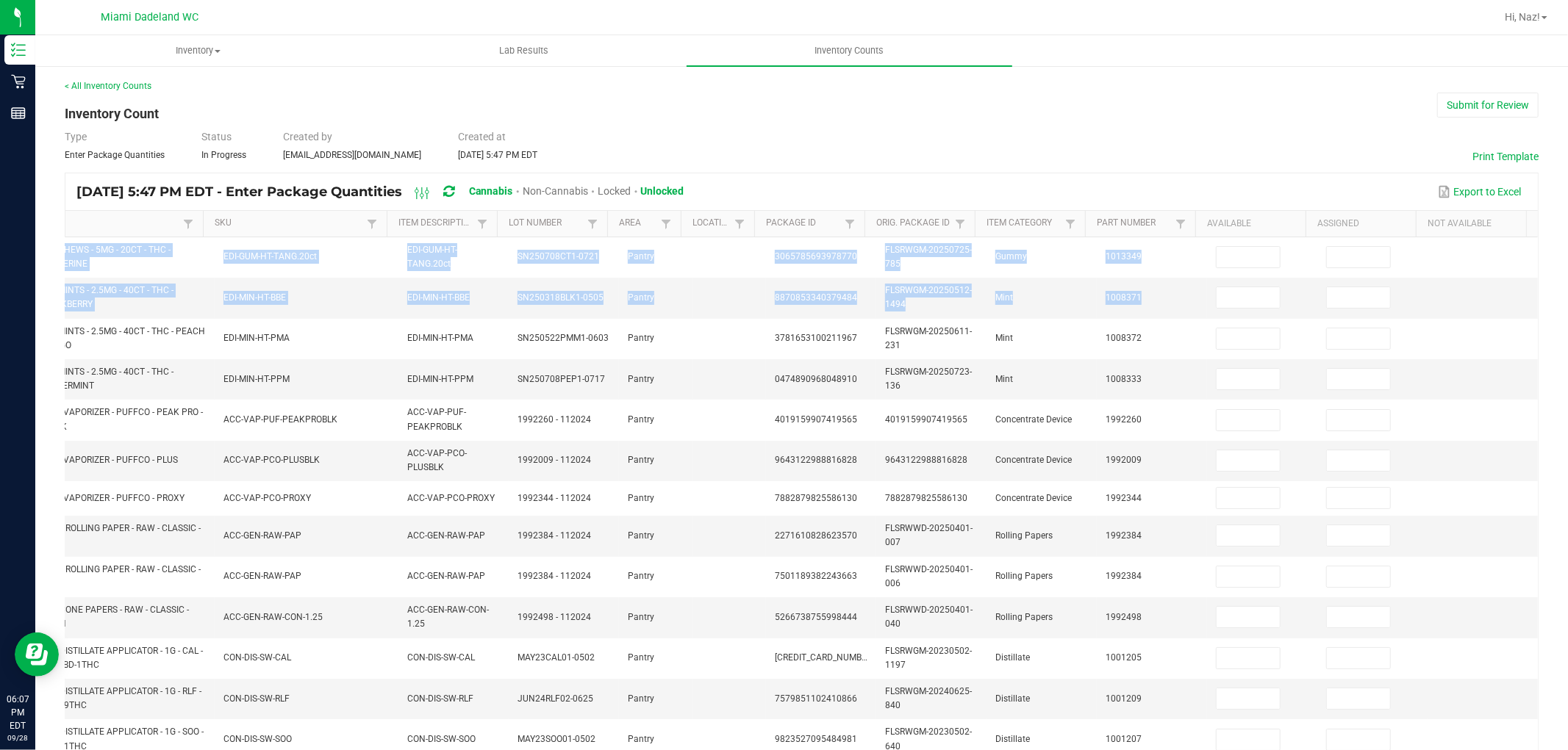
drag, startPoint x: 1339, startPoint y: 356, endPoint x: 1567, endPoint y: 254, distance: 249.8
click at [1567, 277] on div "Inventory All packages All inventory Waste log Lab Results Inventory Counts < A…" at bounding box center [801, 393] width 1532 height 715
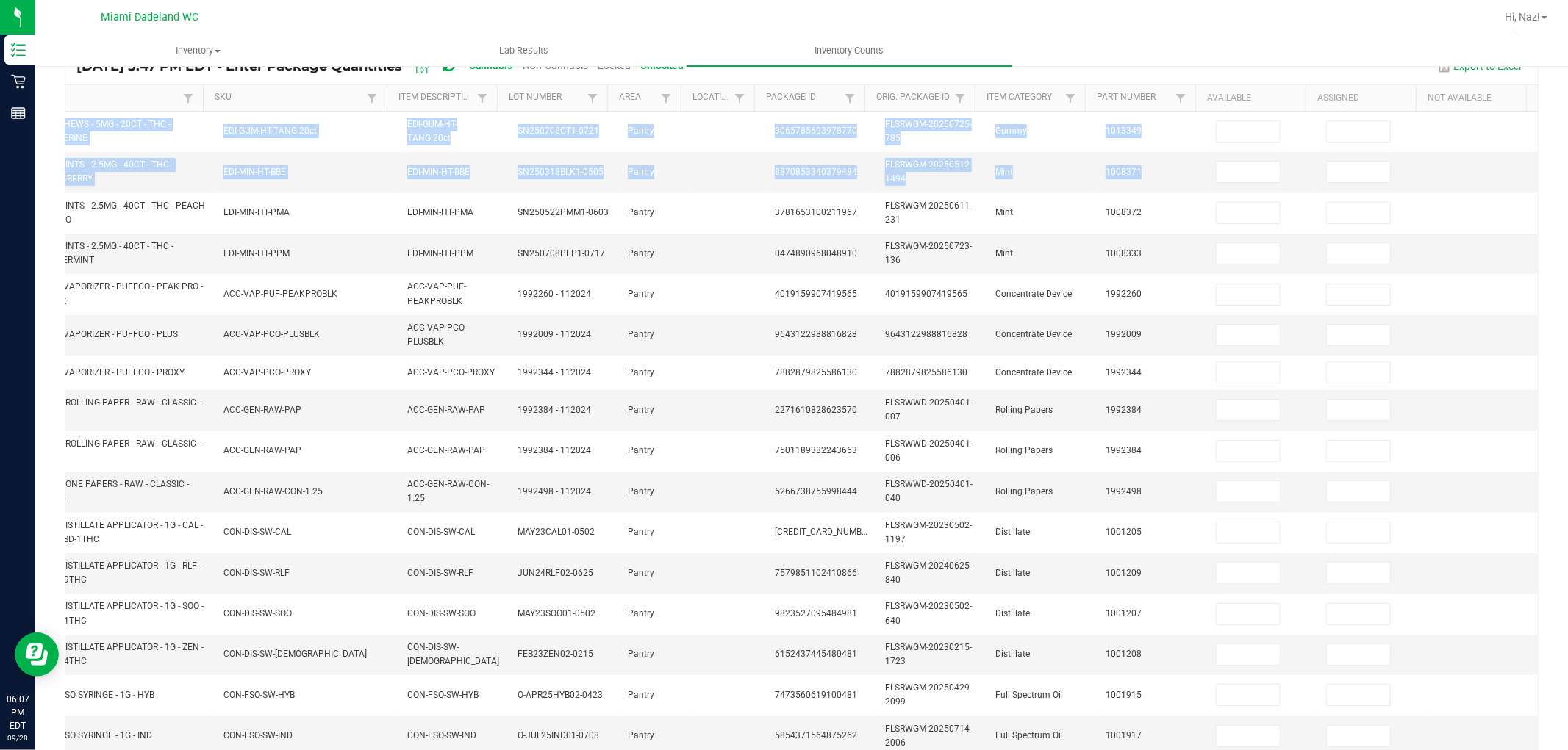
scroll to position [127, 0]
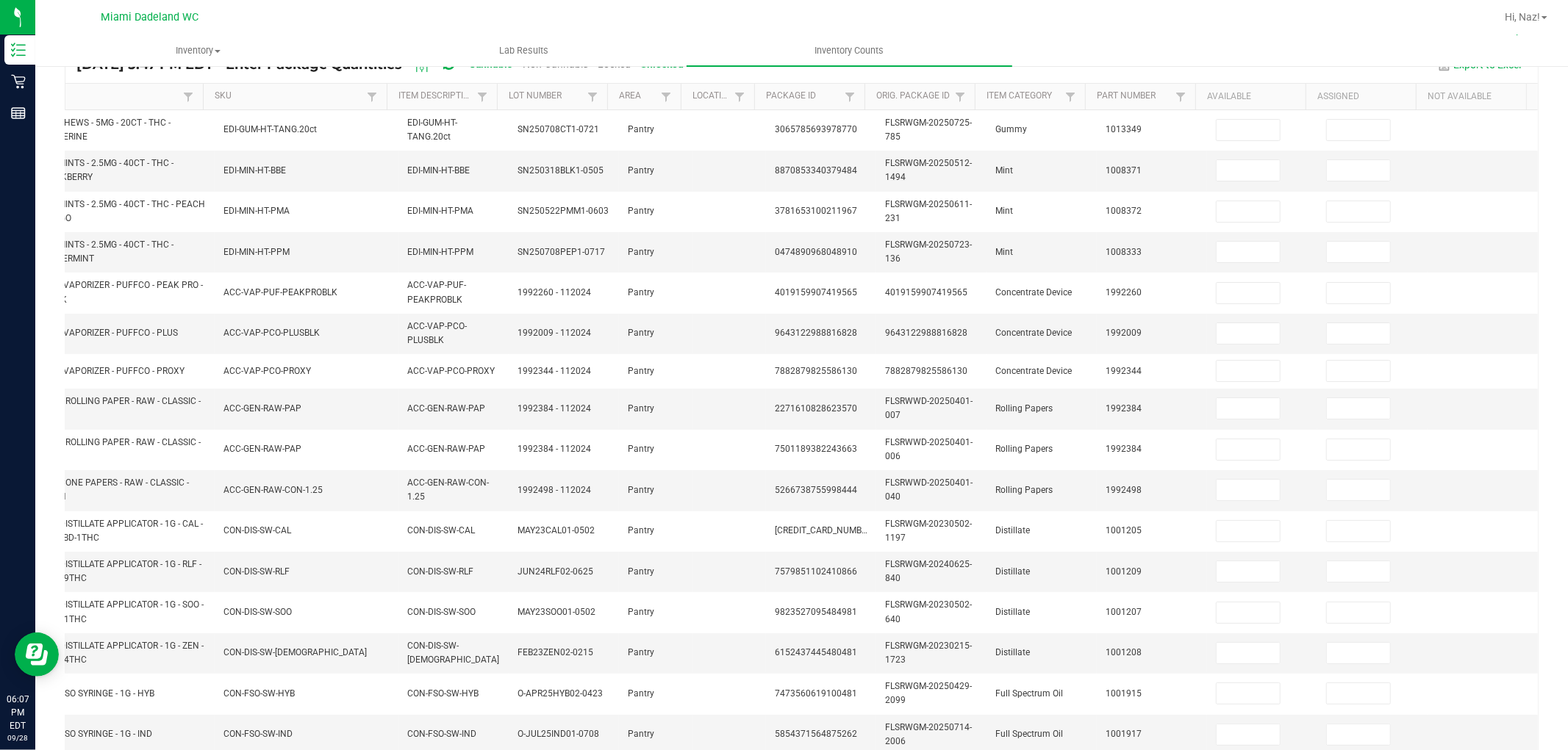
click at [1206, 56] on ul "Inventory All packages All inventory Waste log Lab Results Inventory Counts" at bounding box center [819, 51] width 1568 height 32
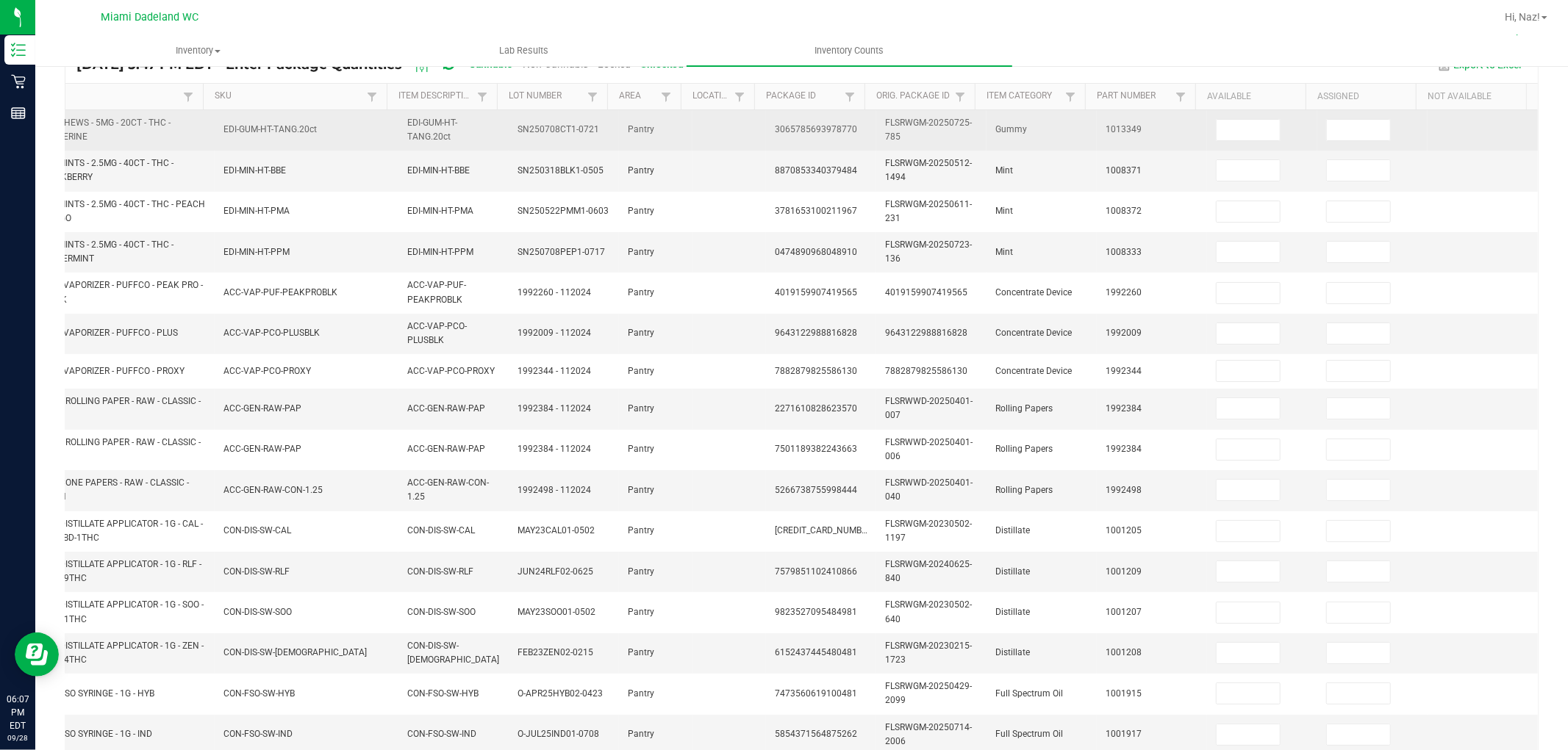
click at [1218, 149] on td at bounding box center [1262, 130] width 110 height 41
click at [1219, 141] on td at bounding box center [1262, 130] width 110 height 41
click at [1220, 133] on input at bounding box center [1248, 130] width 63 height 21
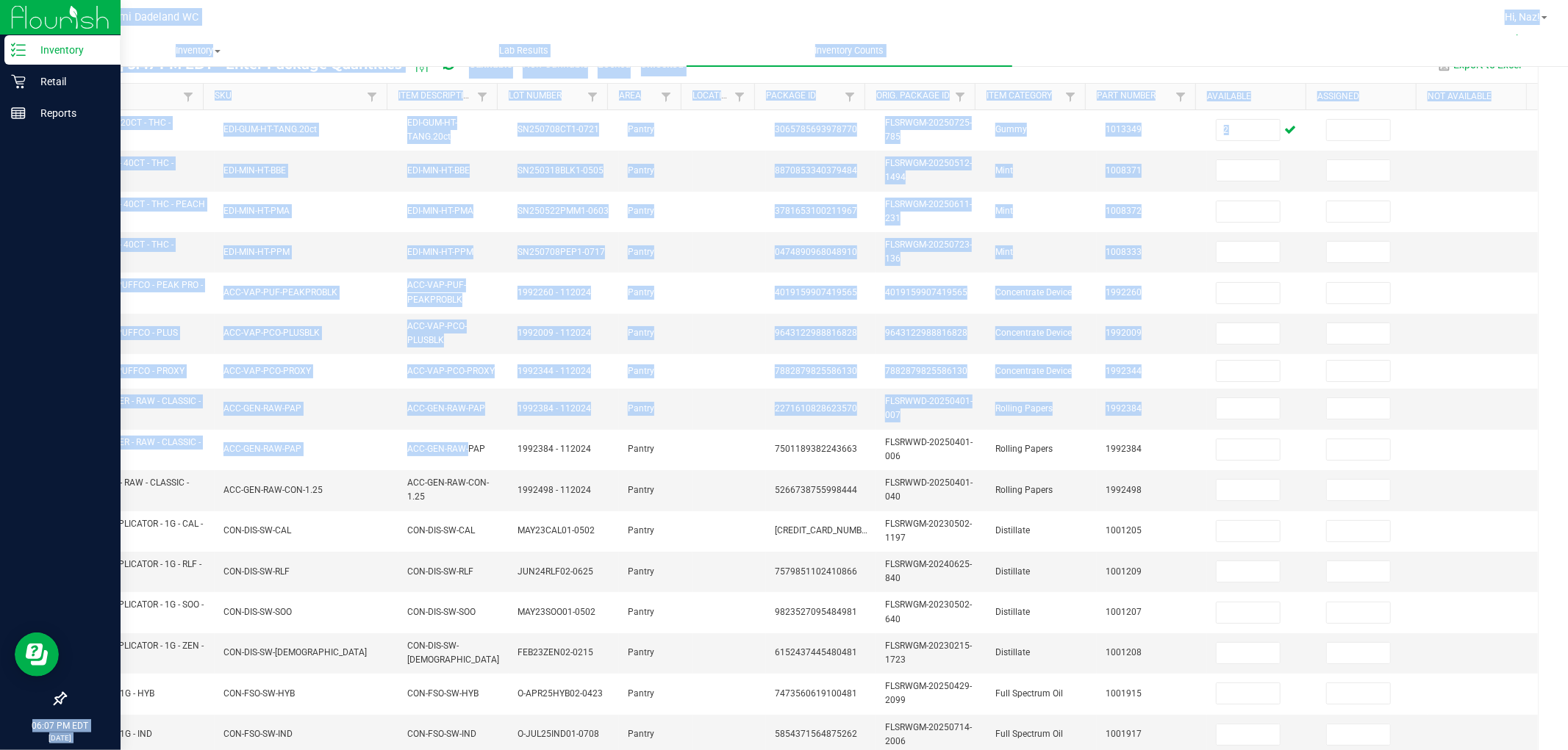
scroll to position [0, 0]
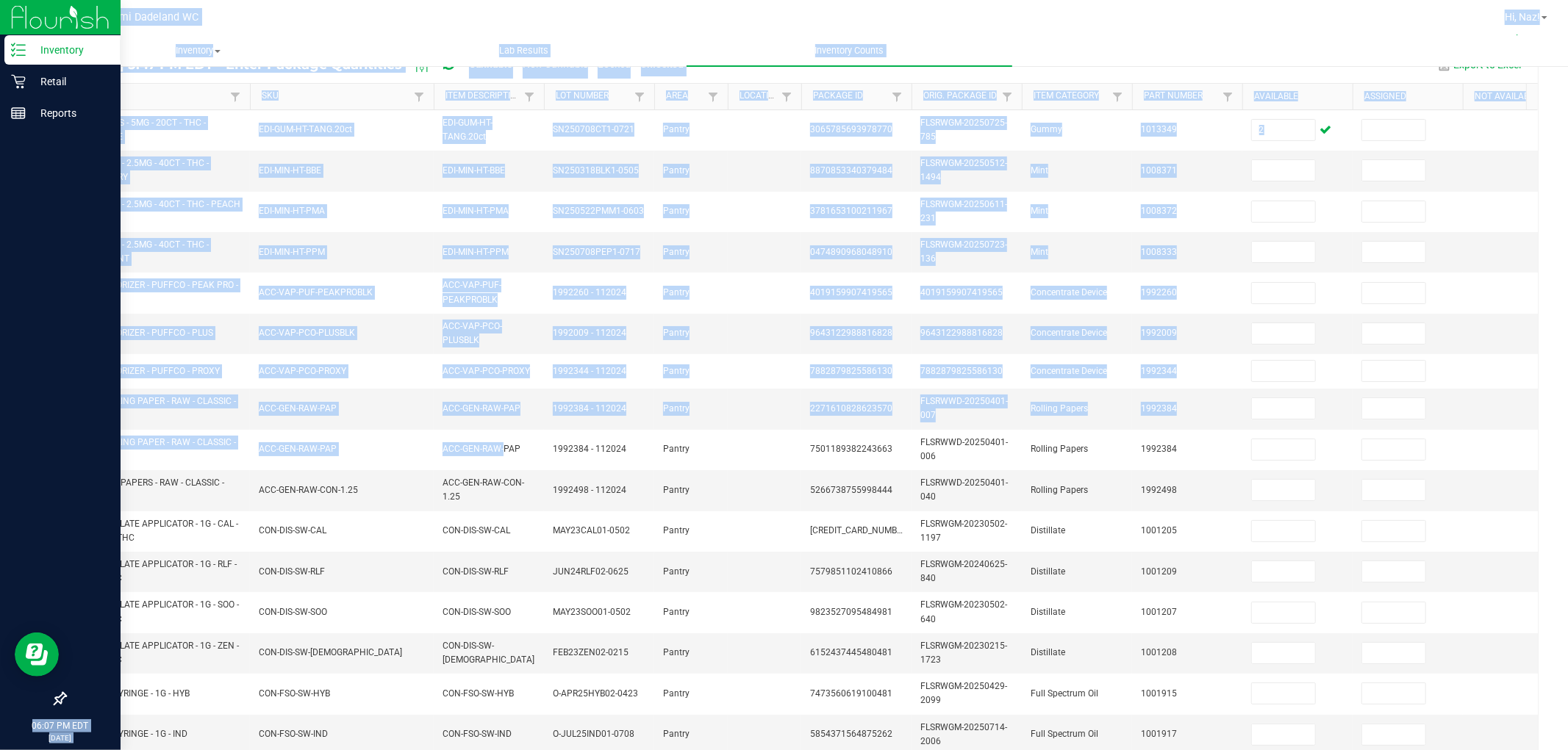
drag, startPoint x: 426, startPoint y: 435, endPoint x: 0, endPoint y: 246, distance: 466.0
click at [0, 246] on div "Inventory Retail Reports 06:07 PM EDT [DATE] 09/28 Miami Dadeland WC Hi, Naz! I…" at bounding box center [784, 375] width 1568 height 750
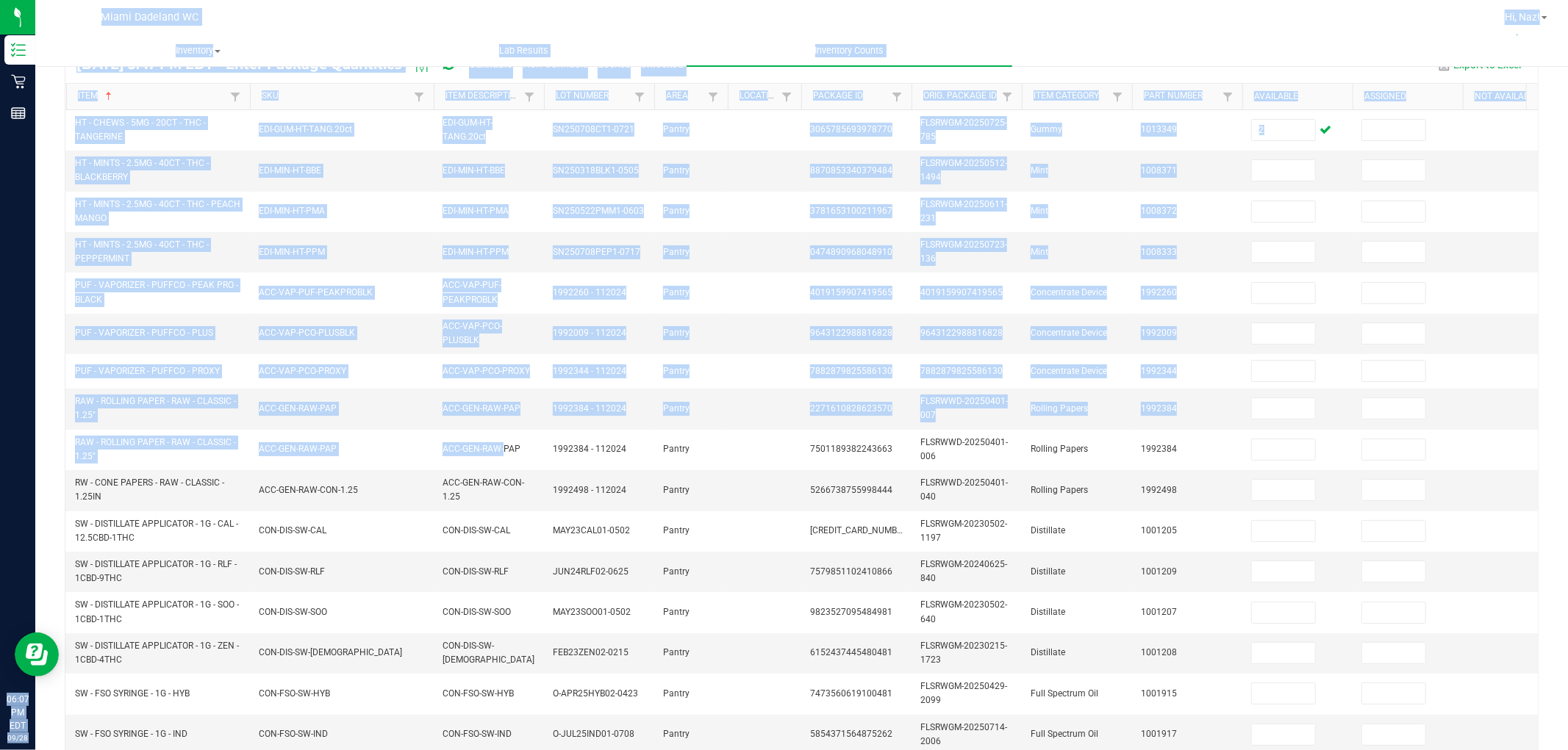
click at [1248, 38] on ul "Inventory All packages All inventory Waste log Lab Results Inventory Counts" at bounding box center [819, 51] width 1568 height 32
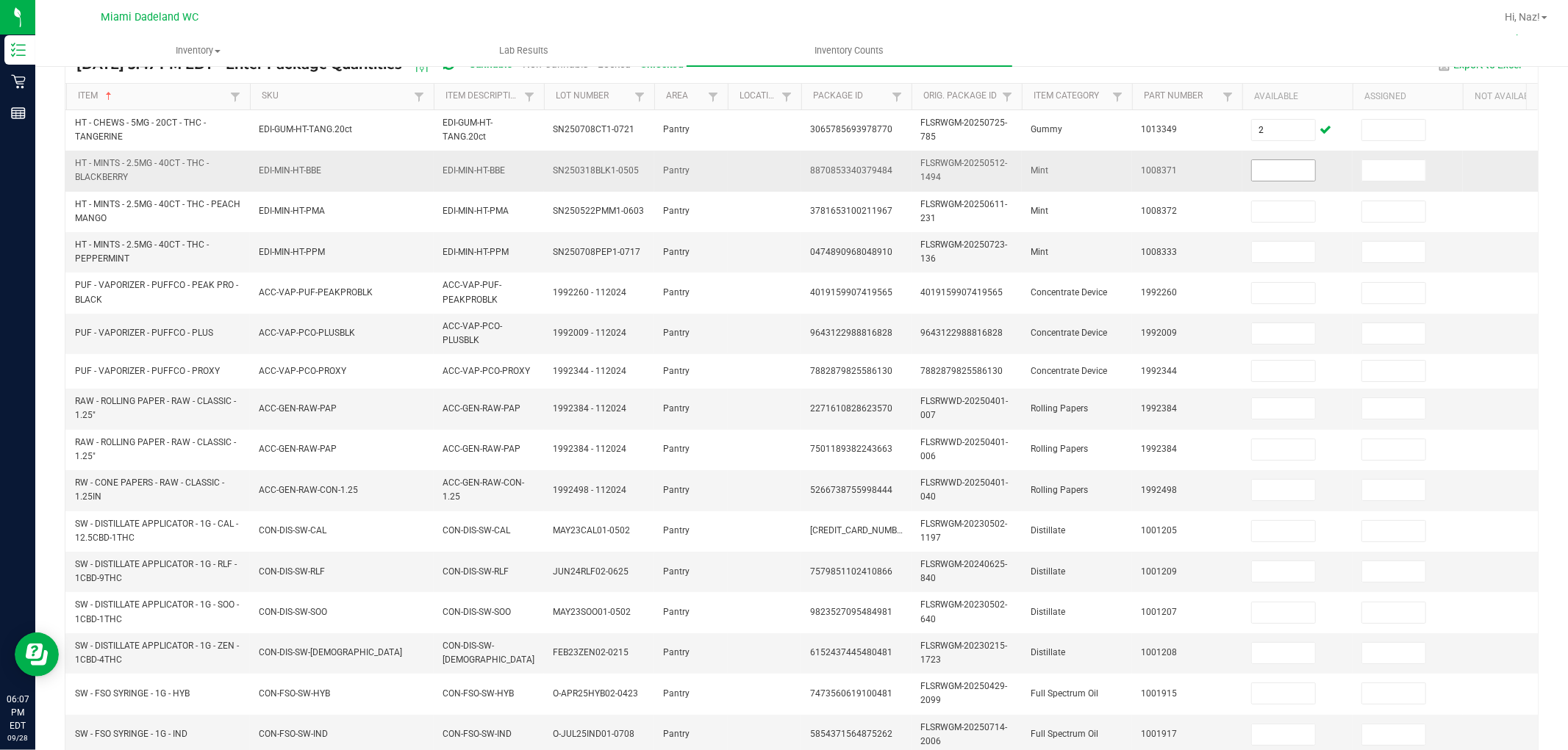
click at [1310, 160] on span at bounding box center [1283, 171] width 64 height 22
click at [1291, 176] on input at bounding box center [1283, 171] width 63 height 21
click at [1257, 98] on th "Available" at bounding box center [1297, 97] width 110 height 27
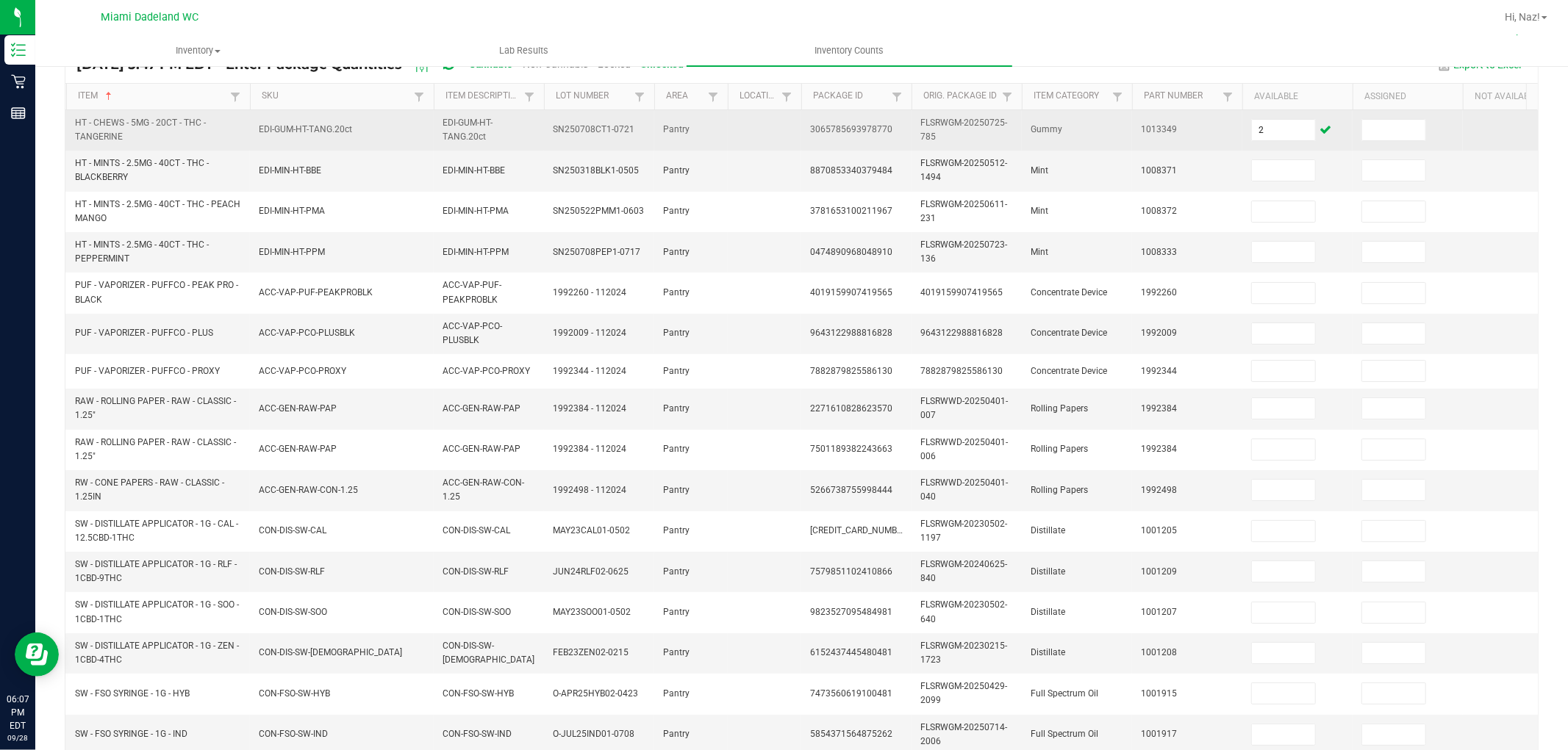
click at [1267, 146] on td "2" at bounding box center [1297, 130] width 110 height 41
click at [1274, 135] on input "2" at bounding box center [1283, 130] width 63 height 21
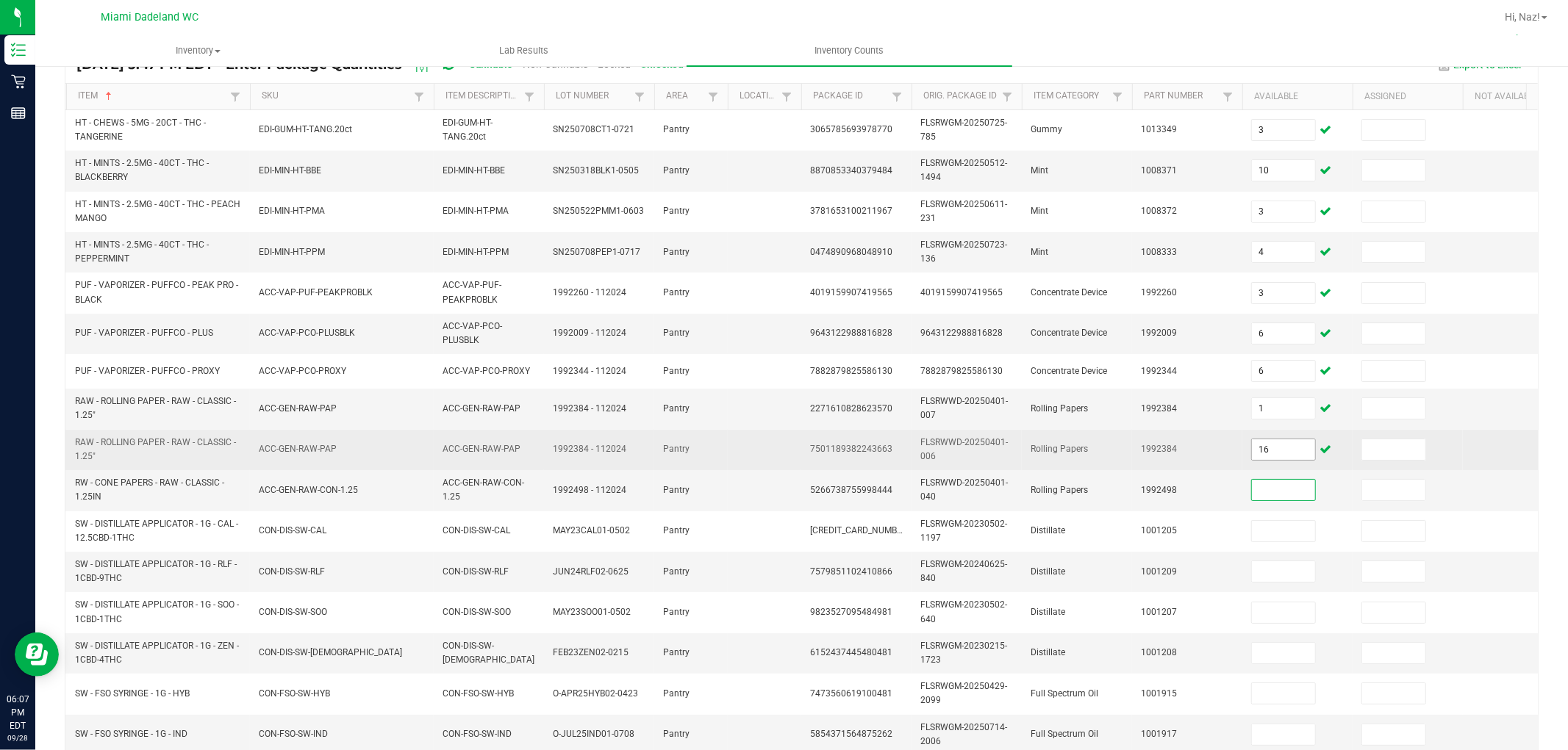
click at [1287, 439] on input "16" at bounding box center [1283, 450] width 63 height 21
click at [1289, 437] on td "16" at bounding box center [1297, 450] width 110 height 41
click at [1288, 439] on input "2" at bounding box center [1283, 450] width 63 height 21
click at [1289, 459] on input "2" at bounding box center [1283, 450] width 63 height 21
click at [1256, 468] on td "22" at bounding box center [1297, 450] width 110 height 41
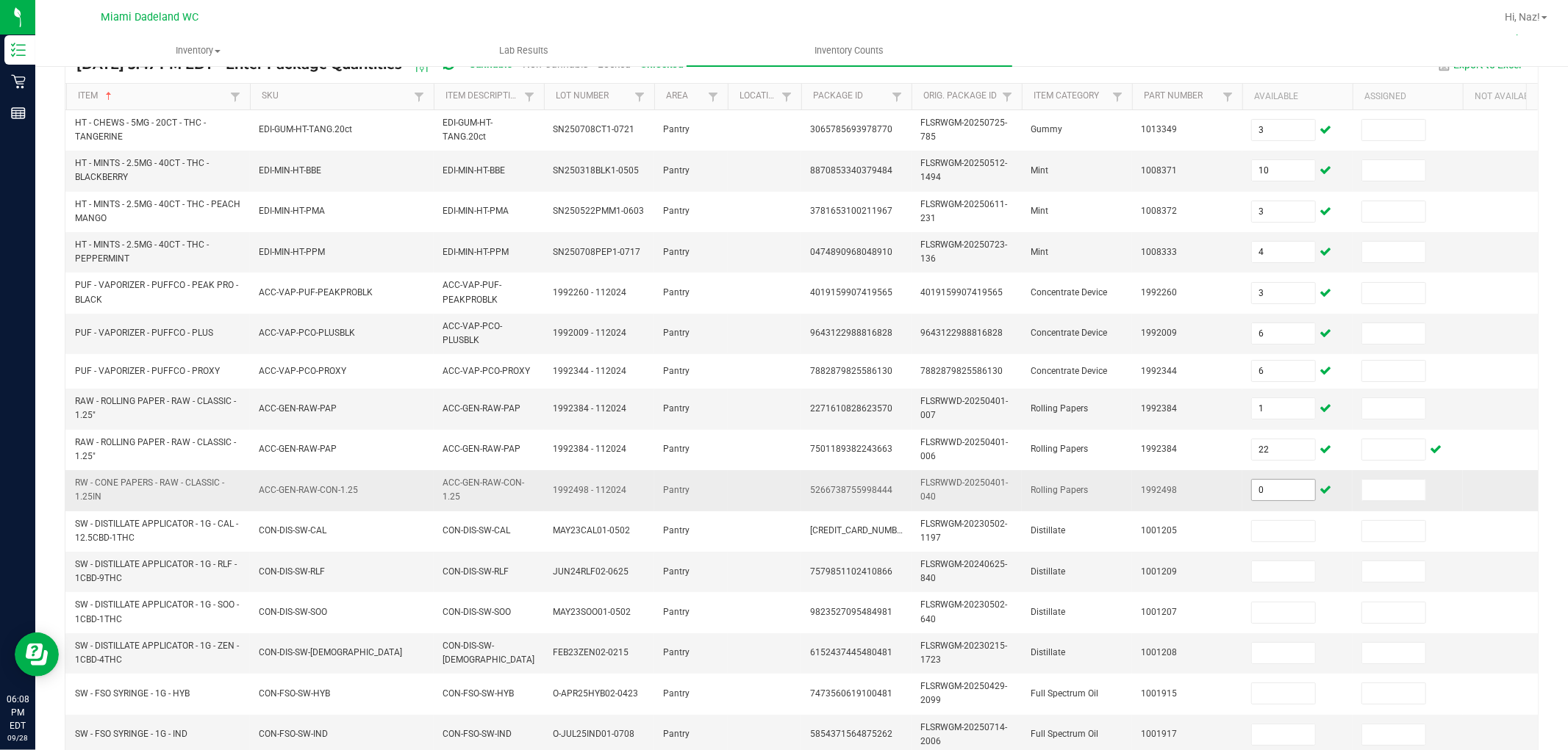
click at [1261, 495] on input "0" at bounding box center [1283, 490] width 63 height 21
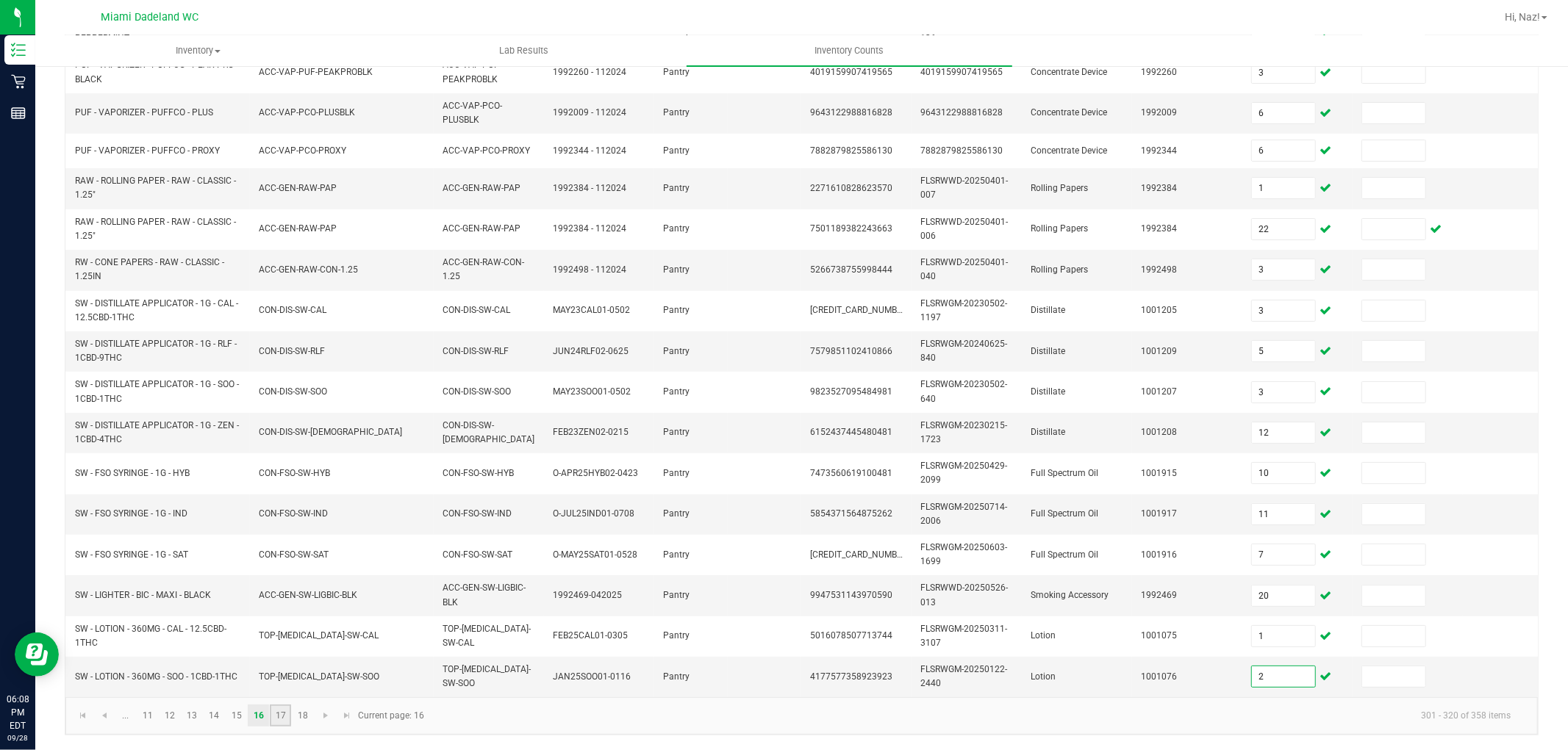
click at [273, 715] on link "17" at bounding box center [280, 716] width 21 height 22
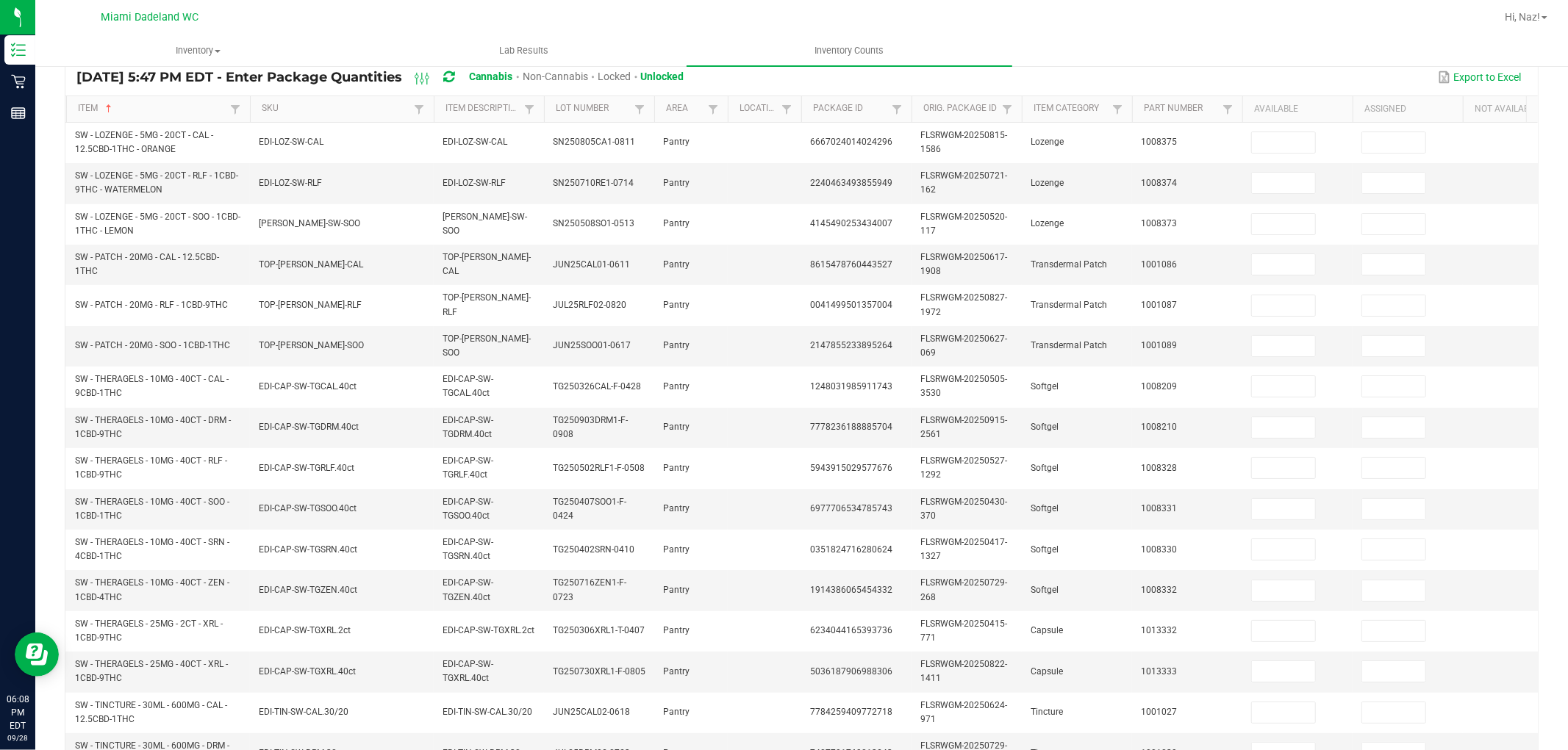
scroll to position [166, 0]
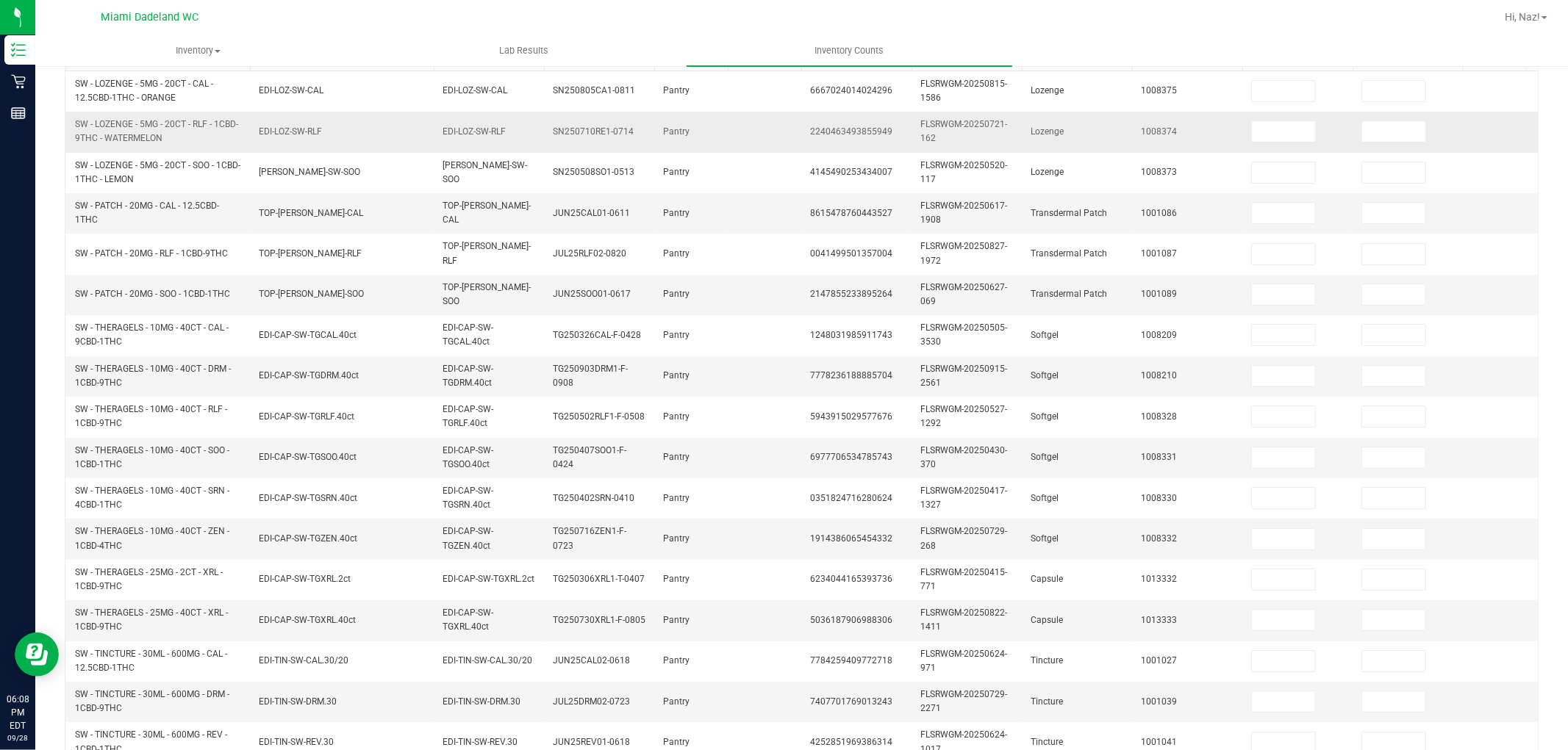
click at [1291, 112] on td at bounding box center [1297, 132] width 110 height 41
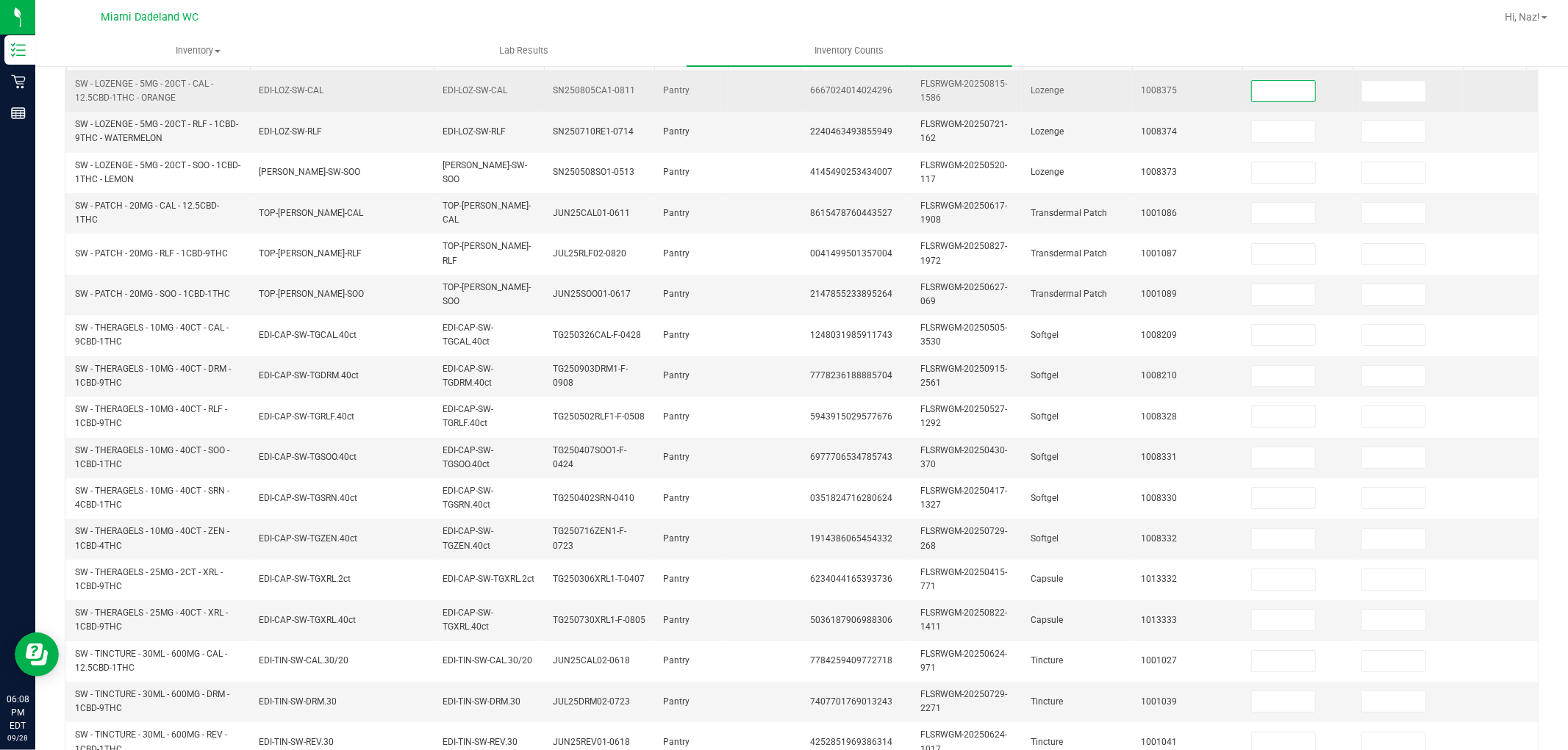
click at [1288, 99] on input at bounding box center [1283, 91] width 63 height 21
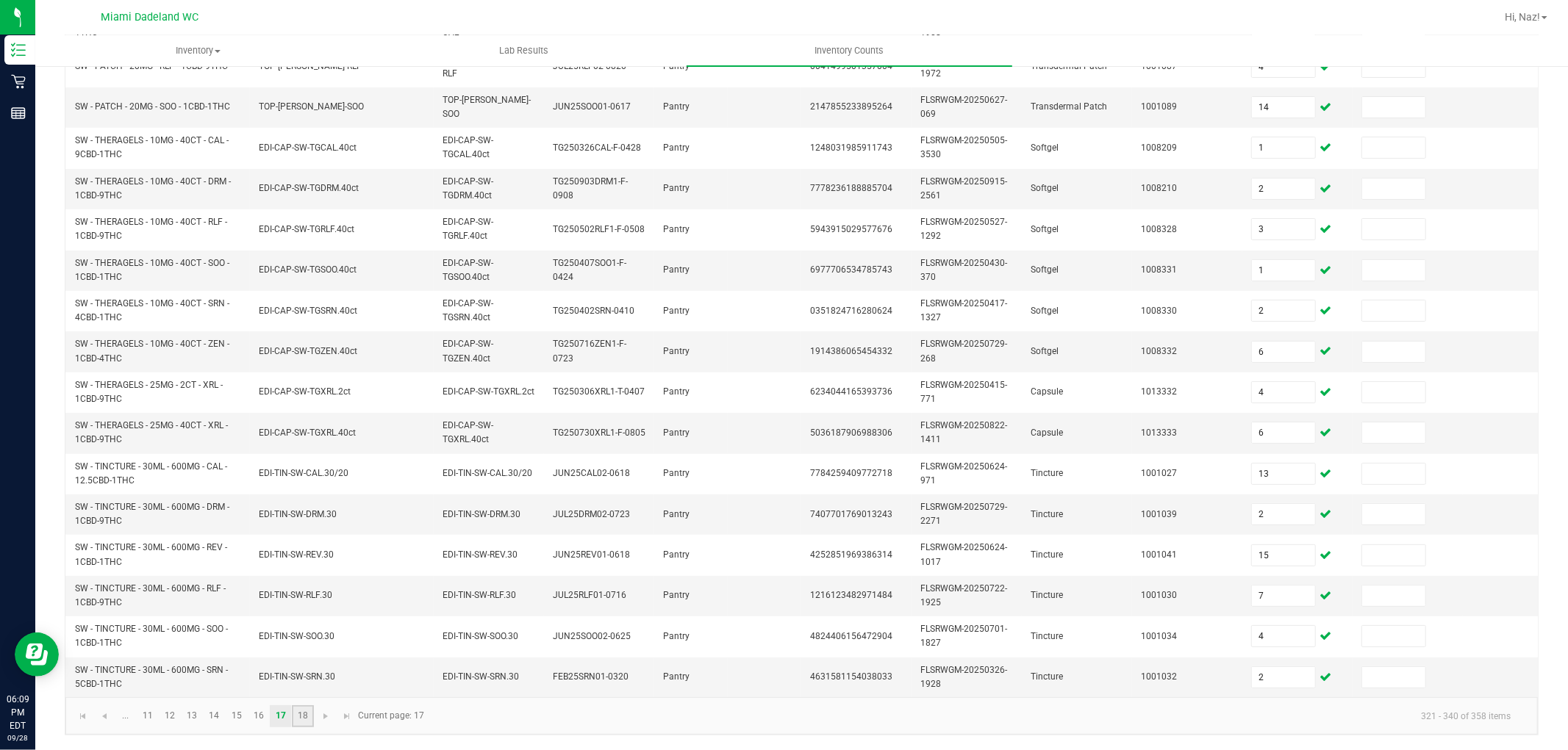
click at [312, 714] on link "18" at bounding box center [302, 717] width 21 height 22
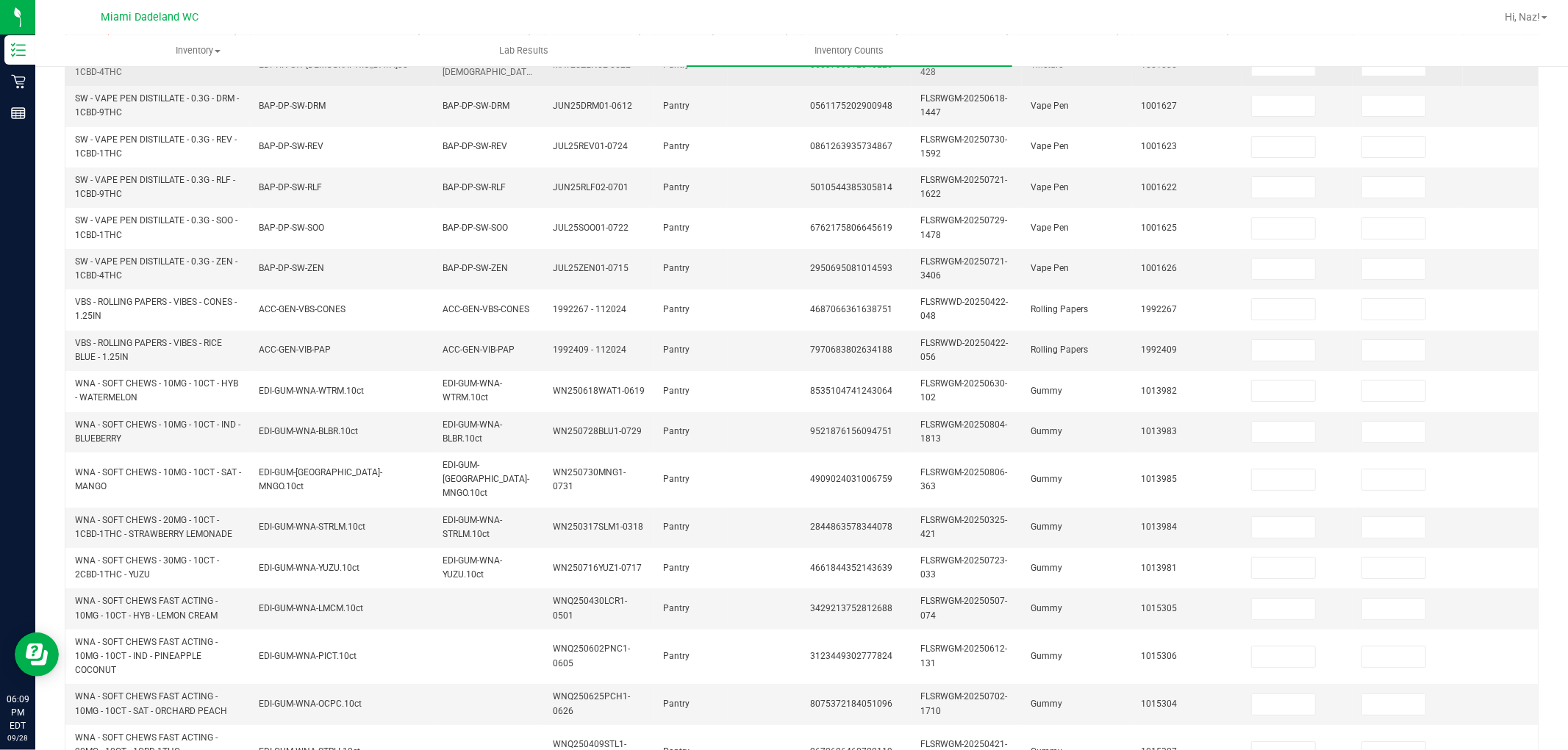
scroll to position [163, 0]
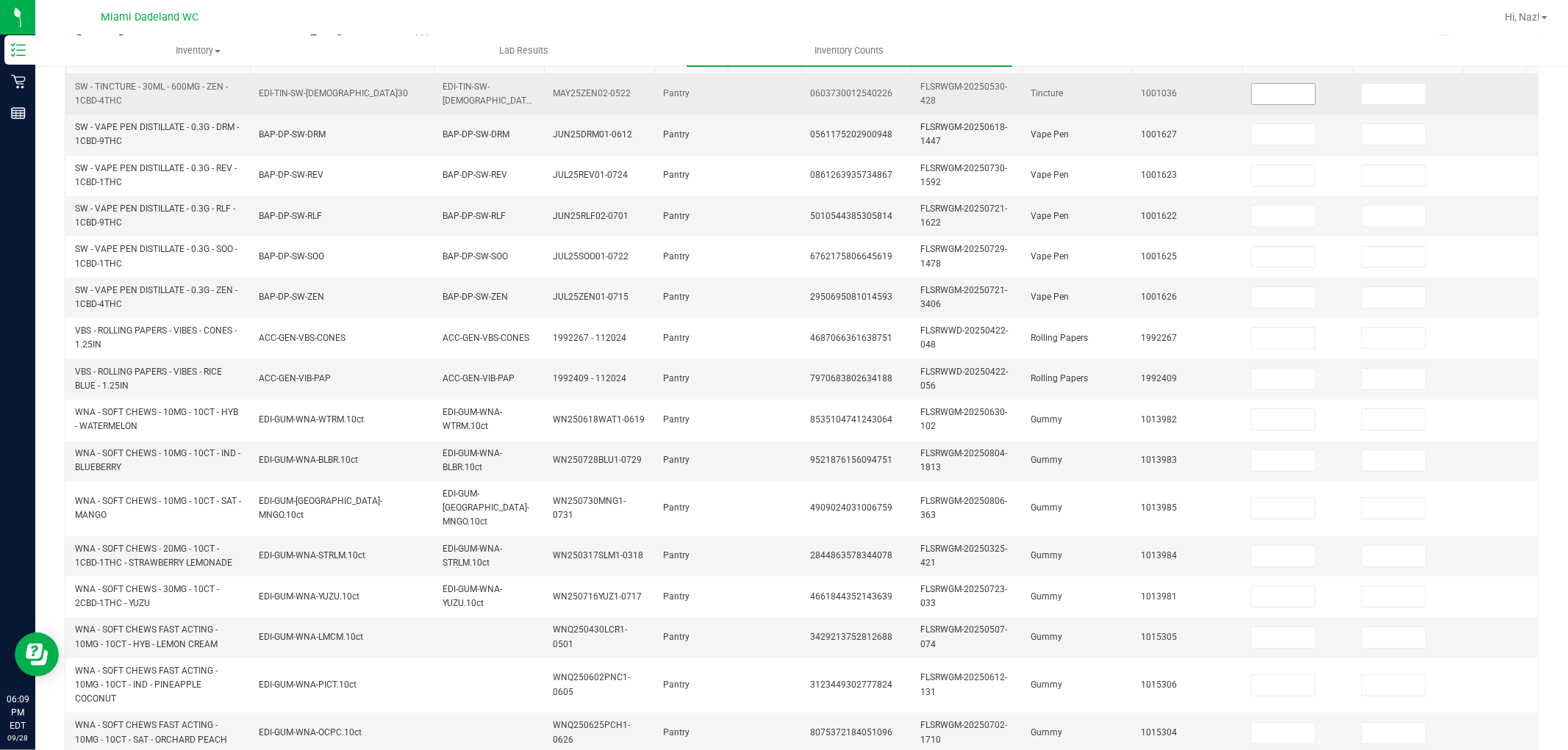
click at [1272, 87] on input at bounding box center [1283, 94] width 63 height 21
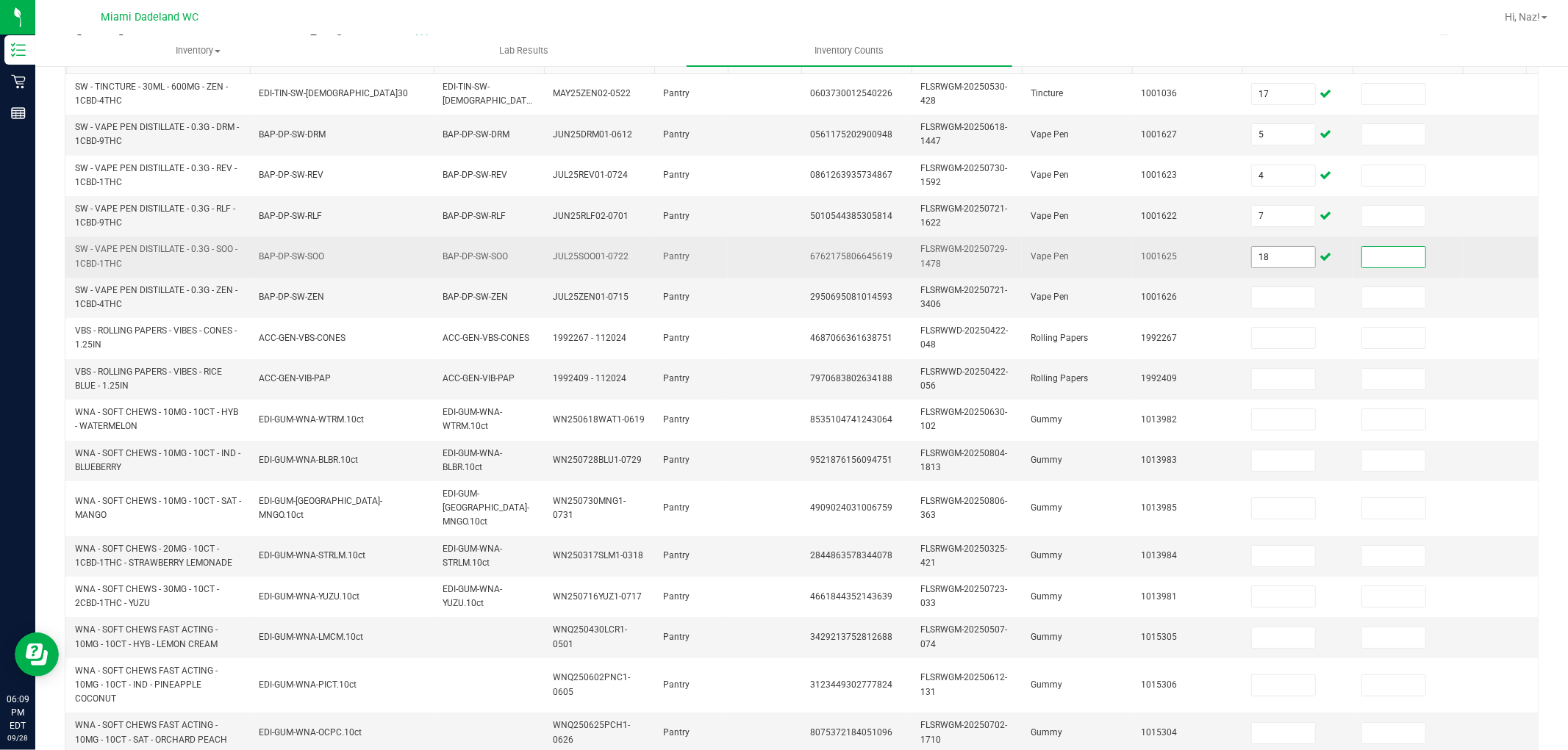
click at [1308, 266] on input "18" at bounding box center [1283, 257] width 63 height 21
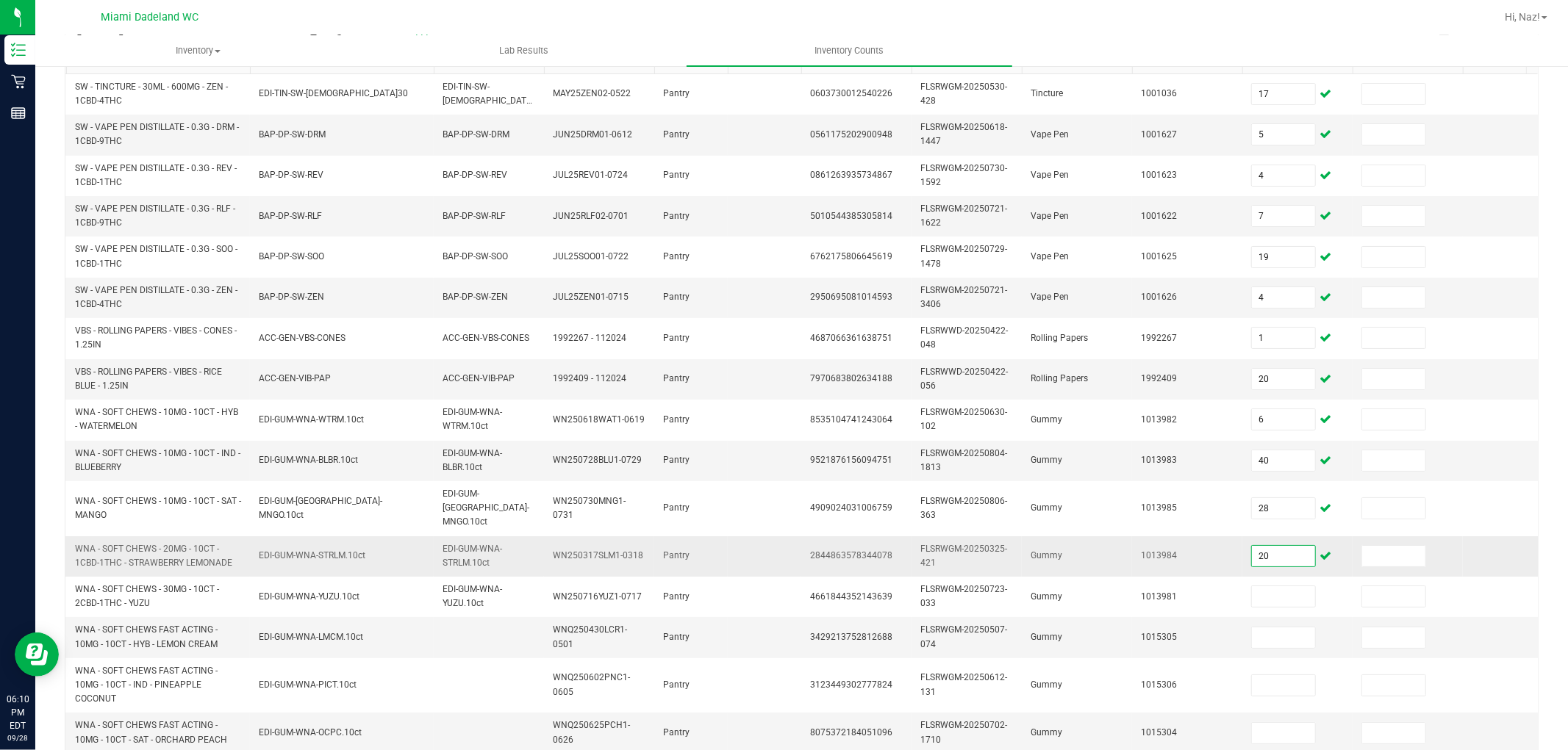
click at [1308, 546] on input "20" at bounding box center [1283, 556] width 63 height 21
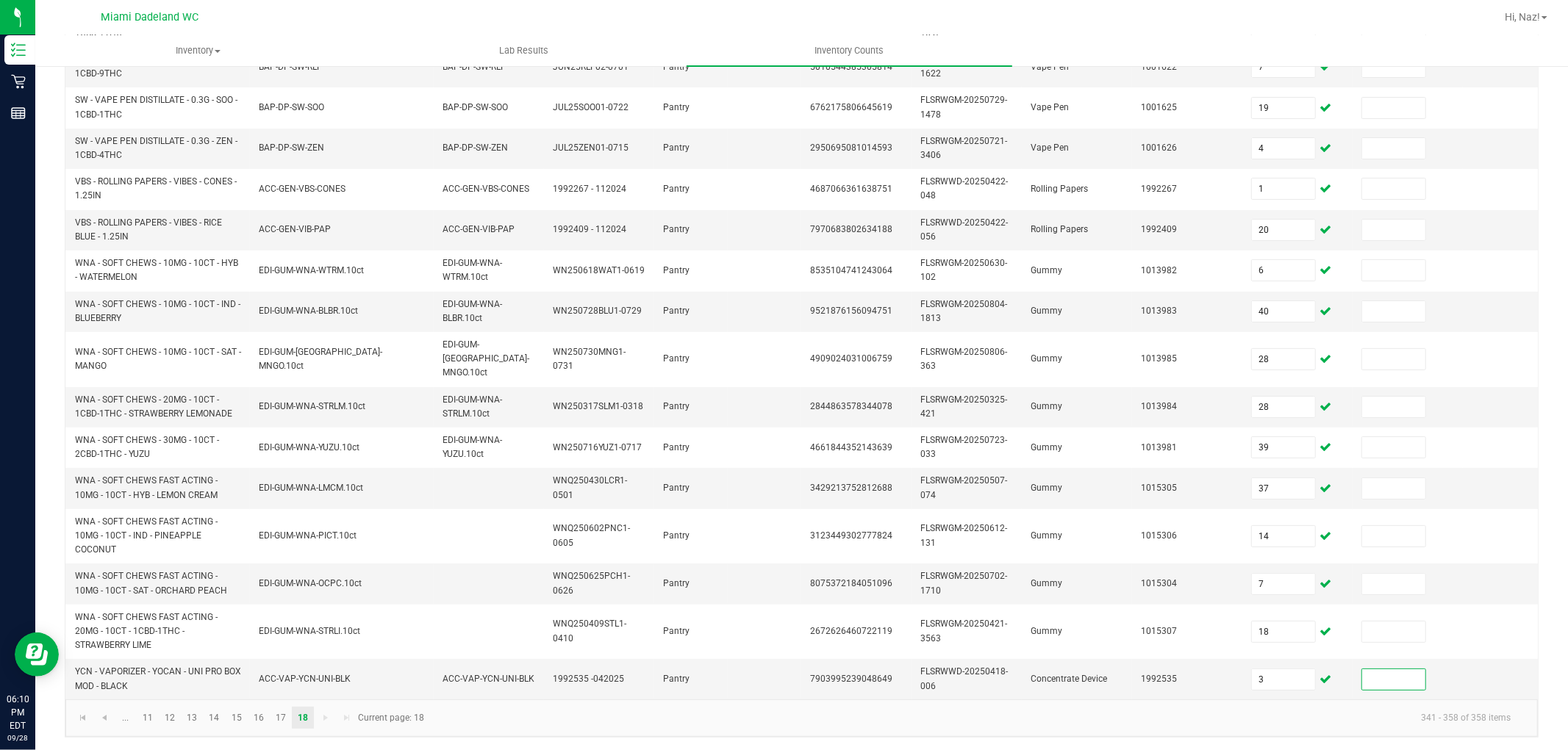
scroll to position [0, 0]
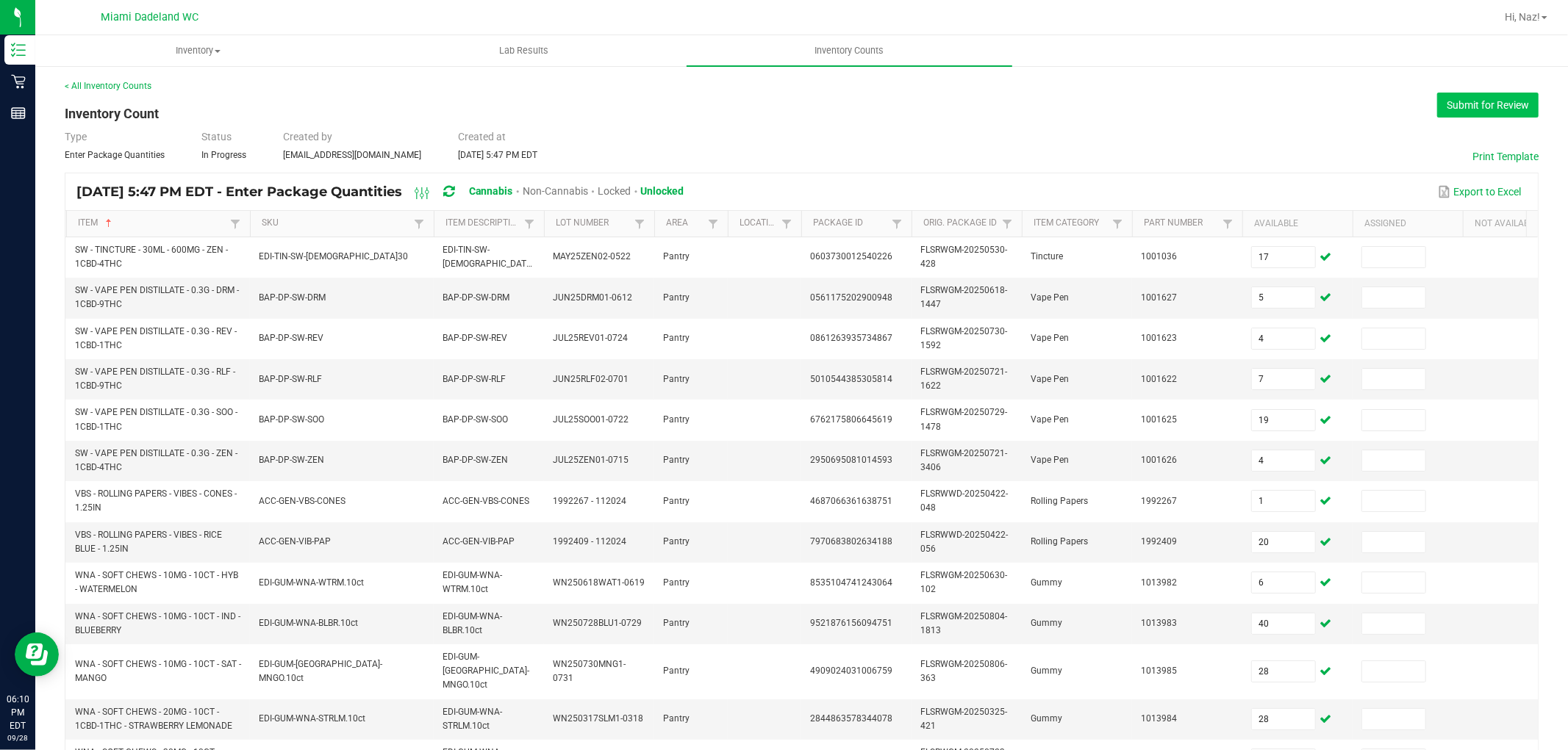
click at [1456, 98] on button "Submit for Review" at bounding box center [1487, 105] width 101 height 25
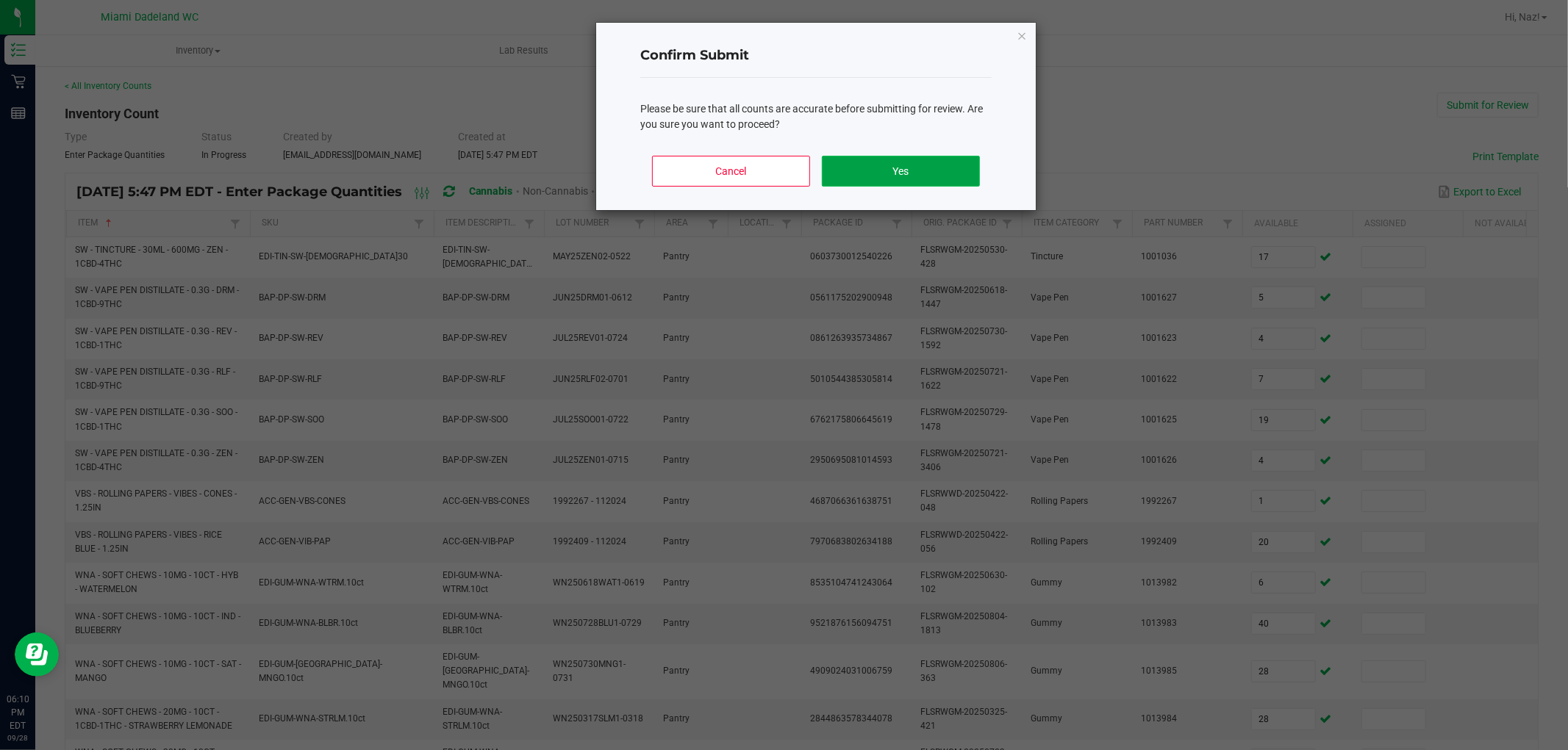
click at [904, 176] on button "Yes" at bounding box center [901, 172] width 158 height 31
